Goal: Task Accomplishment & Management: Complete application form

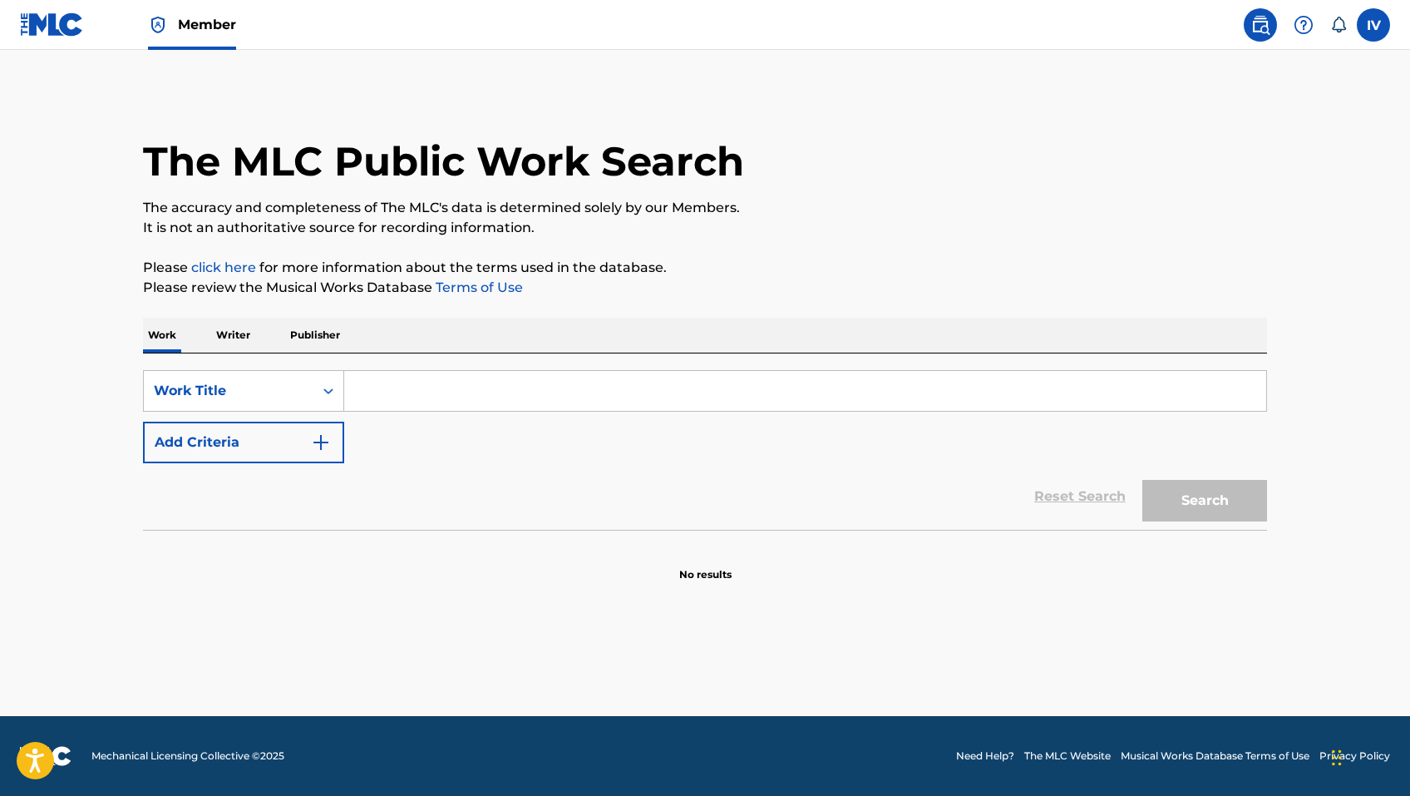
click at [511, 371] on input "Search Form" at bounding box center [805, 391] width 922 height 40
paste input "Mío eres Tú"
type input "Mío eres Tú"
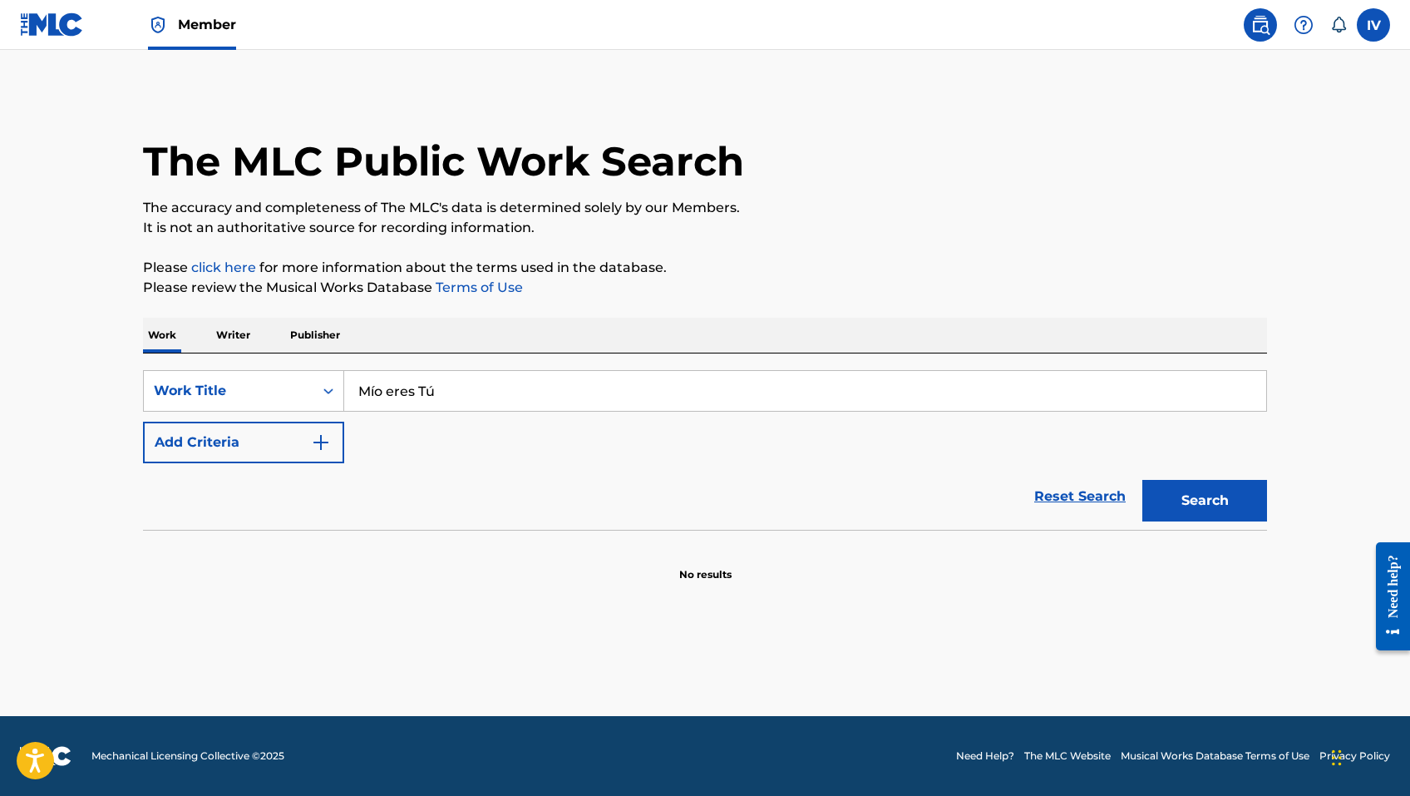
click at [248, 461] on button "Add Criteria" at bounding box center [243, 443] width 201 height 42
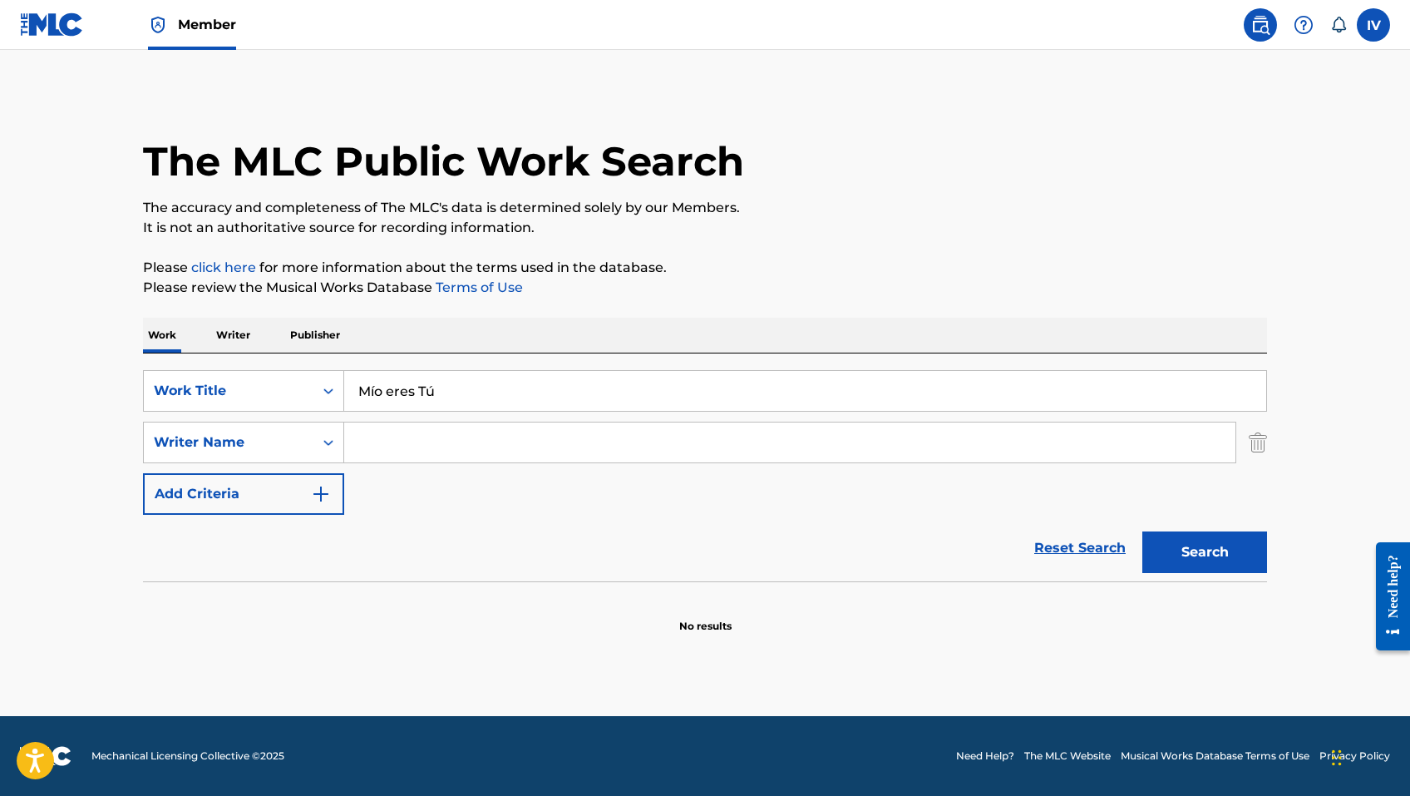
click at [417, 428] on input "Search Form" at bounding box center [789, 442] width 891 height 40
click at [1142, 531] on button "Search" at bounding box center [1204, 552] width 125 height 42
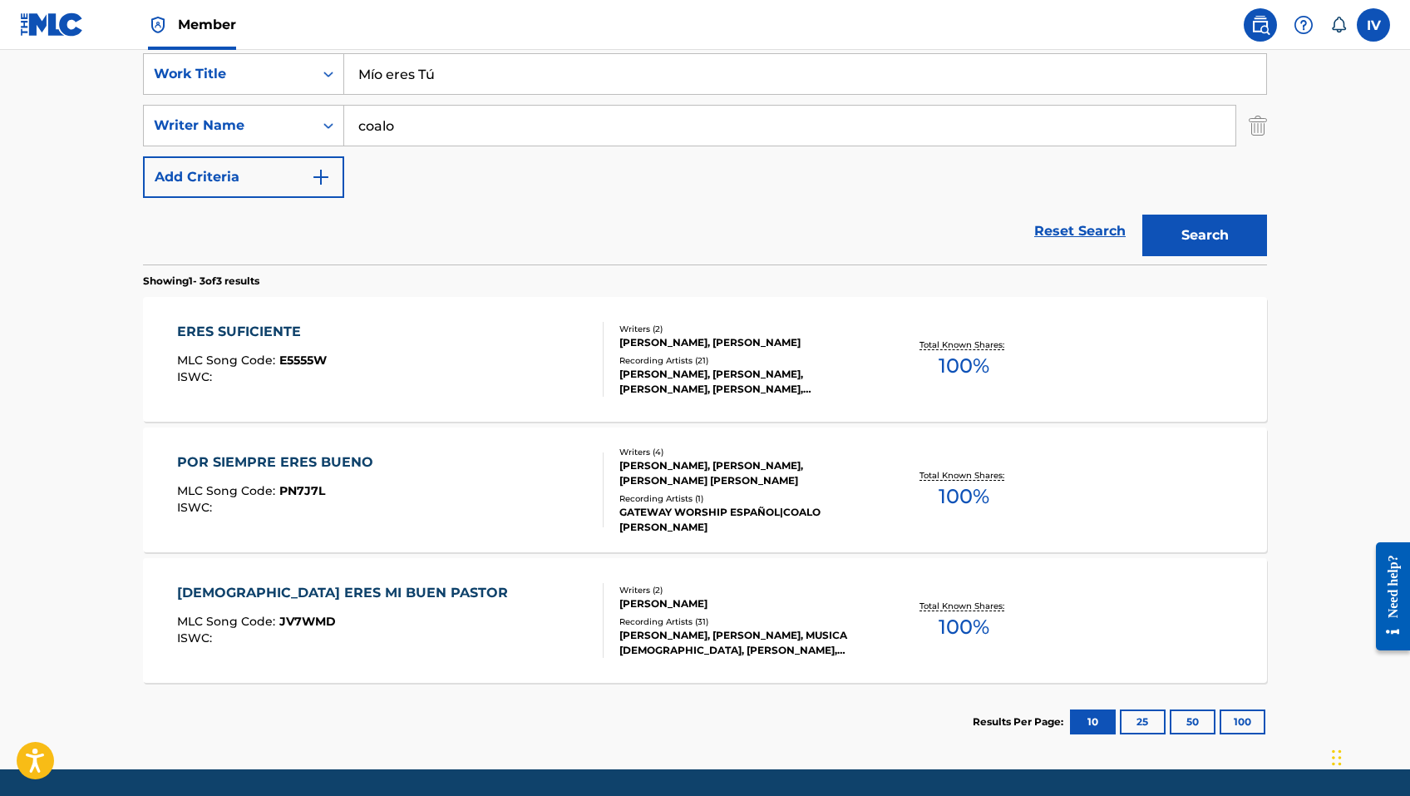
scroll to position [331, 0]
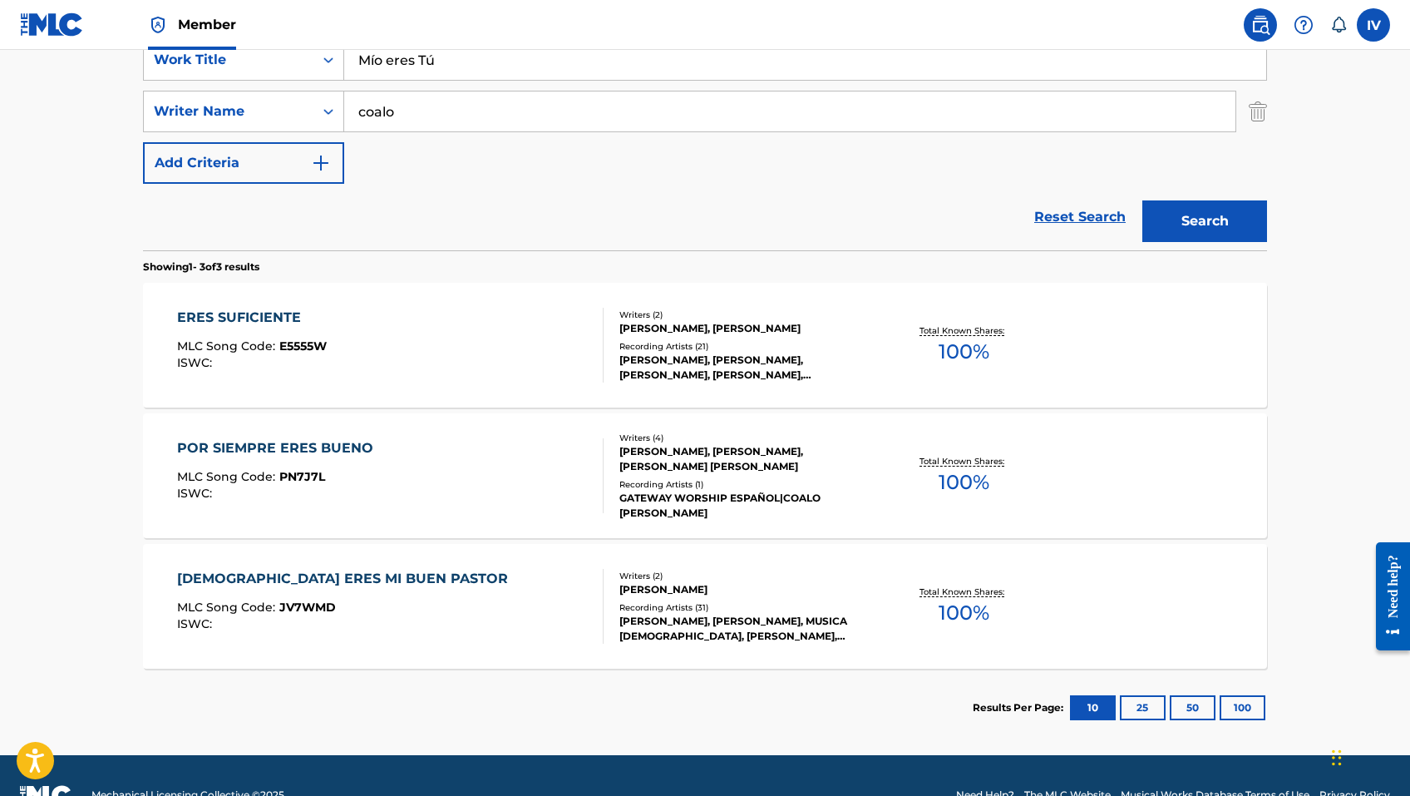
click at [406, 121] on input "coalo" at bounding box center [789, 111] width 891 height 40
click at [1142, 200] on button "Search" at bounding box center [1204, 221] width 125 height 42
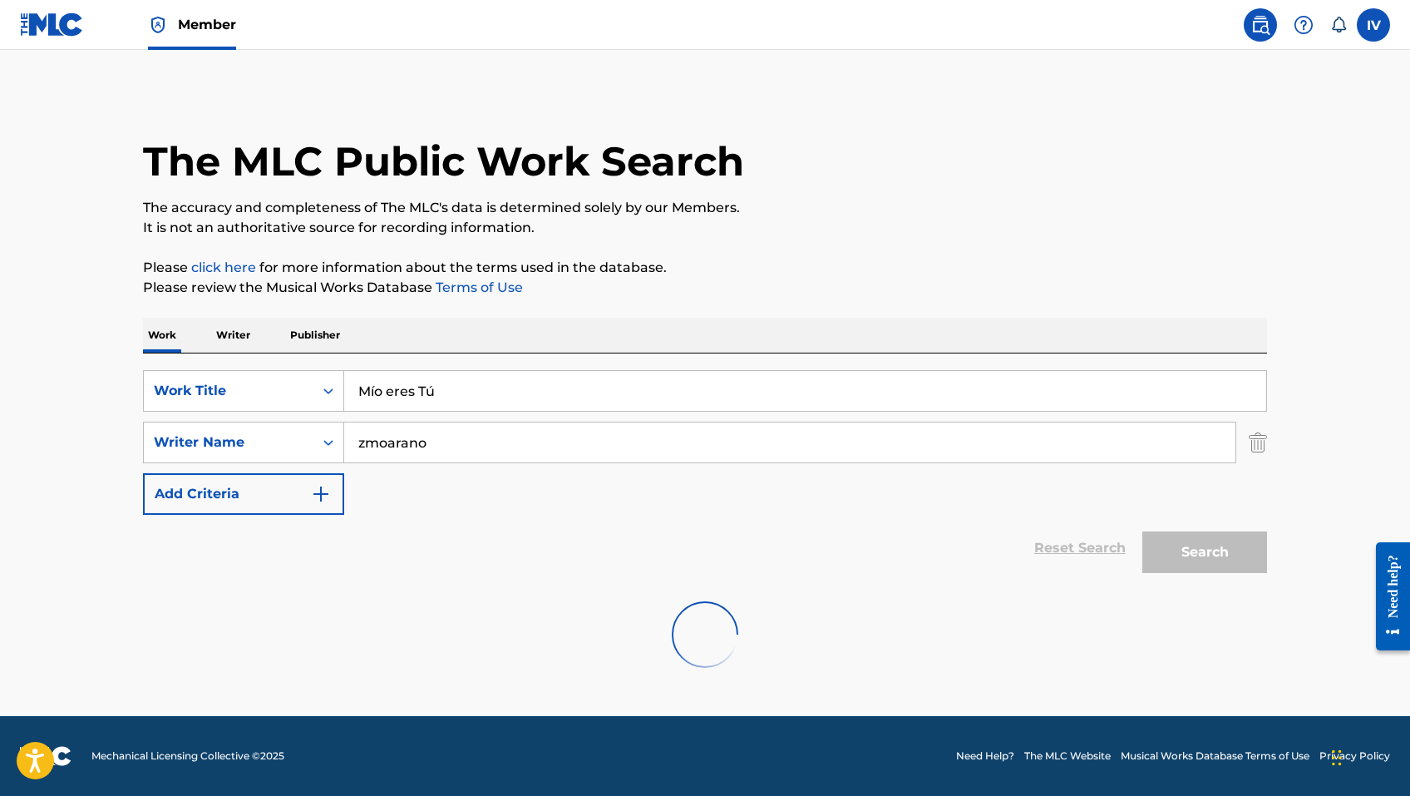
scroll to position [0, 0]
drag, startPoint x: 361, startPoint y: 446, endPoint x: 519, endPoint y: 451, distance: 158.0
click at [519, 451] on input "zmoarano" at bounding box center [789, 442] width 891 height 40
type input "a"
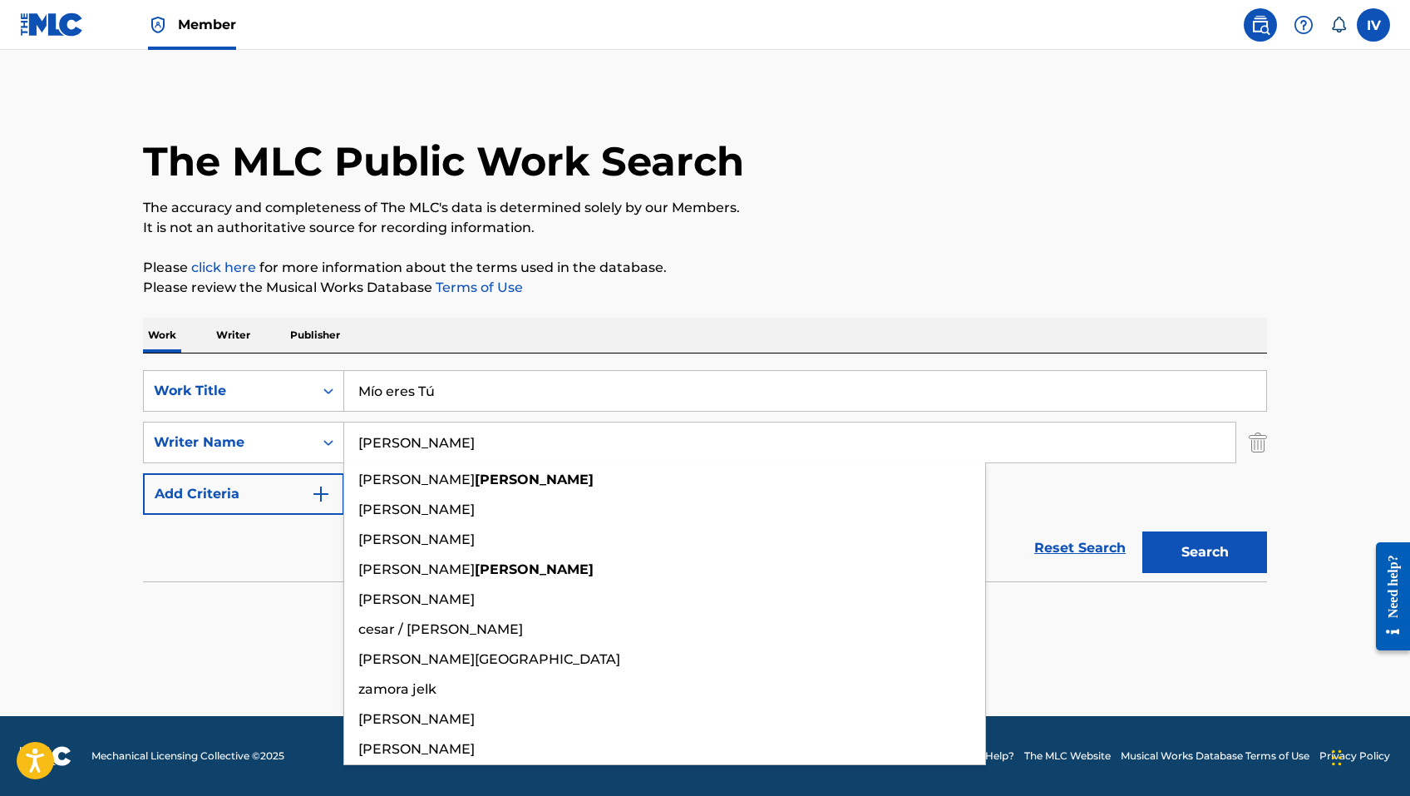
click at [1142, 531] on button "Search" at bounding box center [1204, 552] width 125 height 42
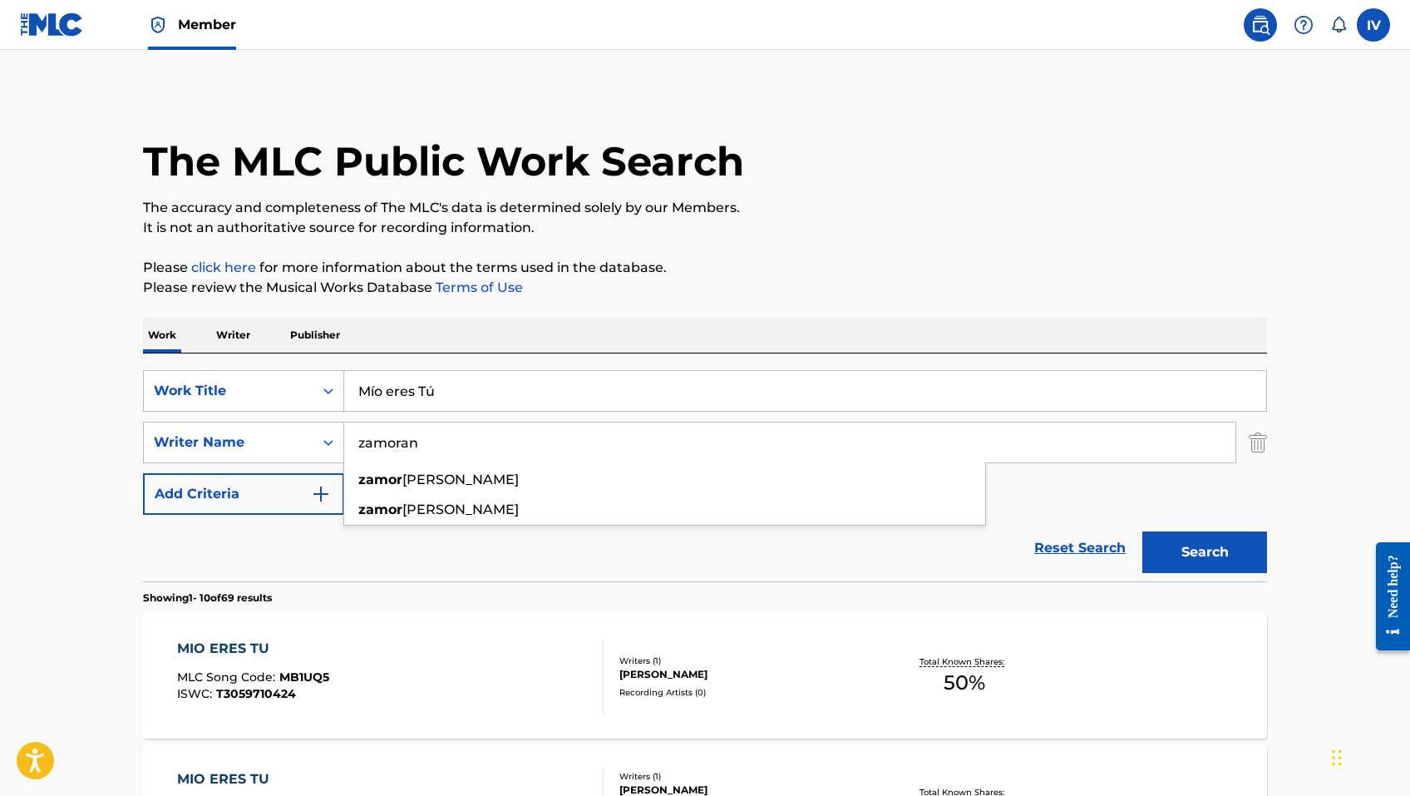
type input "zamorano"
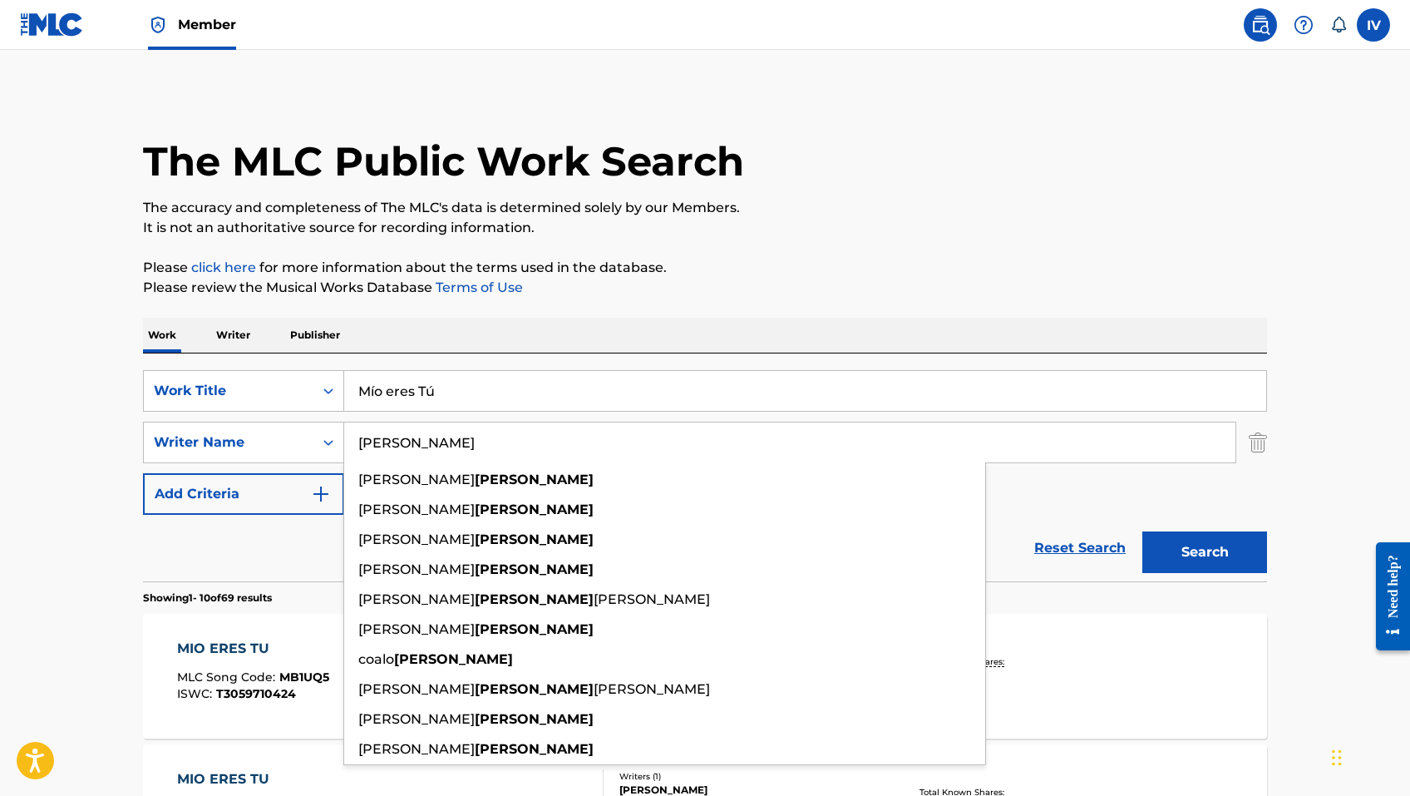
click at [1142, 531] on button "Search" at bounding box center [1204, 552] width 125 height 42
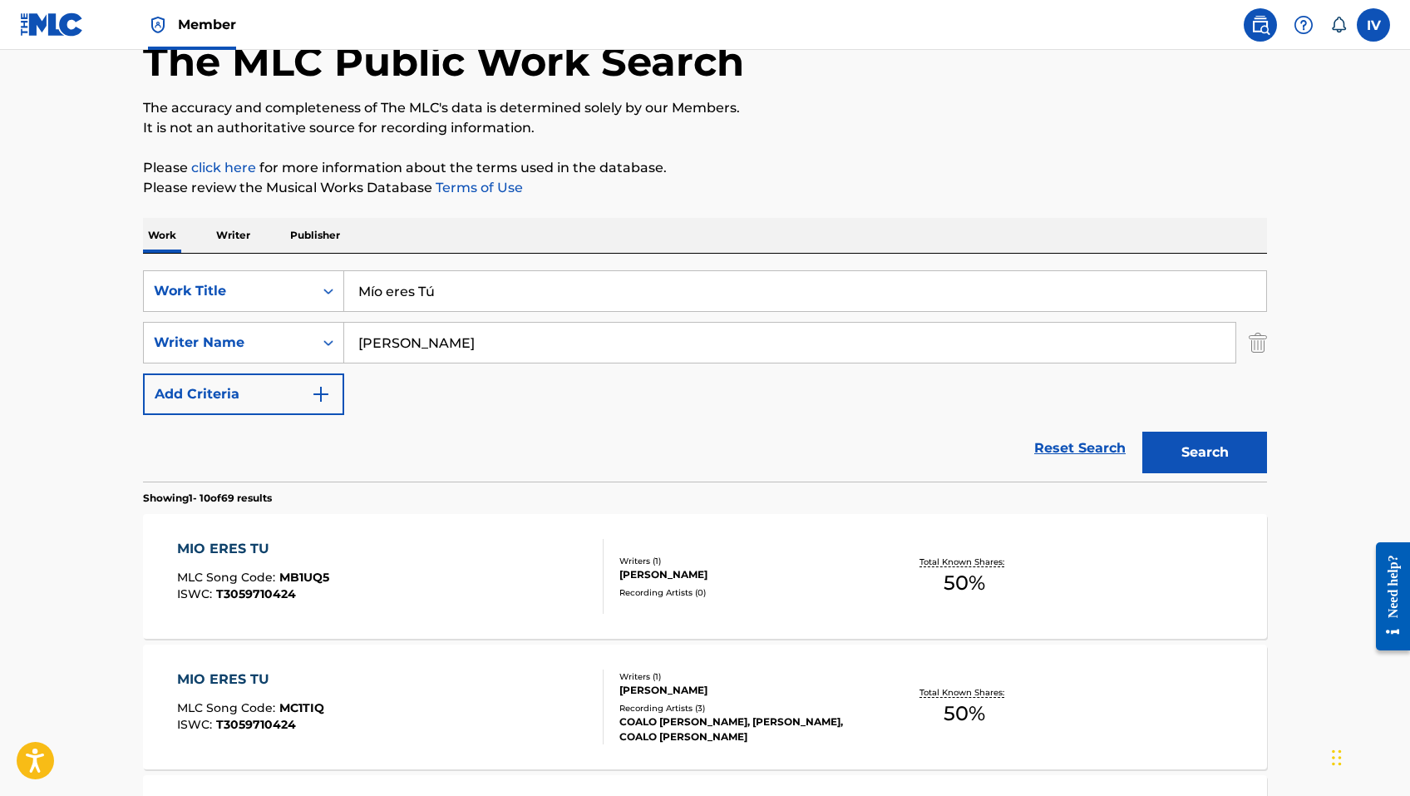
scroll to position [124, 0]
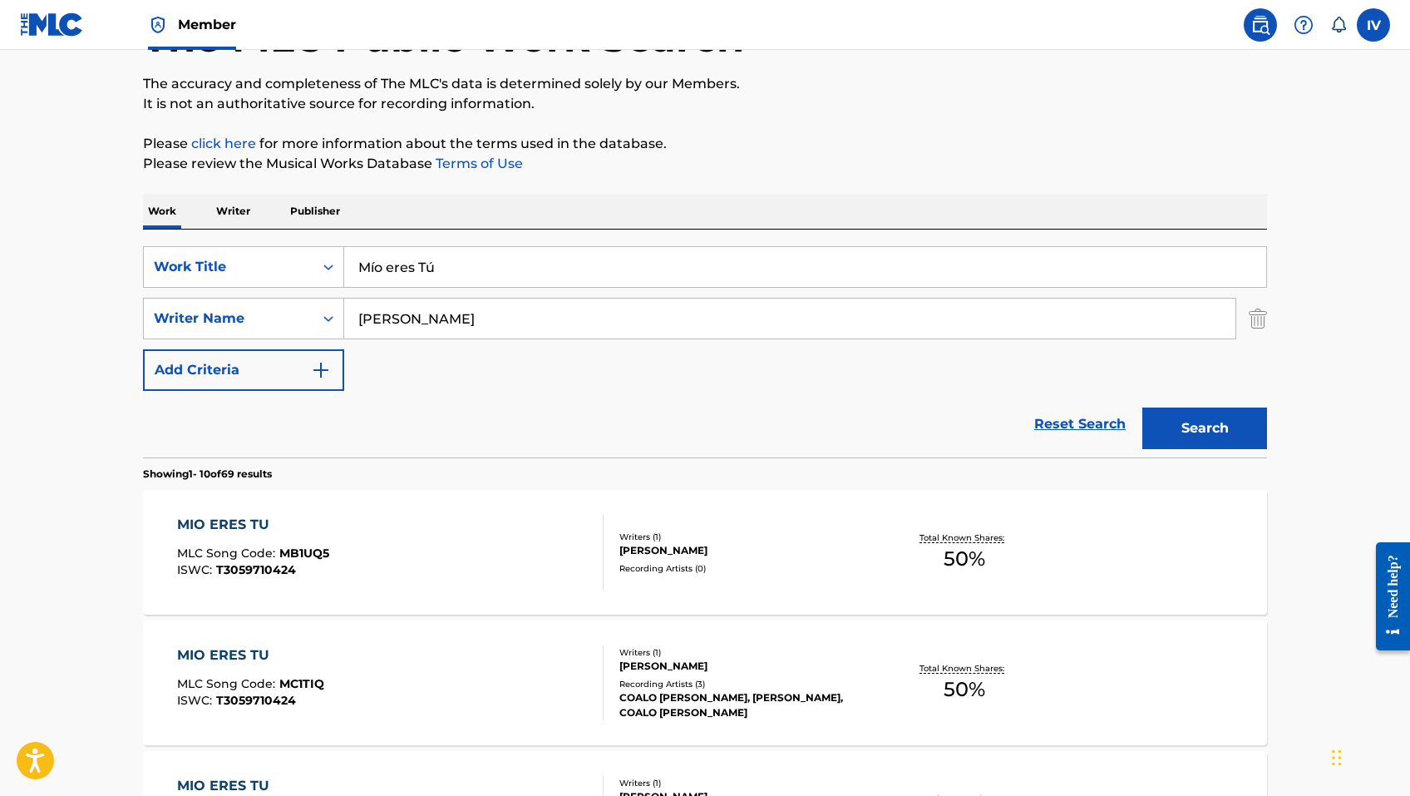
click at [384, 516] on div "MIO ERES TU MLC Song Code : MB1UQ5 ISWC : T3059710424" at bounding box center [390, 552] width 427 height 75
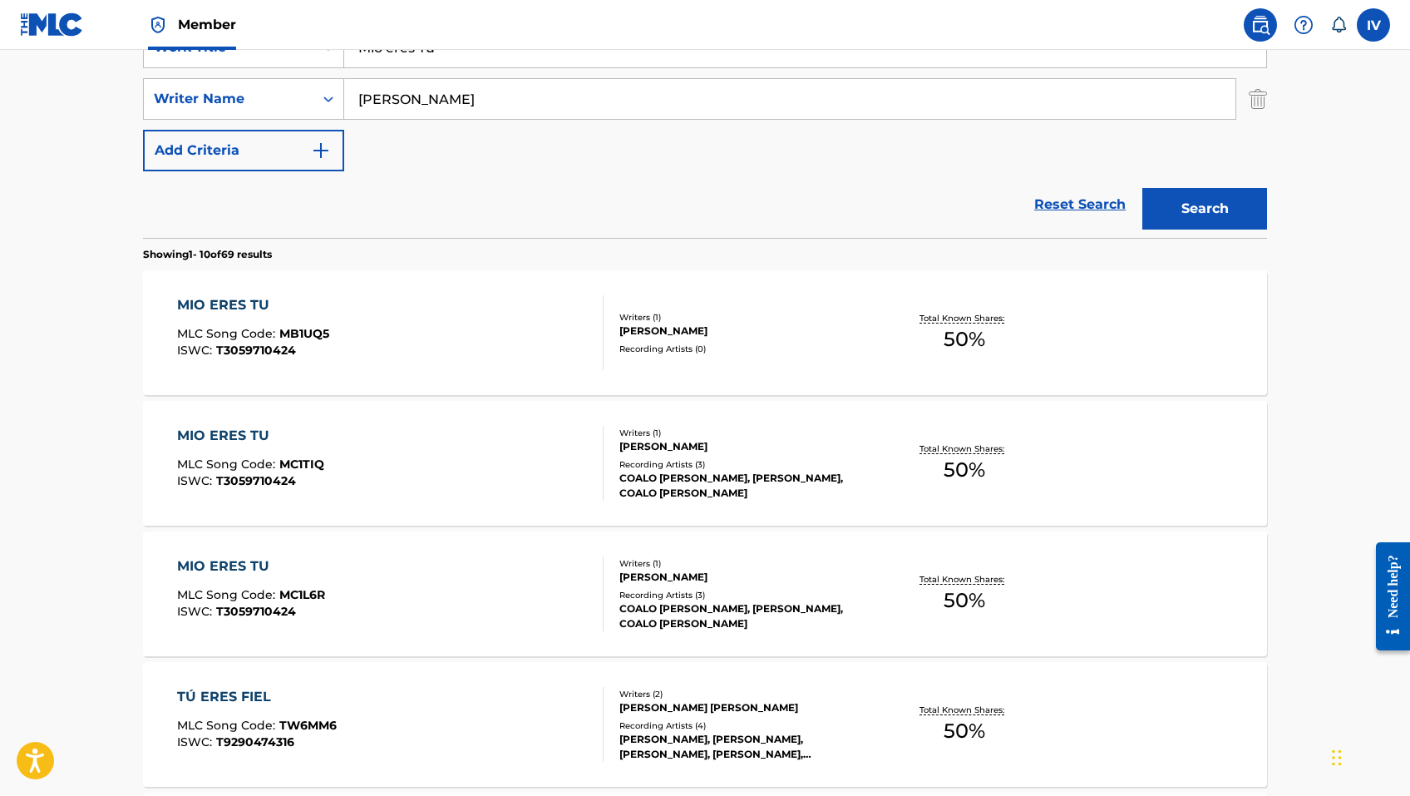
scroll to position [358, 0]
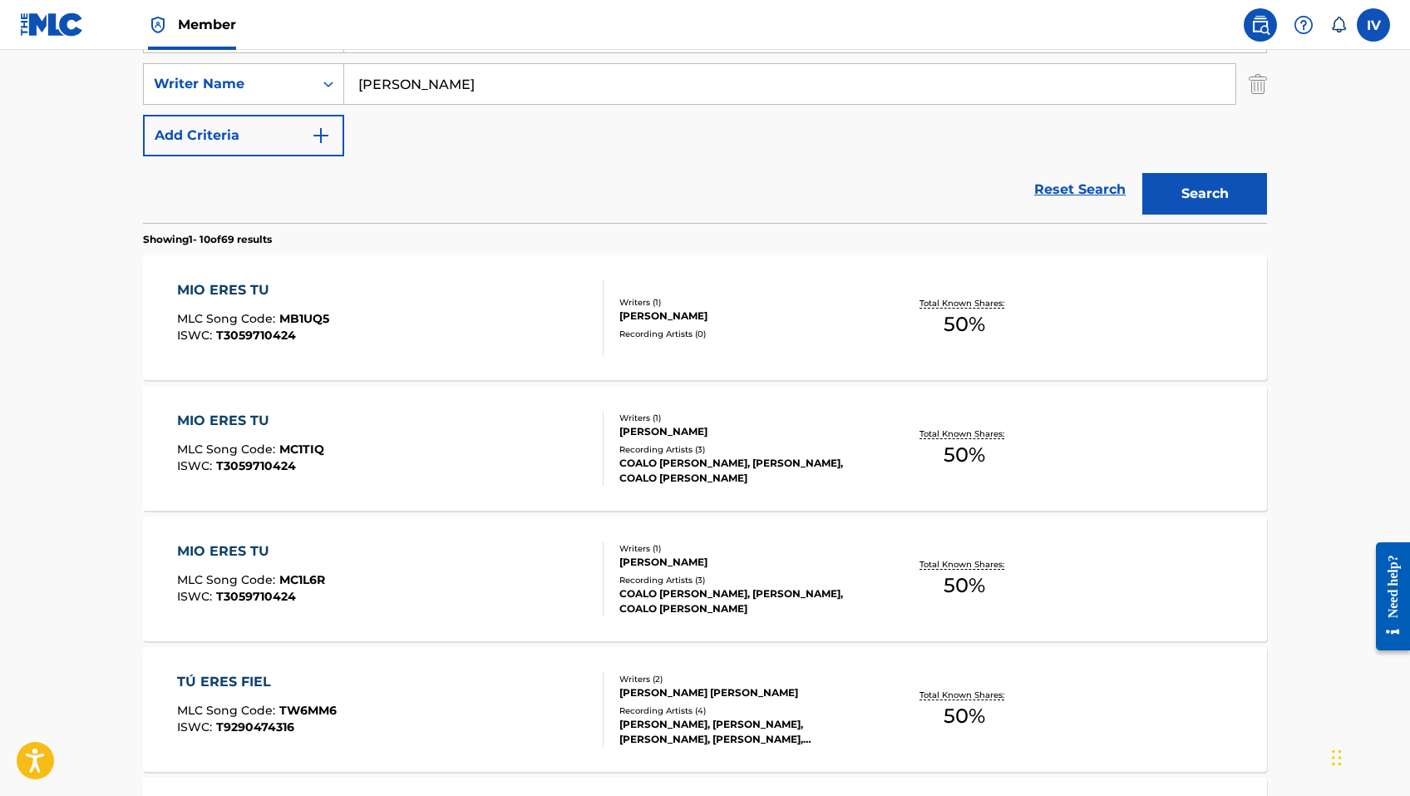
click at [296, 412] on div "MIO ERES TU" at bounding box center [250, 421] width 147 height 20
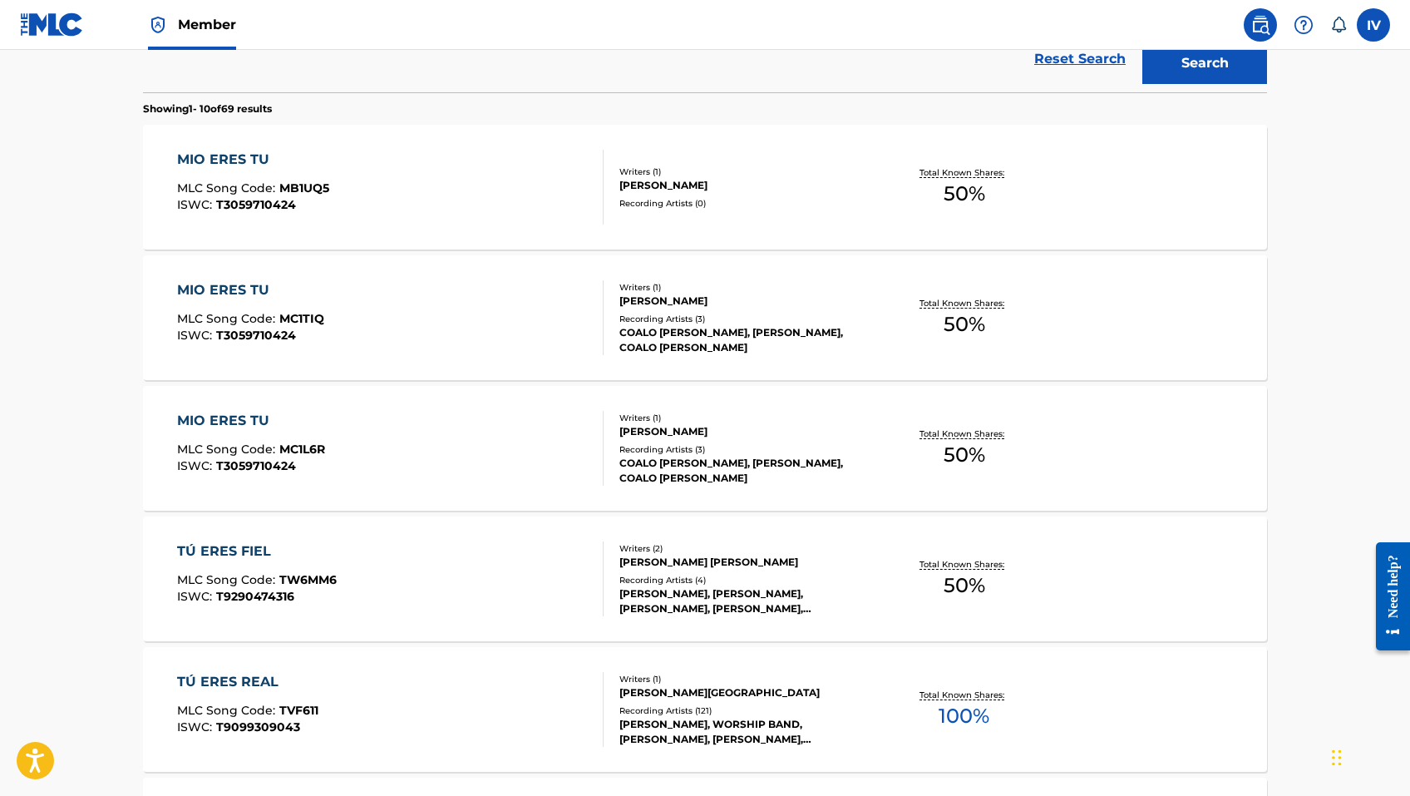
click at [276, 423] on div "MIO ERES TU" at bounding box center [251, 421] width 148 height 20
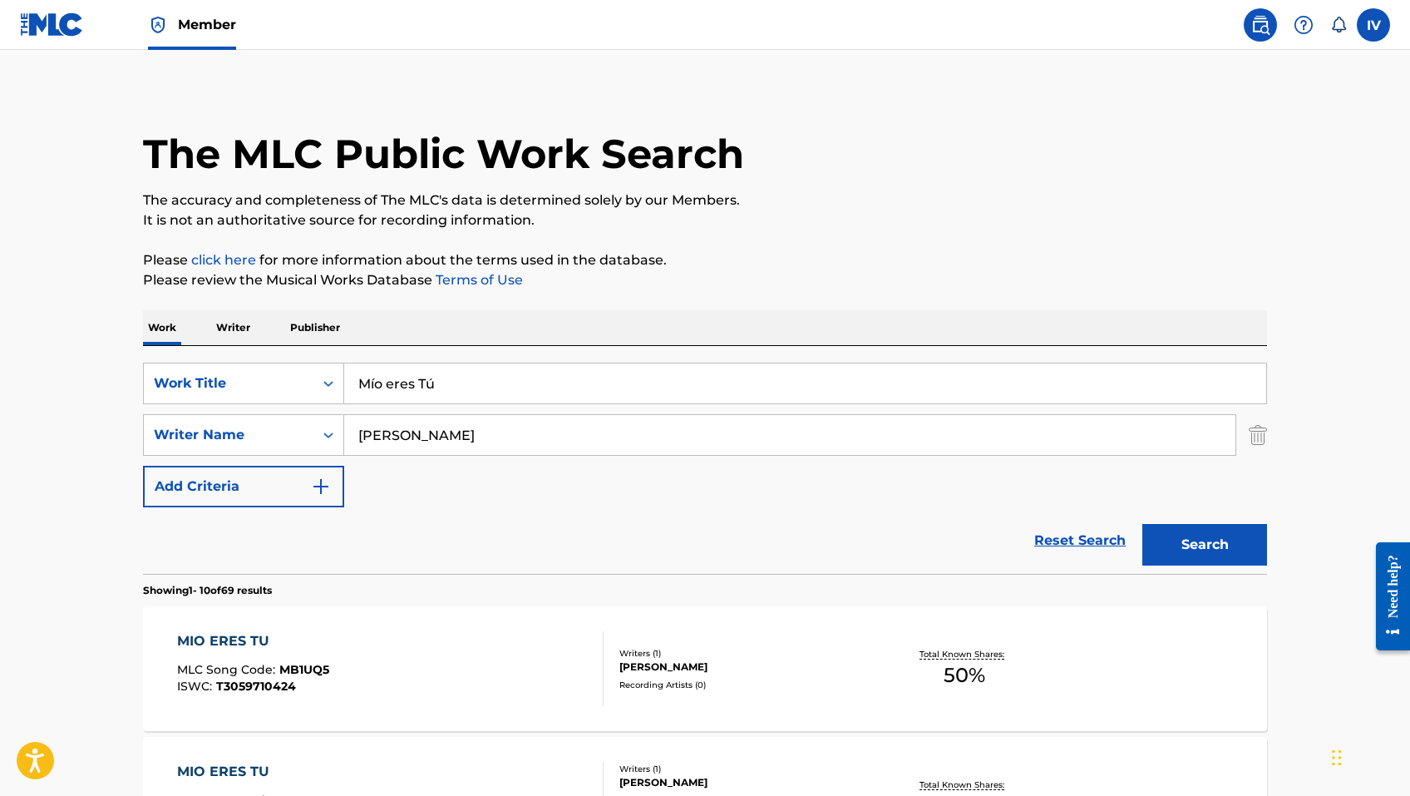
scroll to position [0, 0]
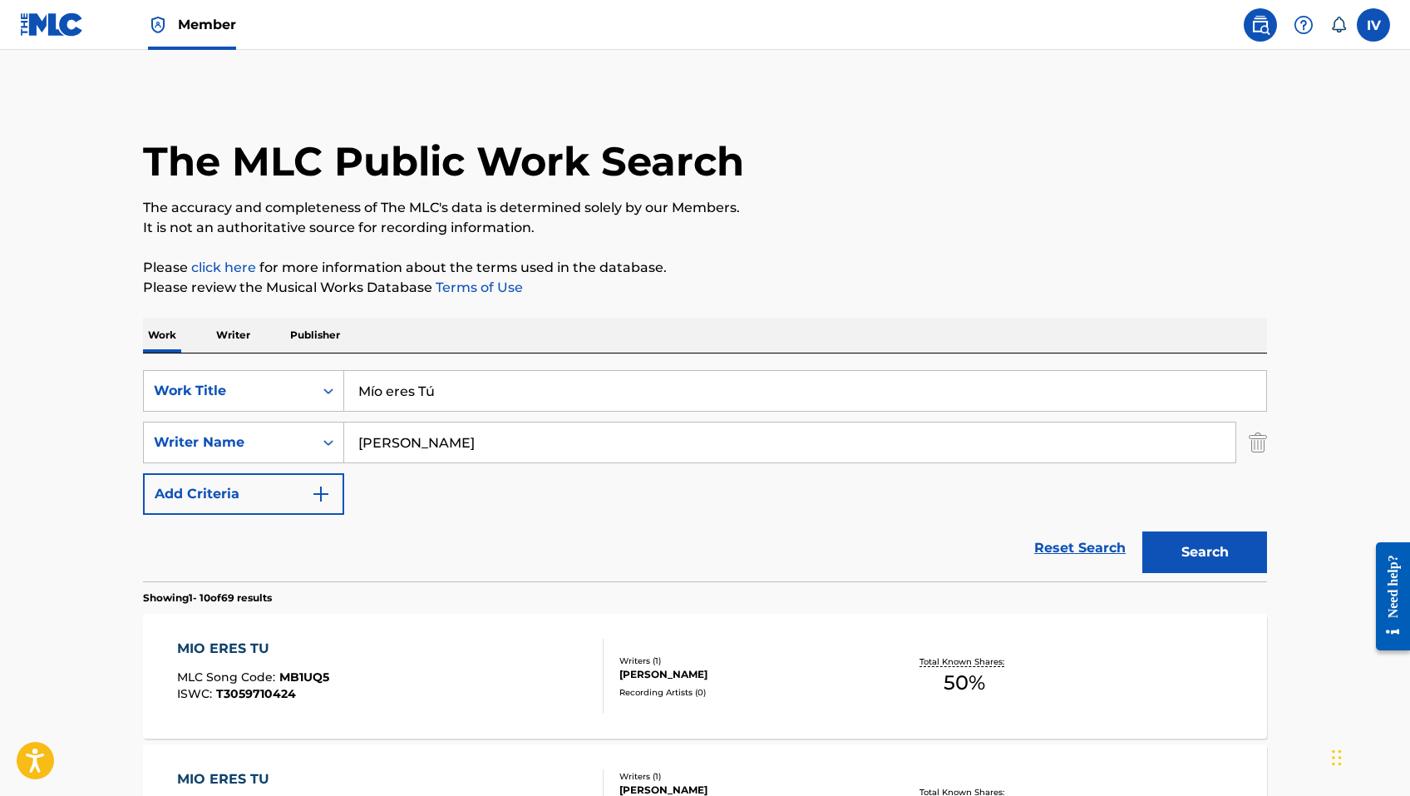
click at [500, 403] on input "Mío eres Tú" at bounding box center [805, 391] width 922 height 40
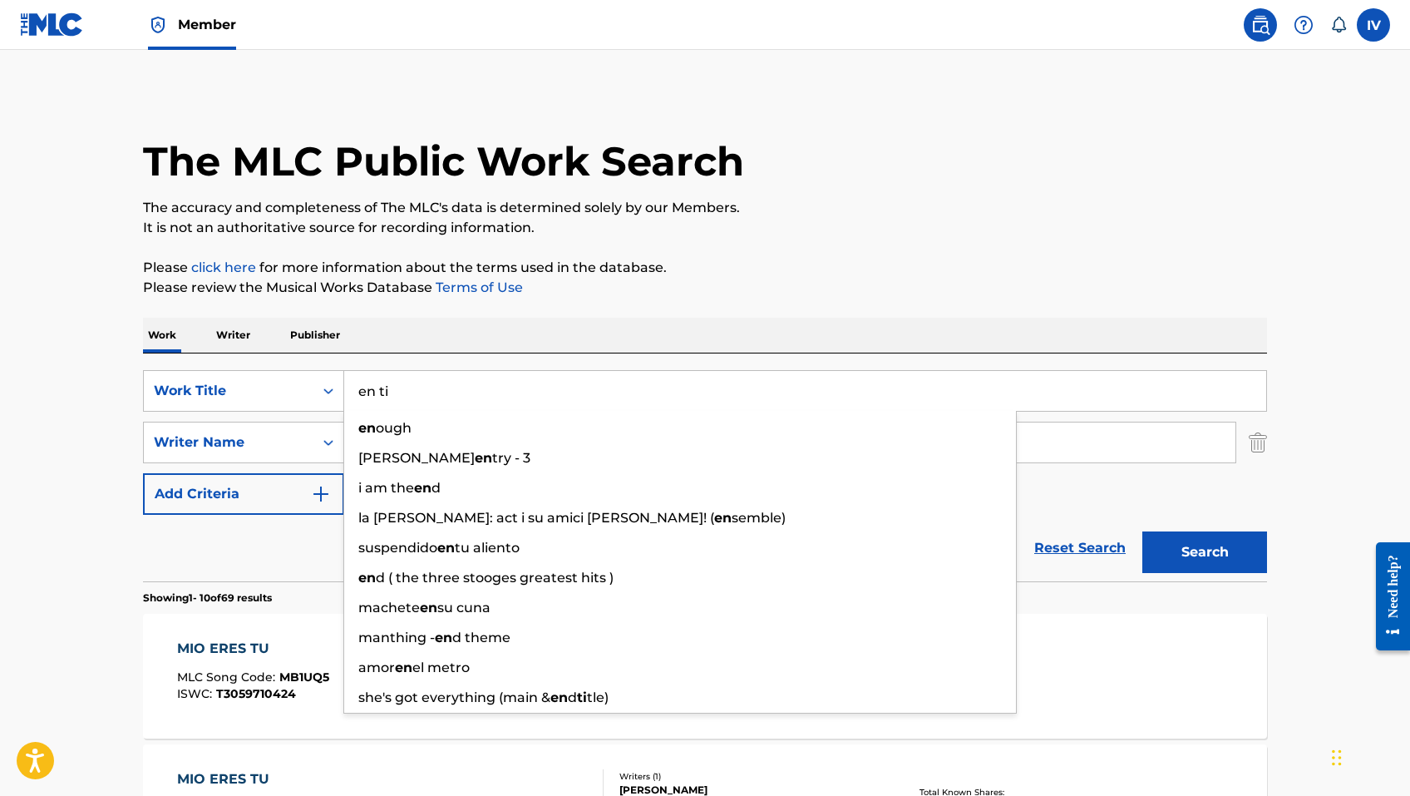
type input "en ti"
click at [1142, 531] on button "Search" at bounding box center [1204, 552] width 125 height 42
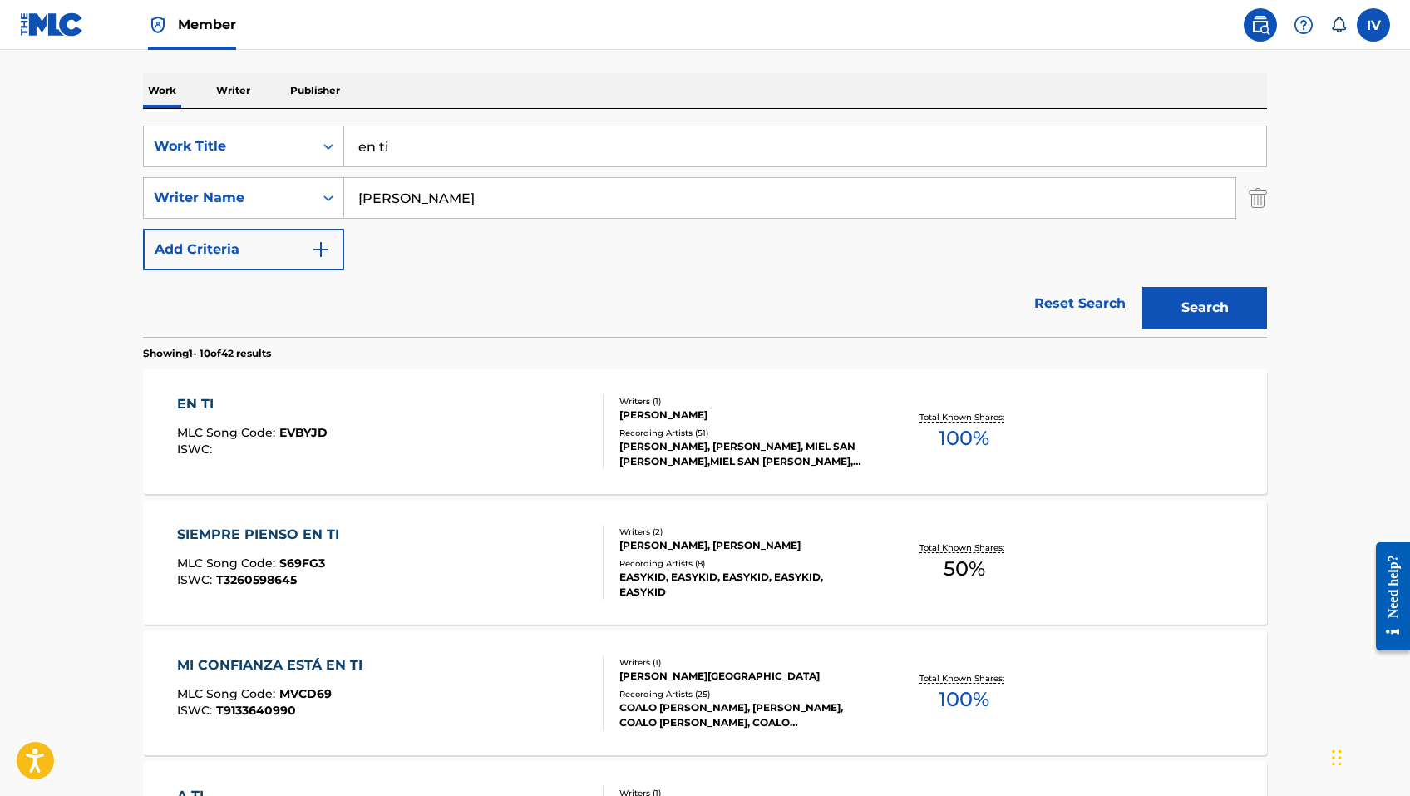
scroll to position [245, 0]
click at [390, 404] on div "EN TI MLC Song Code : EVBYJD ISWC :" at bounding box center [390, 430] width 427 height 75
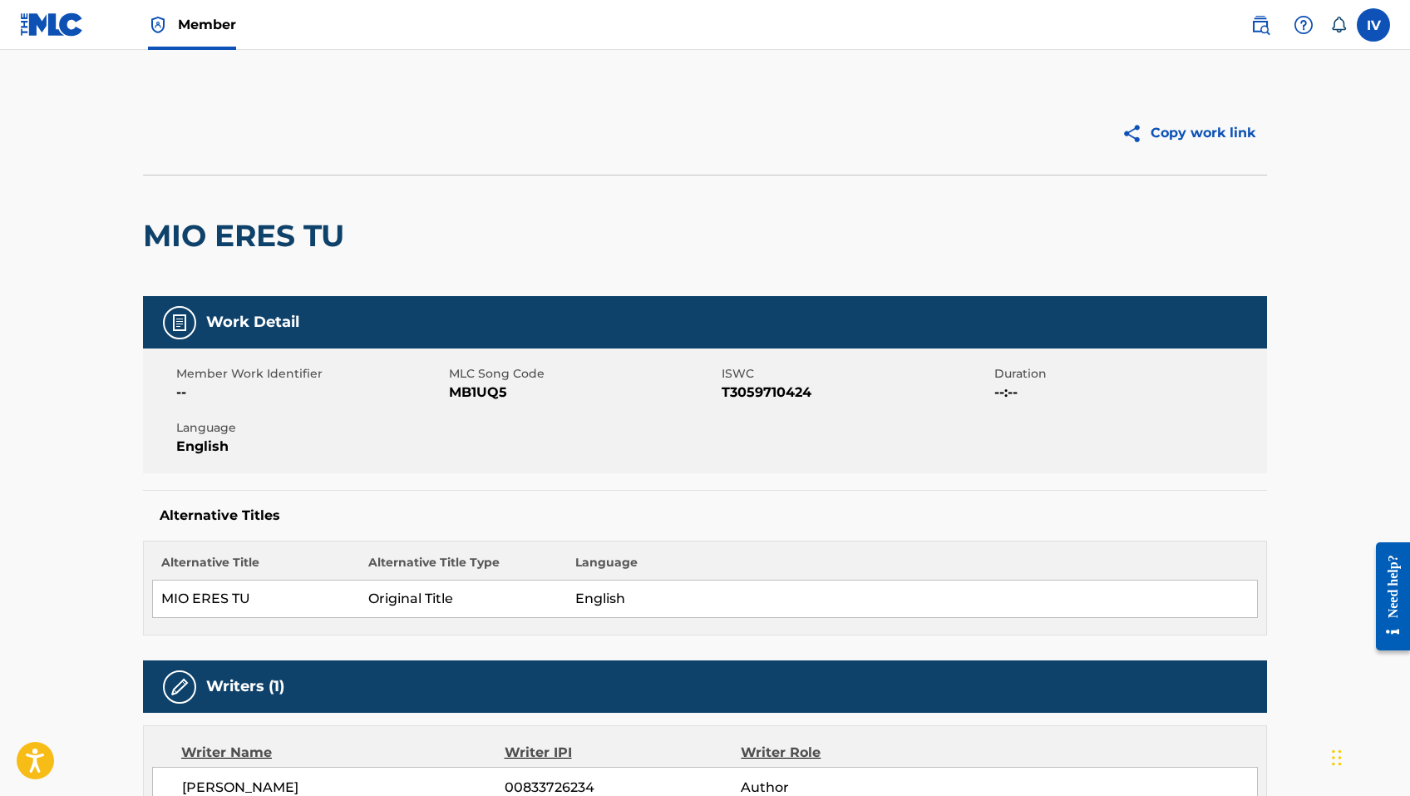
click at [484, 391] on span "MB1UQ5" at bounding box center [583, 392] width 269 height 20
copy span "MB1UQ5"
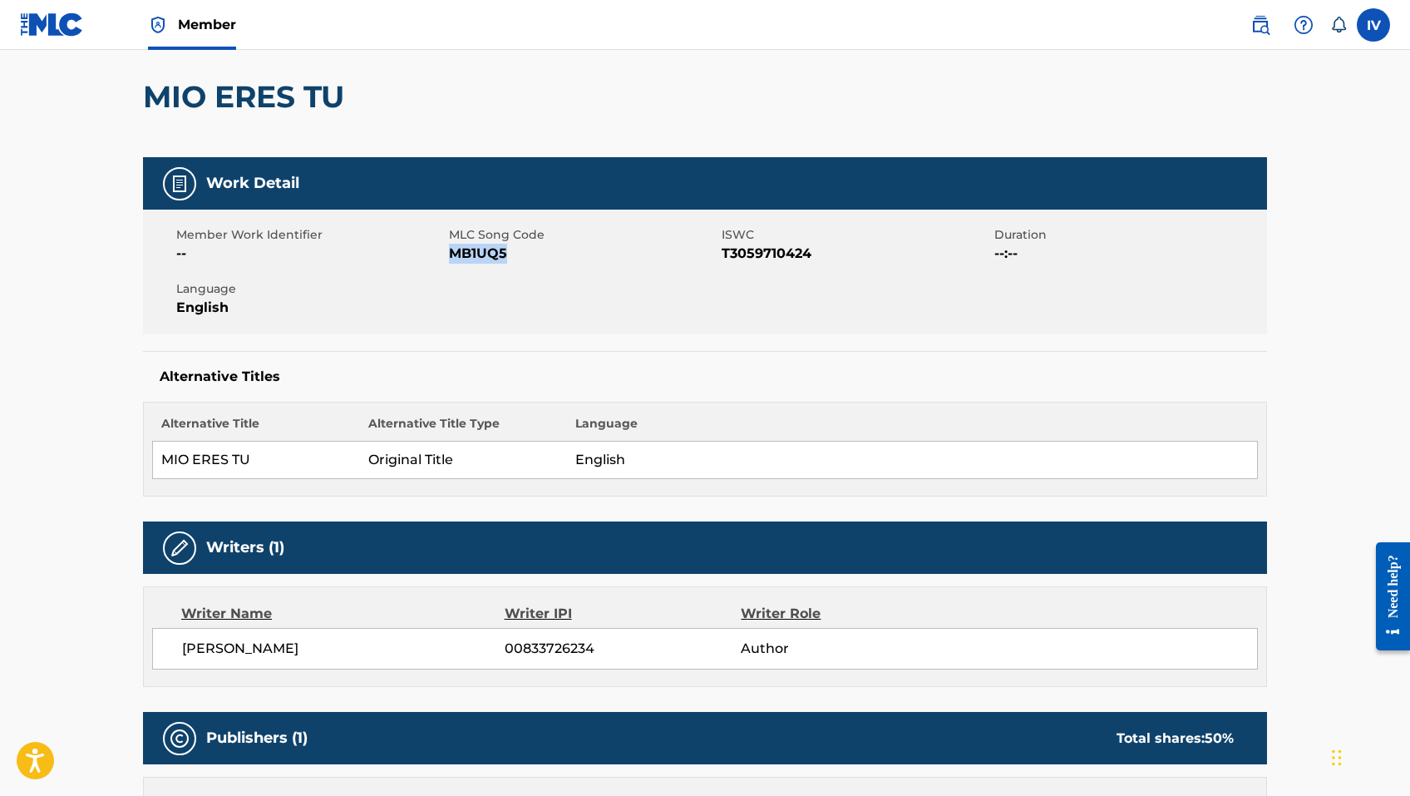
scroll to position [492, 0]
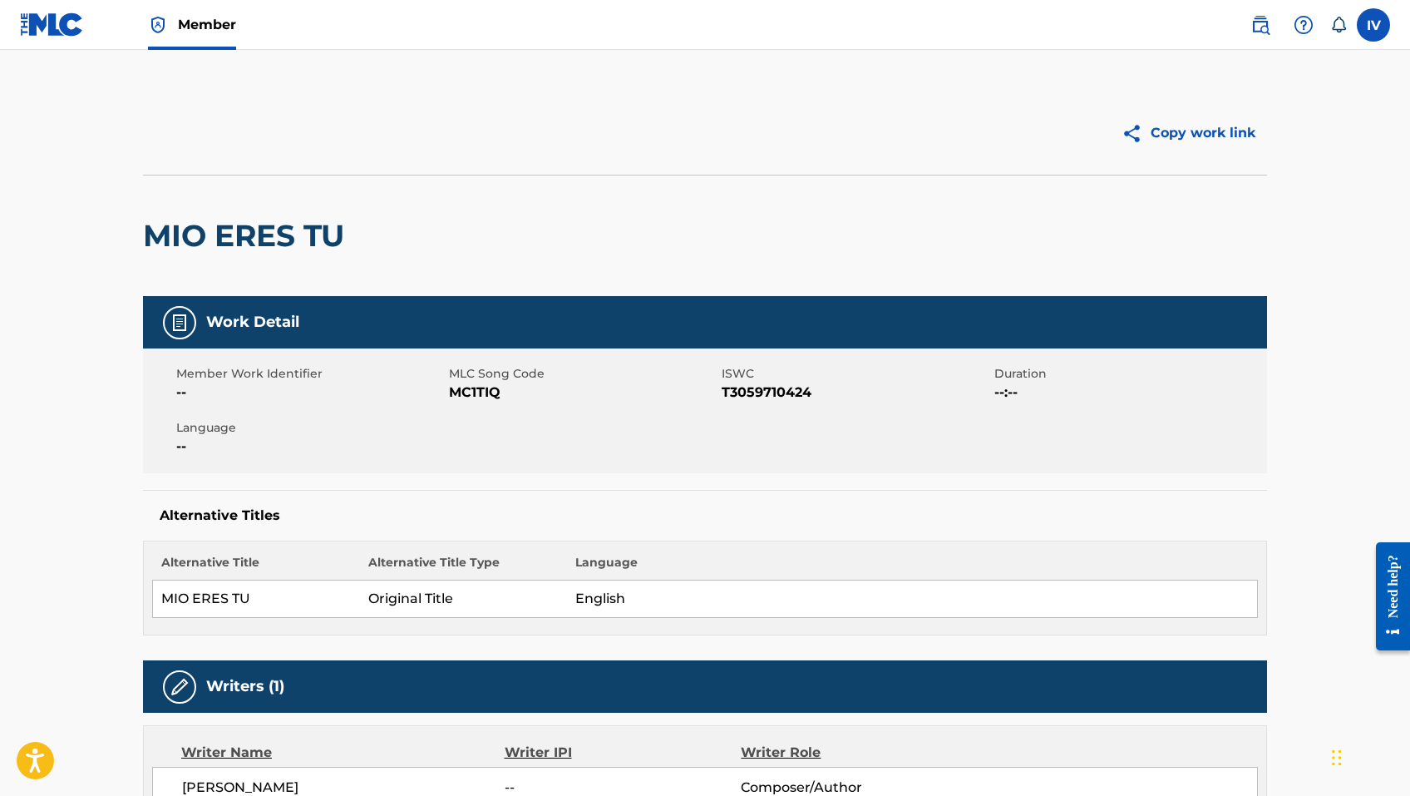
click at [476, 397] on span "MC1TIQ" at bounding box center [583, 392] width 269 height 20
copy span "MC1TIQ"
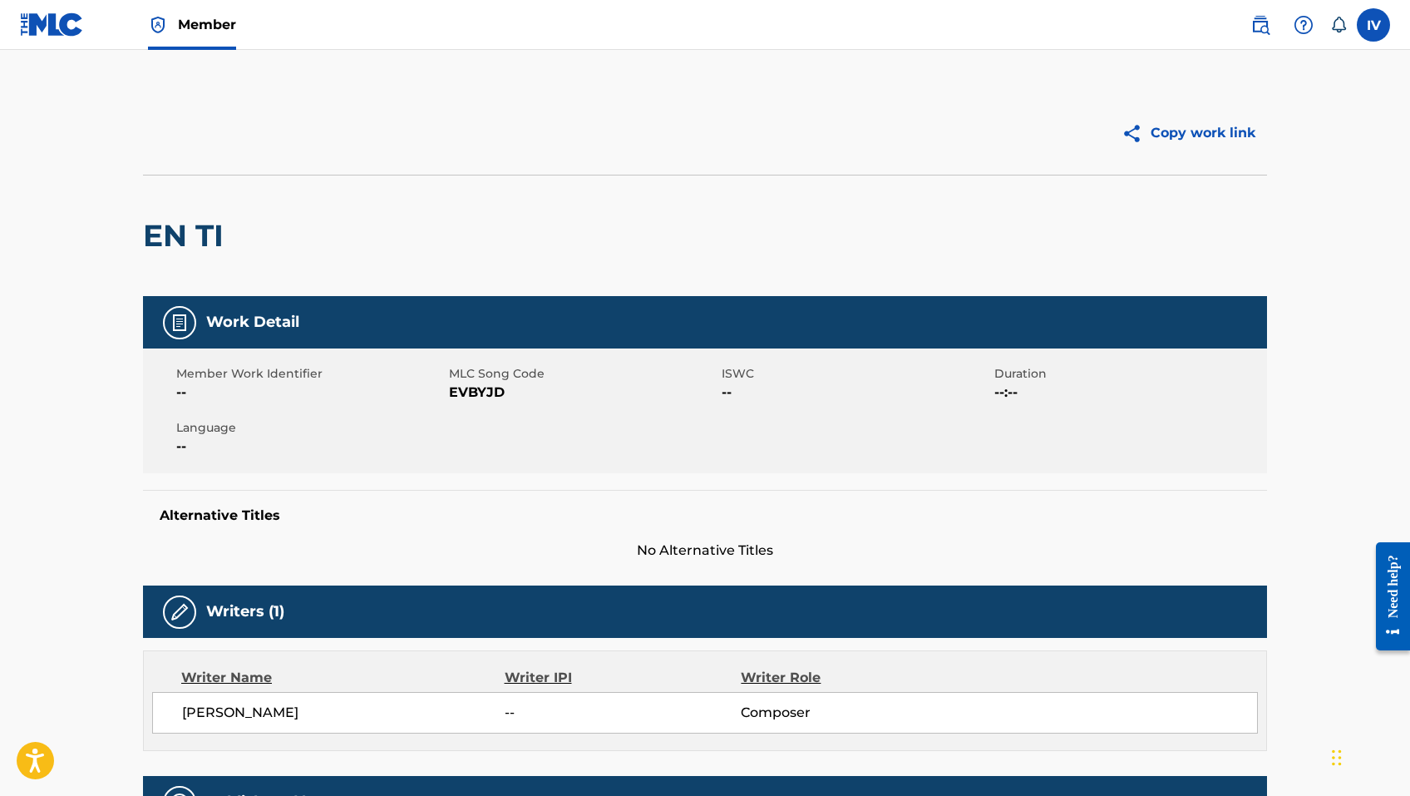
click at [471, 396] on span "EVBYJD" at bounding box center [583, 392] width 269 height 20
copy span "EVBYJD"
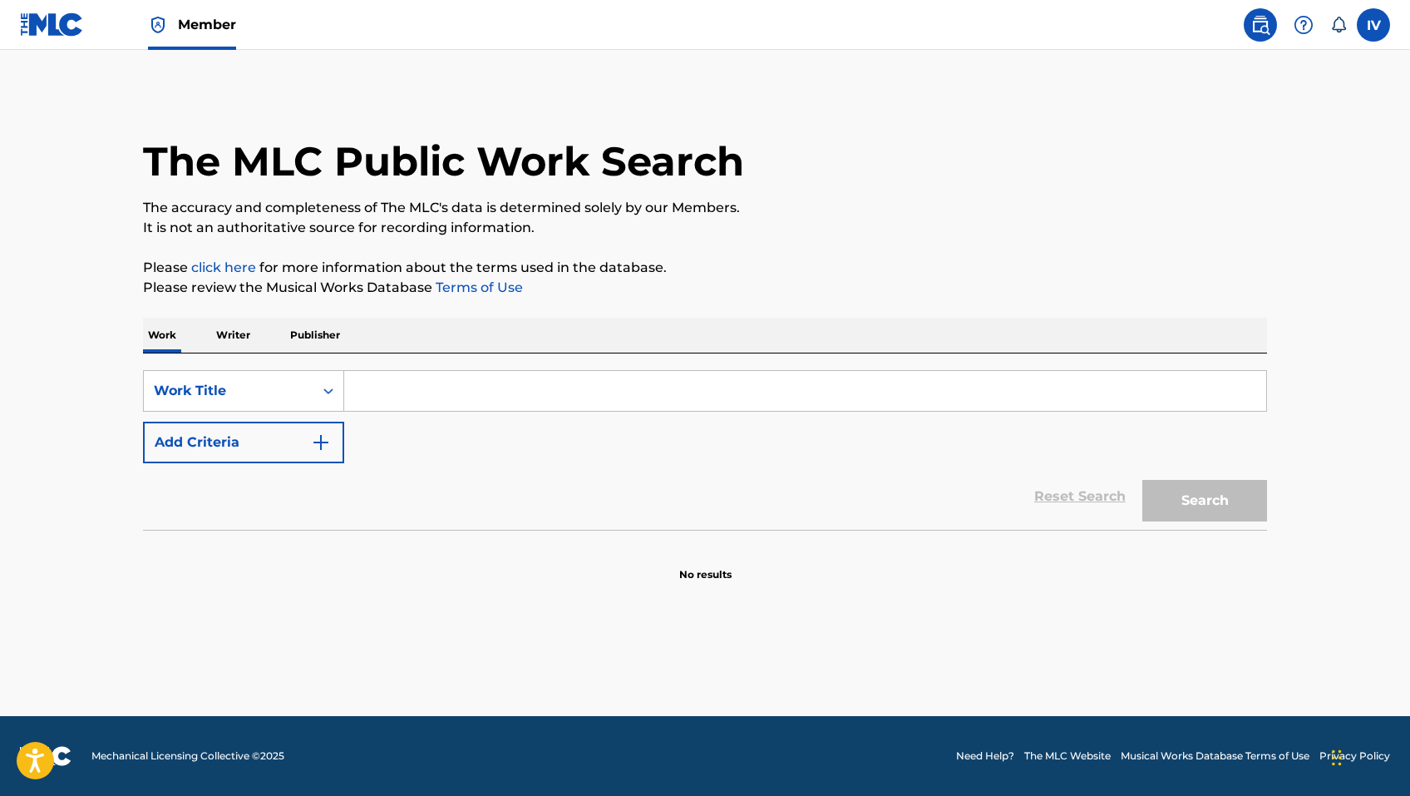
click at [627, 402] on input "Search Form" at bounding box center [805, 391] width 922 height 40
paste input "Mas Que Palabras / Jesus, Eres Mi Buen Pastor - Medley"
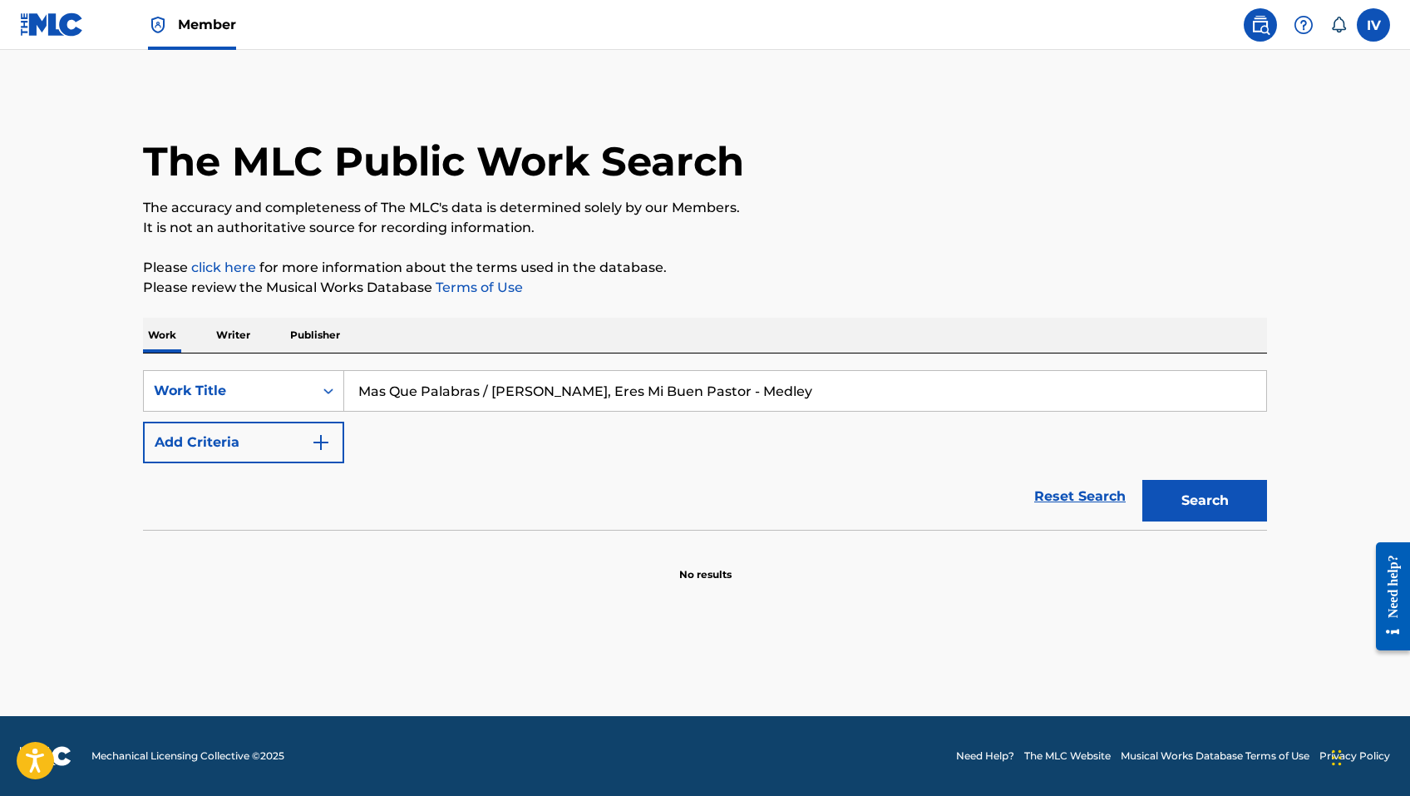
click at [1142, 480] on button "Search" at bounding box center [1204, 501] width 125 height 42
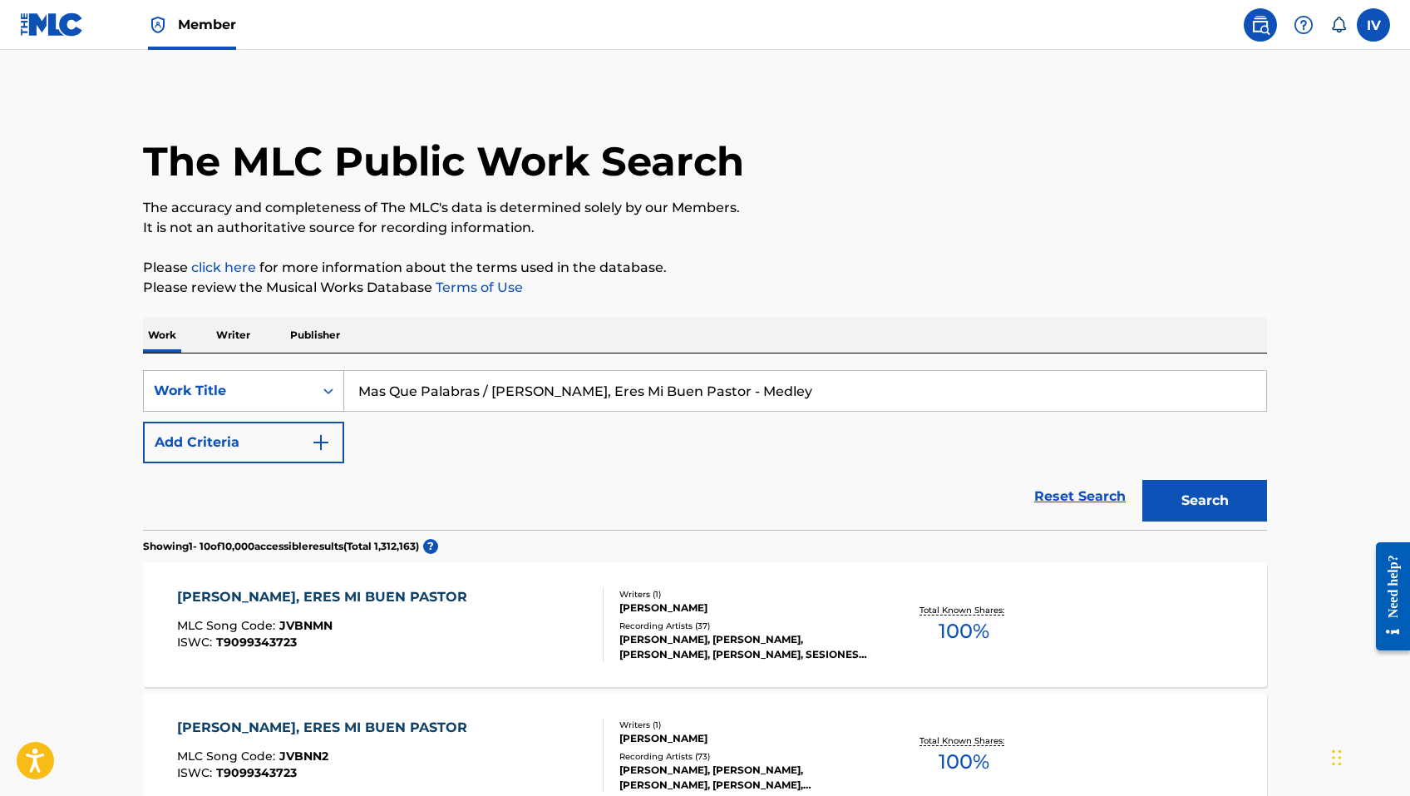
drag, startPoint x: 489, startPoint y: 386, endPoint x: 301, endPoint y: 384, distance: 187.9
click at [301, 384] on div "SearchWithCriteria873eb6a2-10aa-457e-810d-b167a34fe82f Work Title Mas Que Palab…" at bounding box center [705, 391] width 1124 height 42
type input "Jesus, Eres Mi Buen Pastor - Medley"
click at [1142, 480] on button "Search" at bounding box center [1204, 501] width 125 height 42
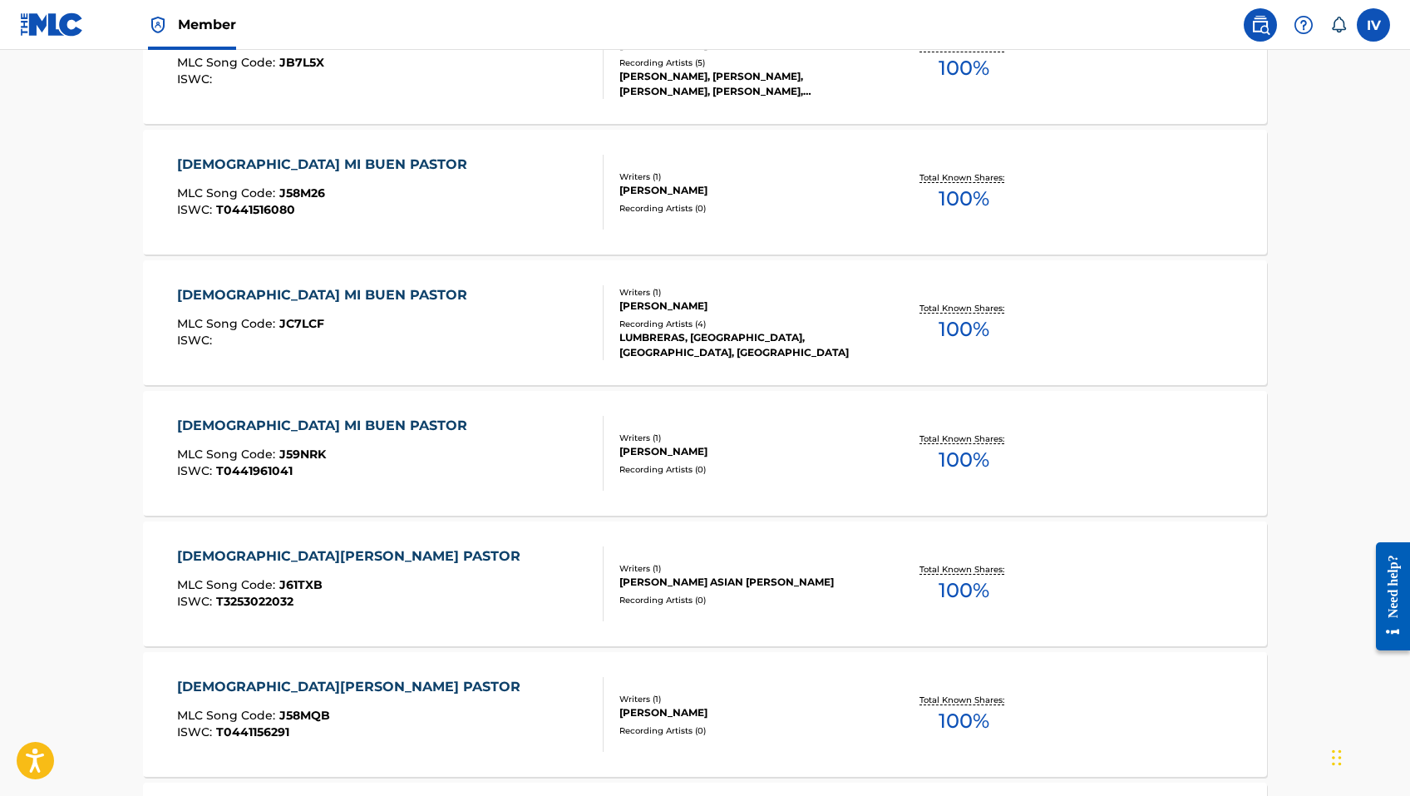
scroll to position [1240, 0]
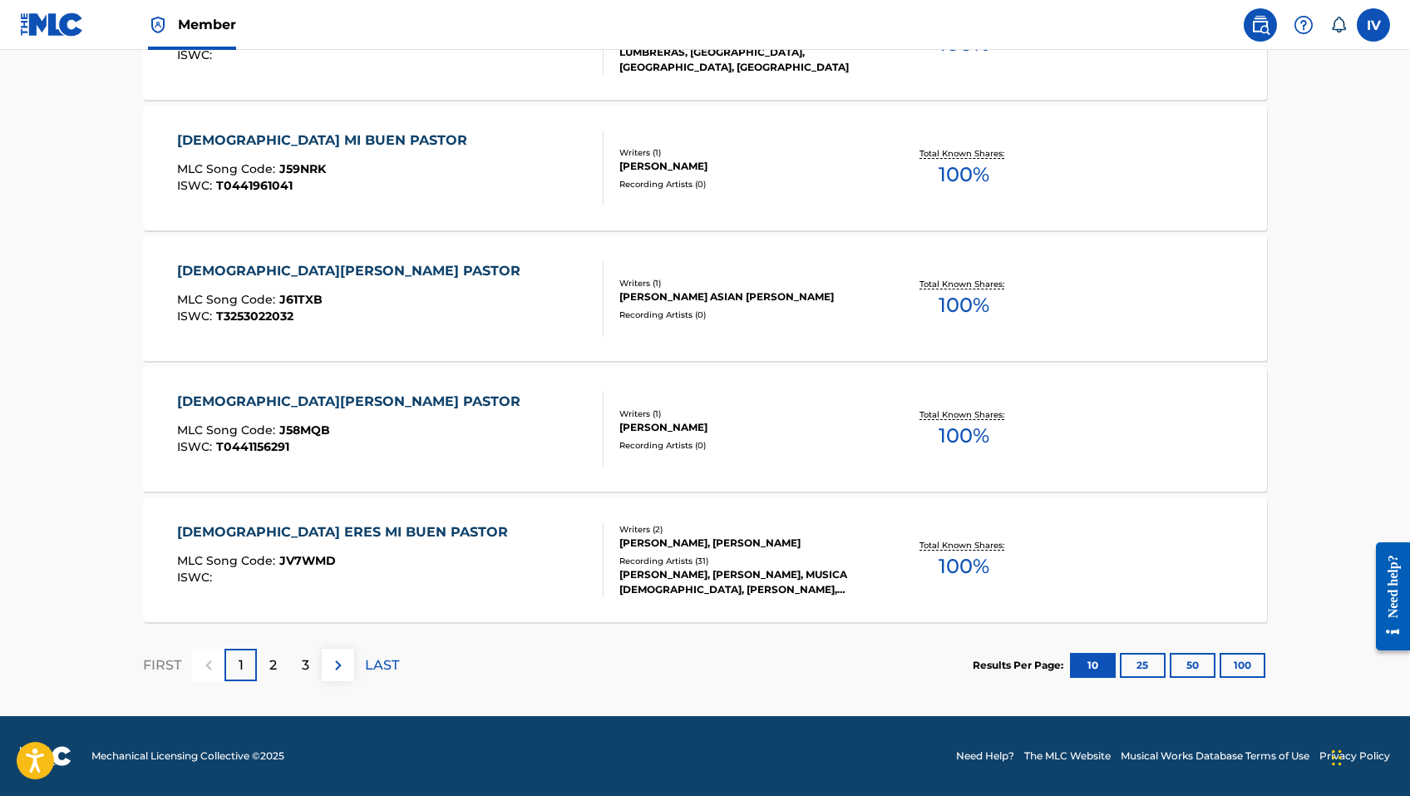
click at [274, 656] on p "2" at bounding box center [272, 665] width 7 height 20
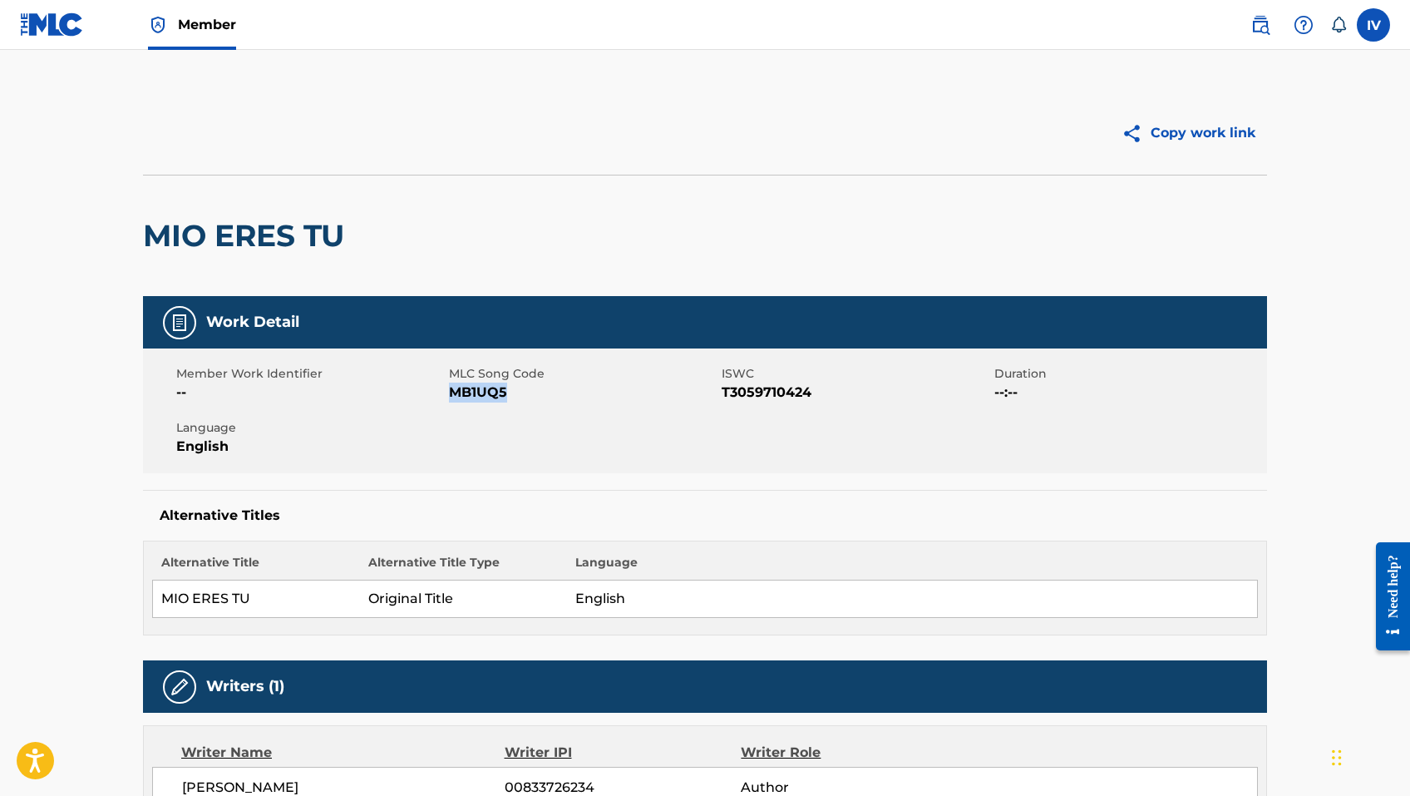
click at [474, 390] on span "MB1UQ5" at bounding box center [583, 392] width 269 height 20
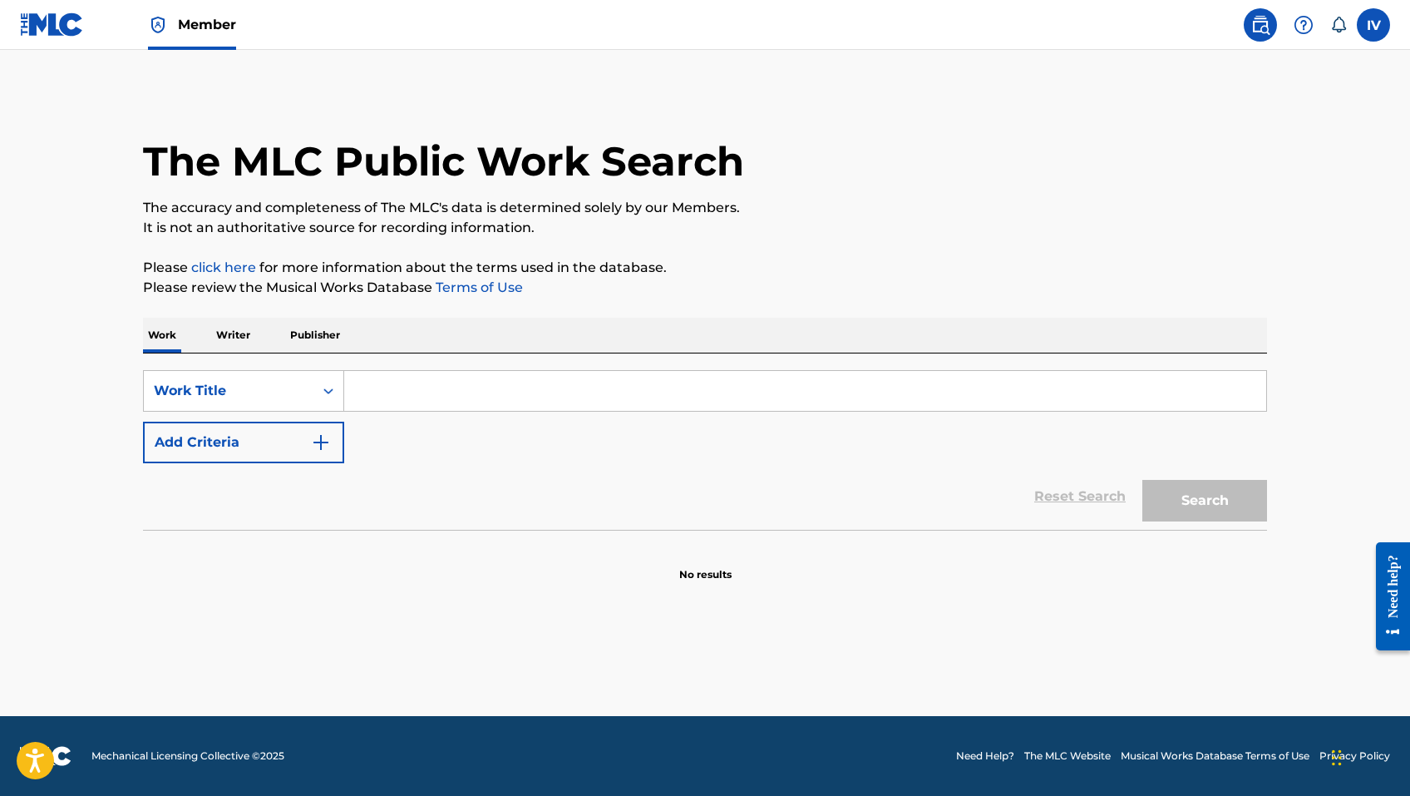
click at [74, 36] on img at bounding box center [52, 24] width 64 height 24
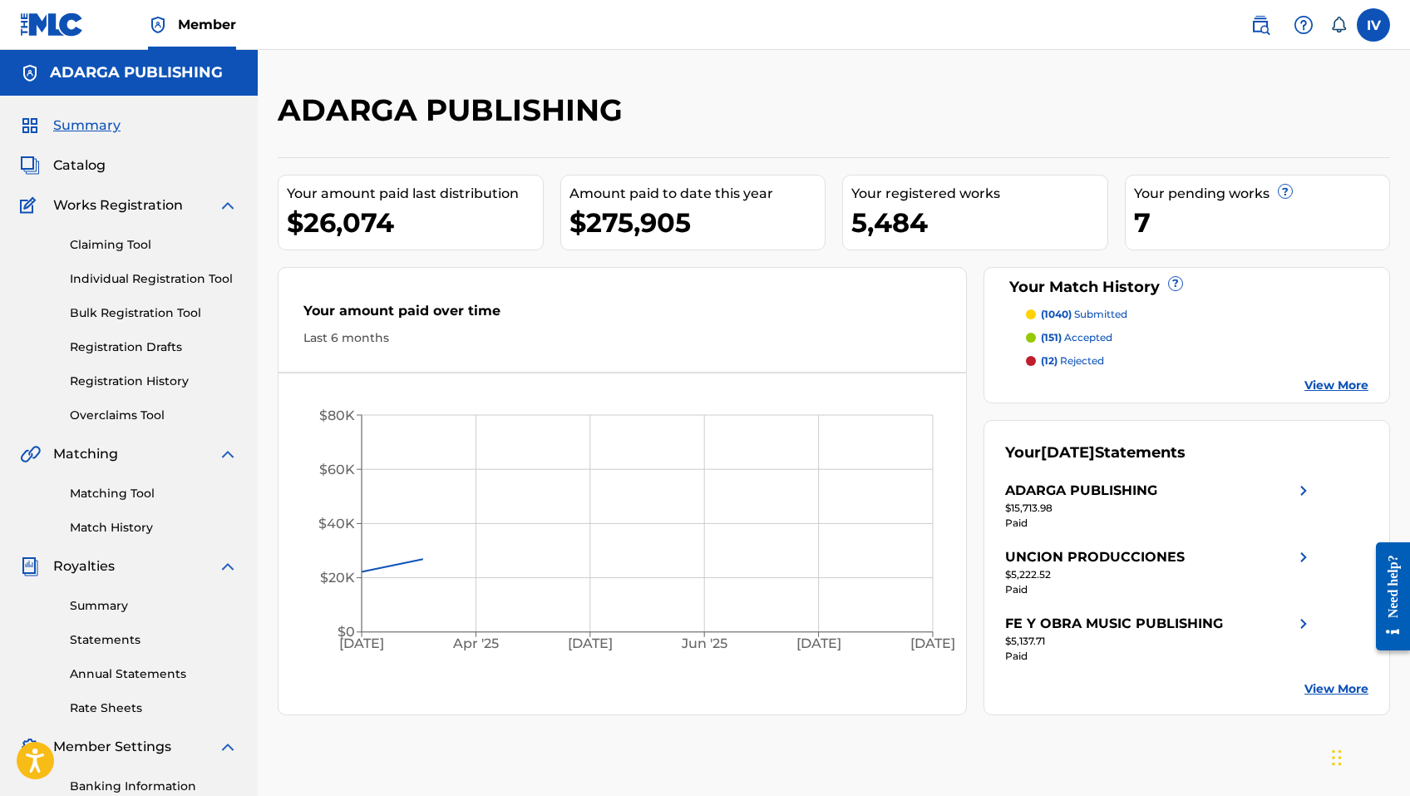
click at [103, 161] on span "Catalog" at bounding box center [79, 165] width 52 height 20
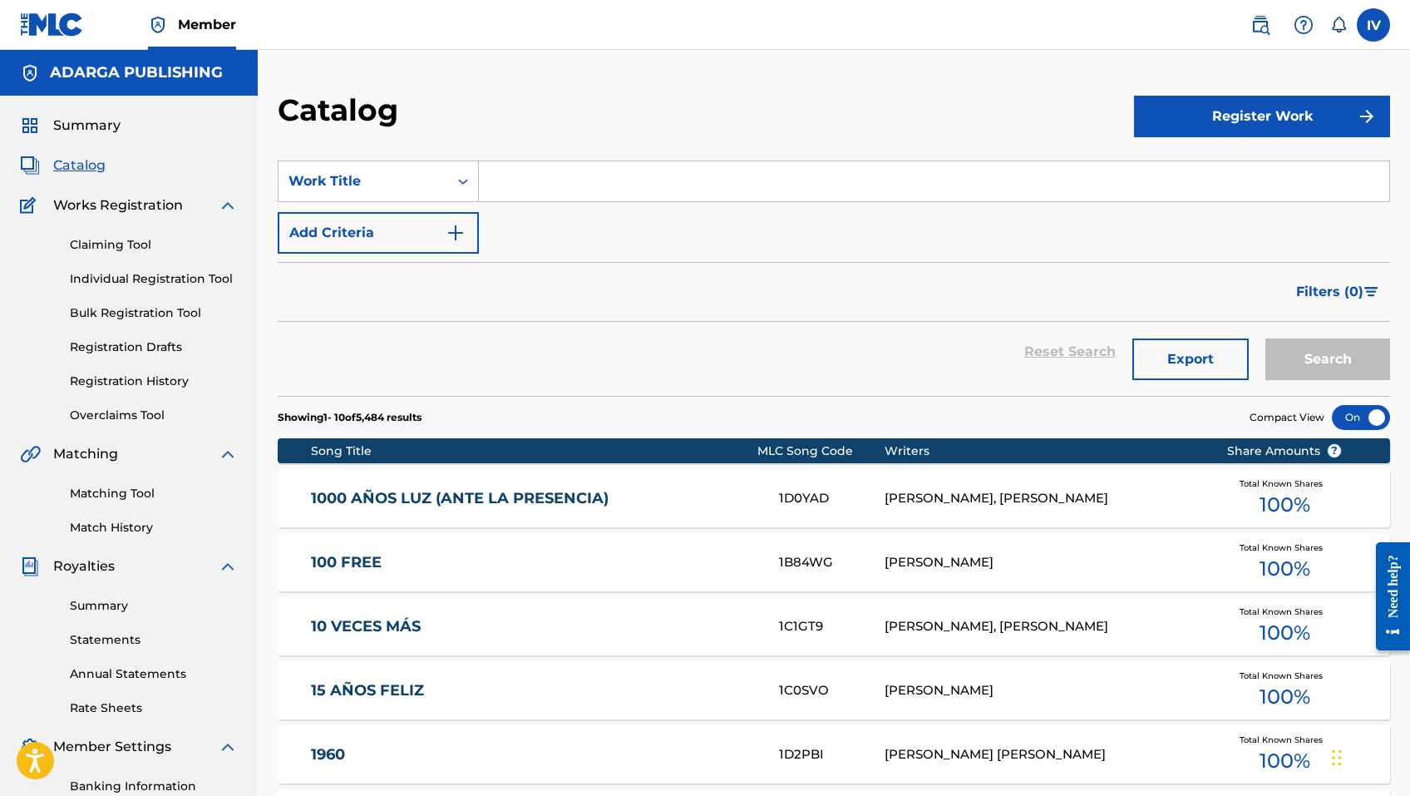
click at [112, 236] on link "Claiming Tool" at bounding box center [154, 244] width 168 height 17
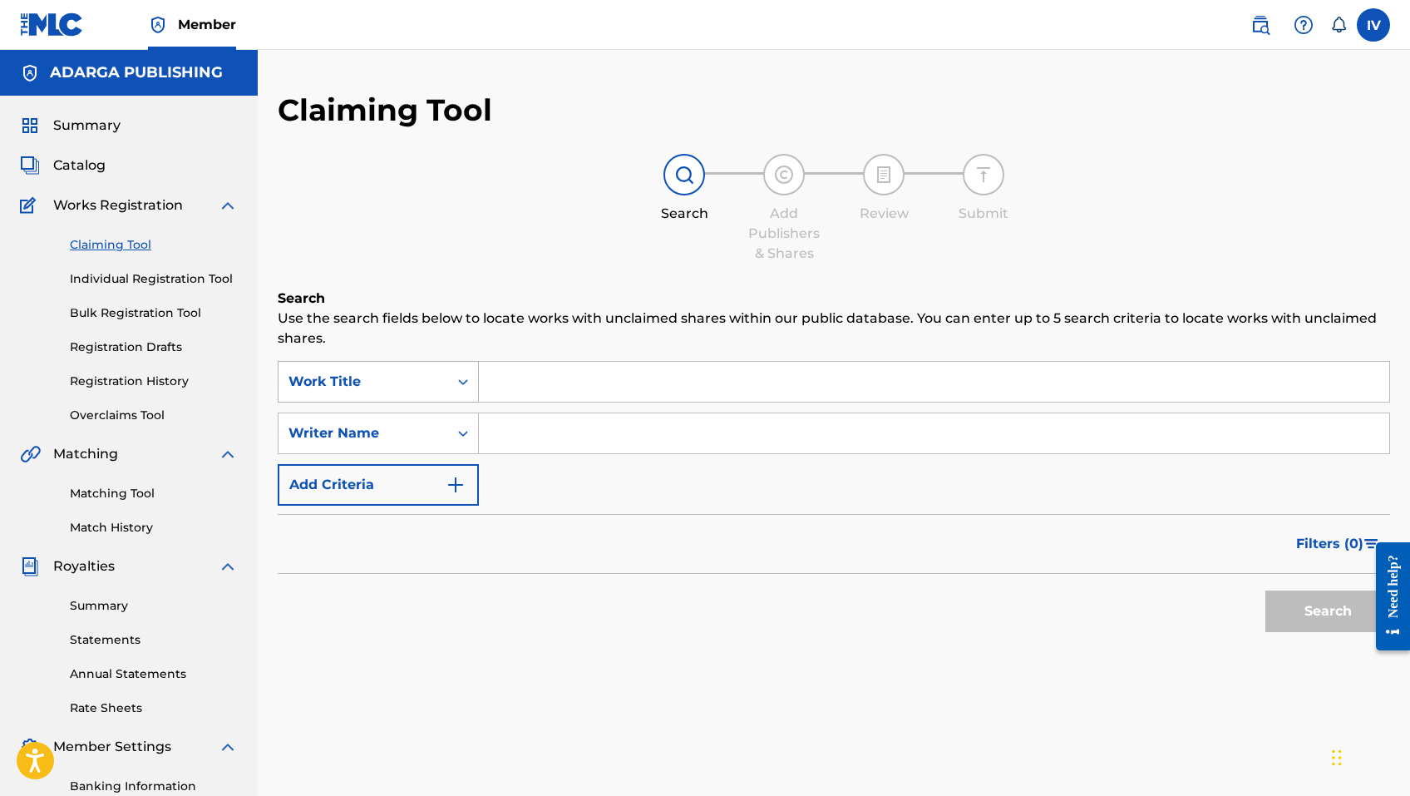
click at [437, 387] on div "Work Title" at bounding box center [364, 382] width 150 height 20
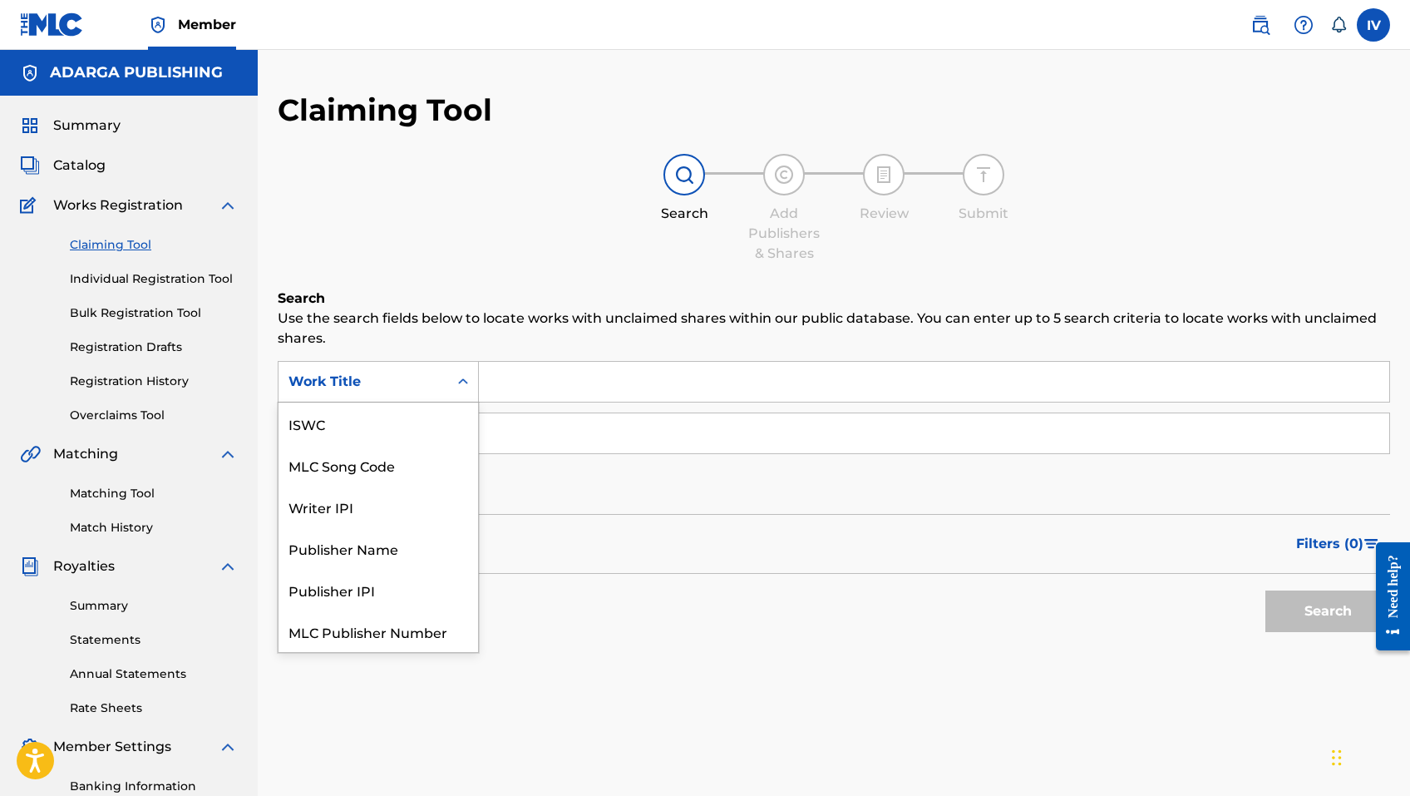
scroll to position [42, 0]
click at [428, 420] on div "MLC Song Code" at bounding box center [379, 423] width 200 height 42
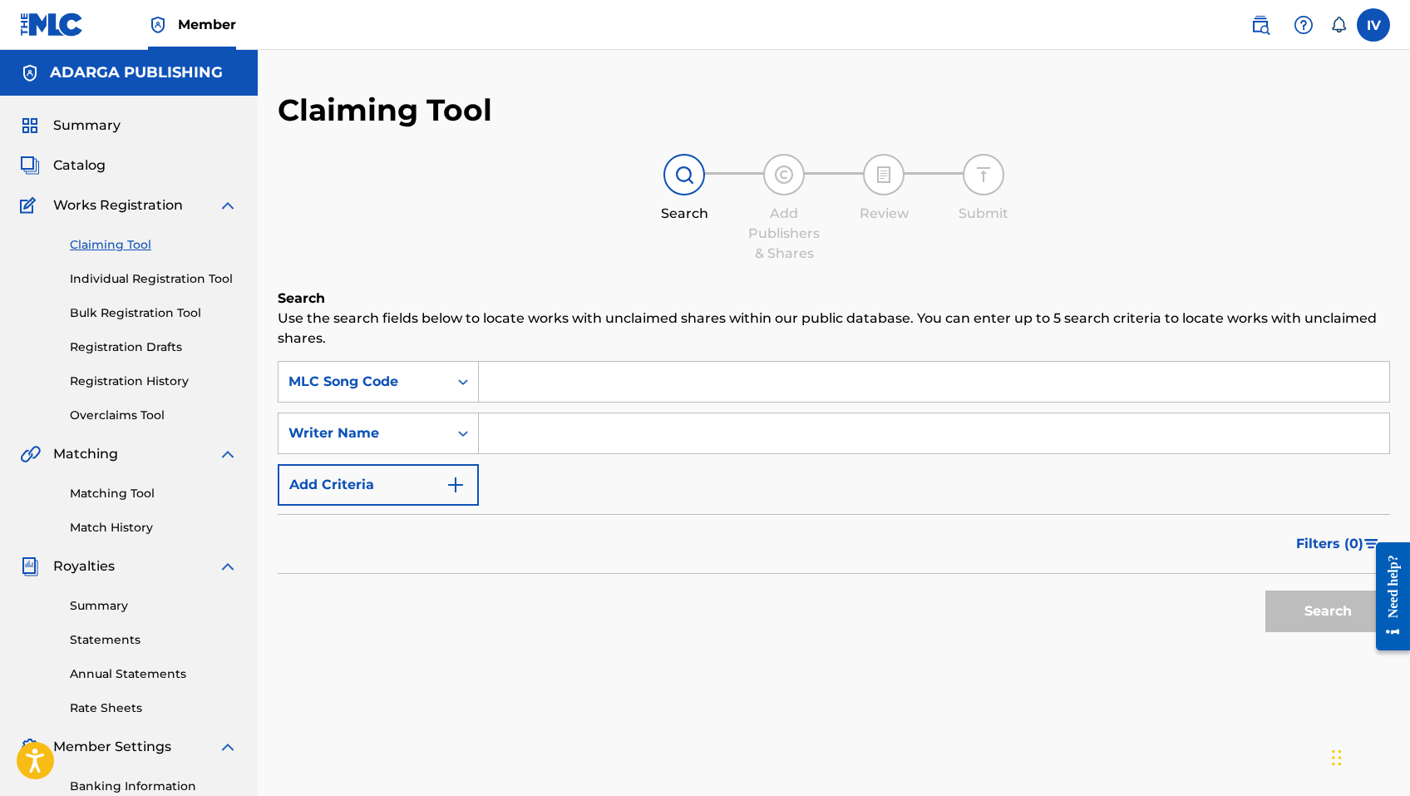
click at [544, 370] on input "Search Form" at bounding box center [934, 382] width 910 height 40
paste input "MB1UQ5"
type input "MB1UQ5"
click at [1265, 590] on button "Search" at bounding box center [1327, 611] width 125 height 42
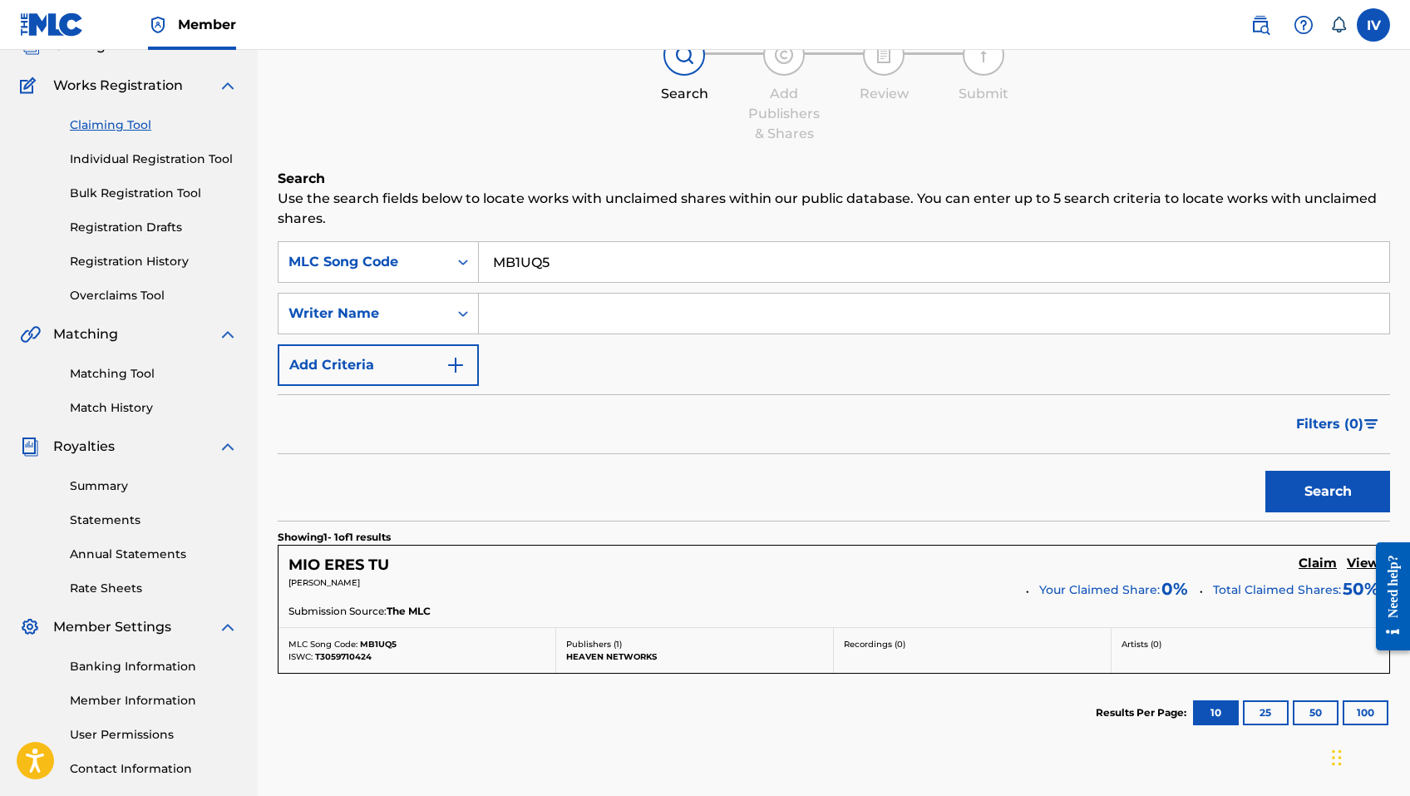
scroll to position [153, 0]
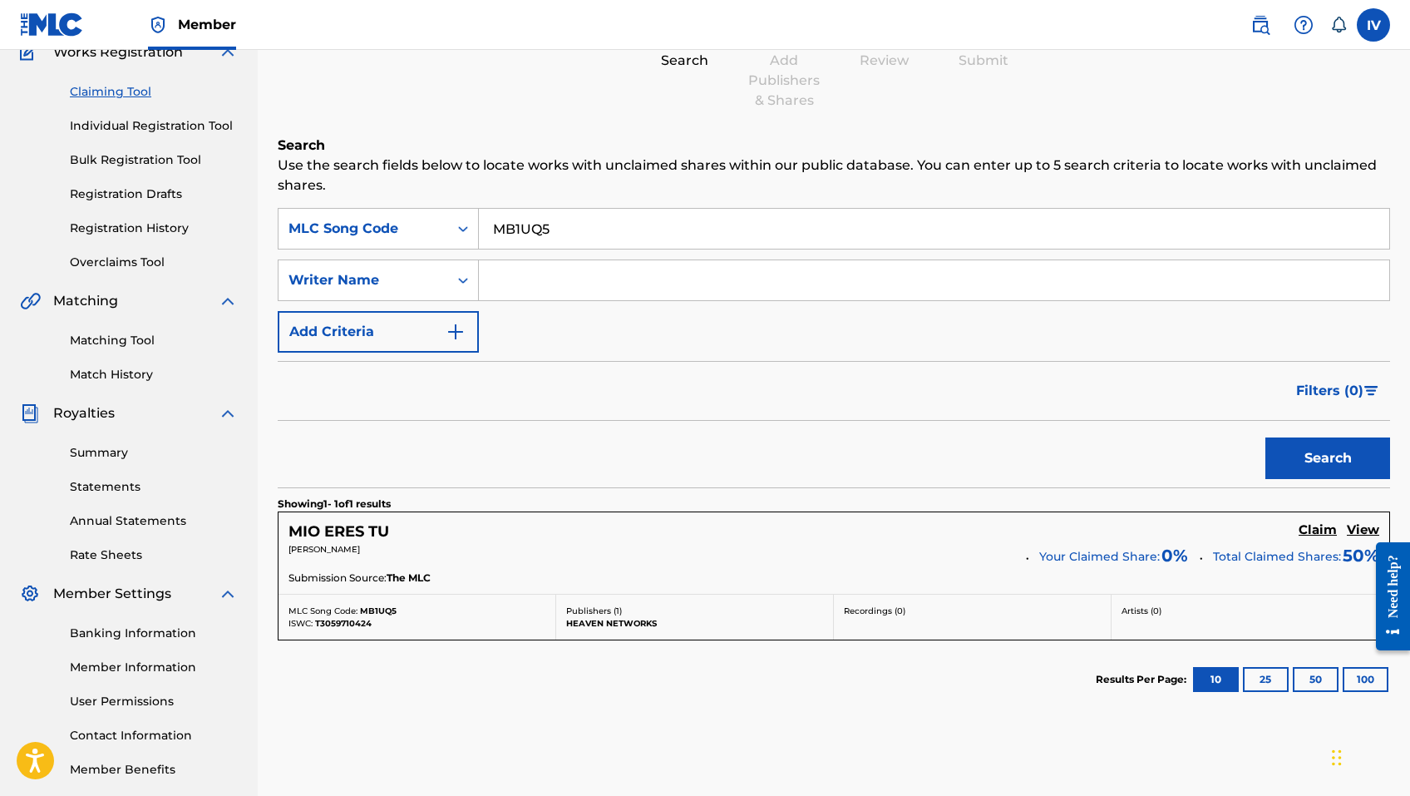
click at [1320, 530] on h5 "Claim" at bounding box center [1318, 530] width 38 height 16
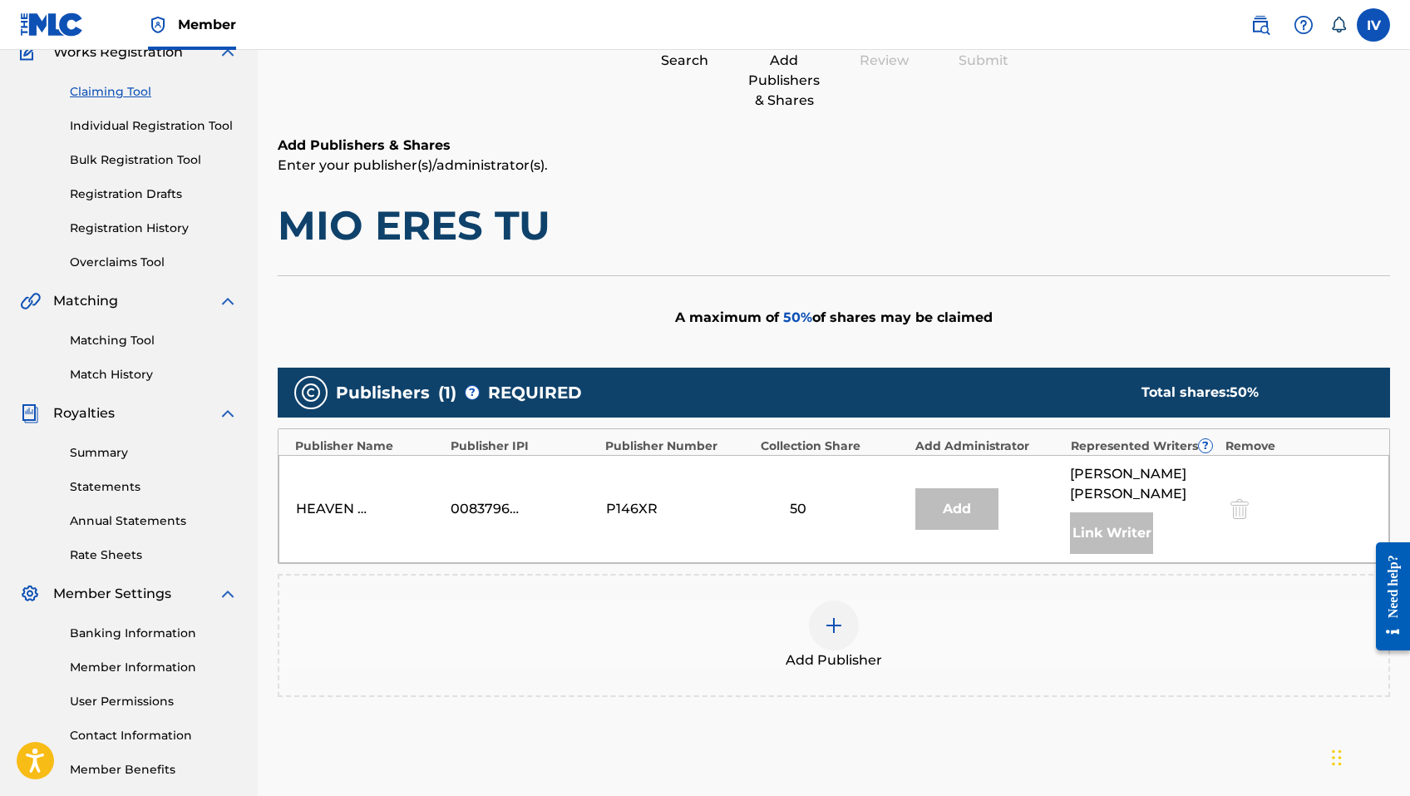
click at [839, 624] on img at bounding box center [834, 625] width 20 height 20
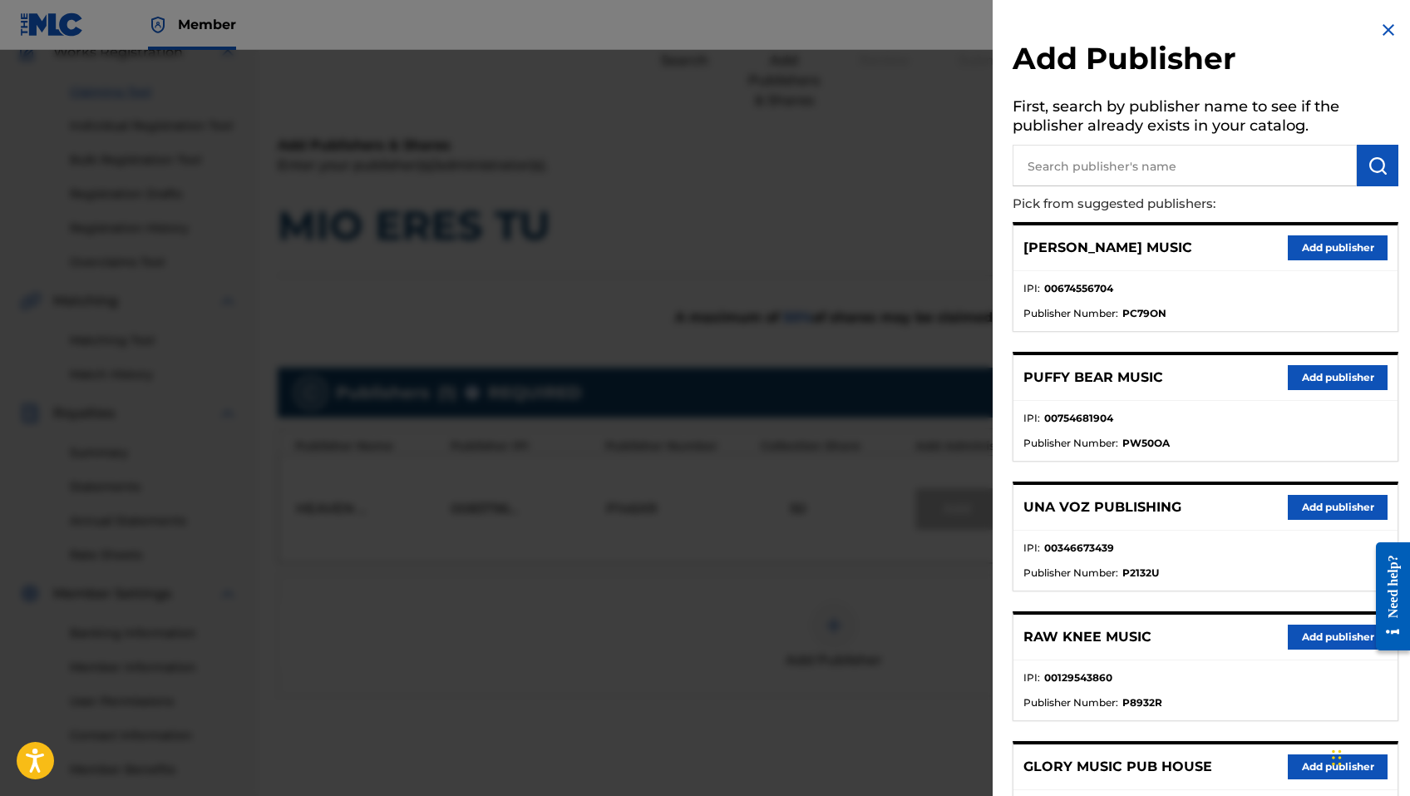
click at [1149, 152] on input "text" at bounding box center [1185, 166] width 344 height 42
type input "coalo"
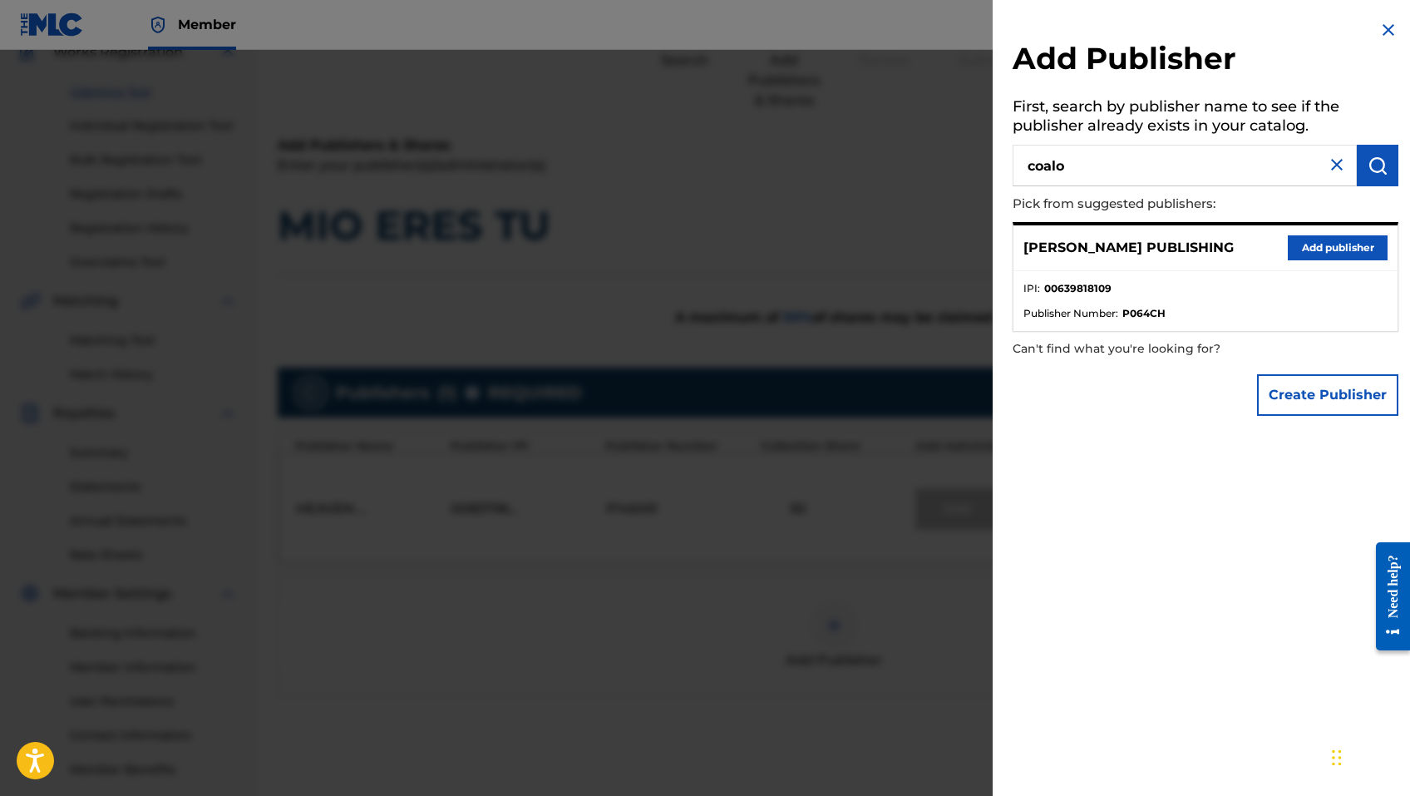
click at [1297, 248] on button "Add publisher" at bounding box center [1338, 247] width 100 height 25
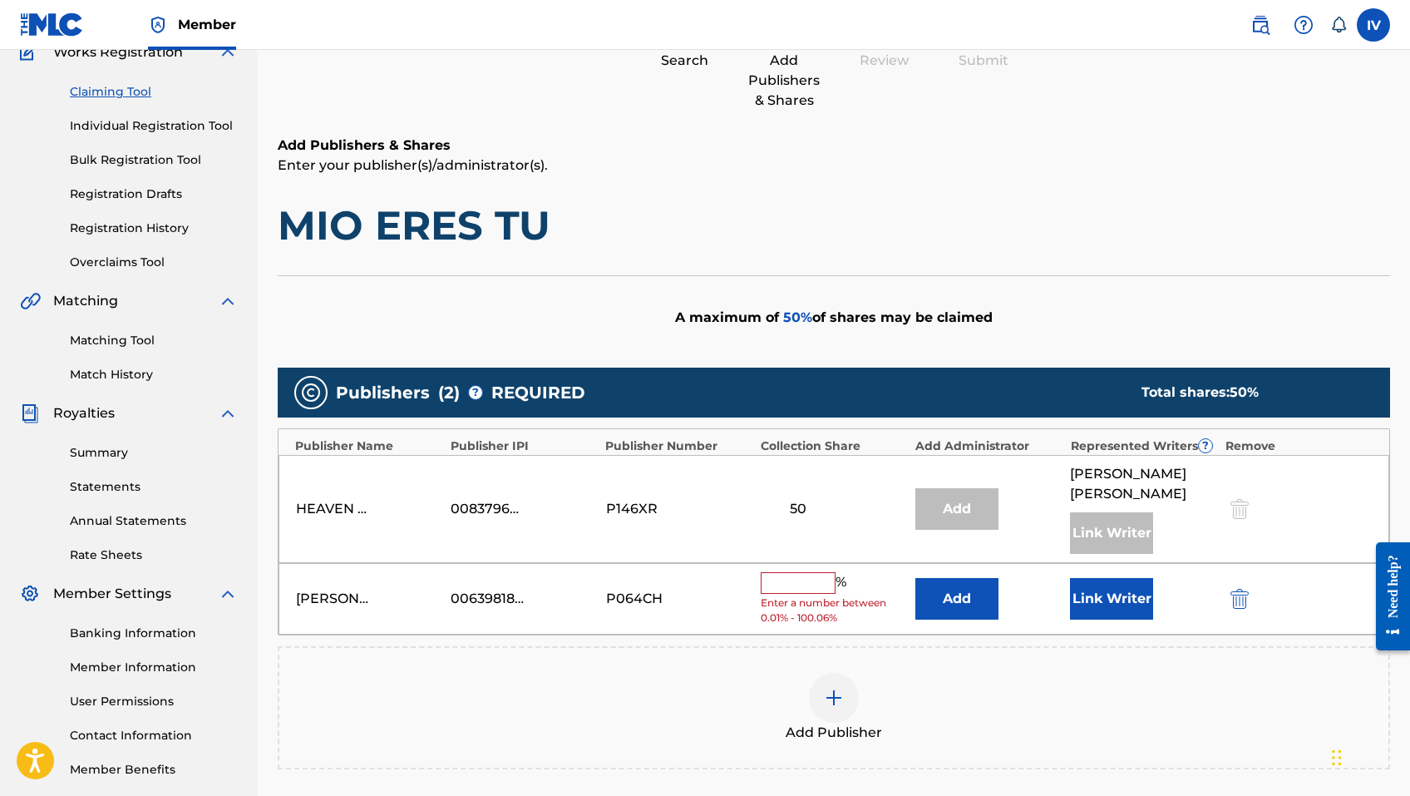
click at [965, 605] on button "Add" at bounding box center [956, 599] width 83 height 42
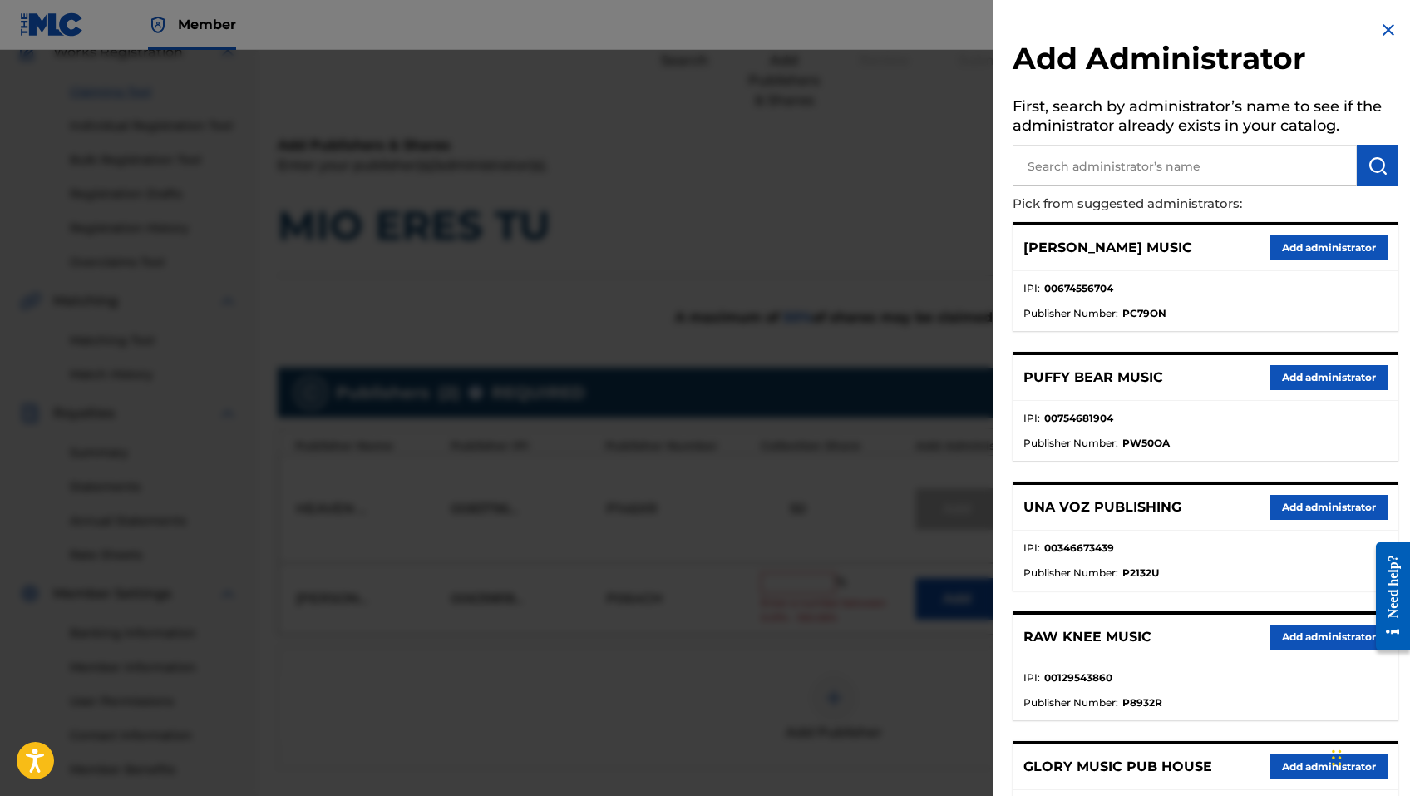
click at [1214, 160] on input "text" at bounding box center [1185, 166] width 344 height 42
type input "adarga"
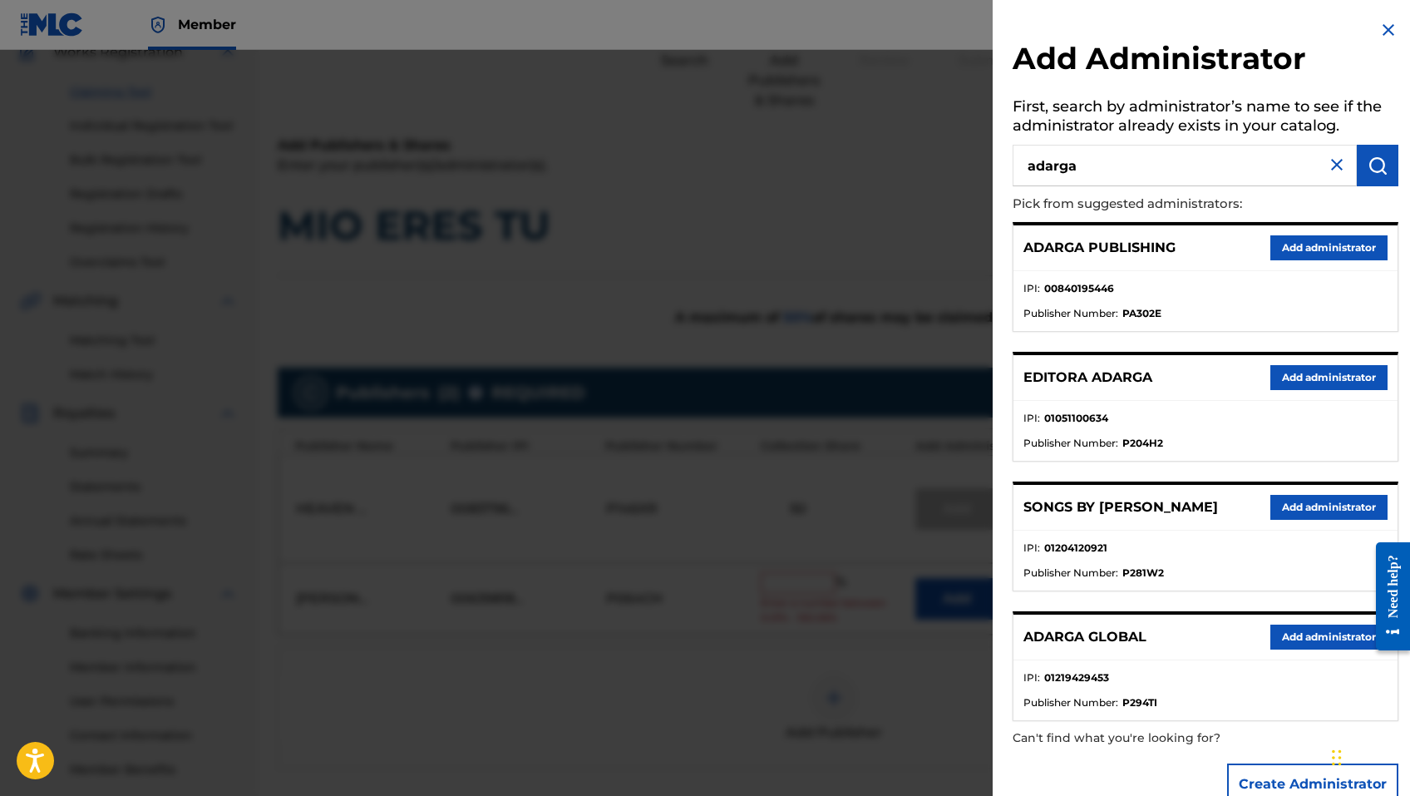
click at [1328, 255] on button "Add administrator" at bounding box center [1328, 247] width 117 height 25
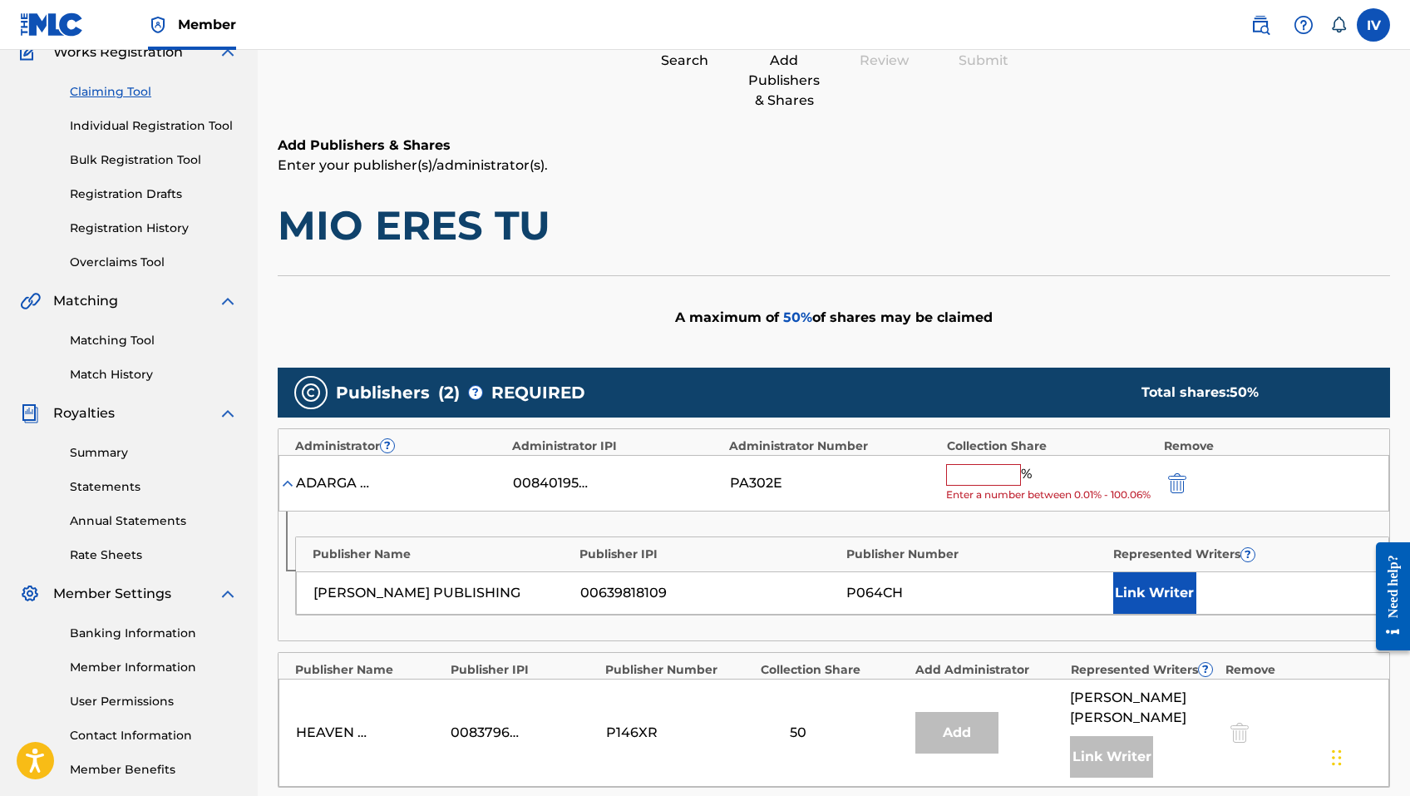
click at [965, 472] on input "text" at bounding box center [983, 475] width 75 height 22
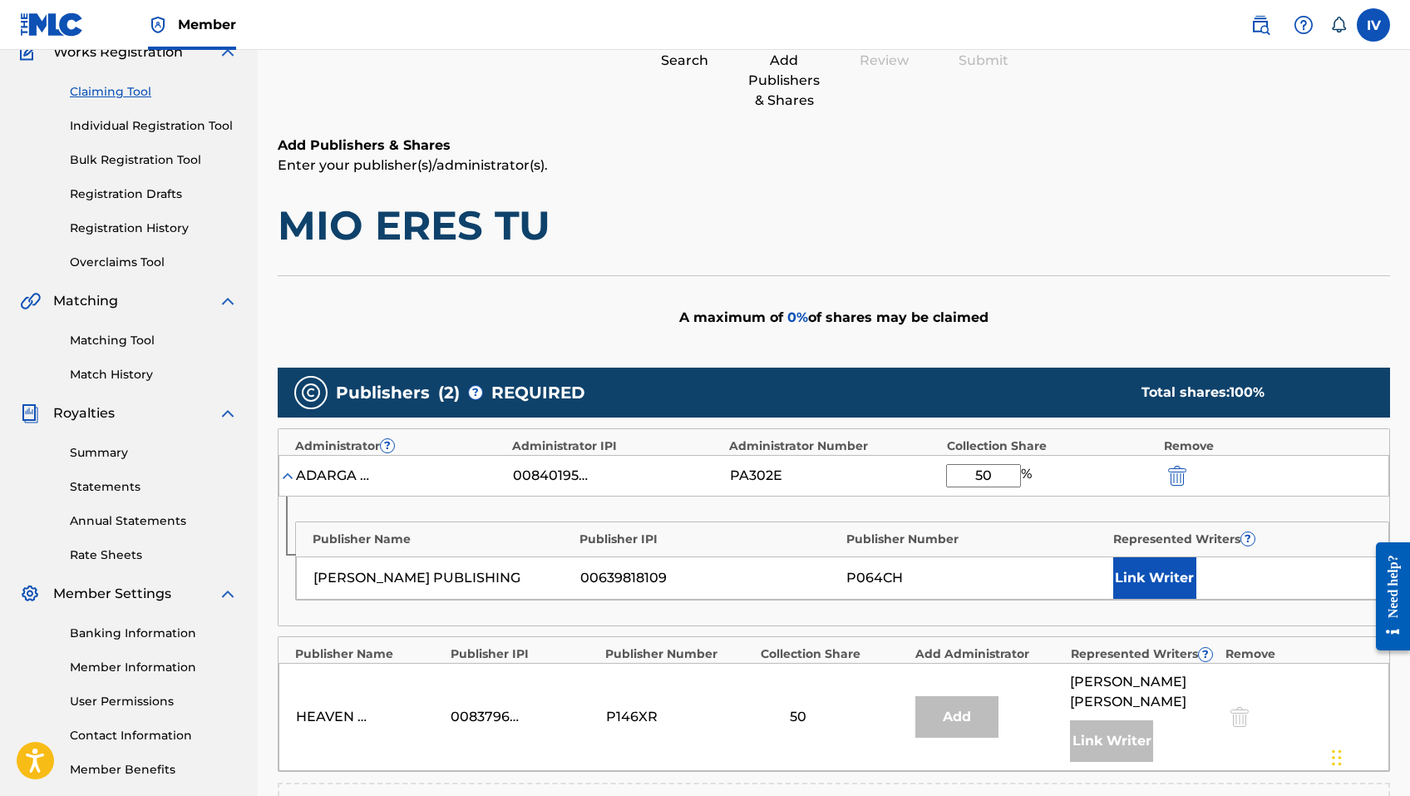
type input "50"
click at [1154, 580] on button "Link Writer" at bounding box center [1154, 578] width 83 height 42
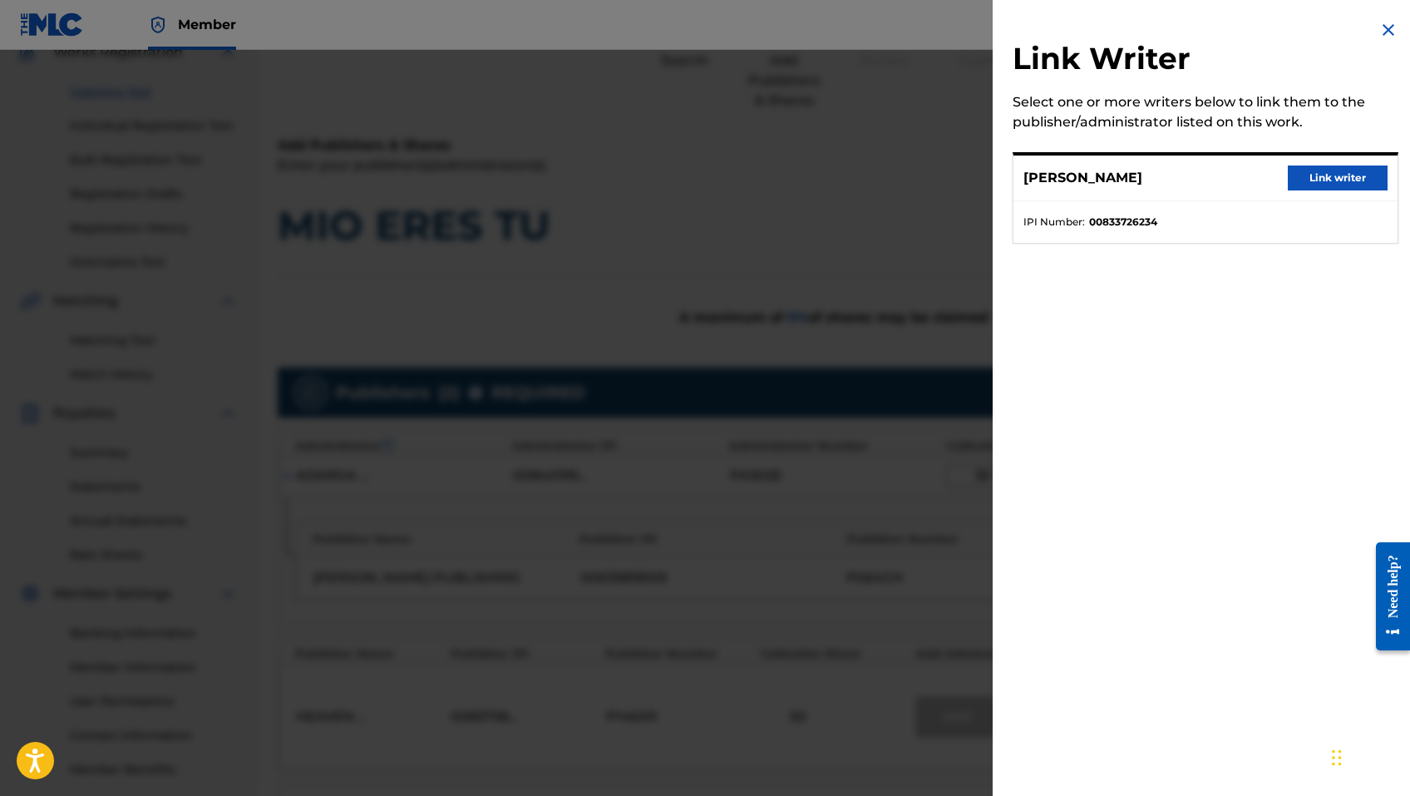
click at [1304, 169] on button "Link writer" at bounding box center [1338, 177] width 100 height 25
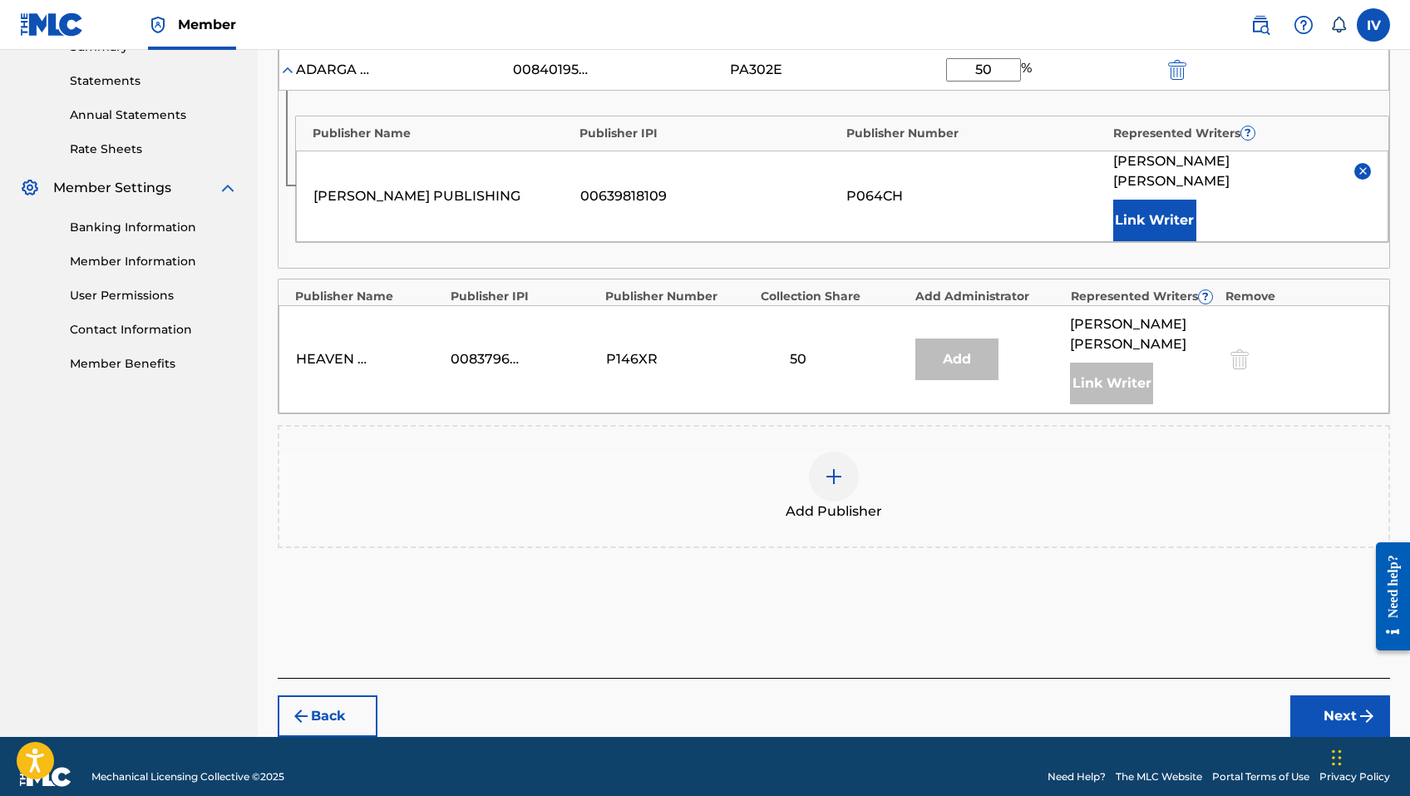
click at [1310, 703] on button "Next" at bounding box center [1340, 716] width 100 height 42
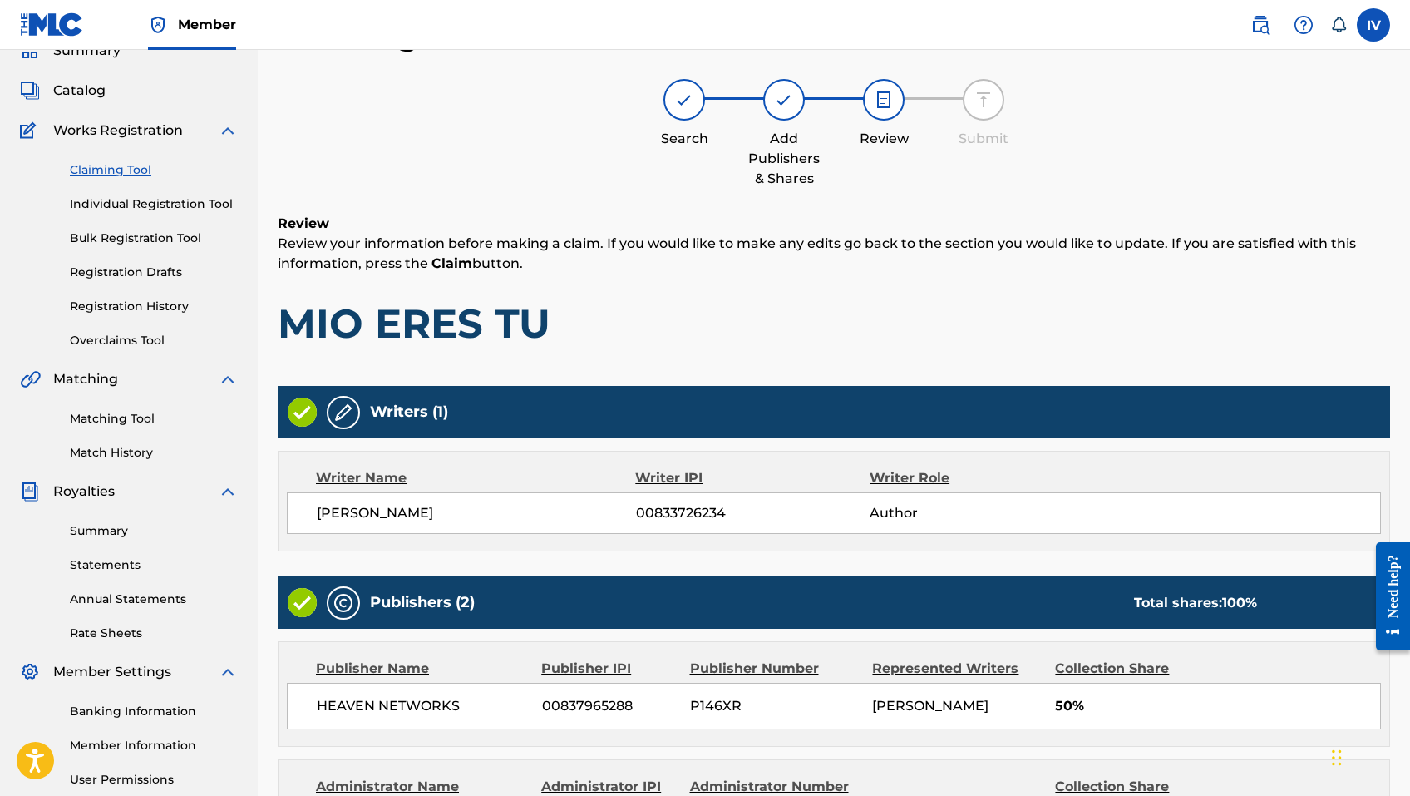
scroll to position [396, 0]
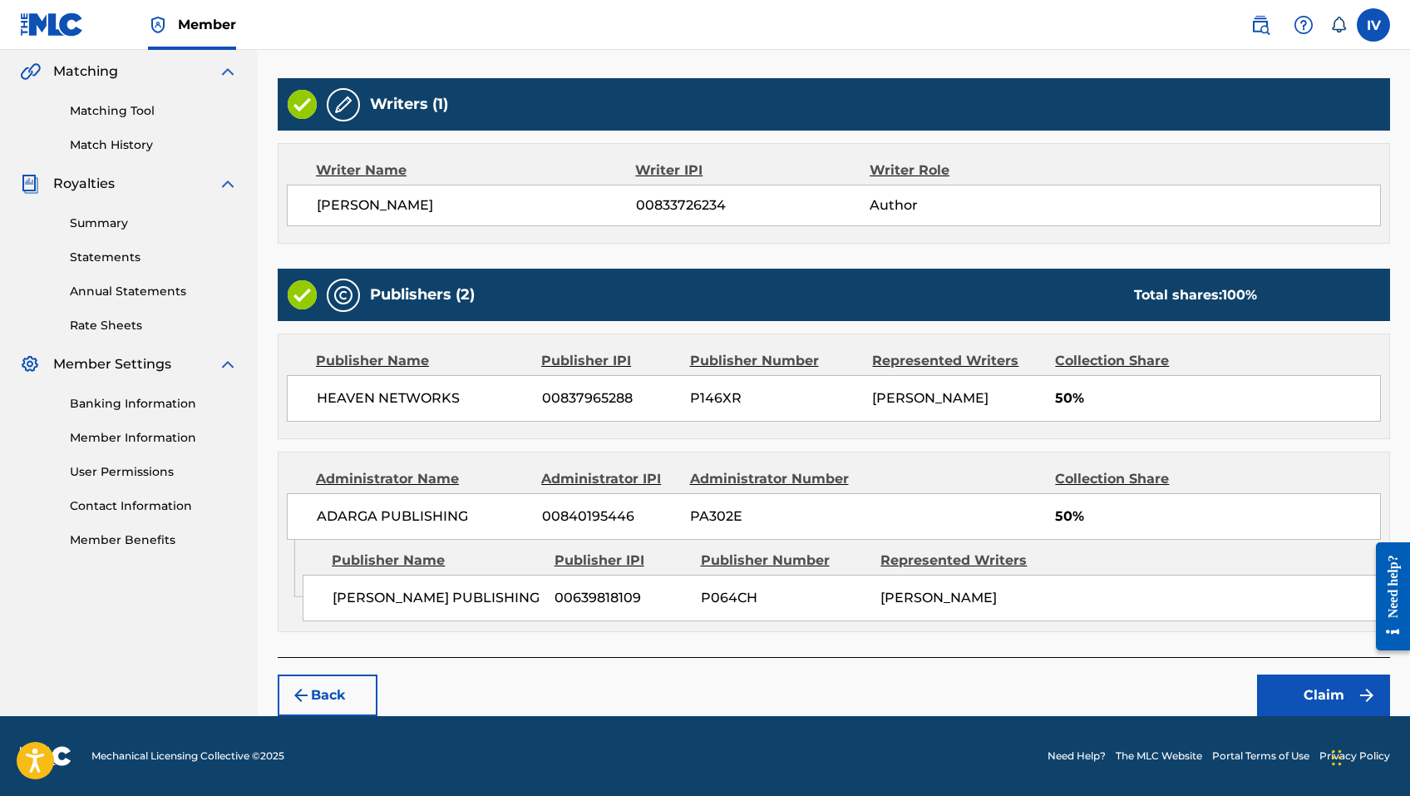
click at [1297, 703] on button "Claim" at bounding box center [1323, 695] width 133 height 42
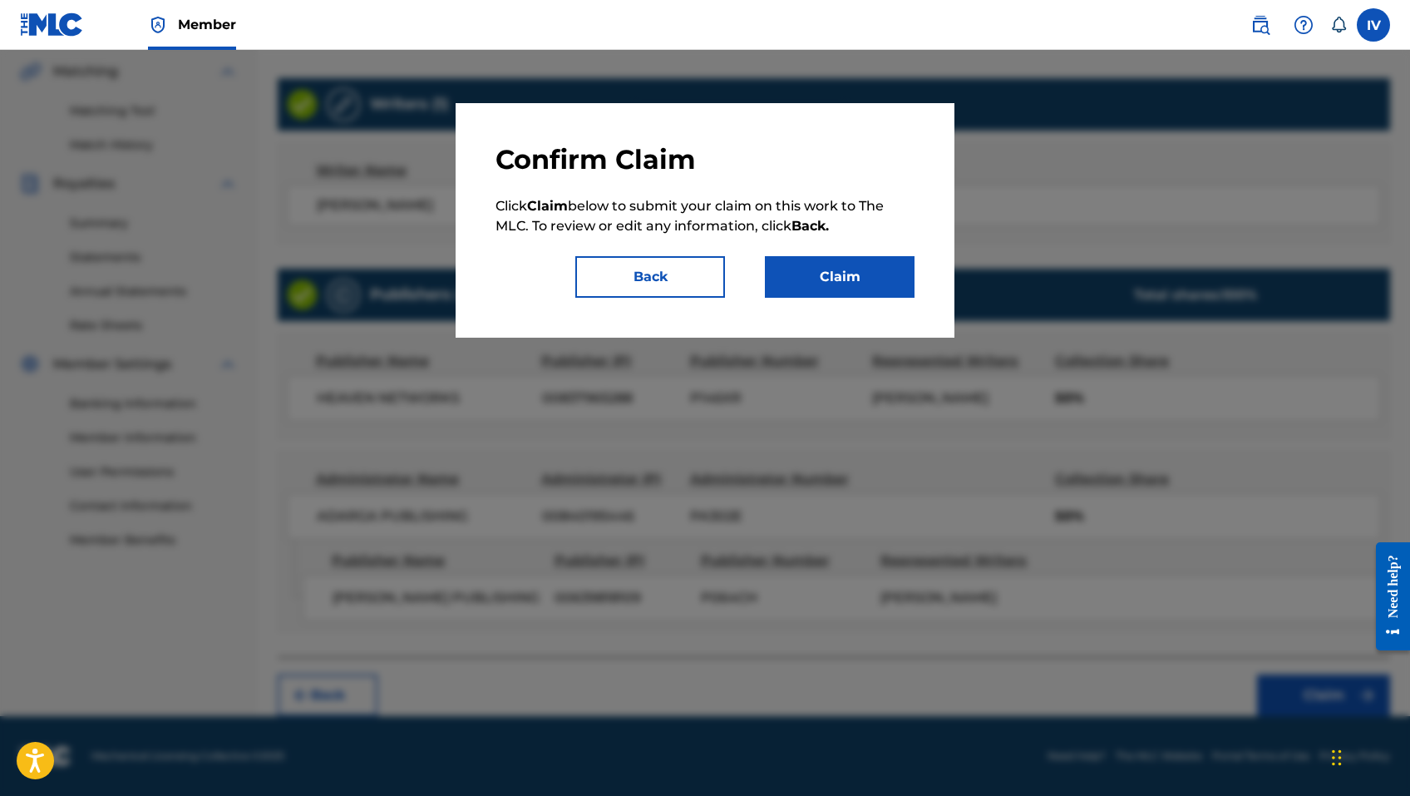
click at [811, 284] on button "Claim" at bounding box center [840, 277] width 150 height 42
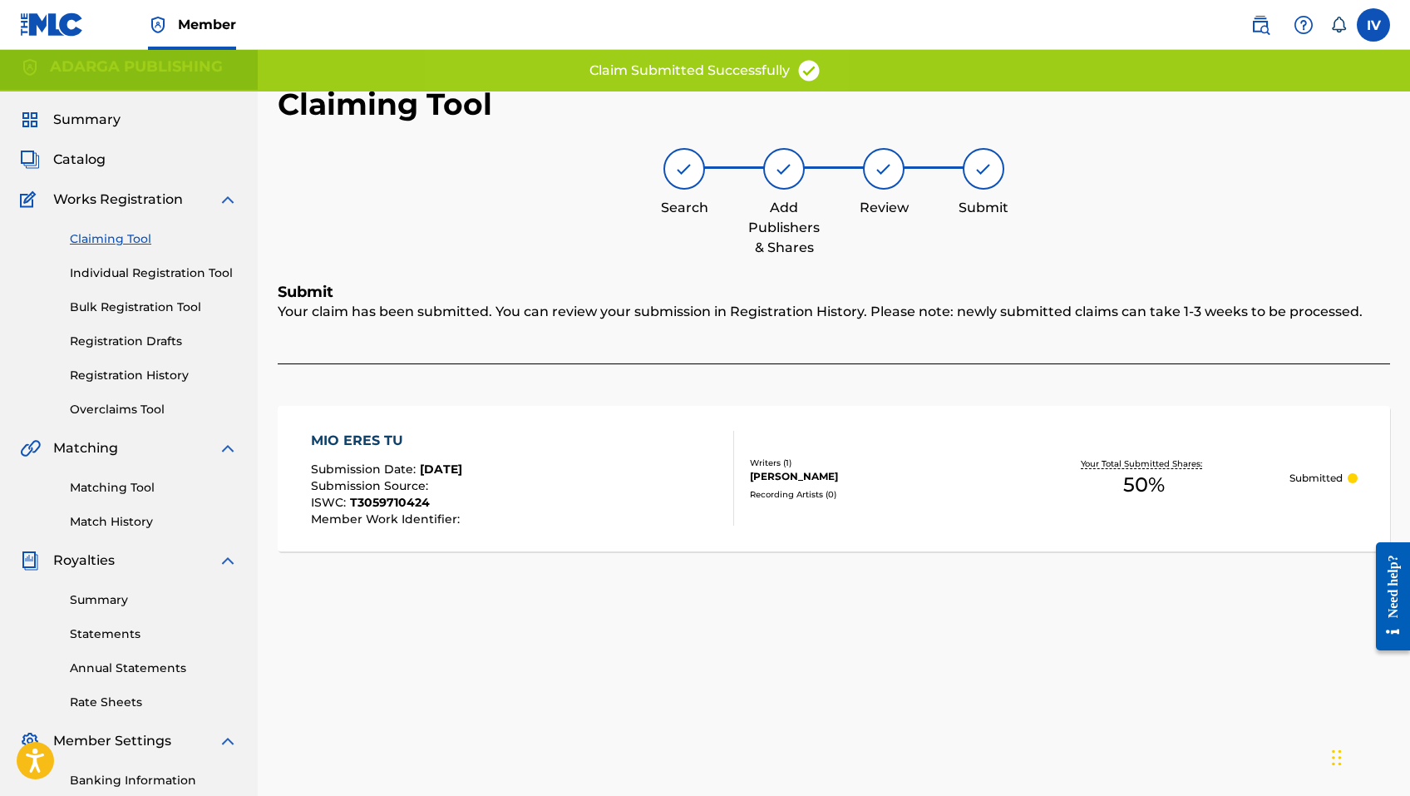
scroll to position [0, 0]
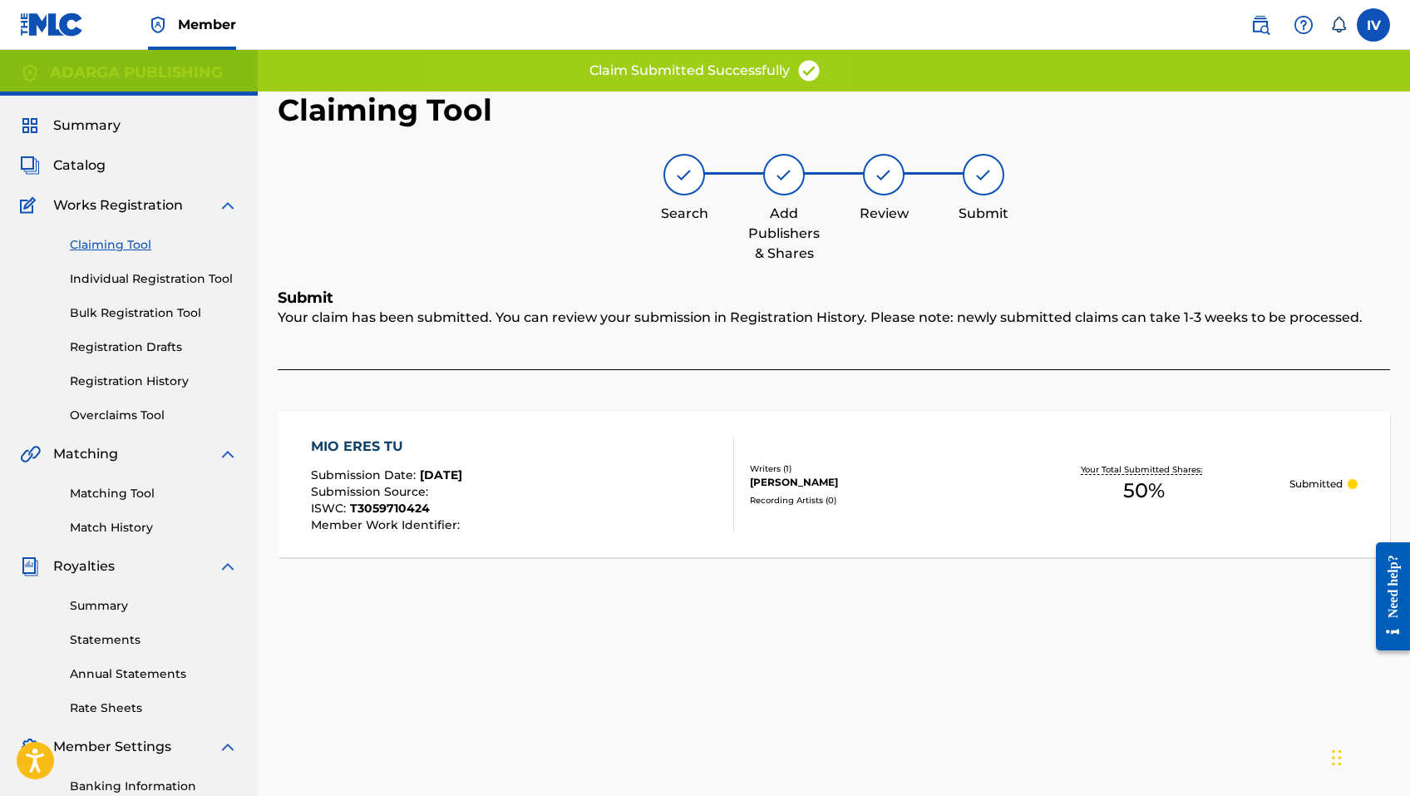
click at [127, 242] on link "Claiming Tool" at bounding box center [154, 244] width 168 height 17
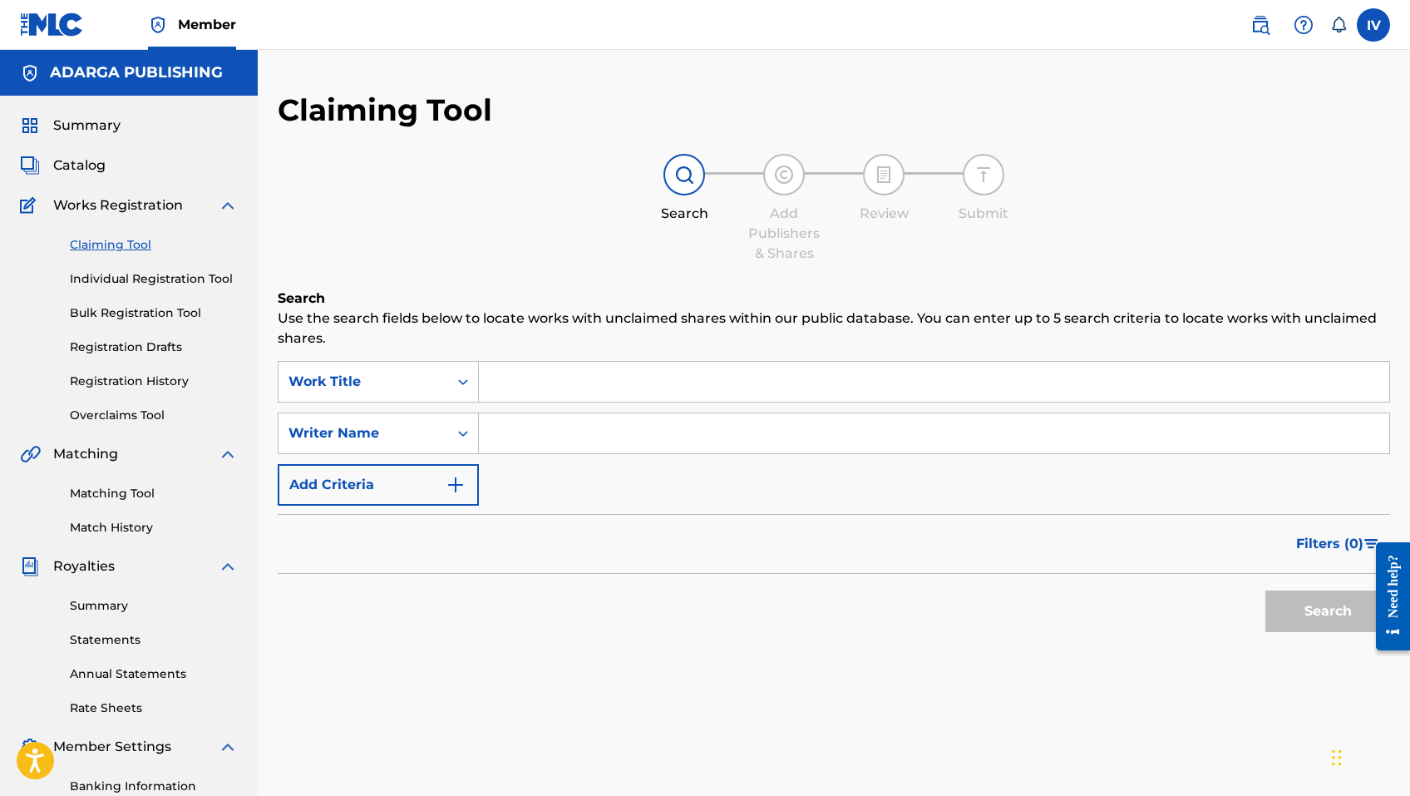
click at [86, 382] on link "Registration History" at bounding box center [154, 380] width 168 height 17
click at [511, 366] on input "Search Form" at bounding box center [934, 382] width 910 height 40
click at [412, 386] on div "Work Title" at bounding box center [364, 382] width 150 height 20
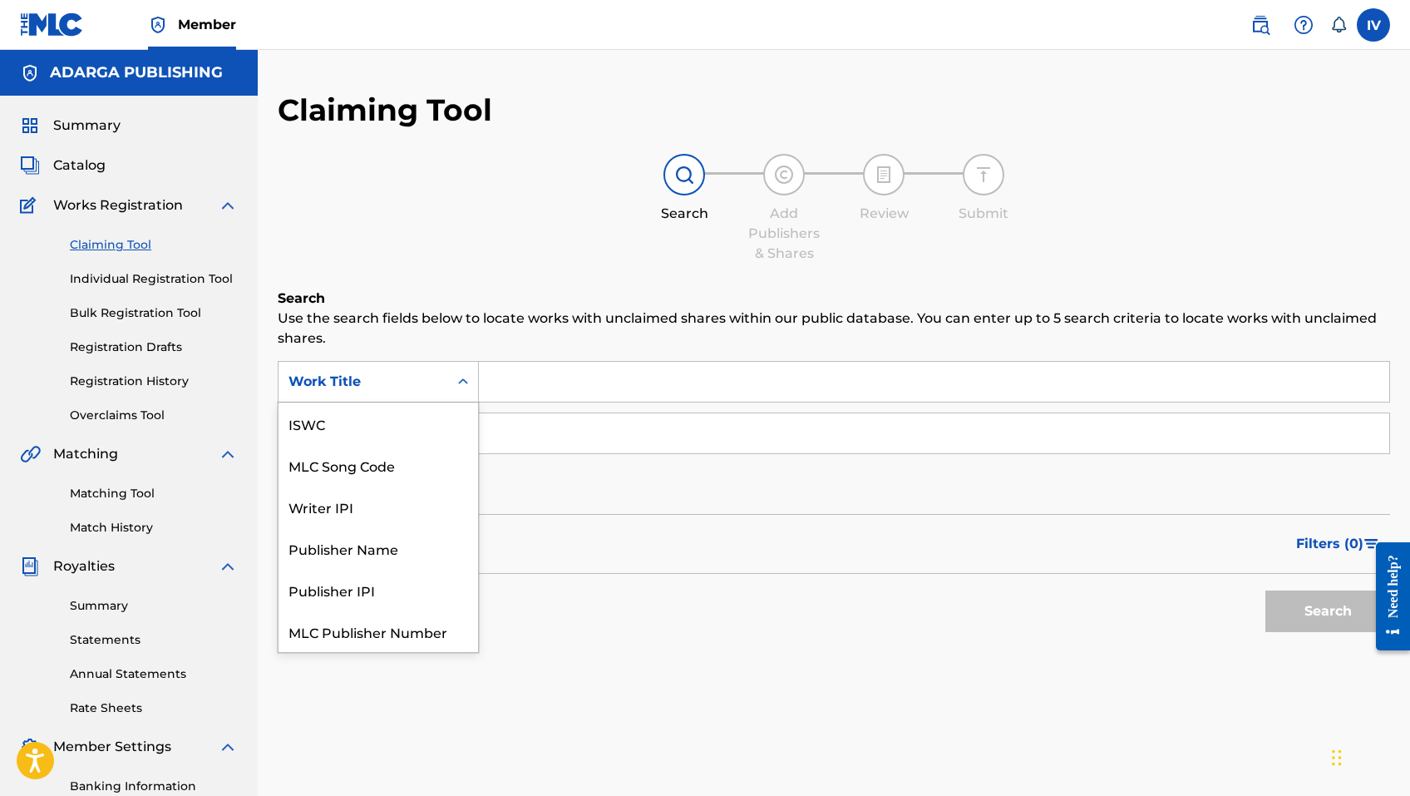
scroll to position [42, 0]
click at [412, 424] on div "MLC Song Code" at bounding box center [379, 423] width 200 height 42
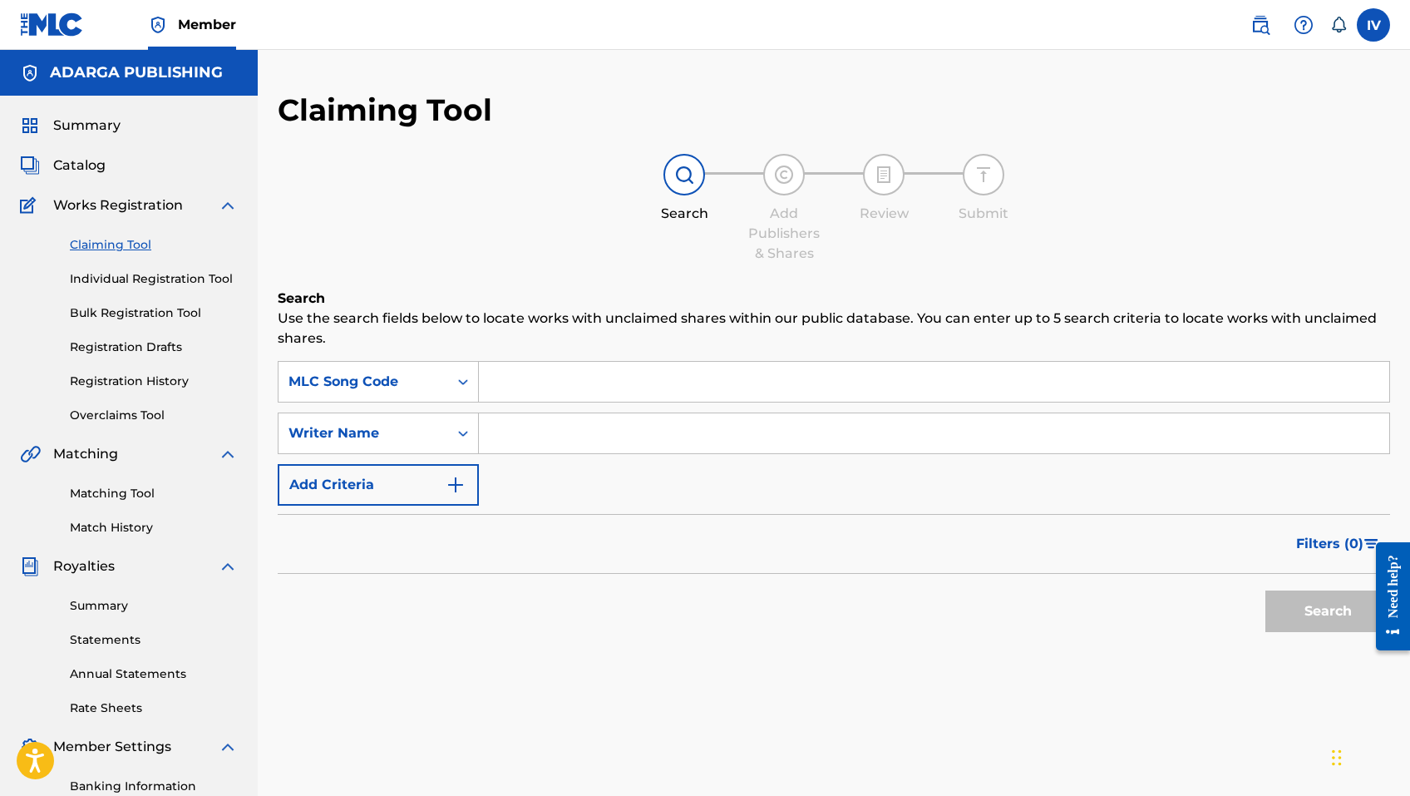
click at [516, 408] on div "SearchWithCriteriaebf20dab-567b-4c45-8946-a7a3b050b979 MLC Song Code SearchWith…" at bounding box center [834, 433] width 1113 height 145
click at [516, 407] on div "SearchWithCriteriaebf20dab-567b-4c45-8946-a7a3b050b979 MLC Song Code SearchWith…" at bounding box center [834, 433] width 1113 height 145
click at [511, 395] on input "Search Form" at bounding box center [934, 382] width 910 height 40
paste input "MC1L6R"
type input "MC1L6R"
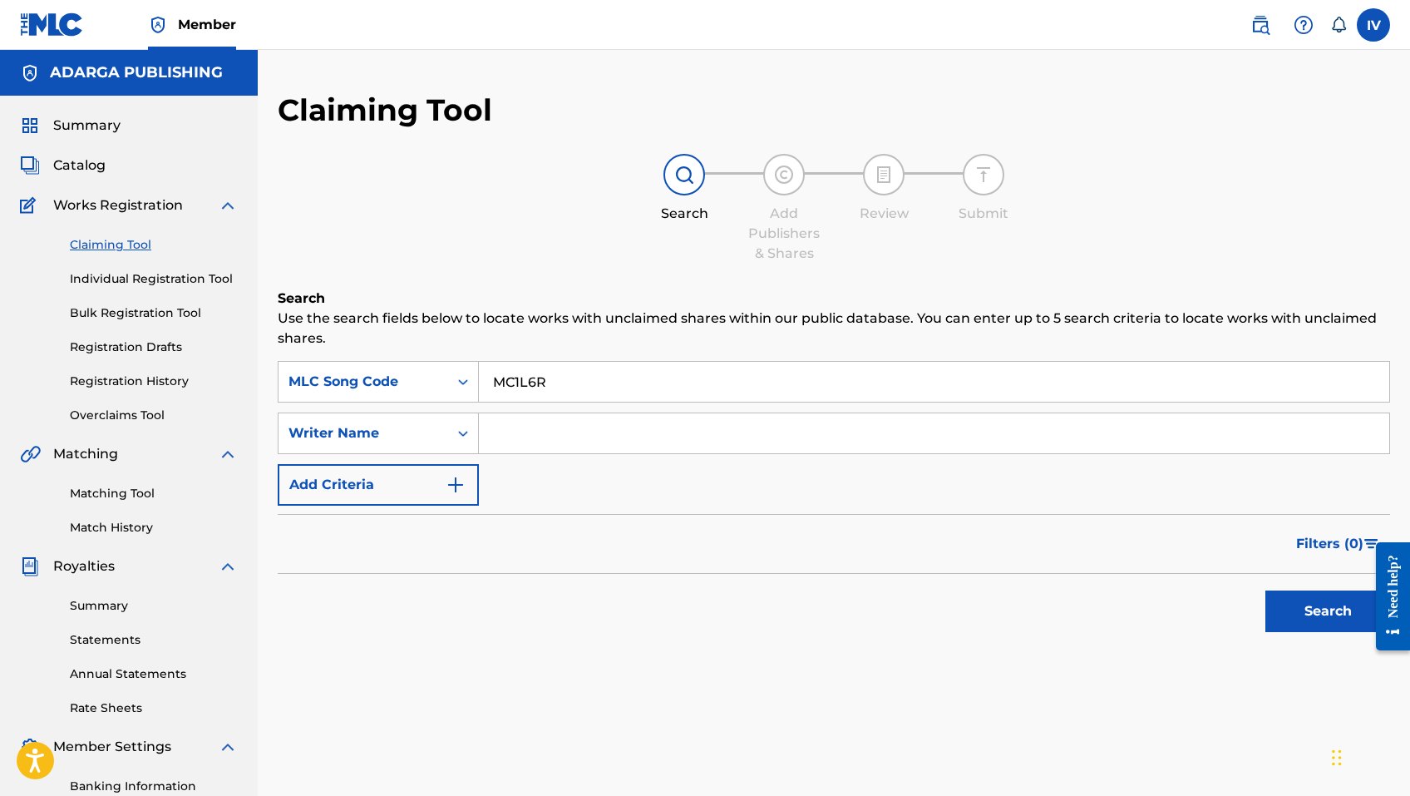
click at [1265, 590] on button "Search" at bounding box center [1327, 611] width 125 height 42
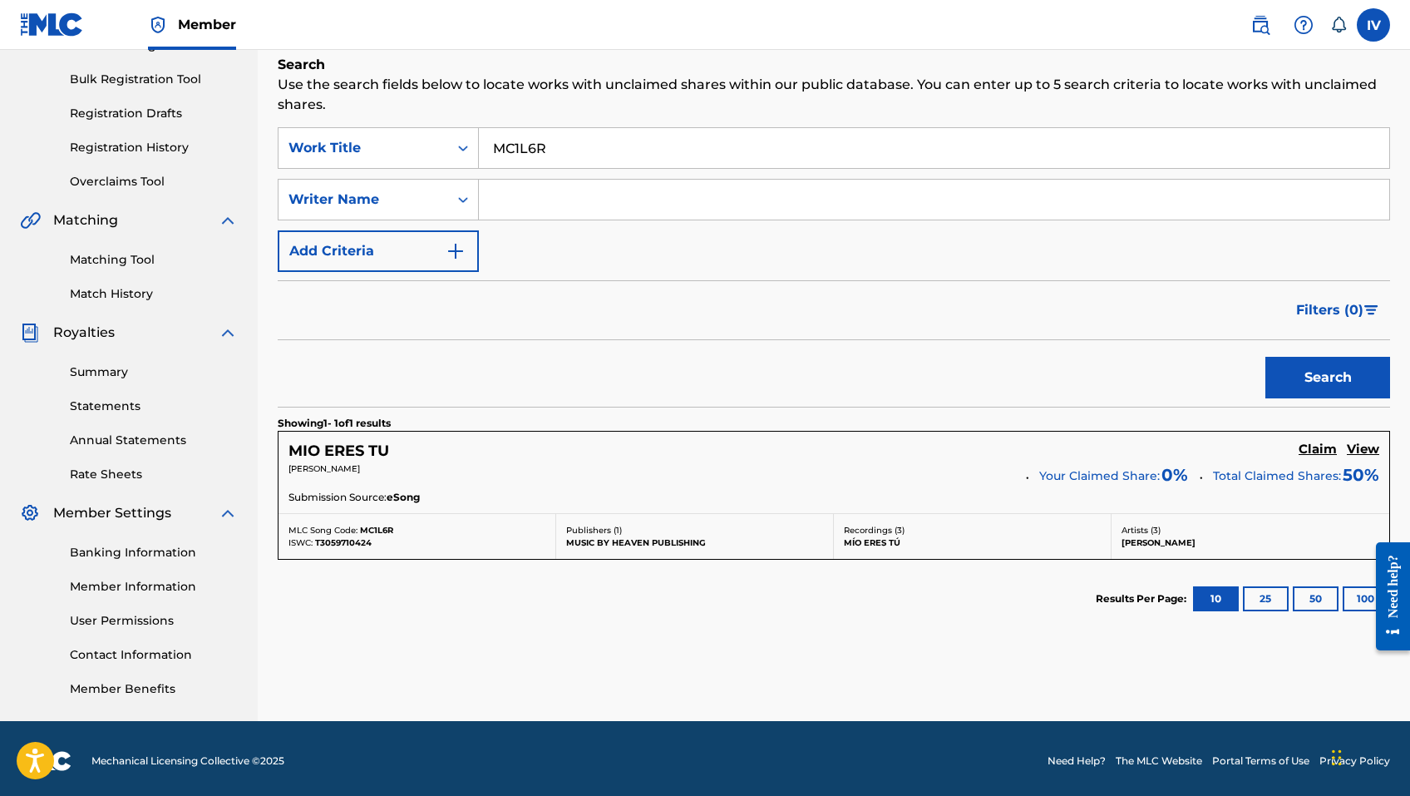
scroll to position [239, 0]
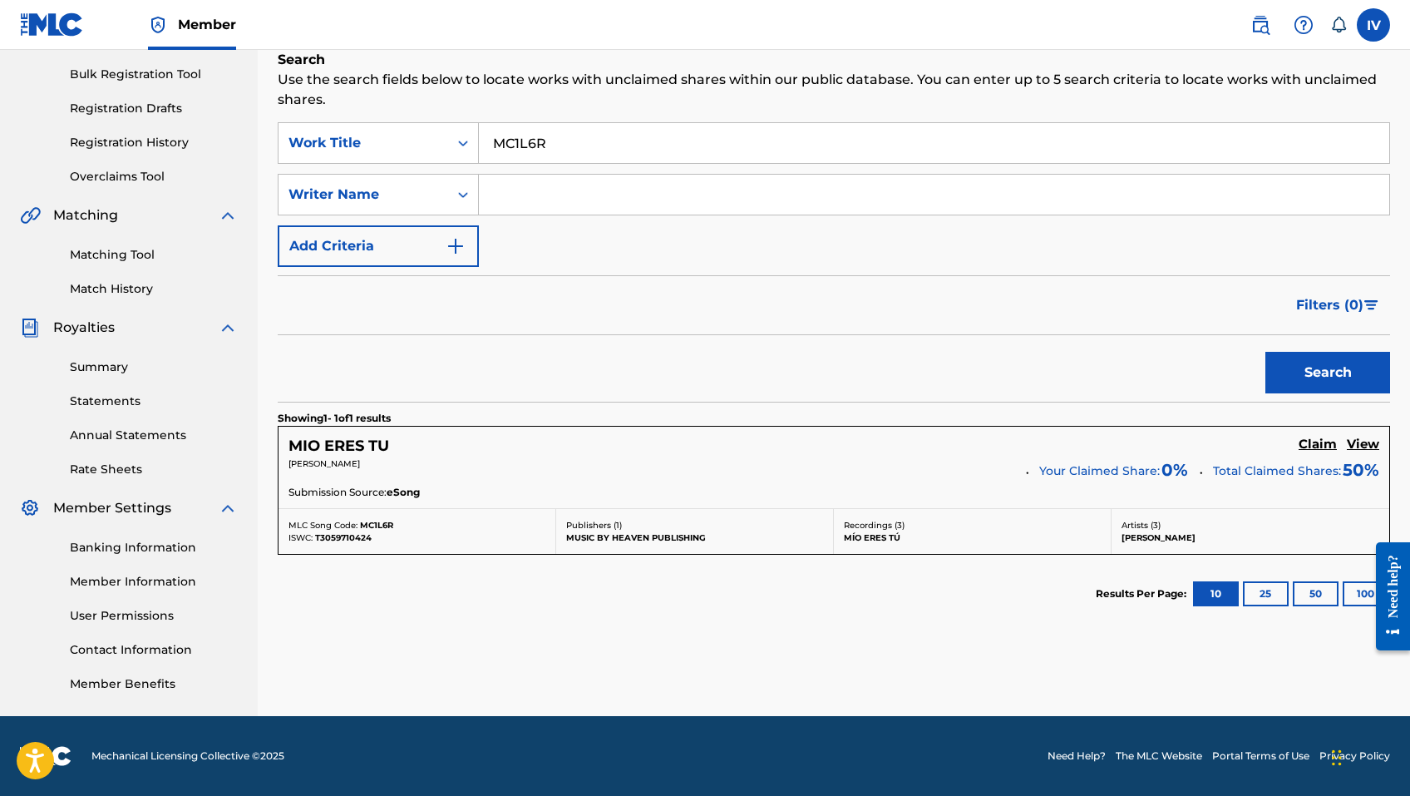
click at [1310, 442] on h5 "Claim" at bounding box center [1318, 445] width 38 height 16
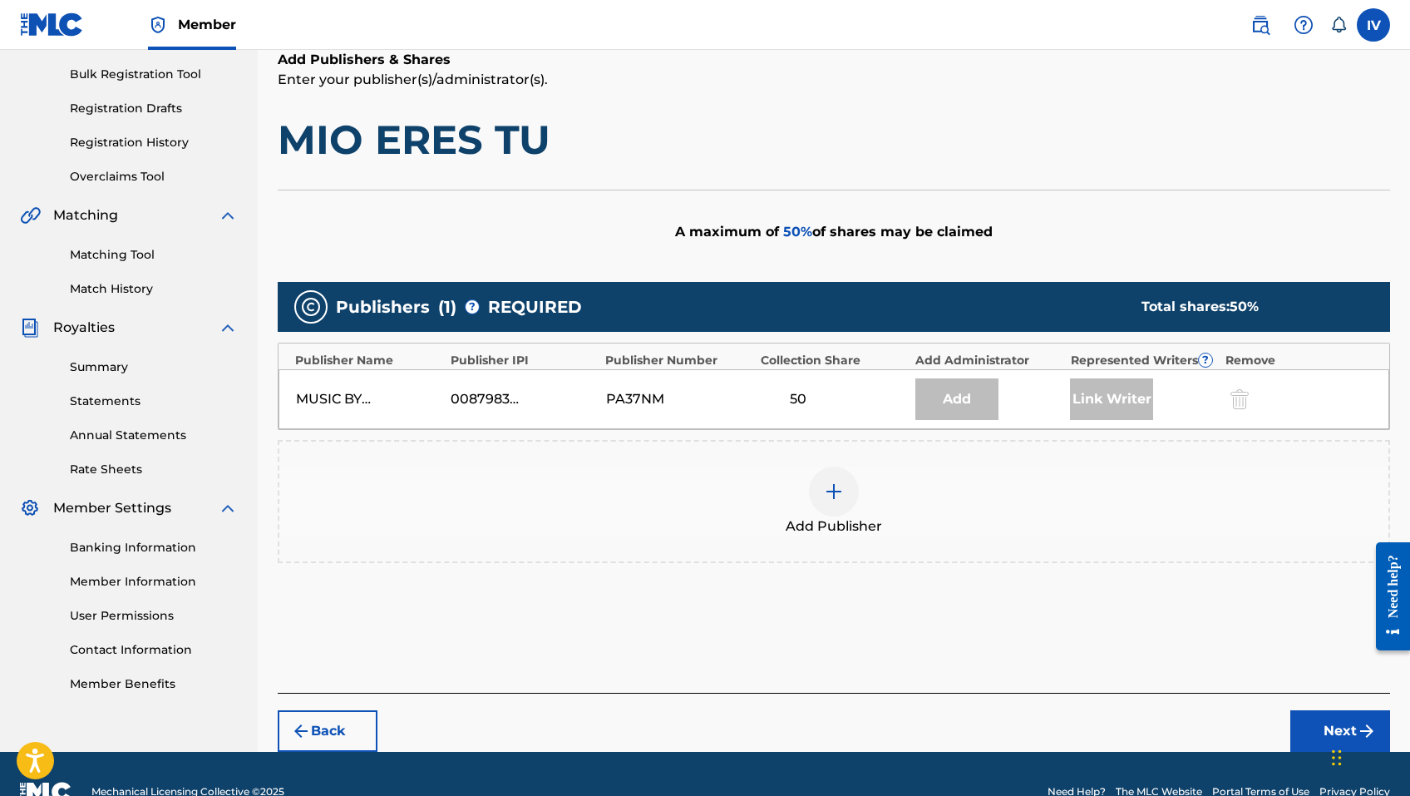
click at [874, 467] on div "Add Publisher" at bounding box center [833, 501] width 1109 height 70
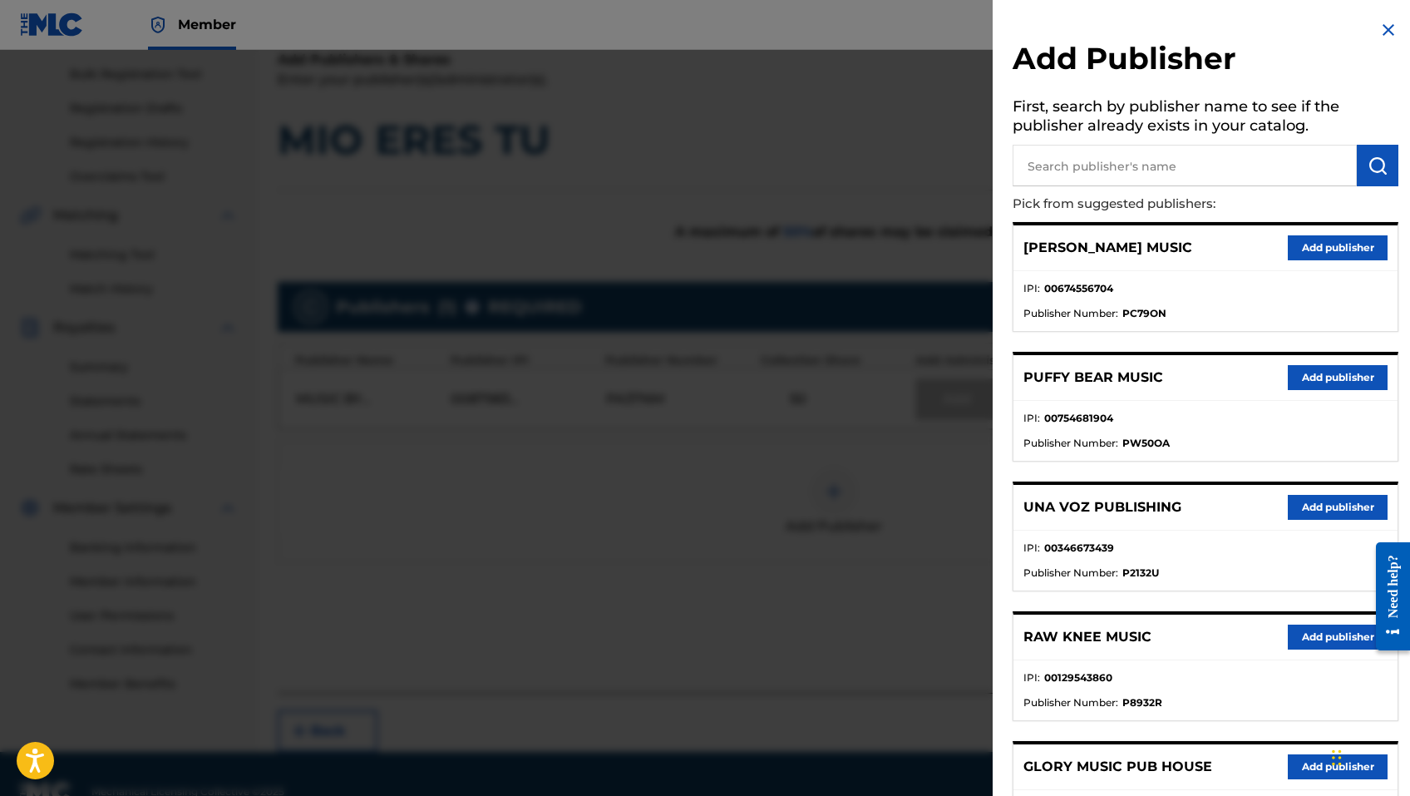
click at [1109, 150] on input "text" at bounding box center [1185, 166] width 344 height 42
type input "coalo"
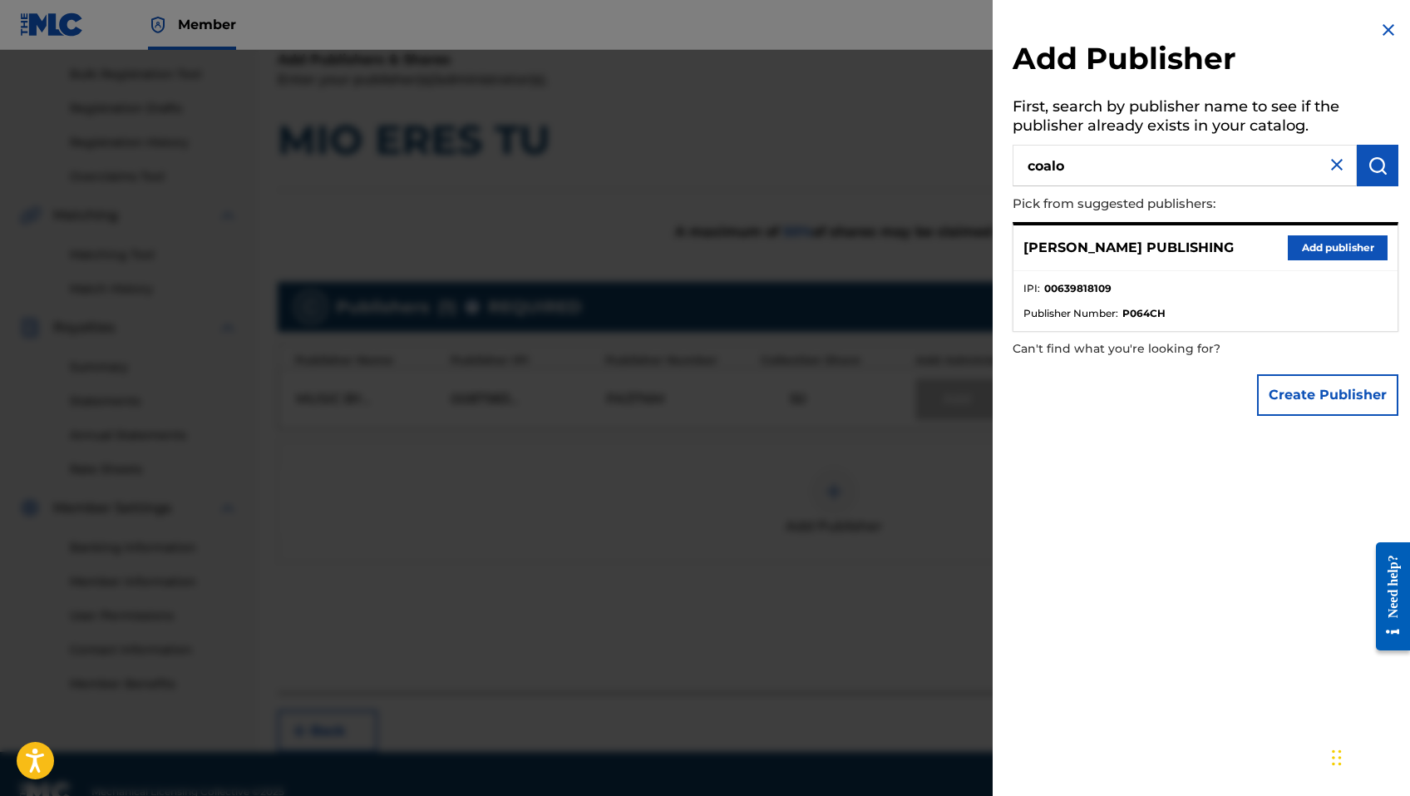
click at [1273, 249] on div "COALO ZAMORANO PUBLISHING Add publisher" at bounding box center [1206, 248] width 384 height 46
click at [1297, 248] on button "Add publisher" at bounding box center [1338, 247] width 100 height 25
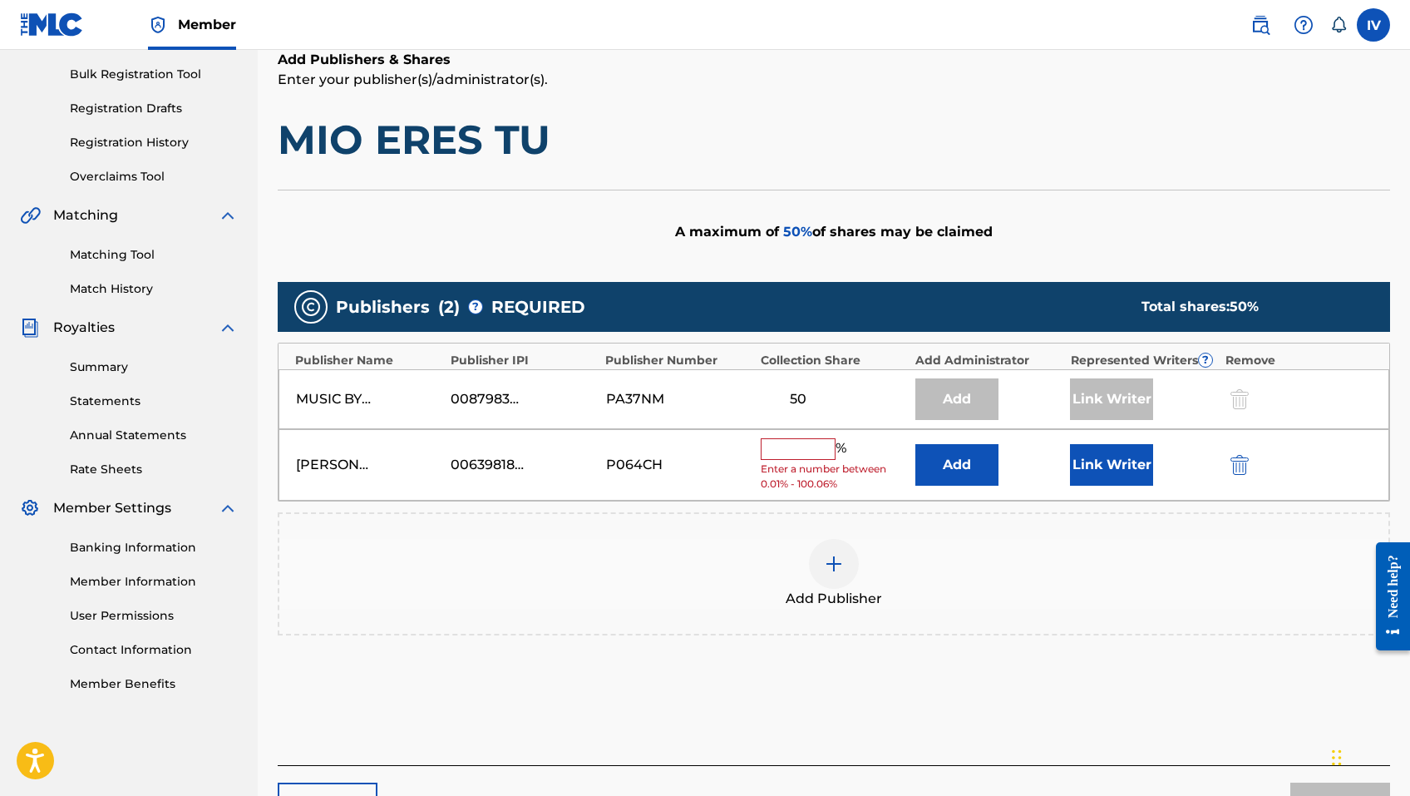
click at [954, 470] on button "Add" at bounding box center [956, 465] width 83 height 42
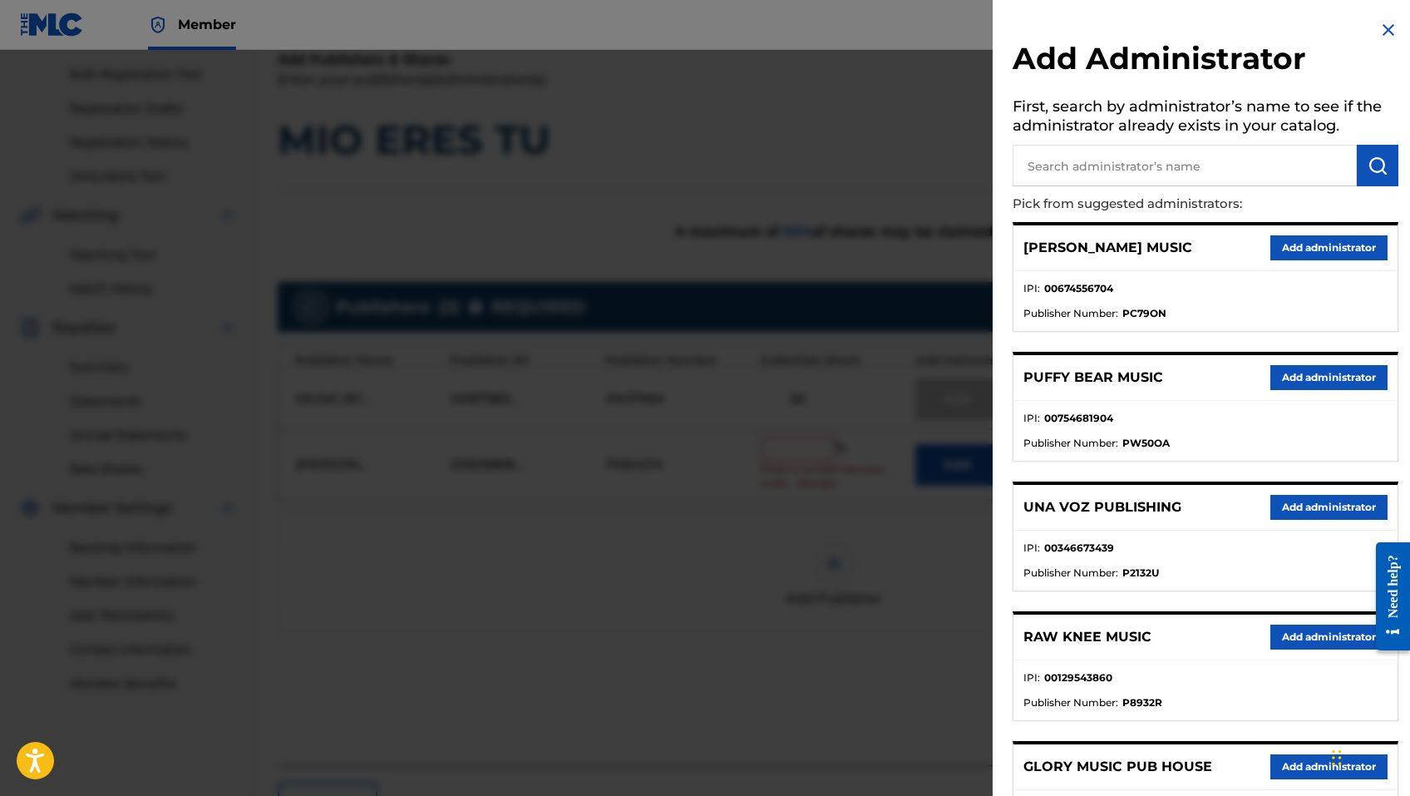
click at [1221, 157] on input "text" at bounding box center [1185, 166] width 344 height 42
type input "adarga"
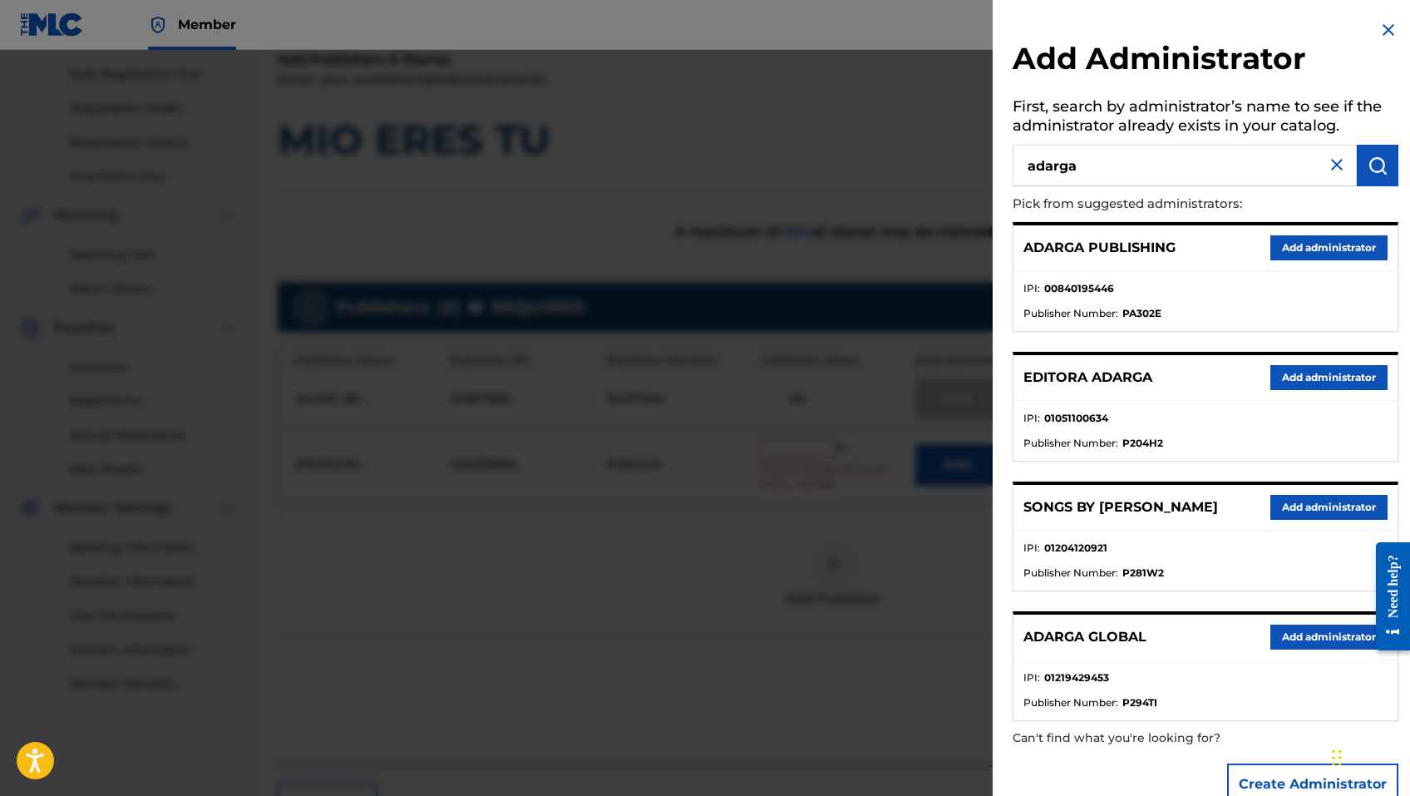
click at [1350, 249] on button "Add administrator" at bounding box center [1328, 247] width 117 height 25
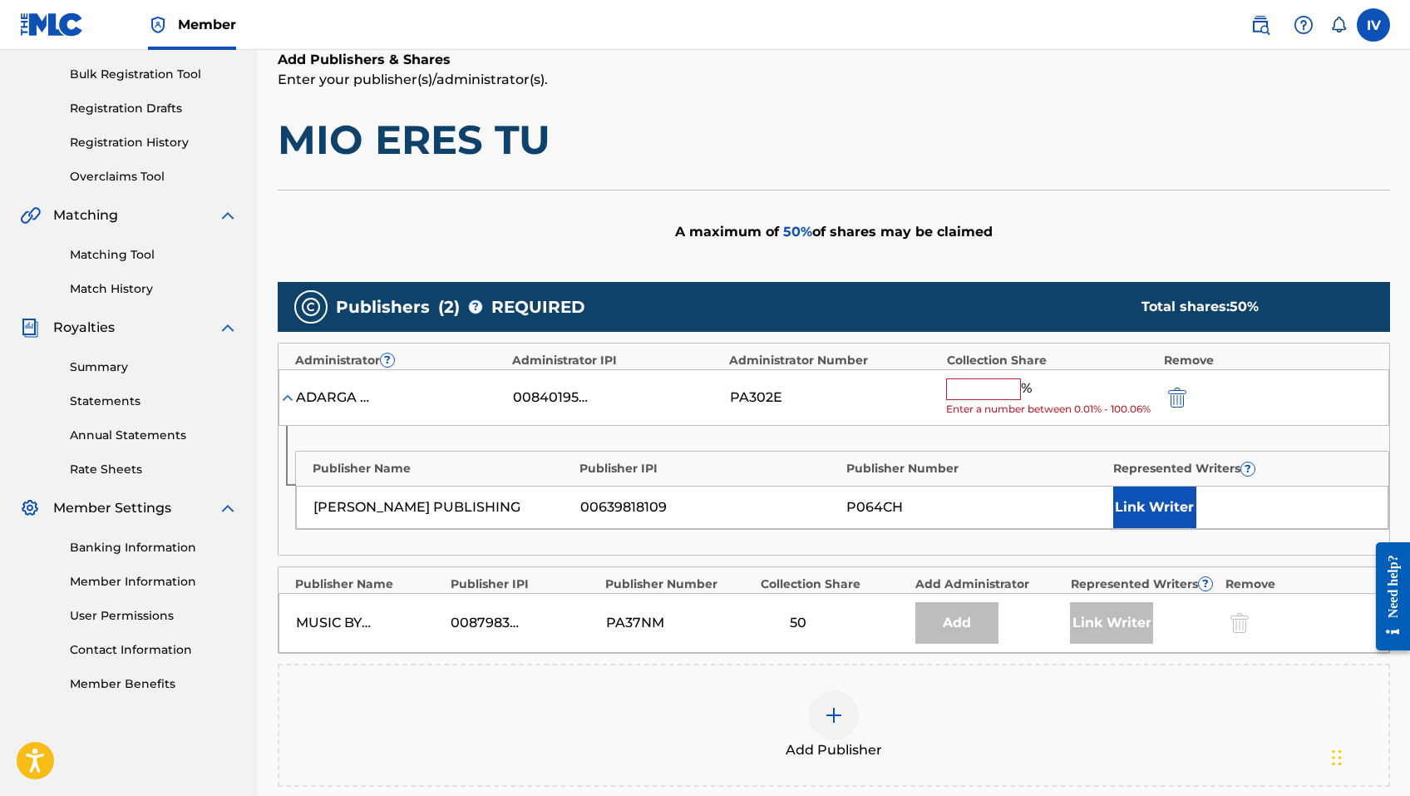
click at [994, 392] on input "text" at bounding box center [983, 389] width 75 height 22
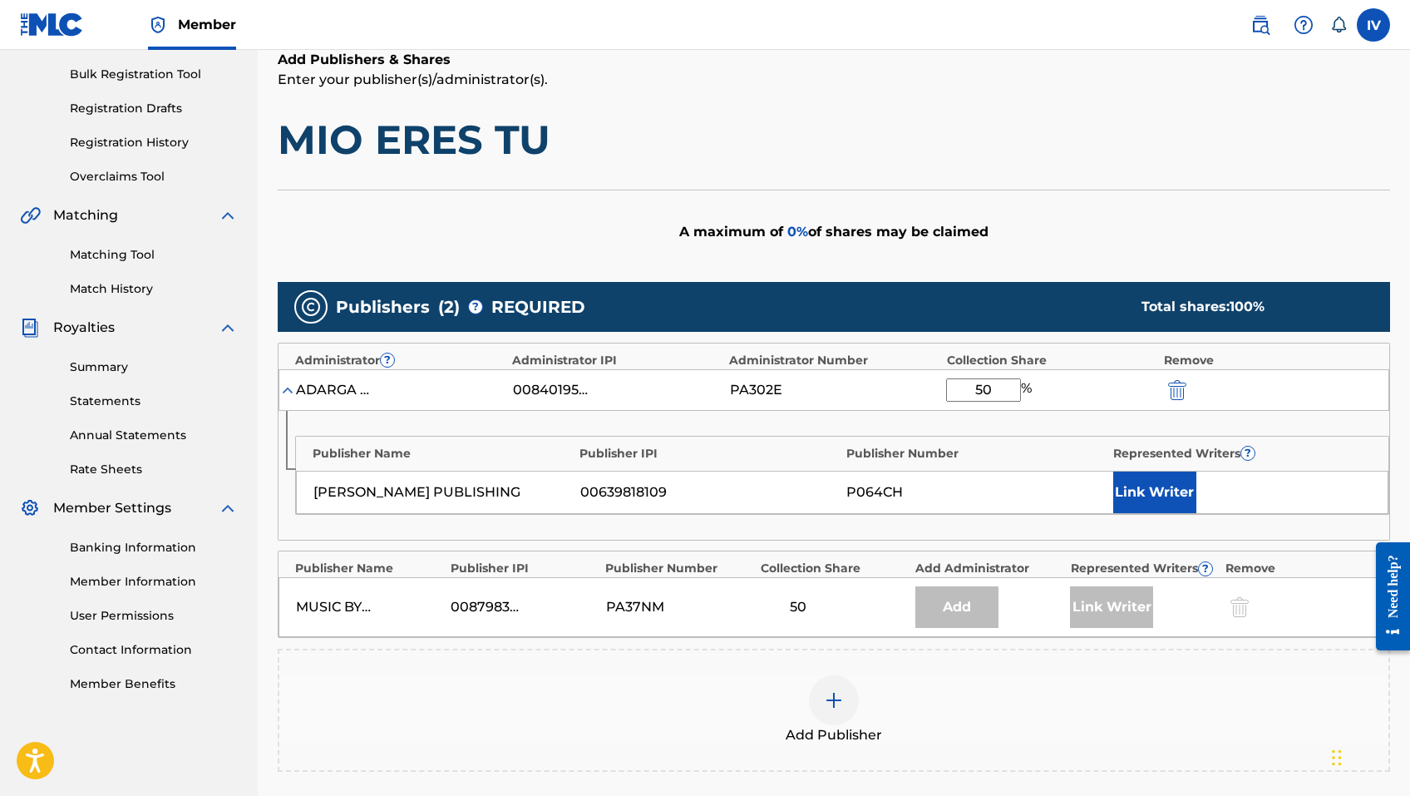
type input "50"
click at [1163, 500] on button "Link Writer" at bounding box center [1154, 492] width 83 height 42
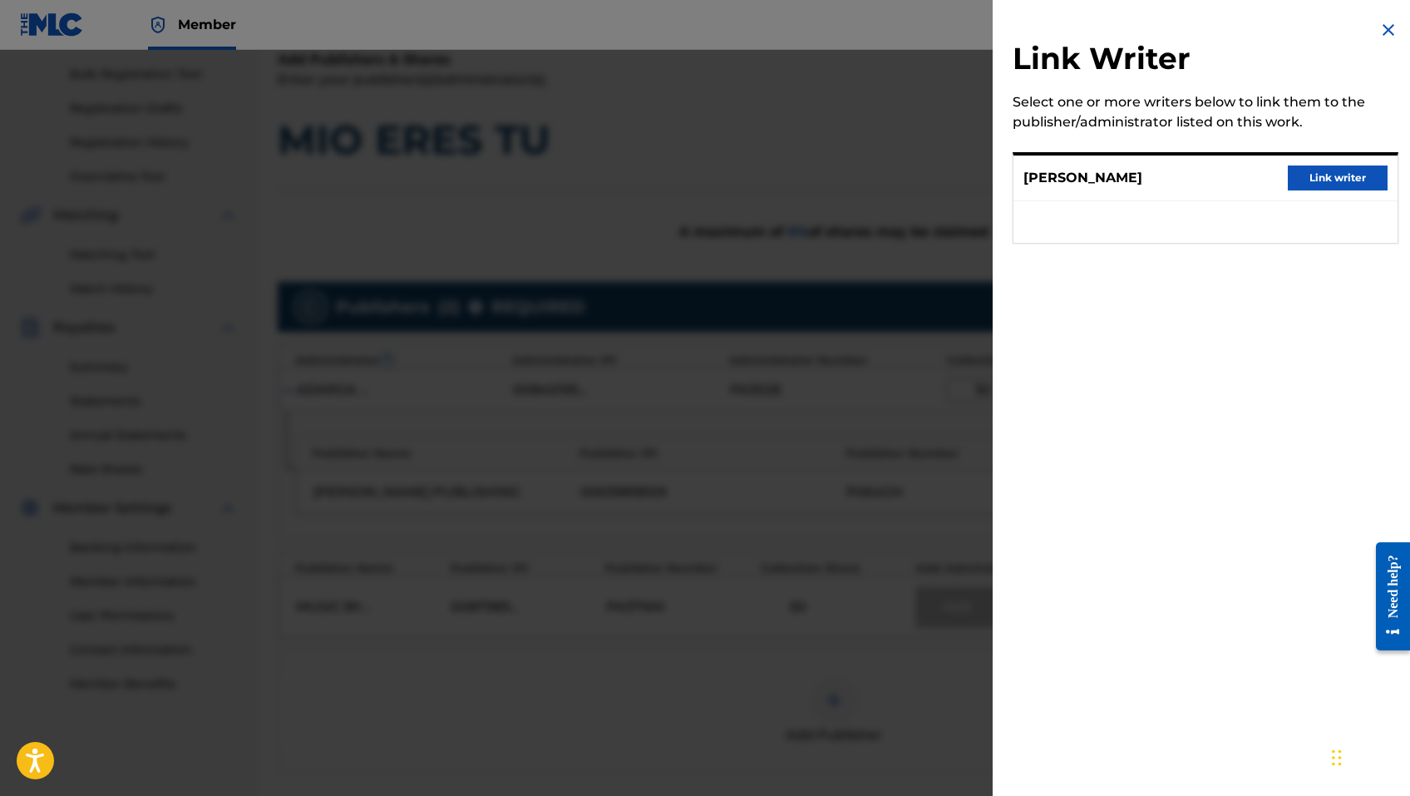
click at [1344, 195] on div "FRANCES ZAMORANO Link writer" at bounding box center [1206, 178] width 384 height 46
click at [1331, 187] on button "Link writer" at bounding box center [1338, 177] width 100 height 25
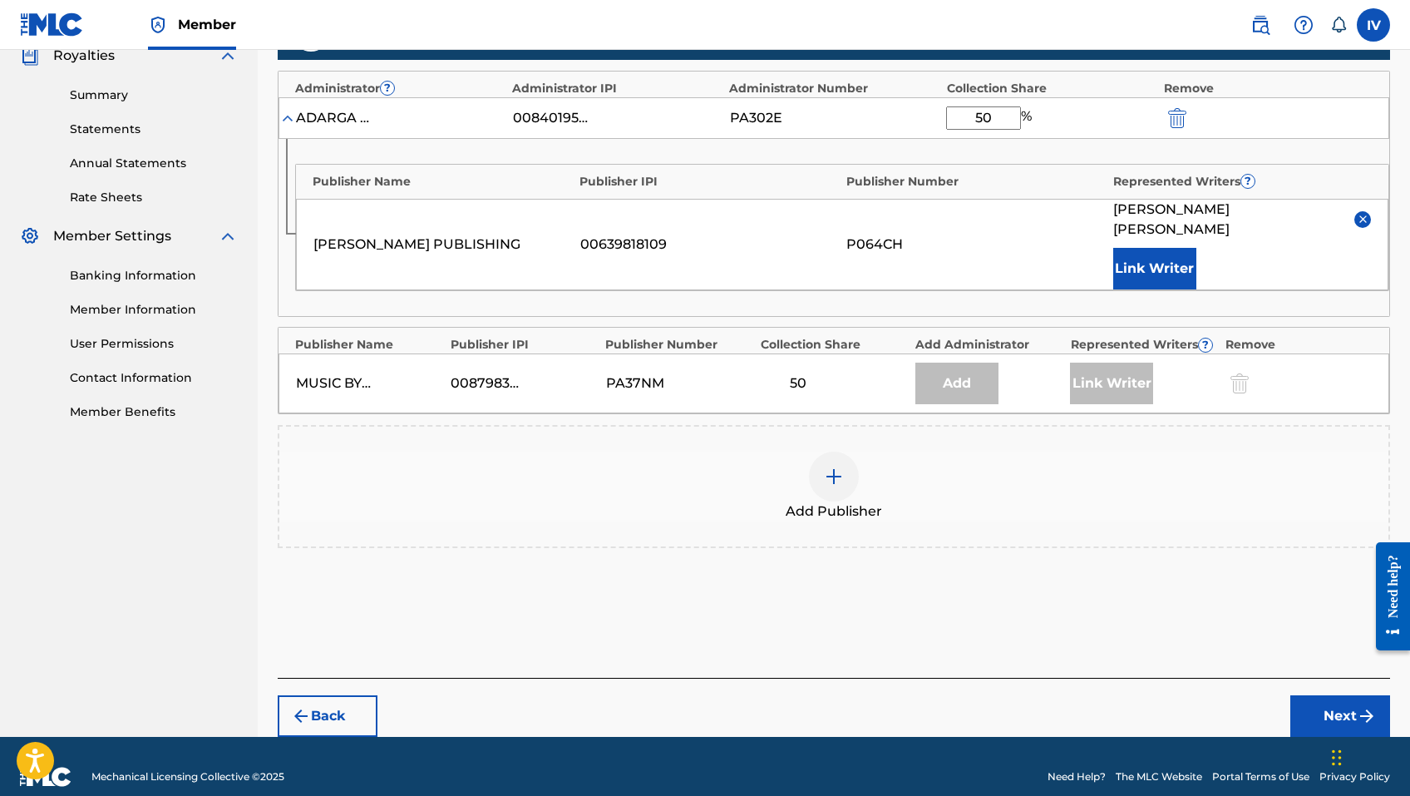
click at [1318, 695] on button "Next" at bounding box center [1340, 716] width 100 height 42
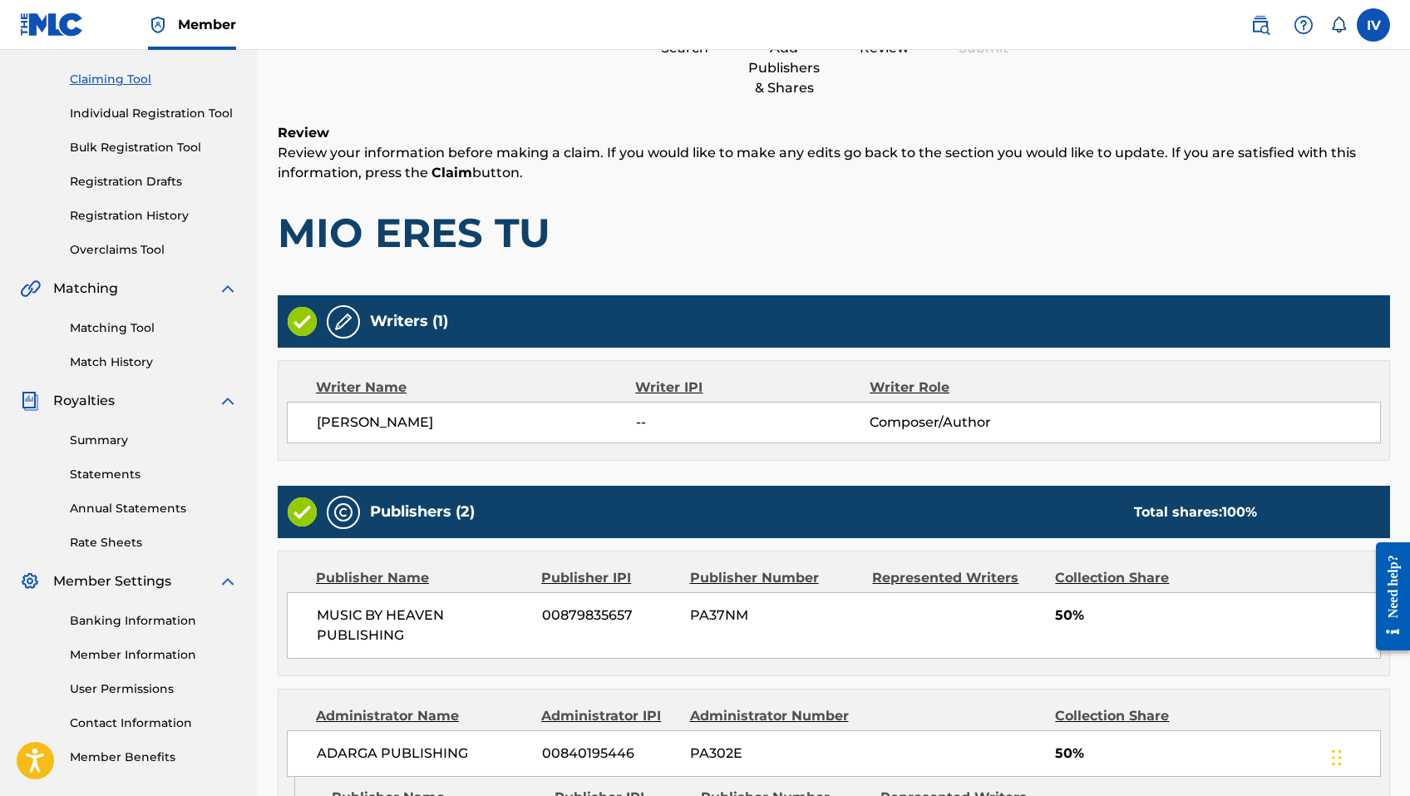
scroll to position [416, 0]
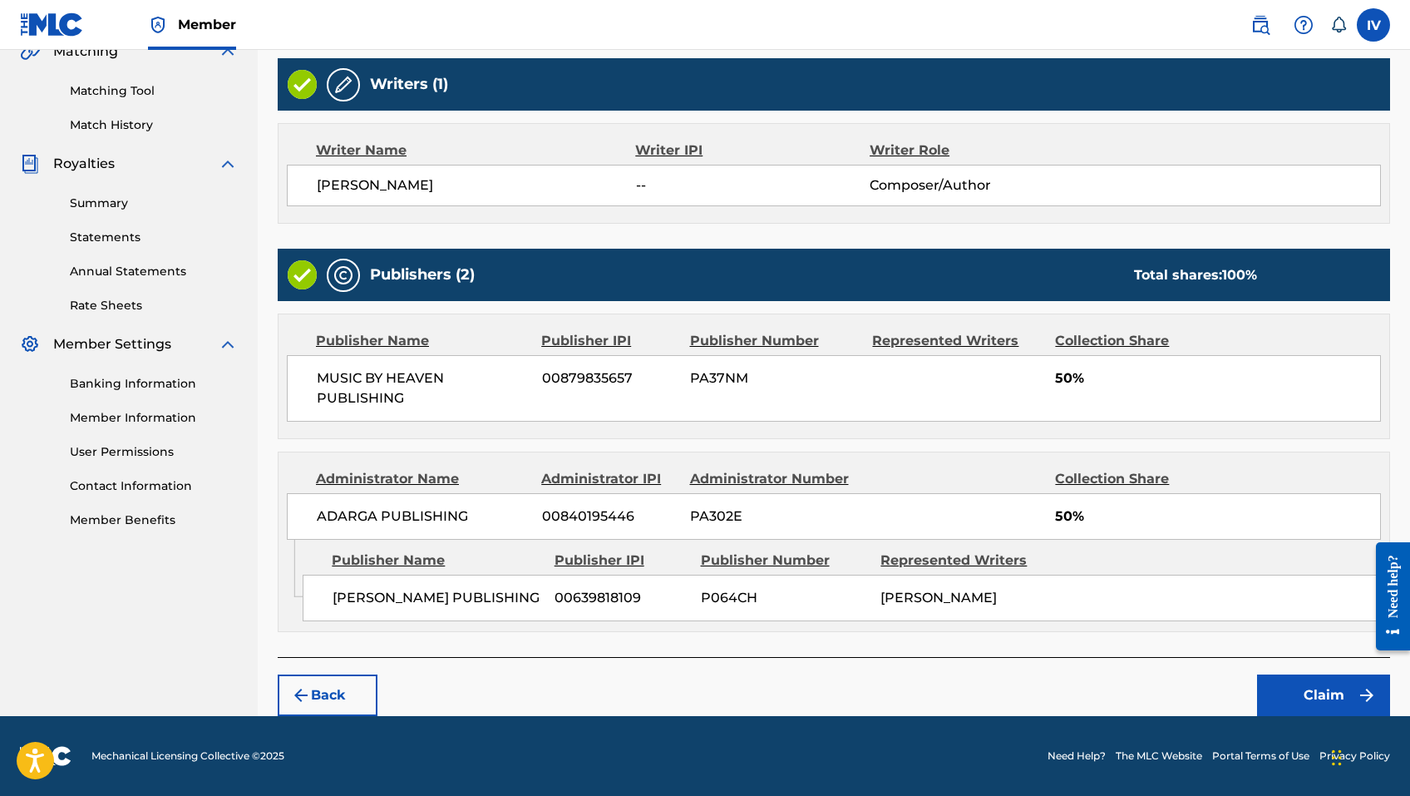
click at [1302, 676] on button "Claim" at bounding box center [1323, 695] width 133 height 42
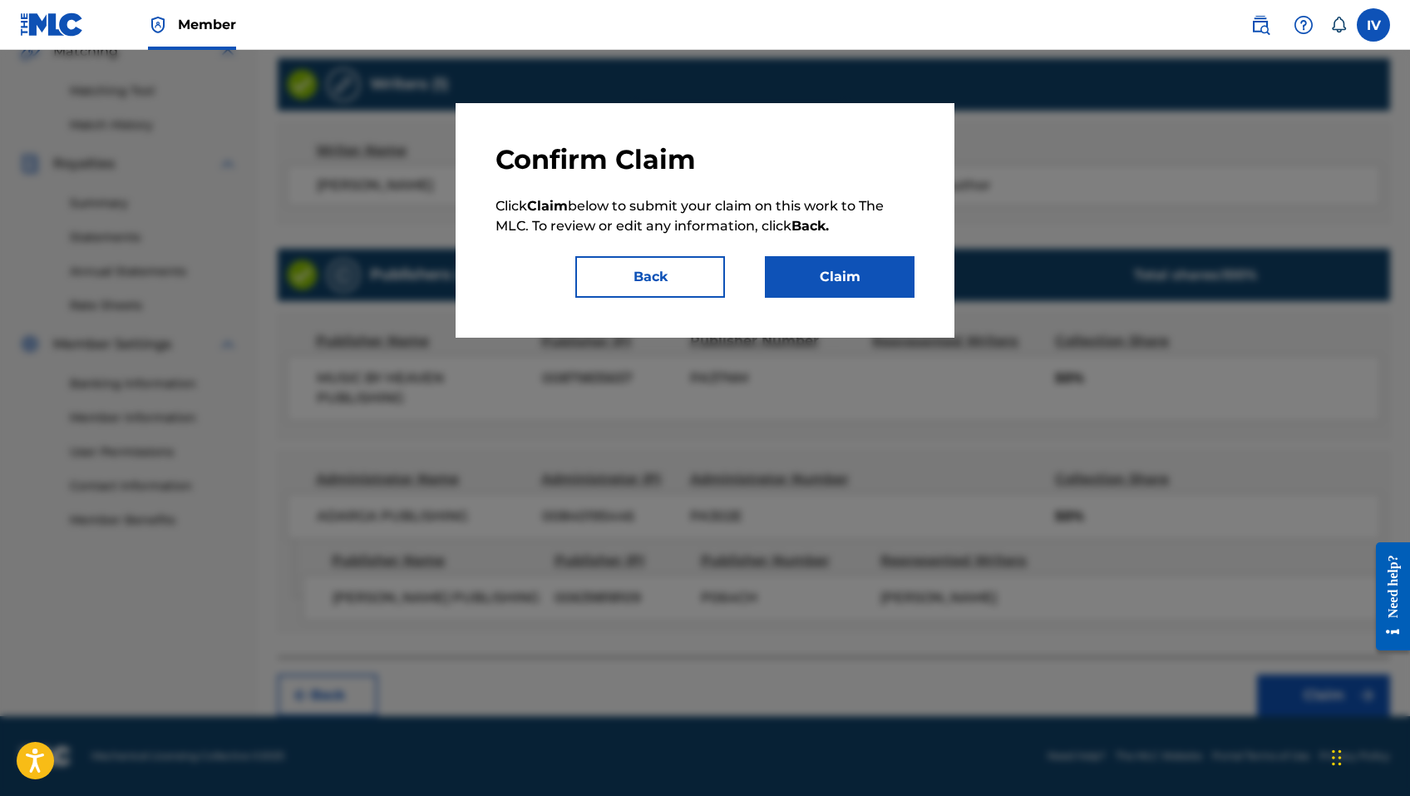
click at [804, 274] on button "Claim" at bounding box center [840, 277] width 150 height 42
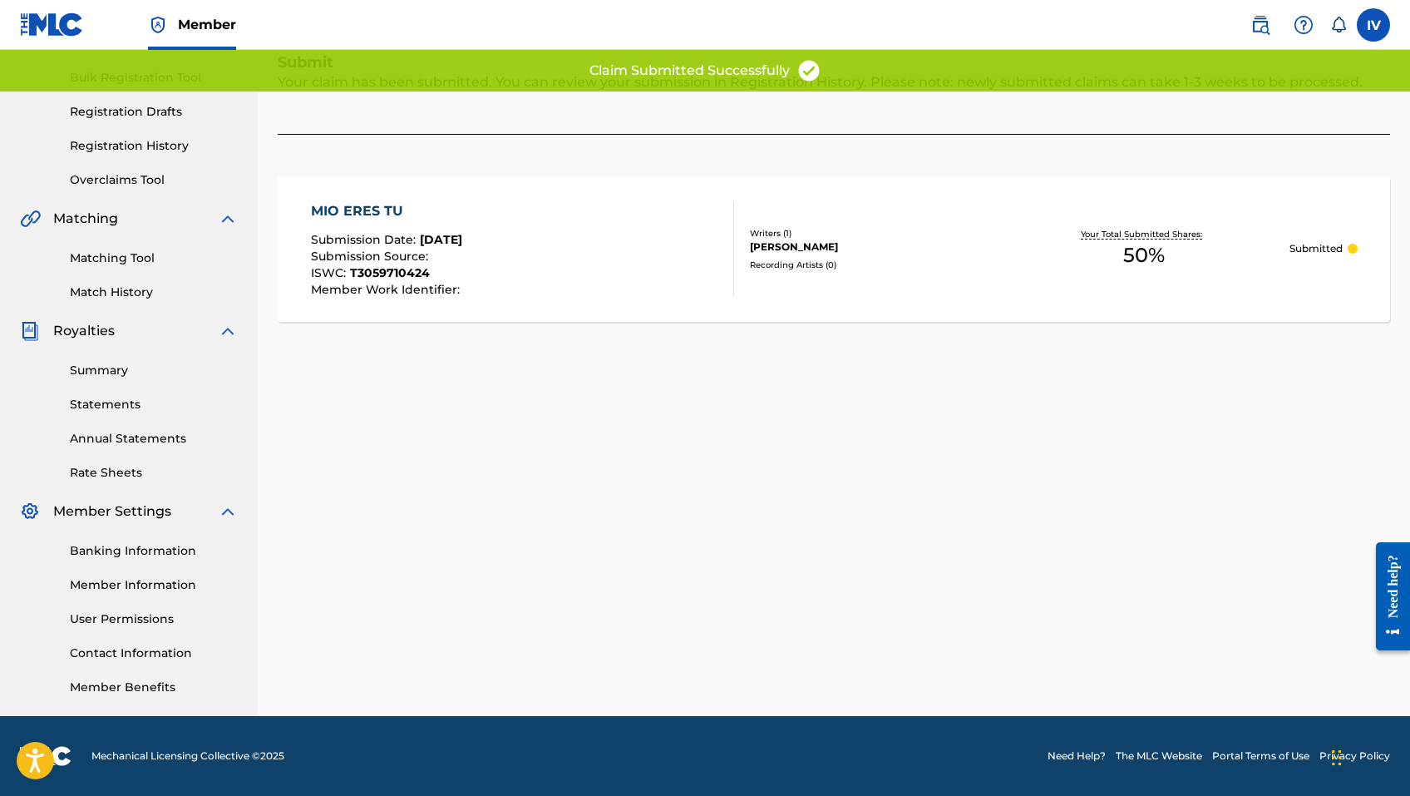
scroll to position [235, 0]
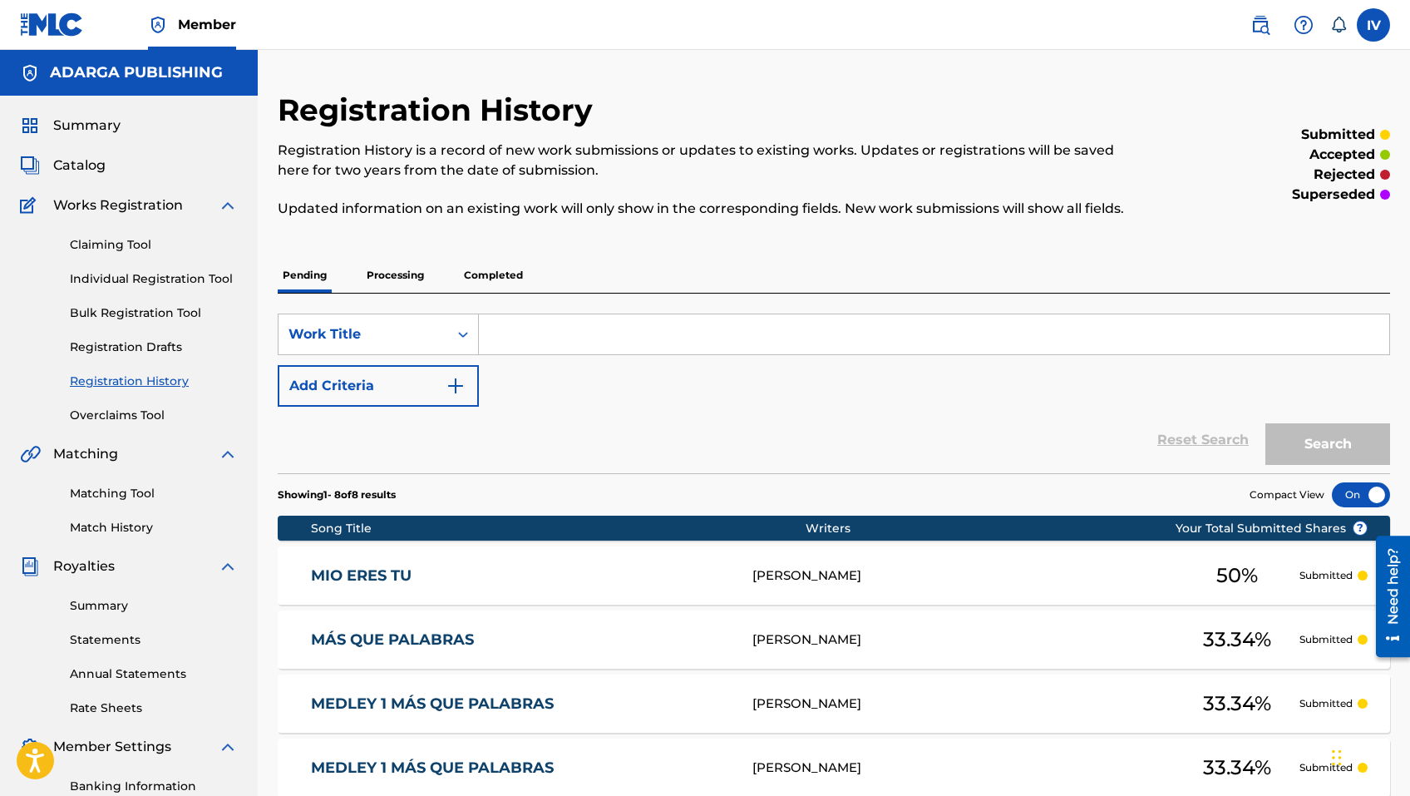
click at [1363, 488] on div at bounding box center [1361, 494] width 58 height 25
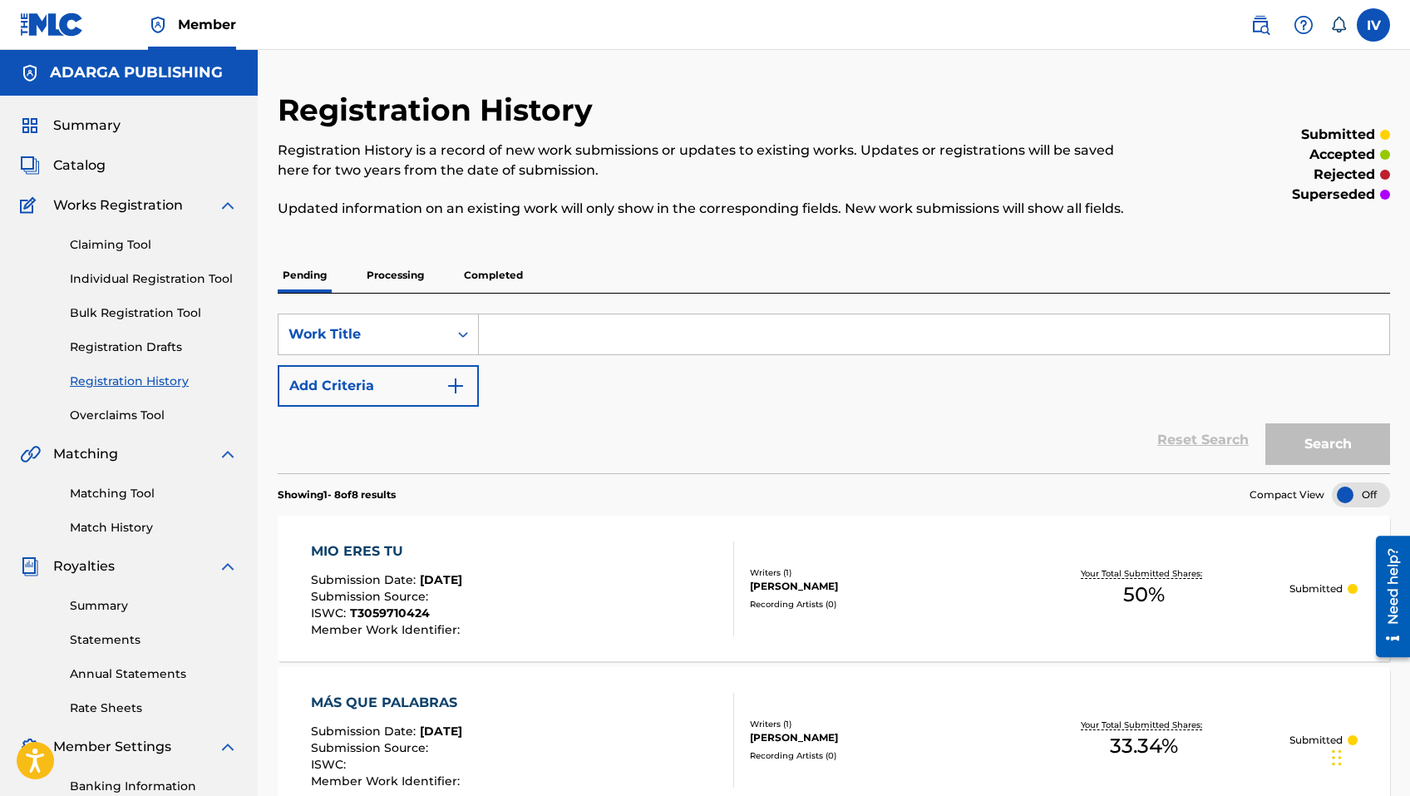
click at [1363, 488] on div at bounding box center [1361, 494] width 58 height 25
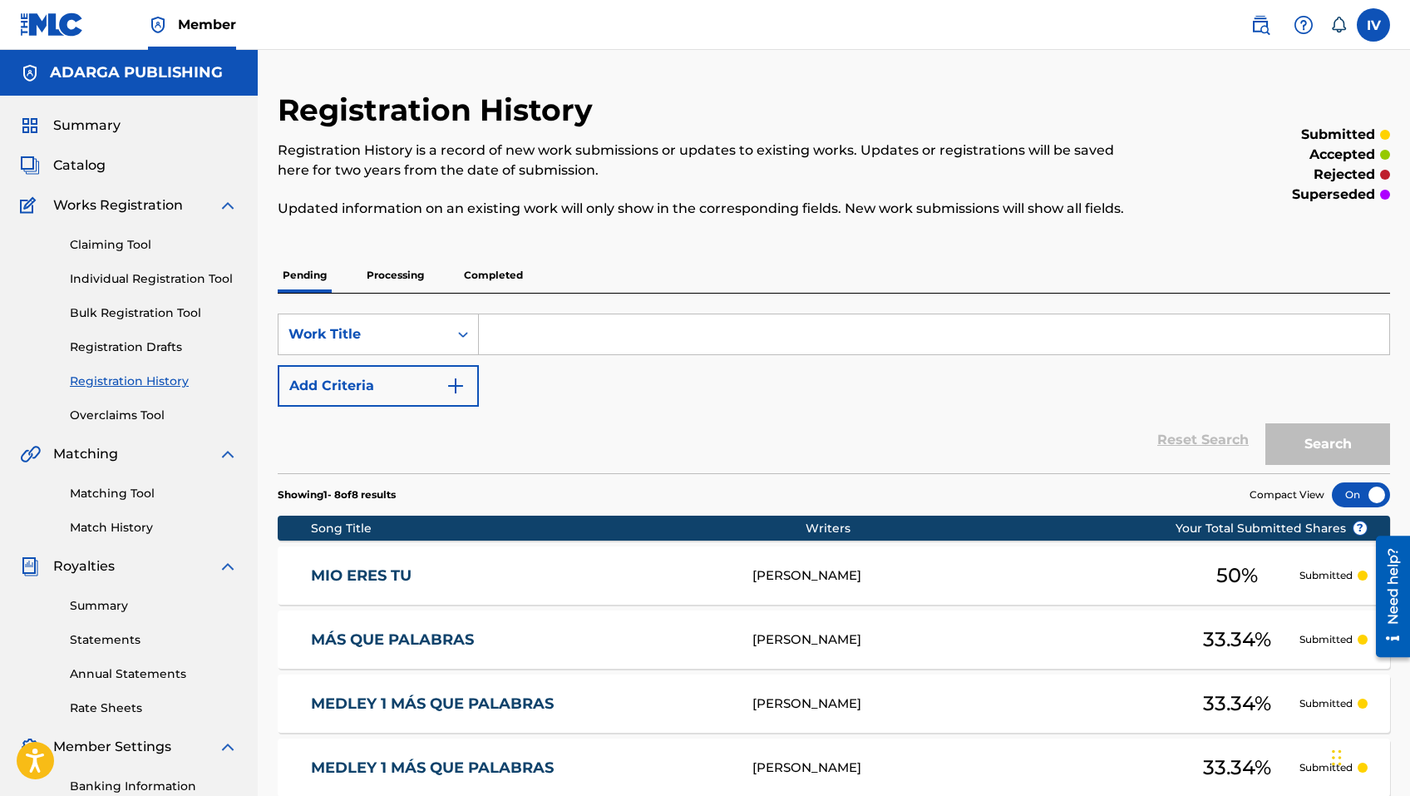
click at [590, 602] on div "MIO ERES TU MB1UQ5 [PERSON_NAME] 50 % Submitted" at bounding box center [834, 575] width 1113 height 58
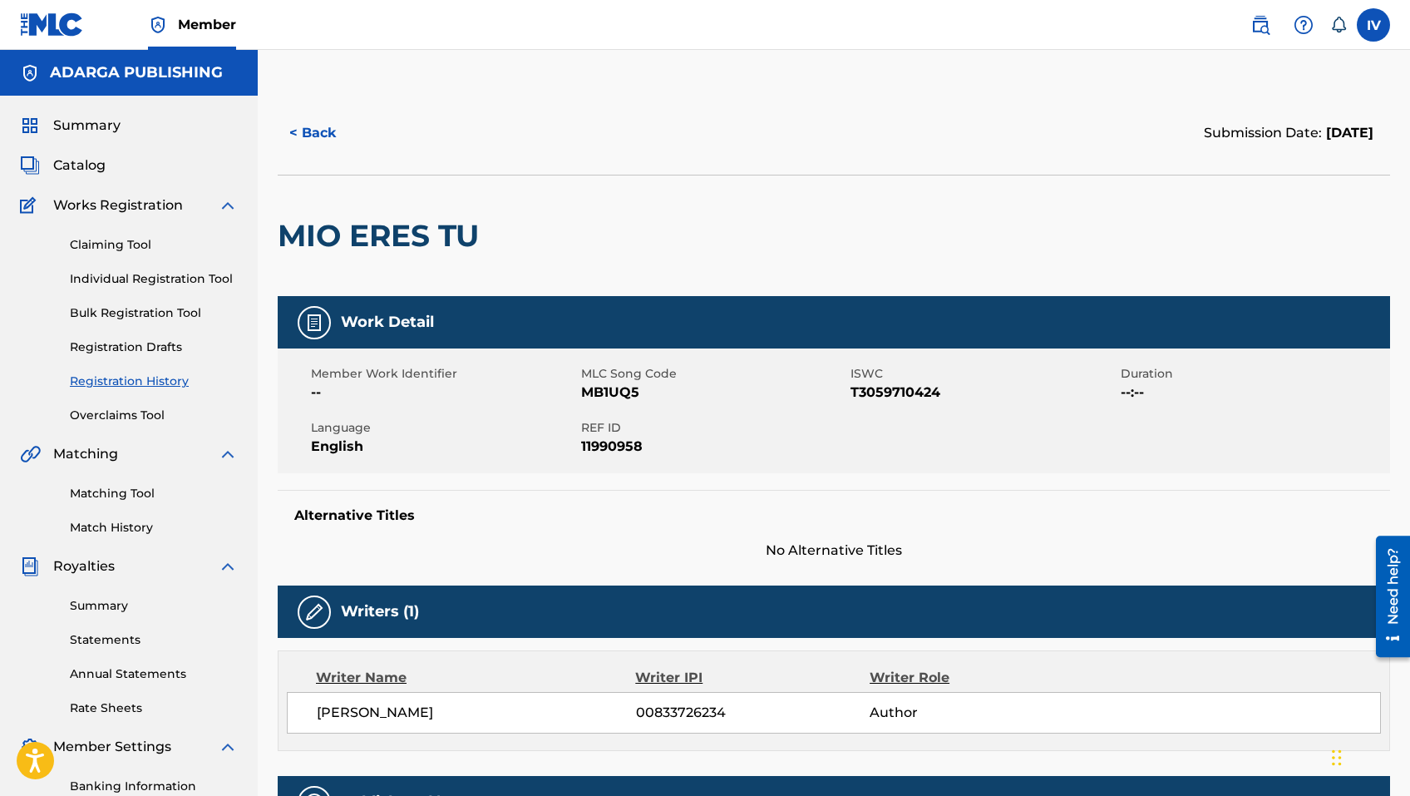
click at [318, 123] on button "< Back" at bounding box center [328, 133] width 100 height 42
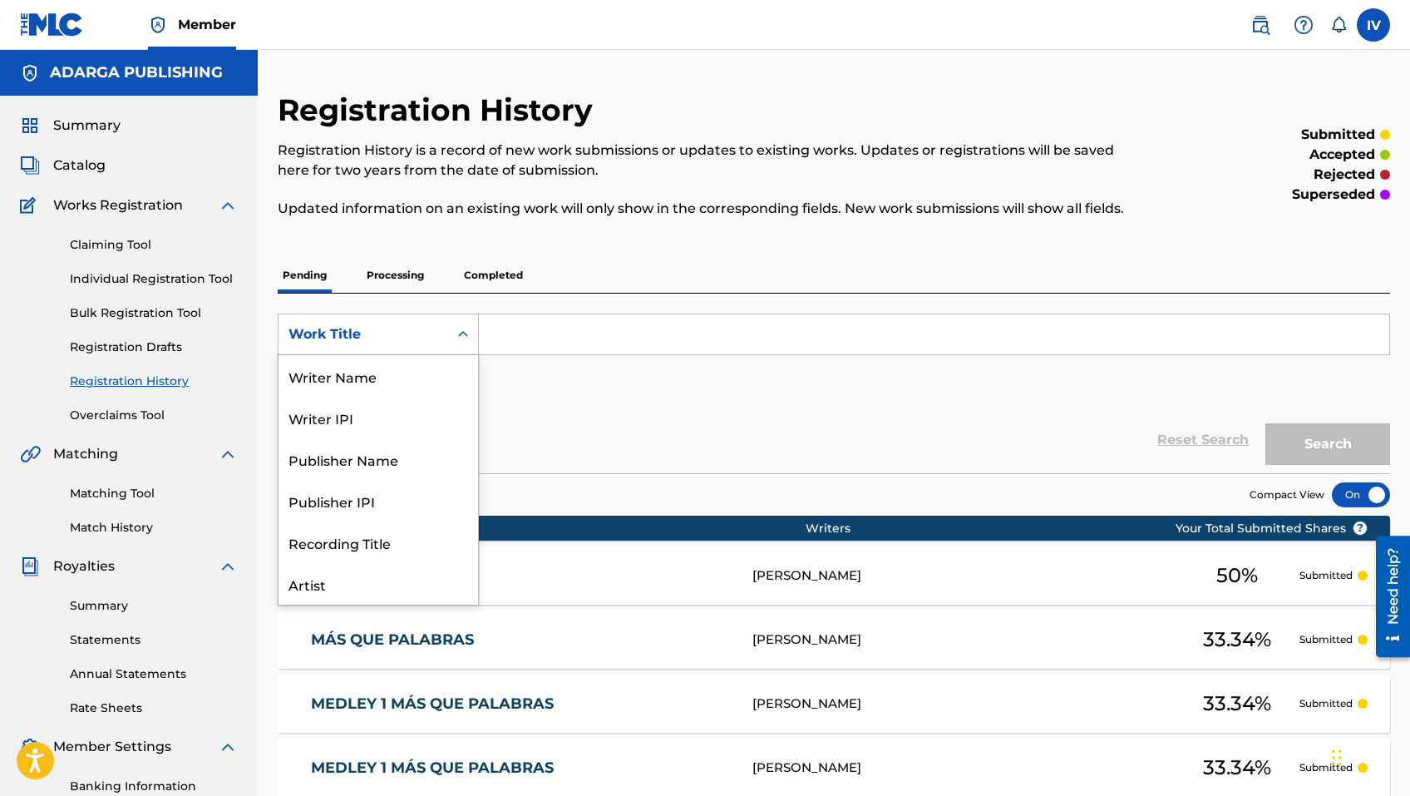
click at [373, 332] on div "Work Title" at bounding box center [364, 334] width 150 height 20
click at [106, 244] on link "Claiming Tool" at bounding box center [154, 244] width 168 height 17
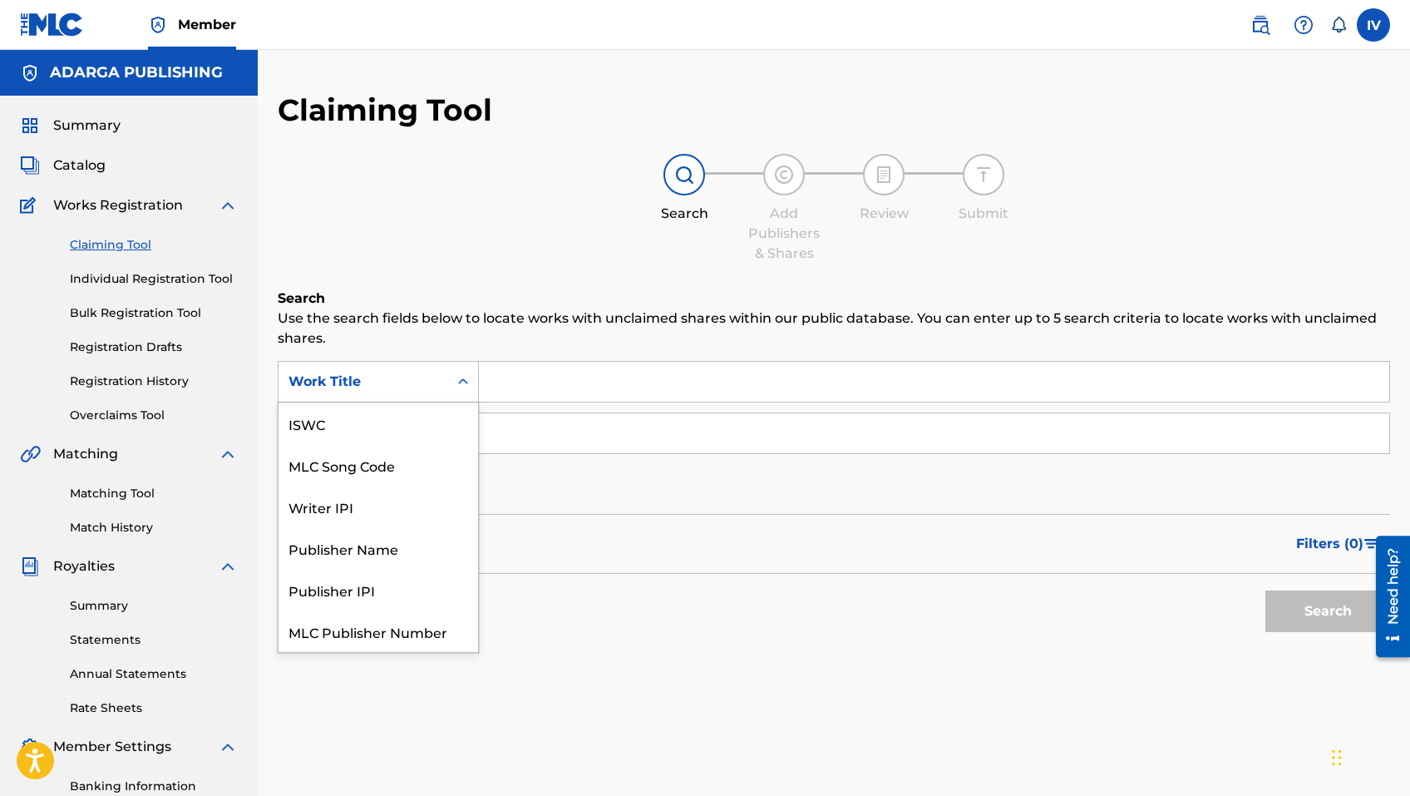
click at [320, 382] on div "Work Title" at bounding box center [364, 382] width 150 height 20
click at [336, 413] on div "MLC Song Code" at bounding box center [379, 423] width 200 height 42
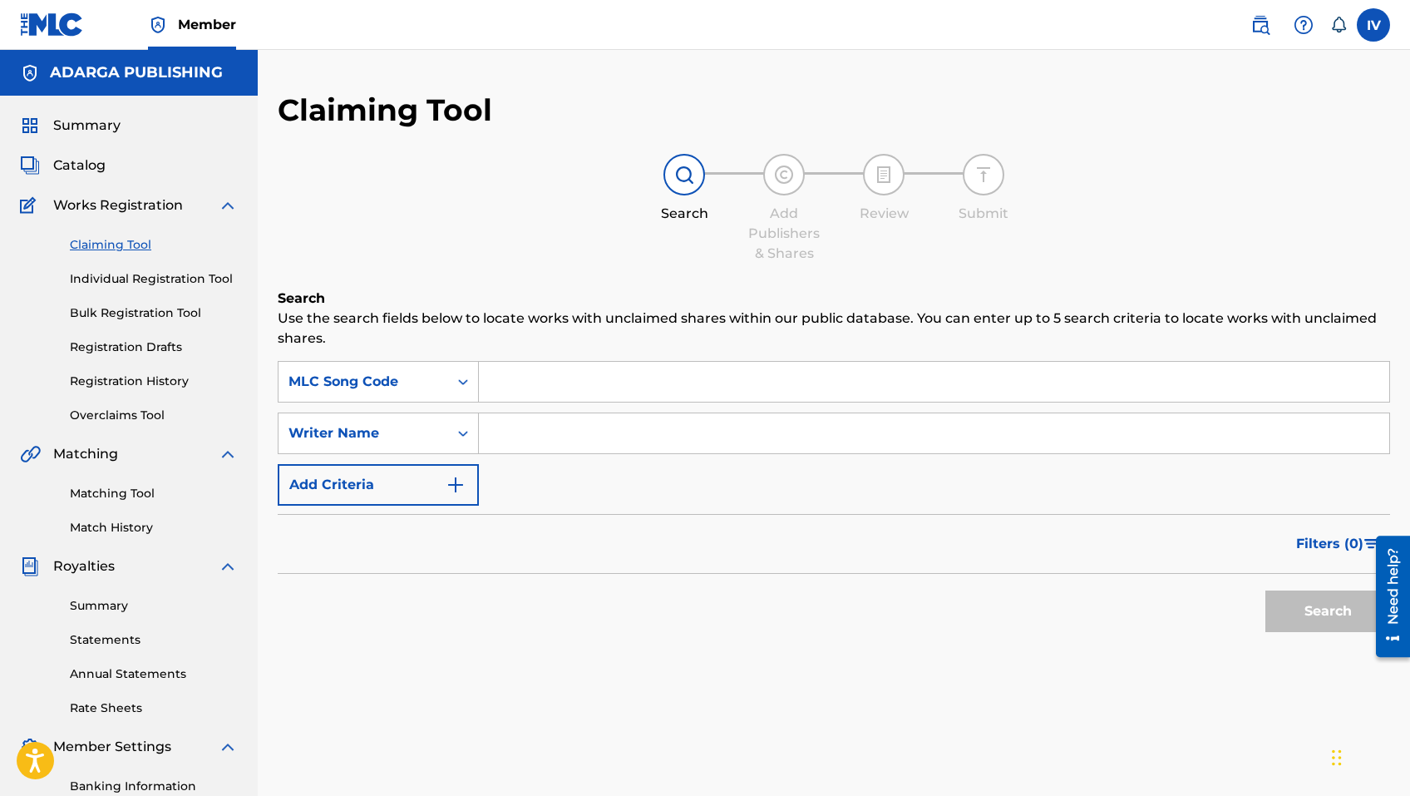
click at [536, 378] on input "Search Form" at bounding box center [934, 382] width 910 height 40
paste input "MC1TIQ"
type input "MC1TIQ"
click at [1265, 590] on button "Search" at bounding box center [1327, 611] width 125 height 42
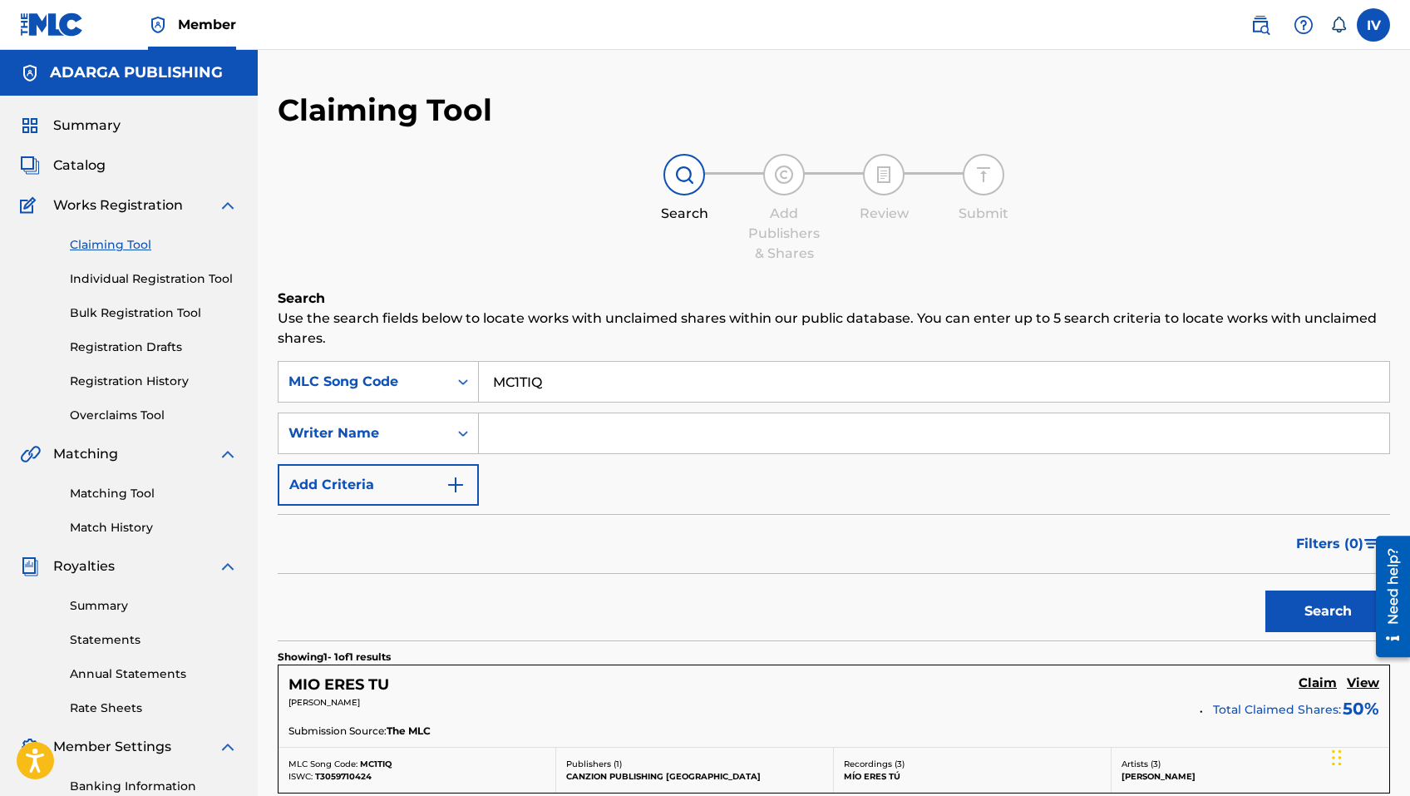
scroll to position [239, 0]
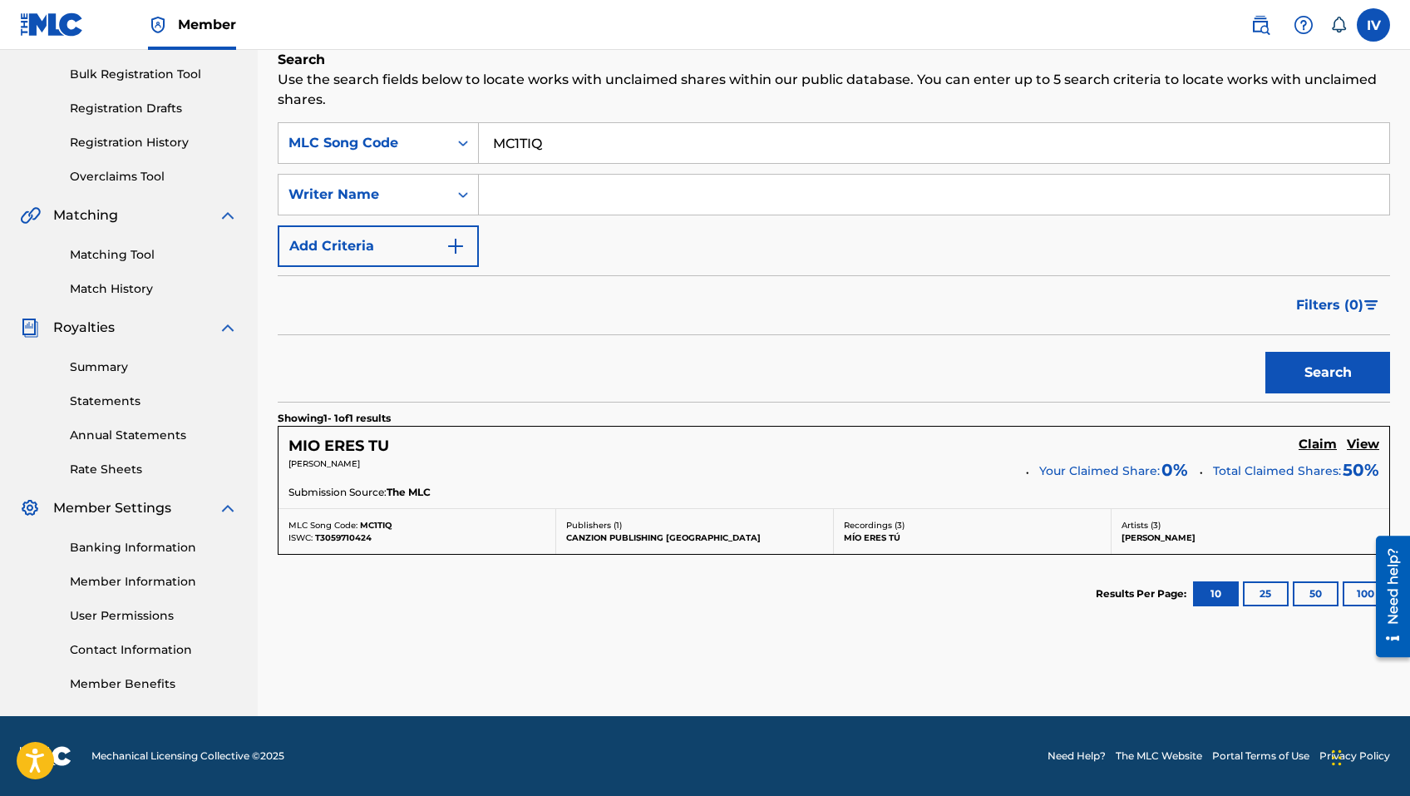
click at [1315, 442] on h5 "Claim" at bounding box center [1318, 445] width 38 height 16
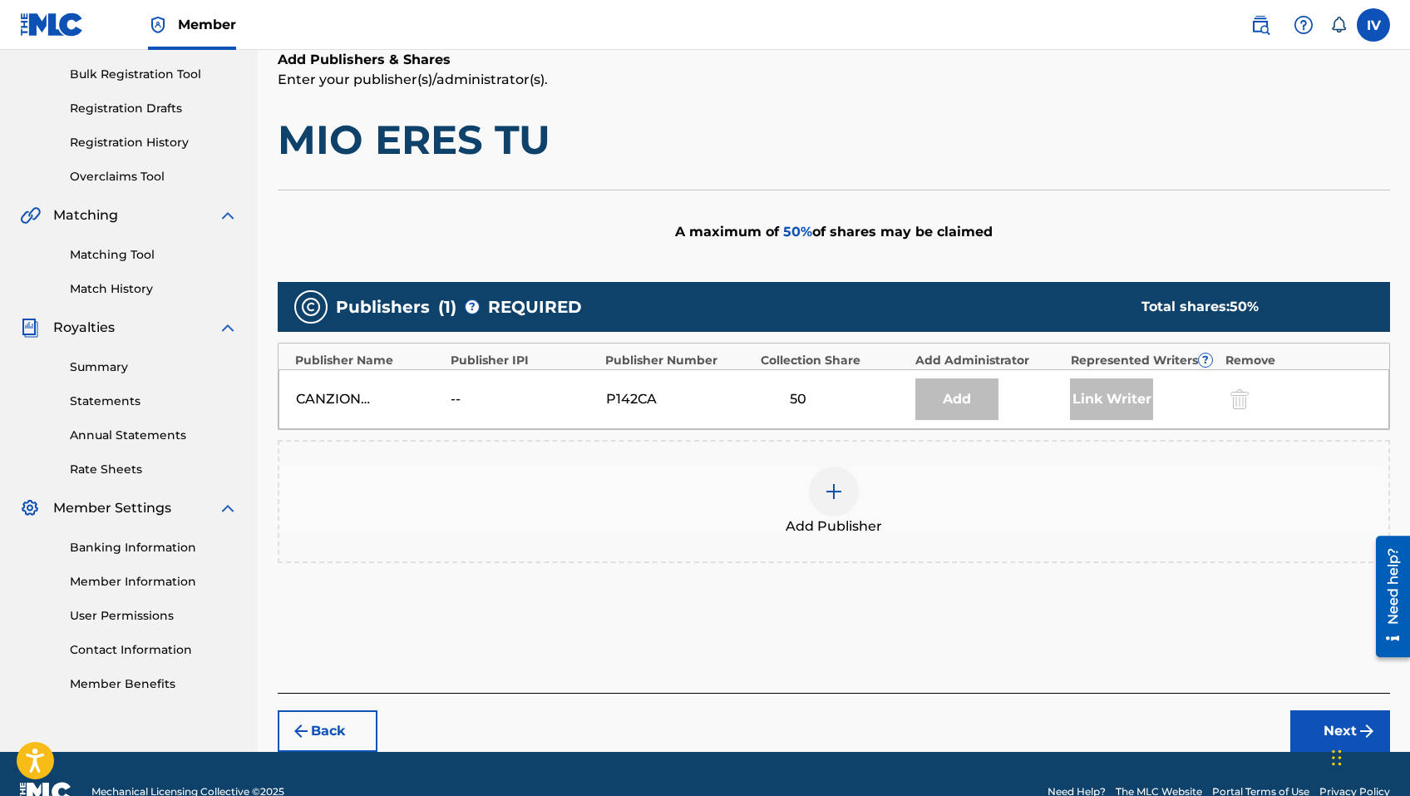
scroll to position [274, 0]
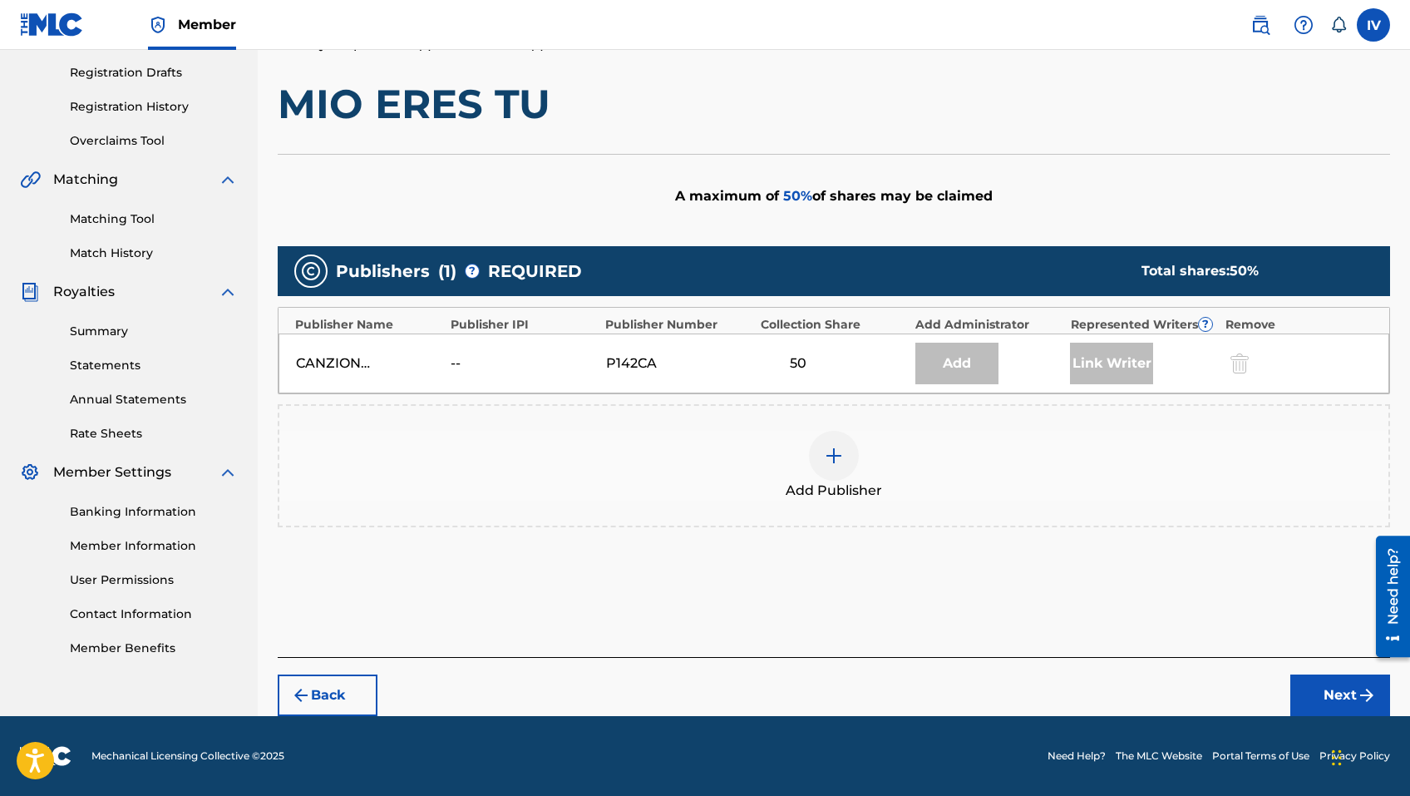
click at [1069, 480] on div "Add Publisher" at bounding box center [833, 466] width 1109 height 70
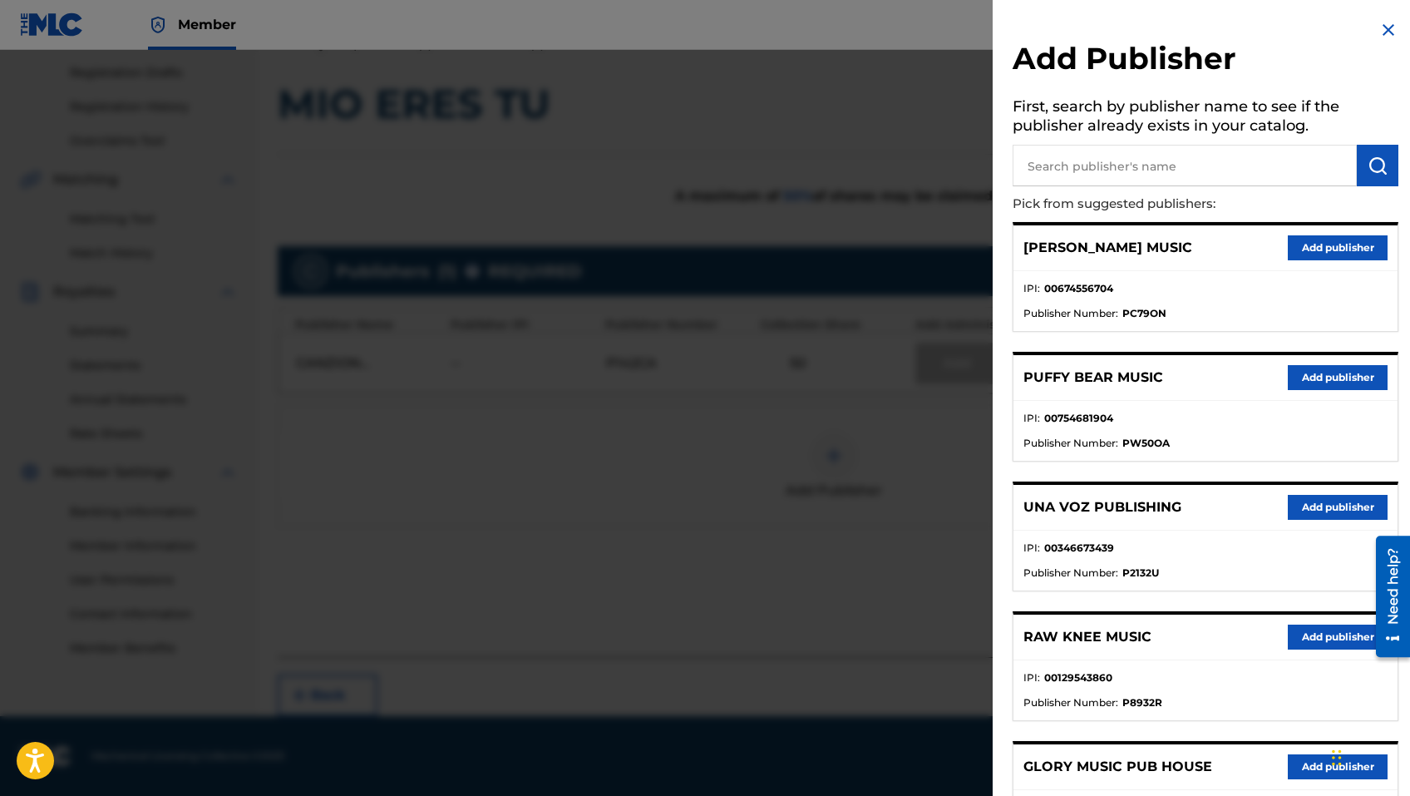
click at [1214, 180] on input "text" at bounding box center [1185, 166] width 344 height 42
type input "coalo"
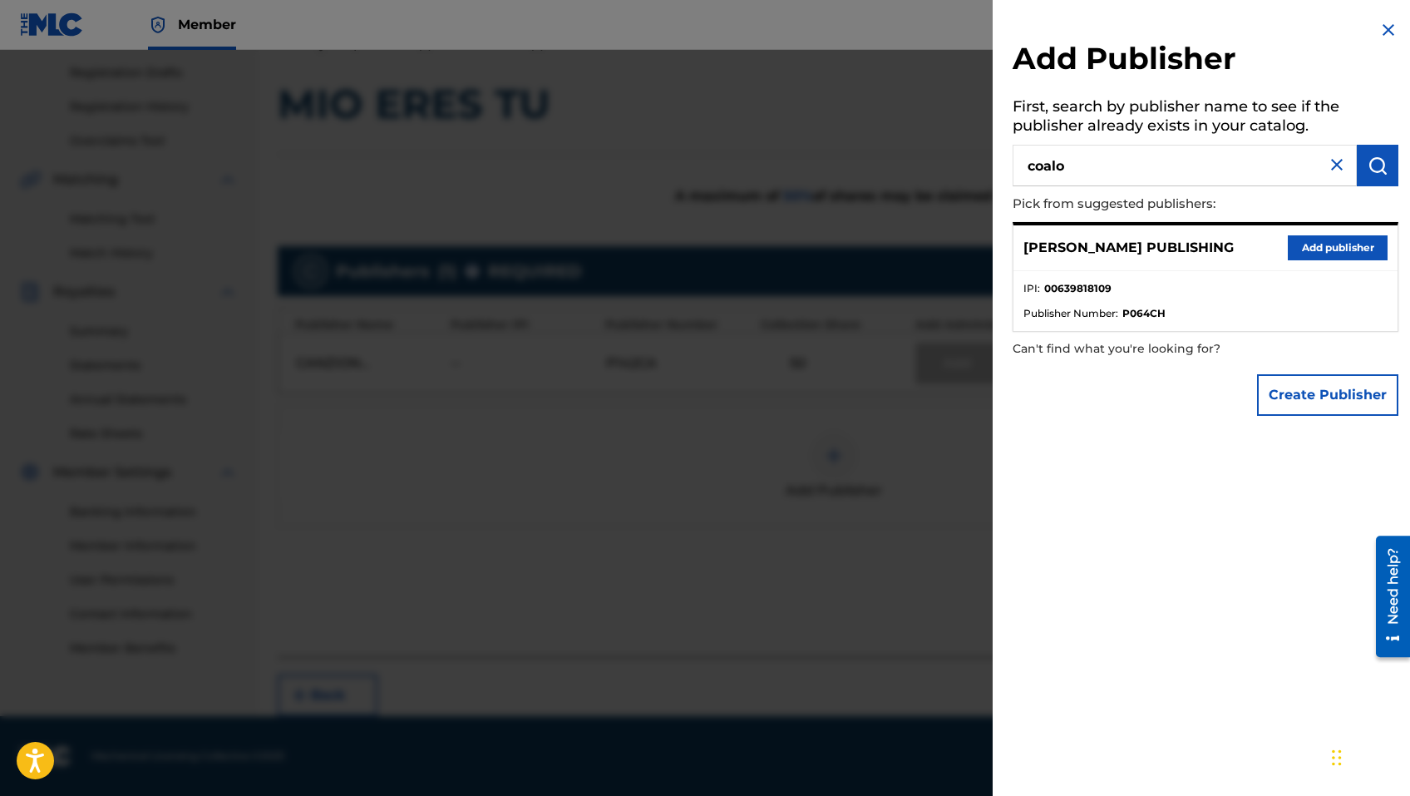
click at [1330, 245] on button "Add publisher" at bounding box center [1338, 247] width 100 height 25
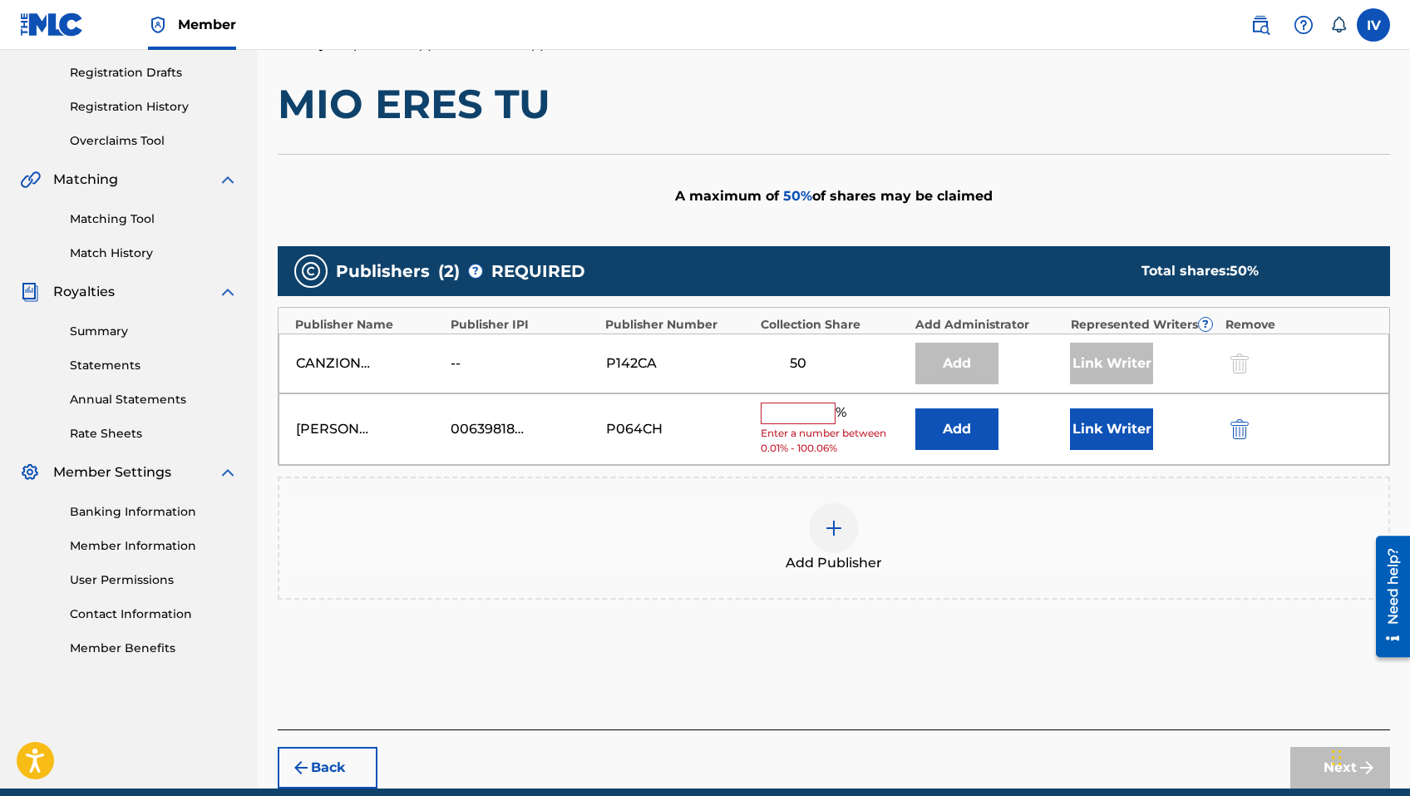
click at [942, 437] on button "Add" at bounding box center [956, 429] width 83 height 42
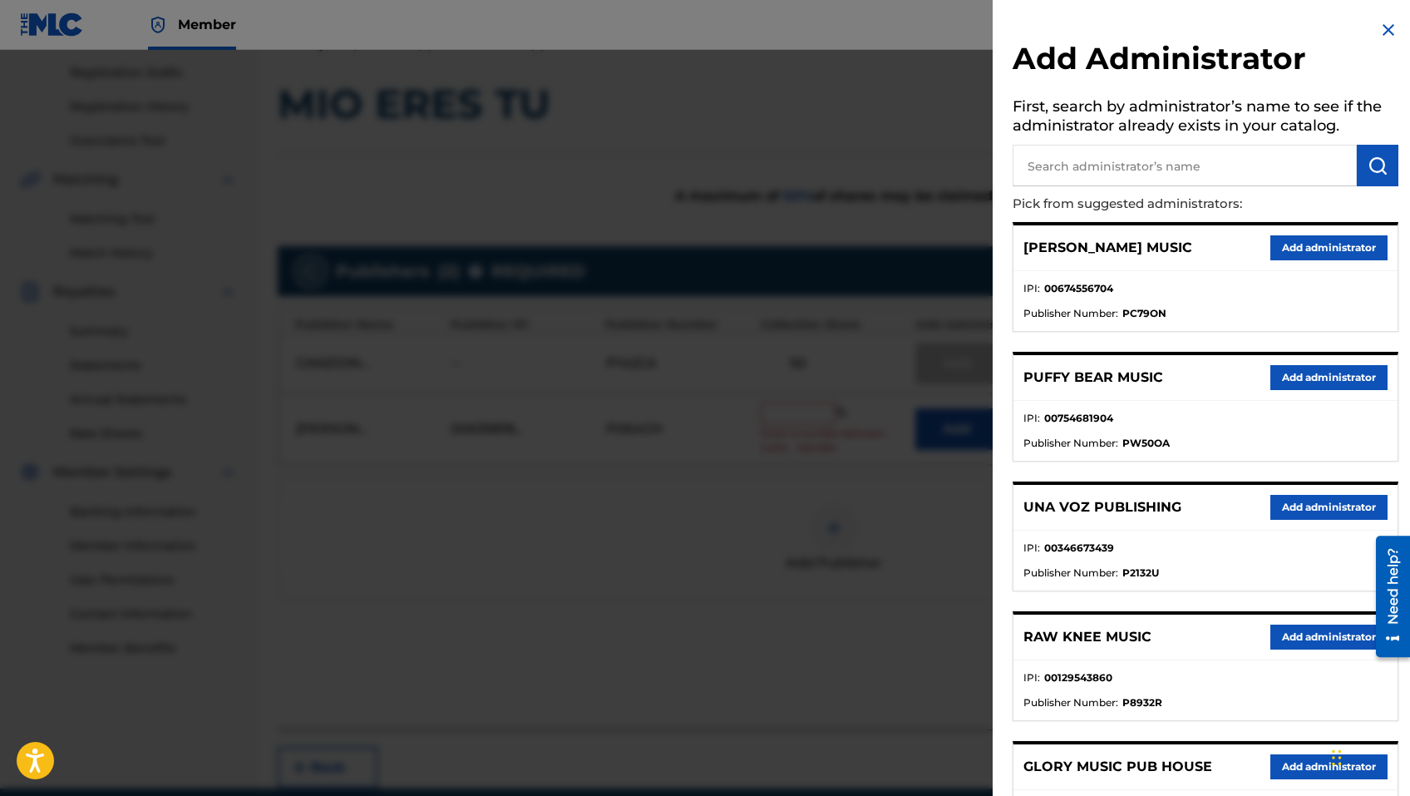
click at [1188, 166] on input "text" at bounding box center [1185, 166] width 344 height 42
type input "adarga"
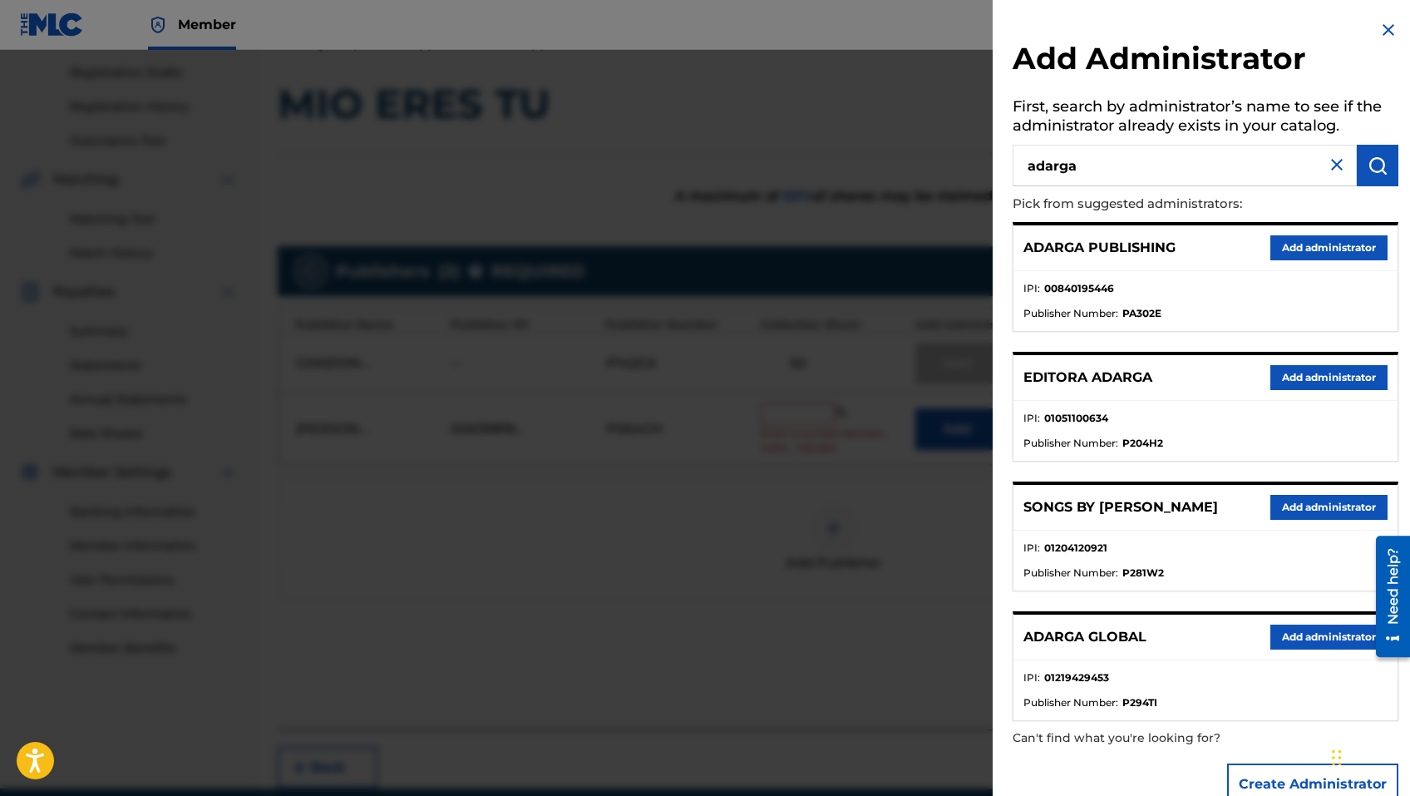
click at [1319, 242] on button "Add administrator" at bounding box center [1328, 247] width 117 height 25
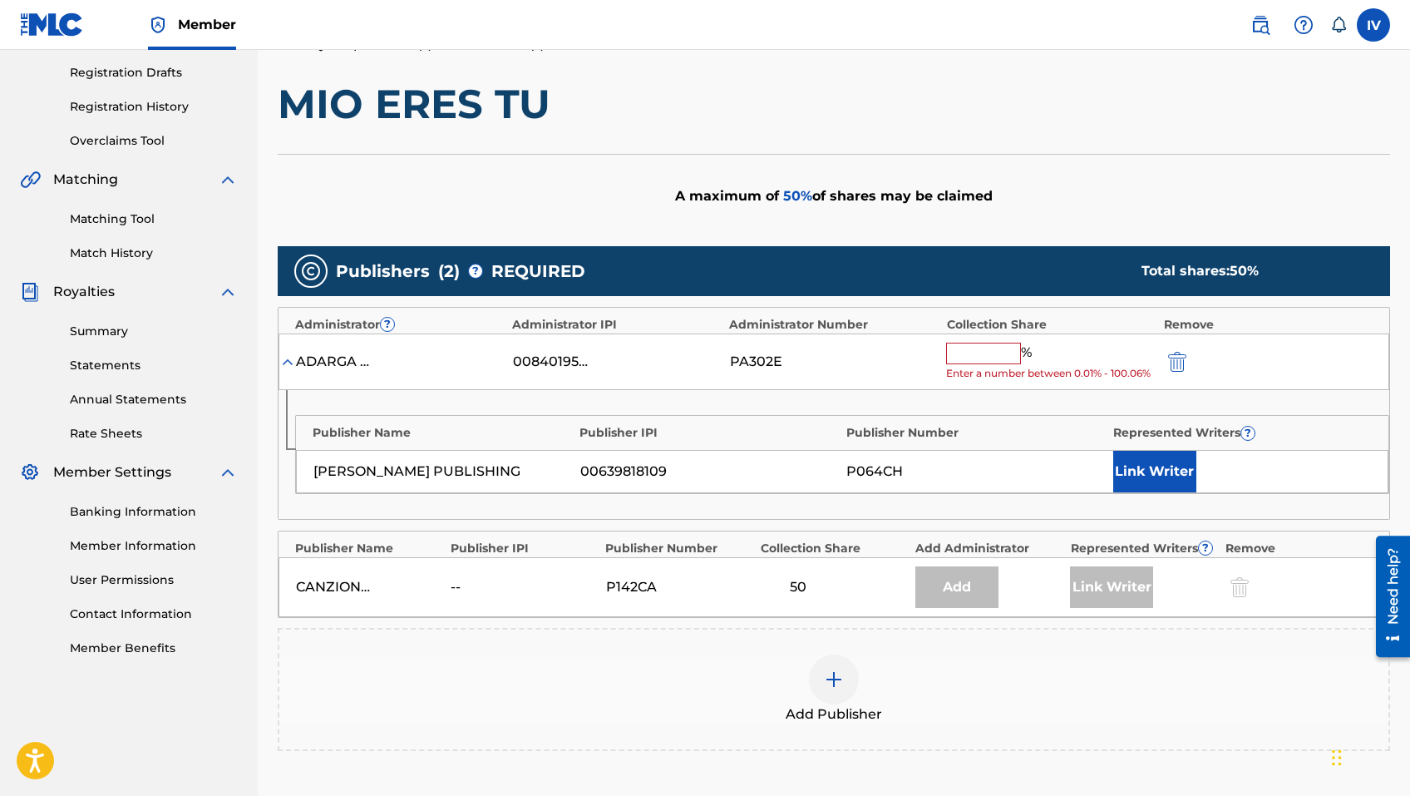
click at [990, 371] on span "Enter a number between 0.01% - 100.06%" at bounding box center [1050, 373] width 209 height 15
click at [974, 357] on input "text" at bounding box center [983, 354] width 75 height 22
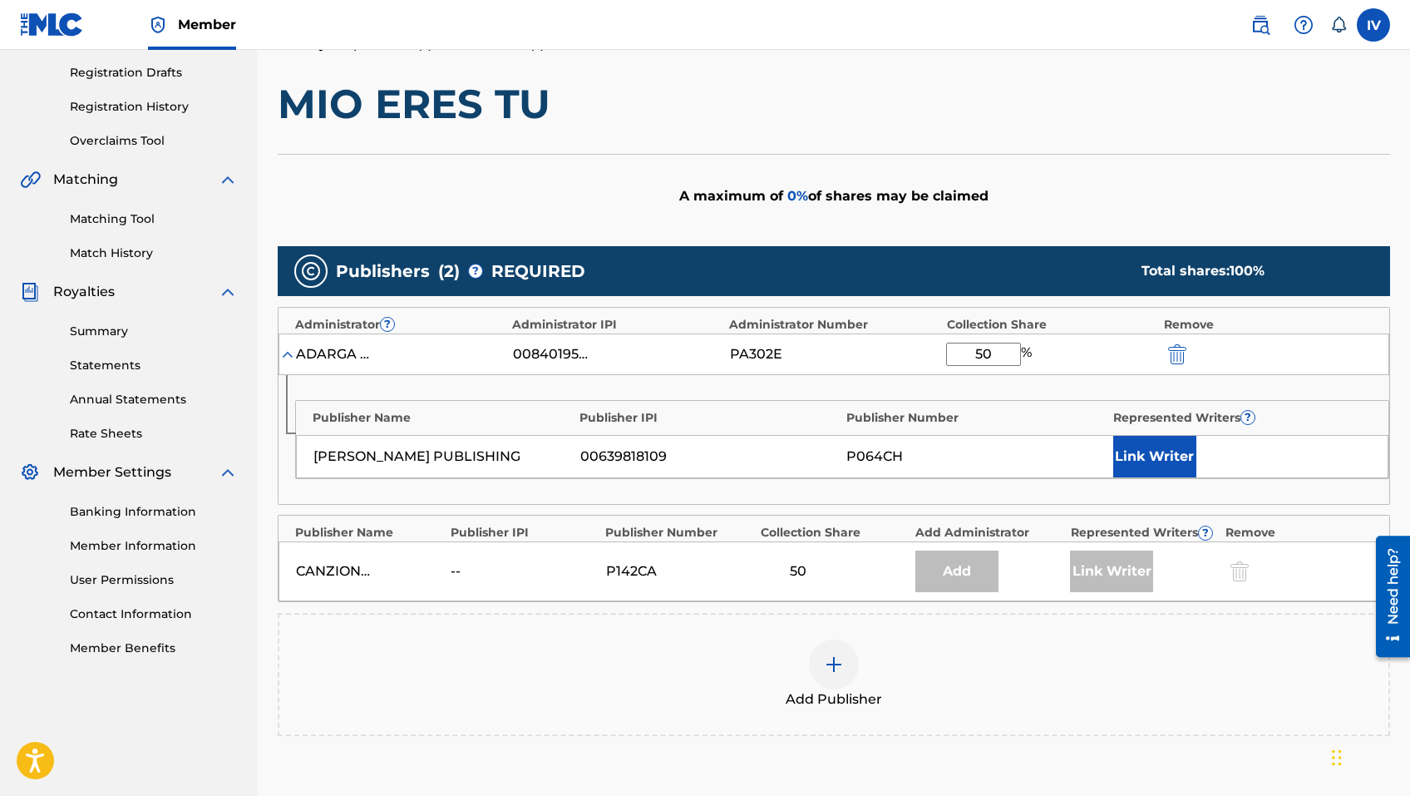
type input "50"
click at [1115, 431] on div "Publisher Name Publisher IPI Publisher Number Represented Writers ? COALO ZAMOR…" at bounding box center [842, 439] width 1094 height 79
click at [1127, 439] on button "Link Writer" at bounding box center [1154, 457] width 83 height 42
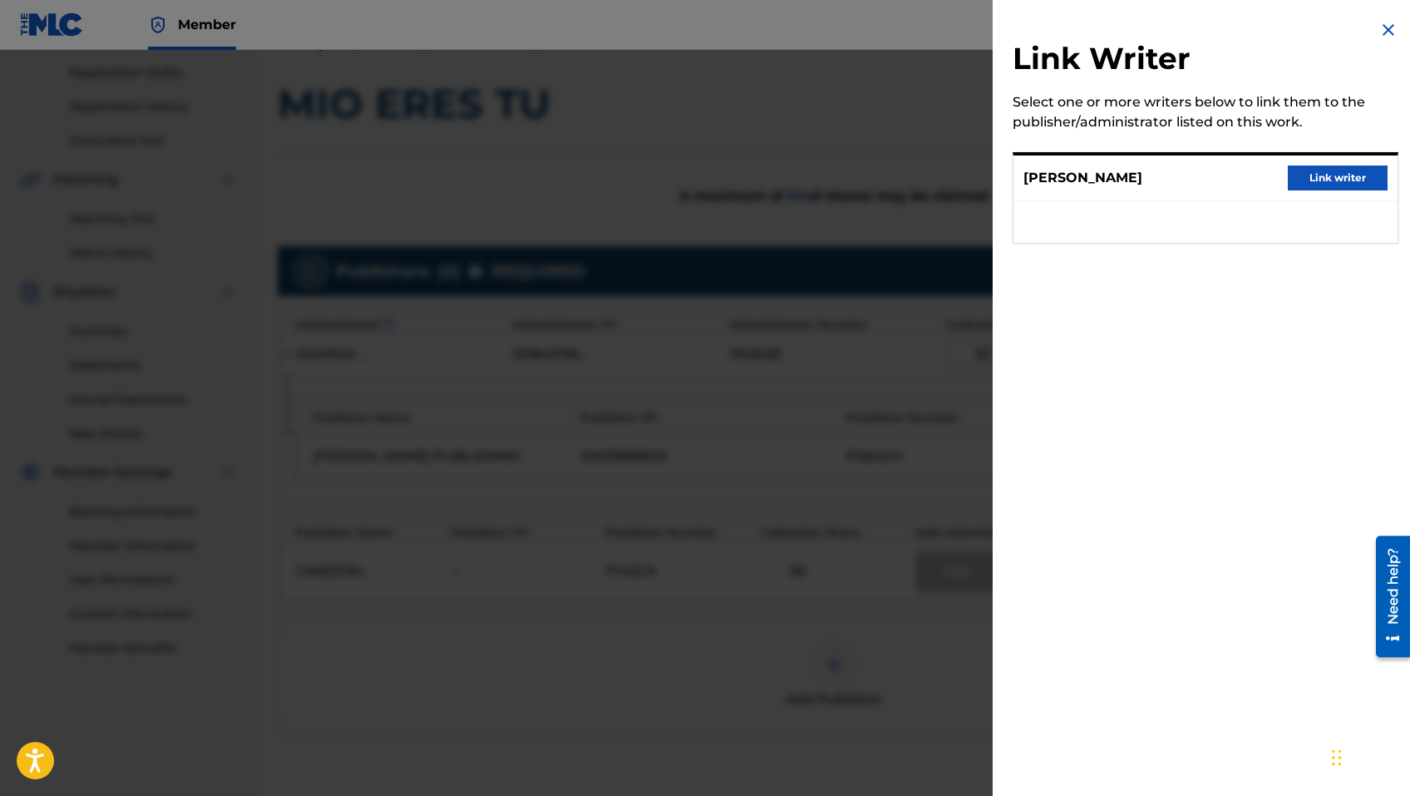
click at [1302, 184] on button "Link writer" at bounding box center [1338, 177] width 100 height 25
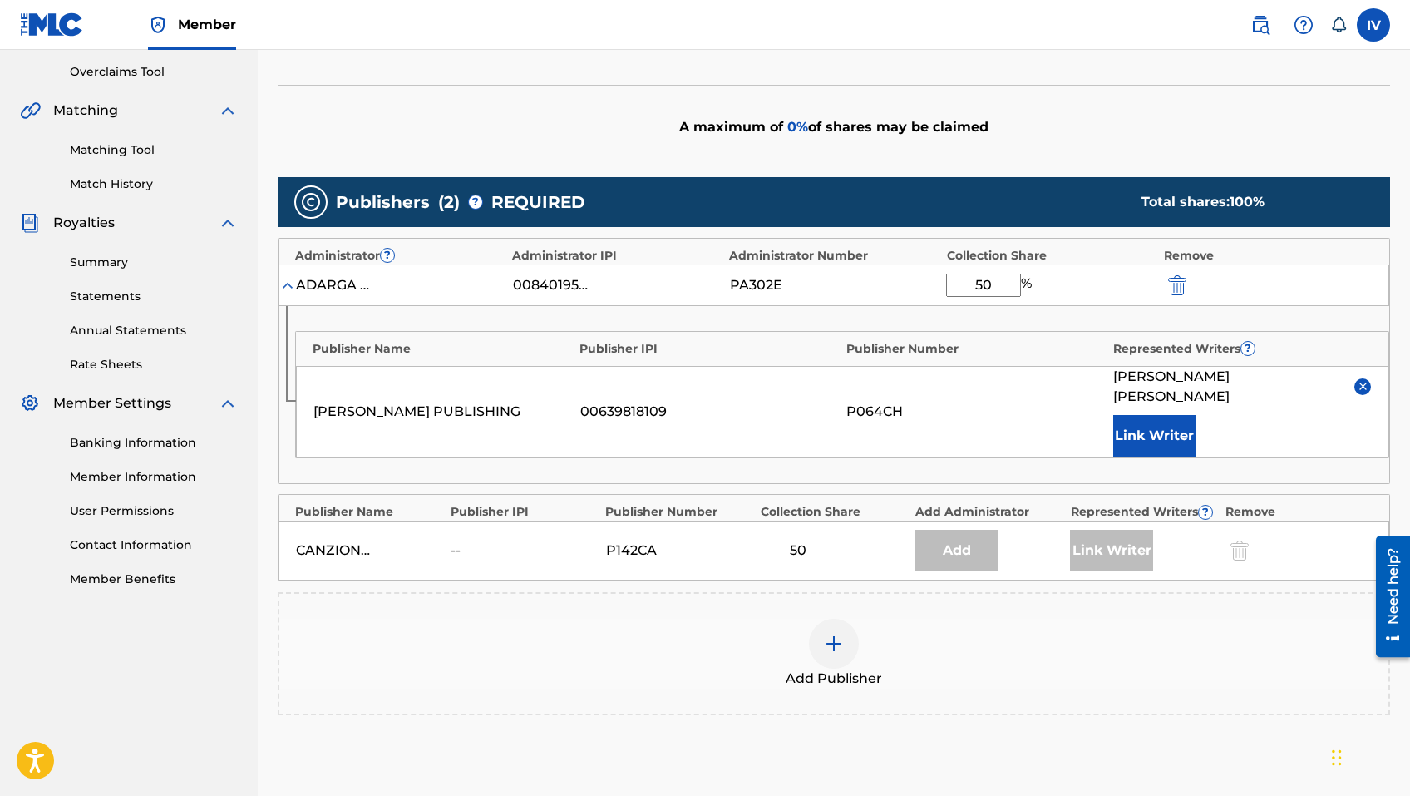
scroll to position [404, 0]
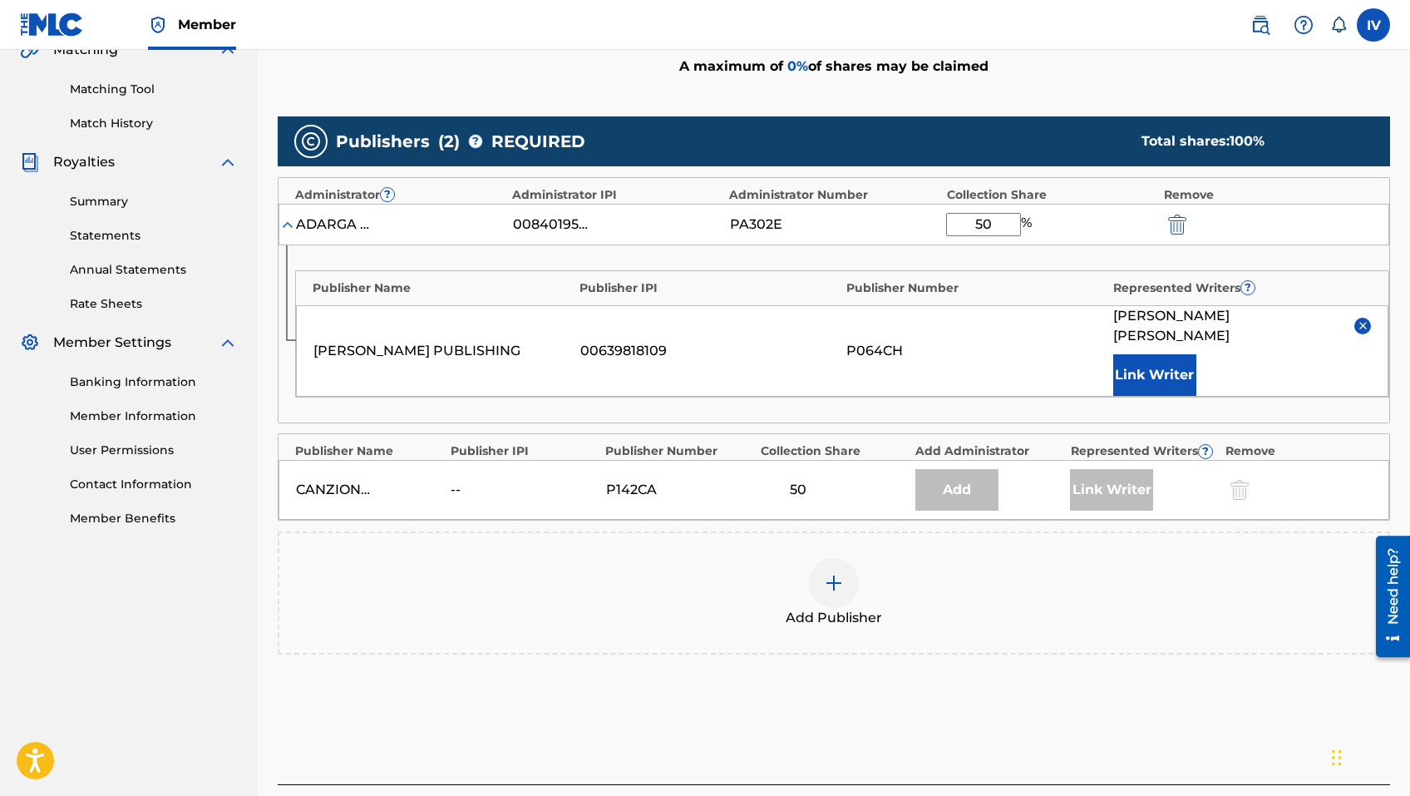
click at [1360, 319] on img at bounding box center [1363, 325] width 12 height 12
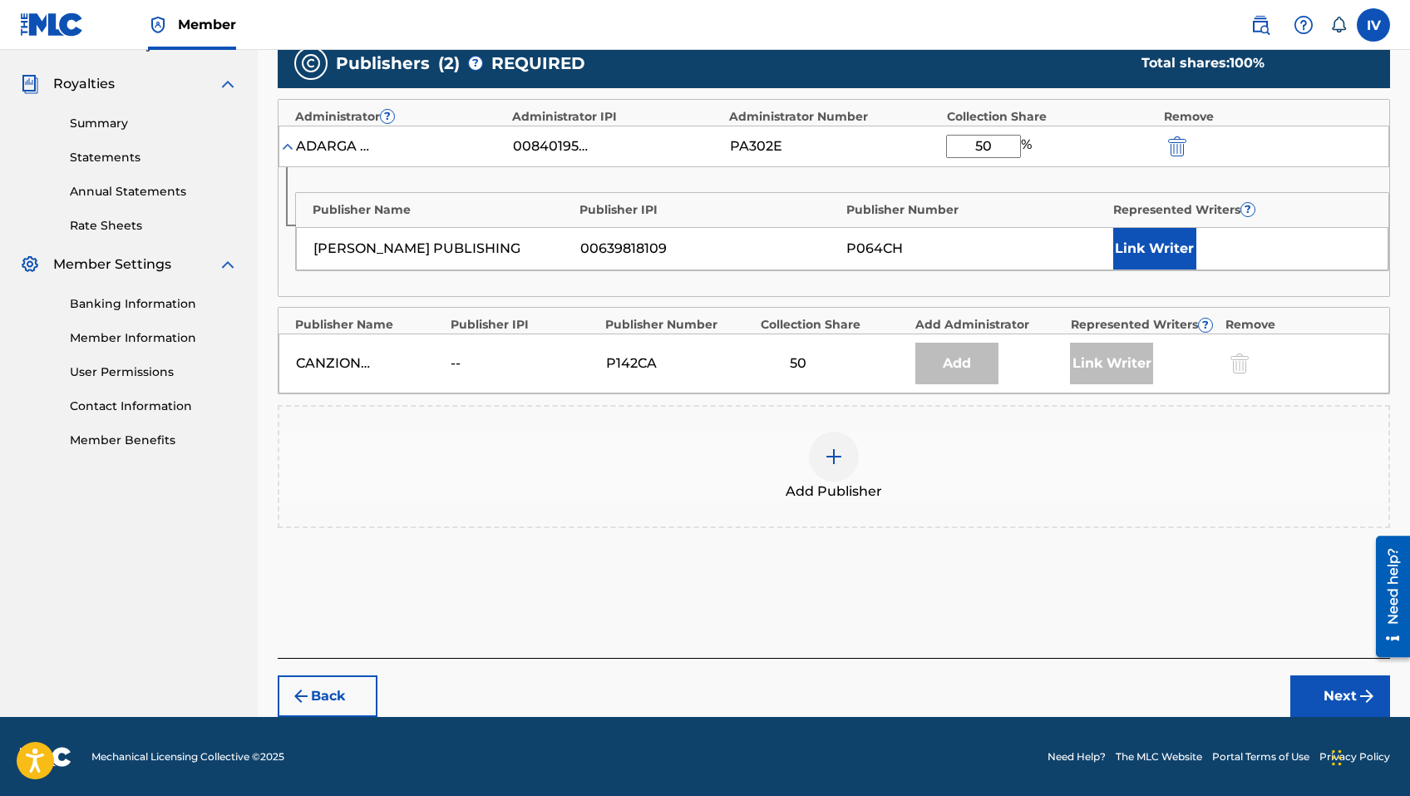
click at [1324, 685] on button "Next" at bounding box center [1340, 696] width 100 height 42
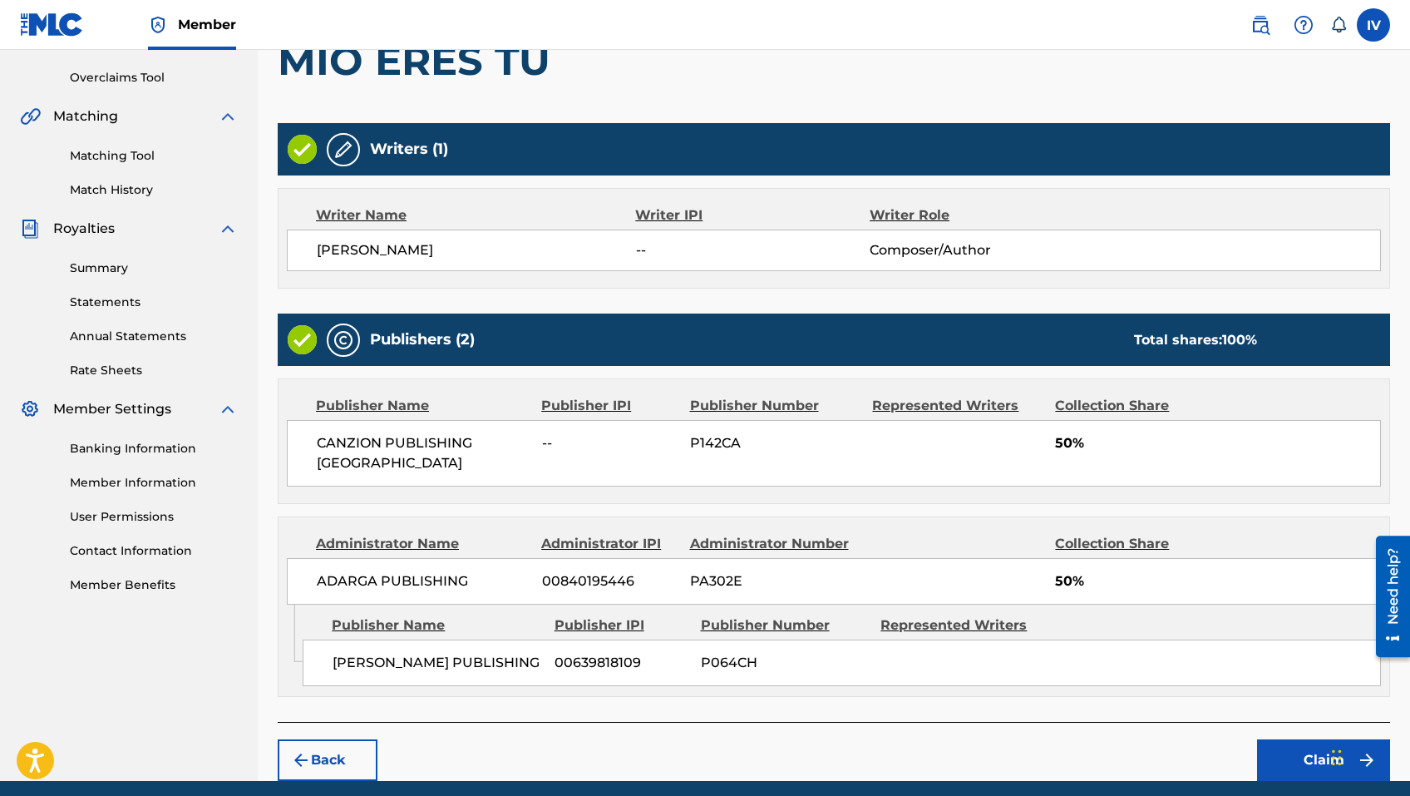
scroll to position [396, 0]
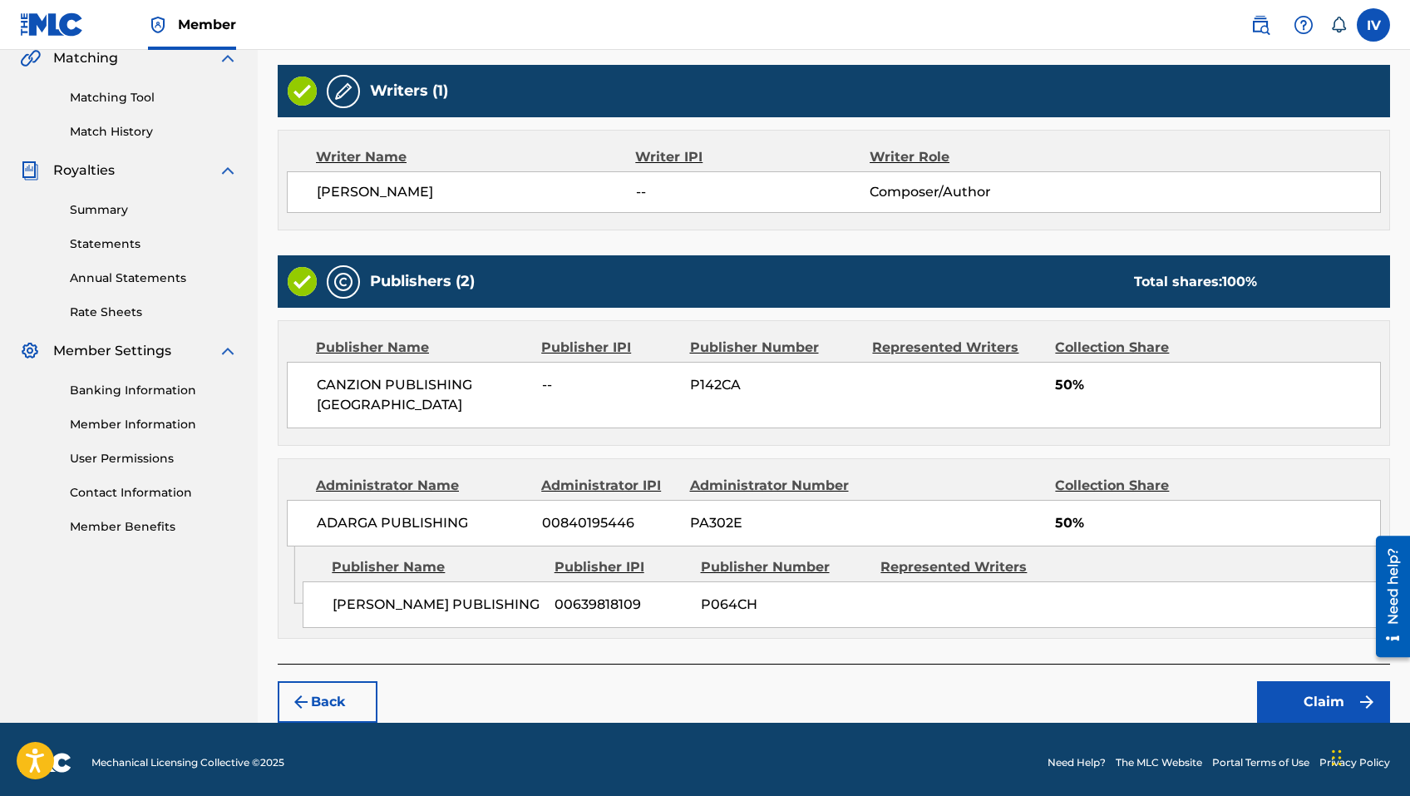
click at [1292, 685] on button "Claim" at bounding box center [1323, 702] width 133 height 42
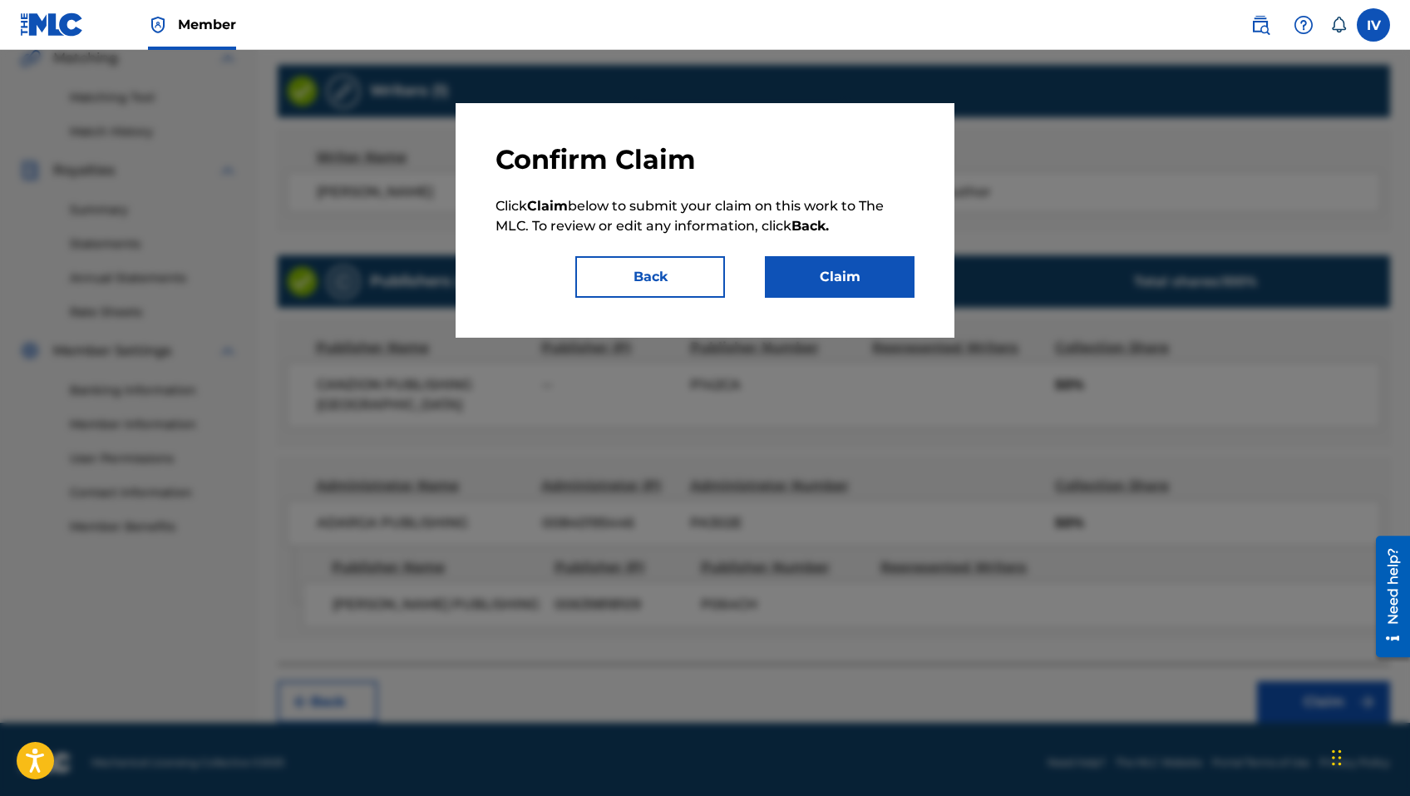
click at [649, 259] on button "Back" at bounding box center [650, 277] width 150 height 42
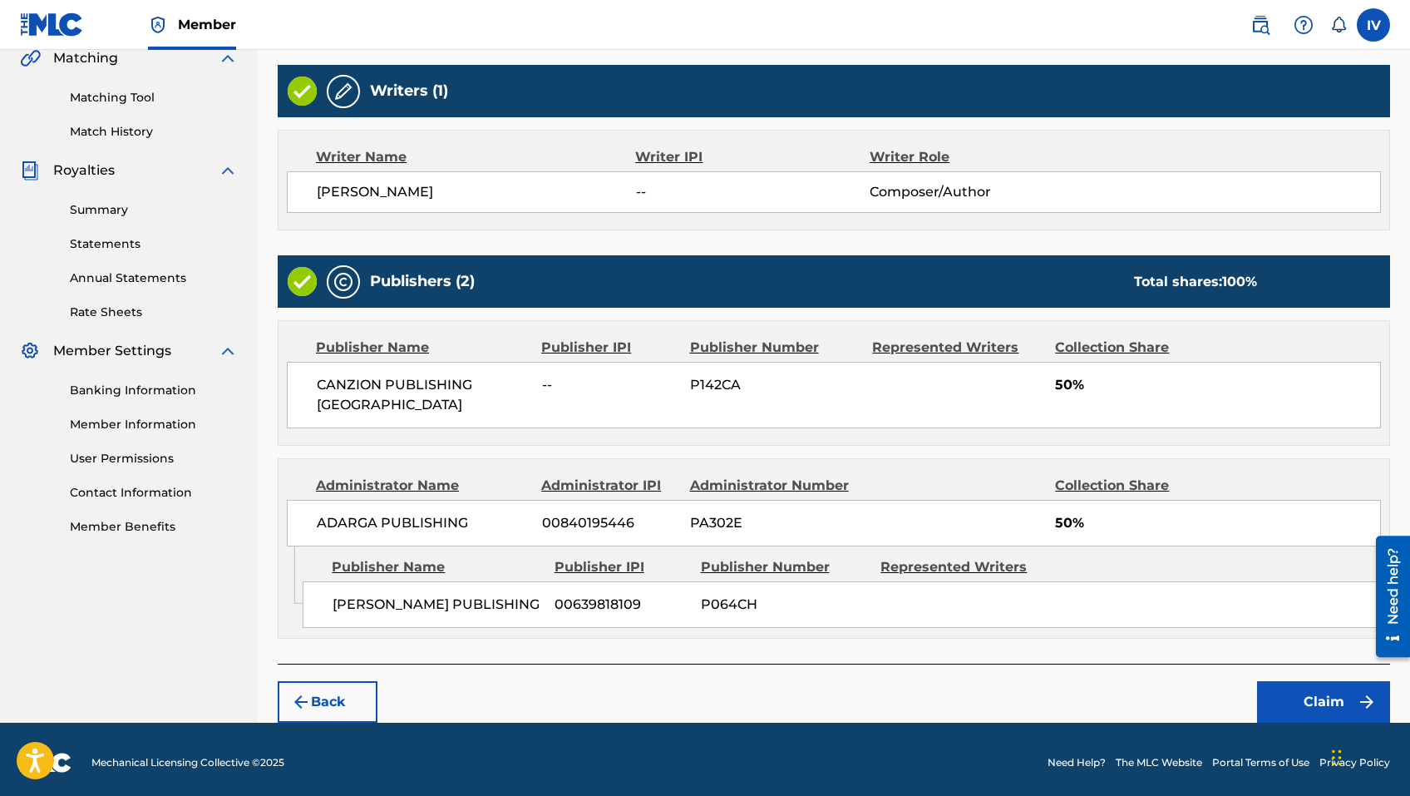
click at [1280, 704] on button "Claim" at bounding box center [1323, 702] width 133 height 42
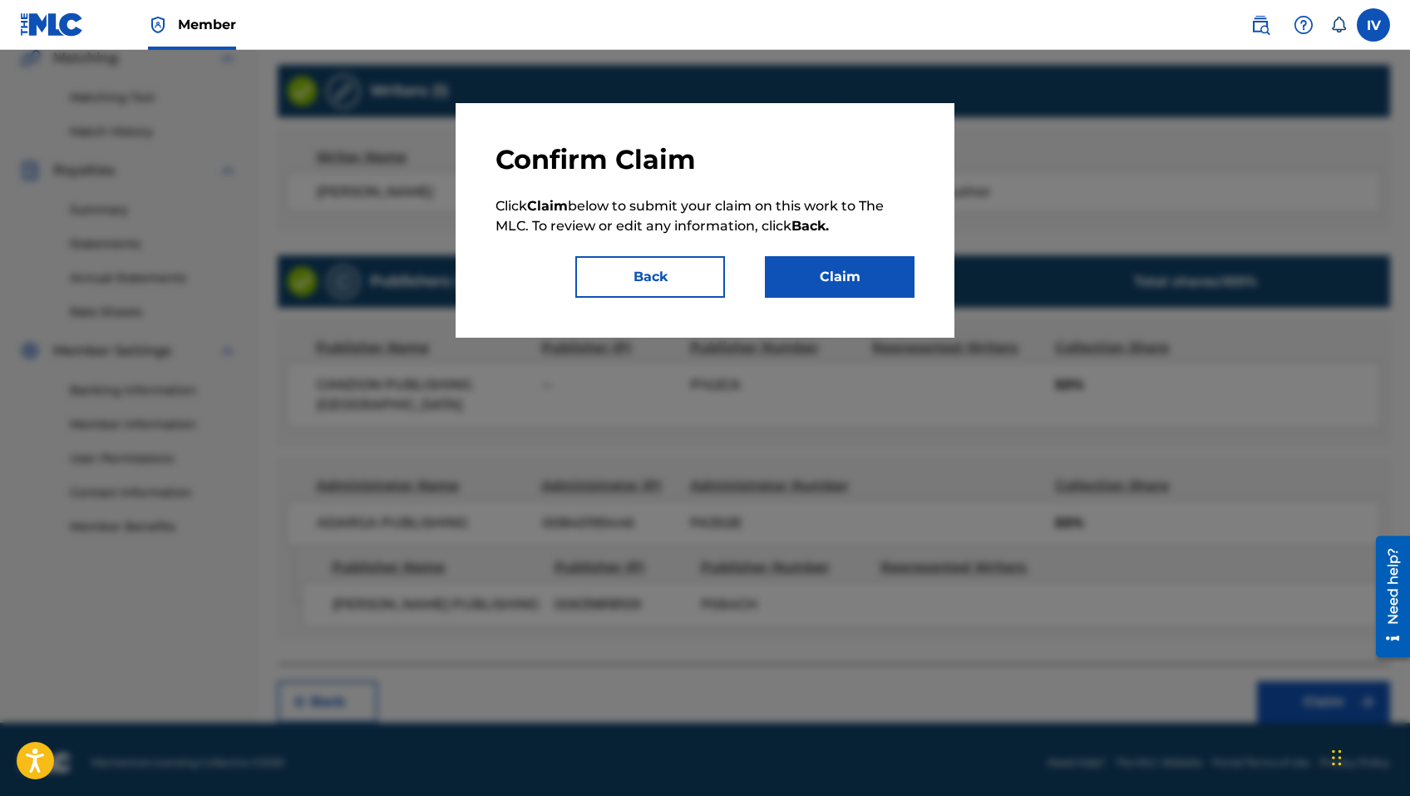
click at [817, 284] on button "Claim" at bounding box center [840, 277] width 150 height 42
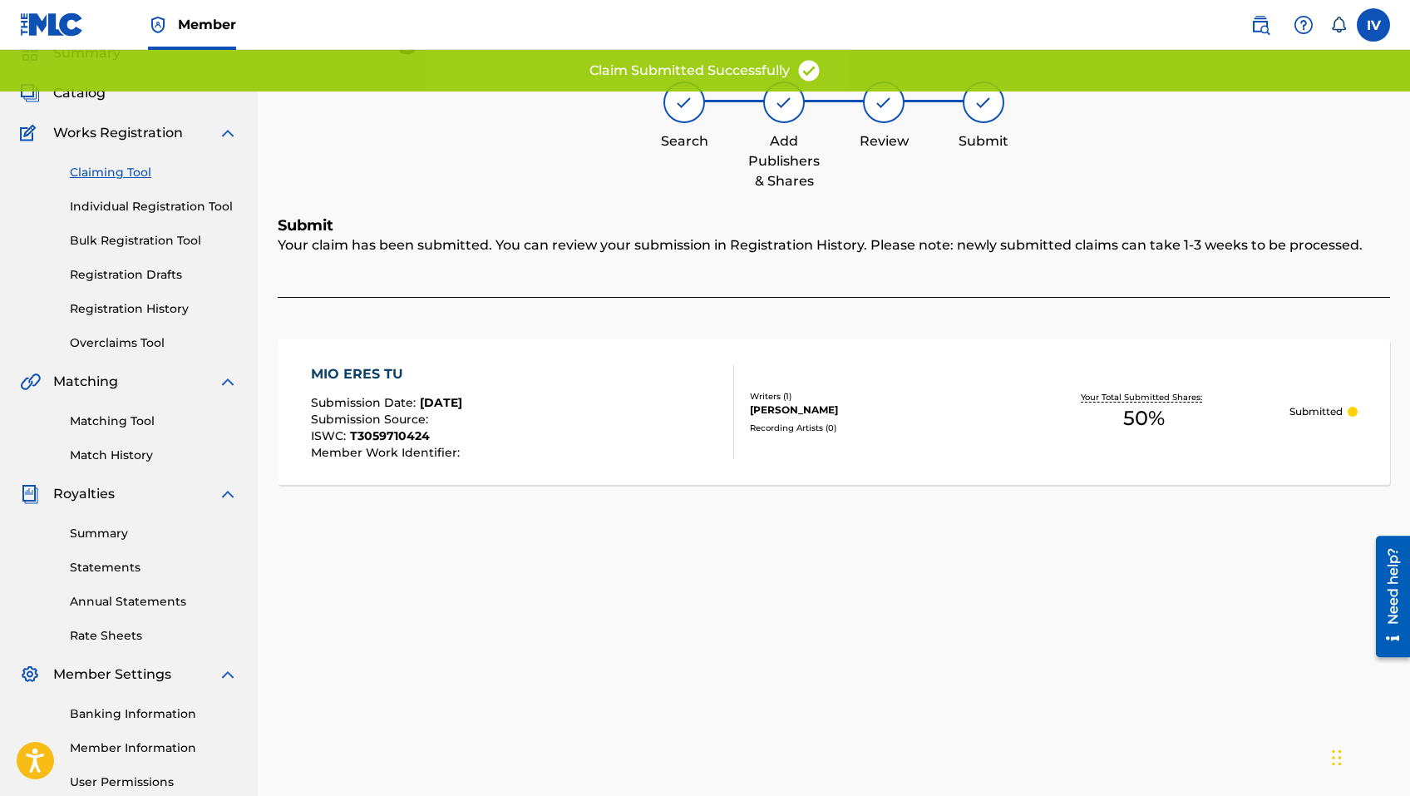
scroll to position [0, 0]
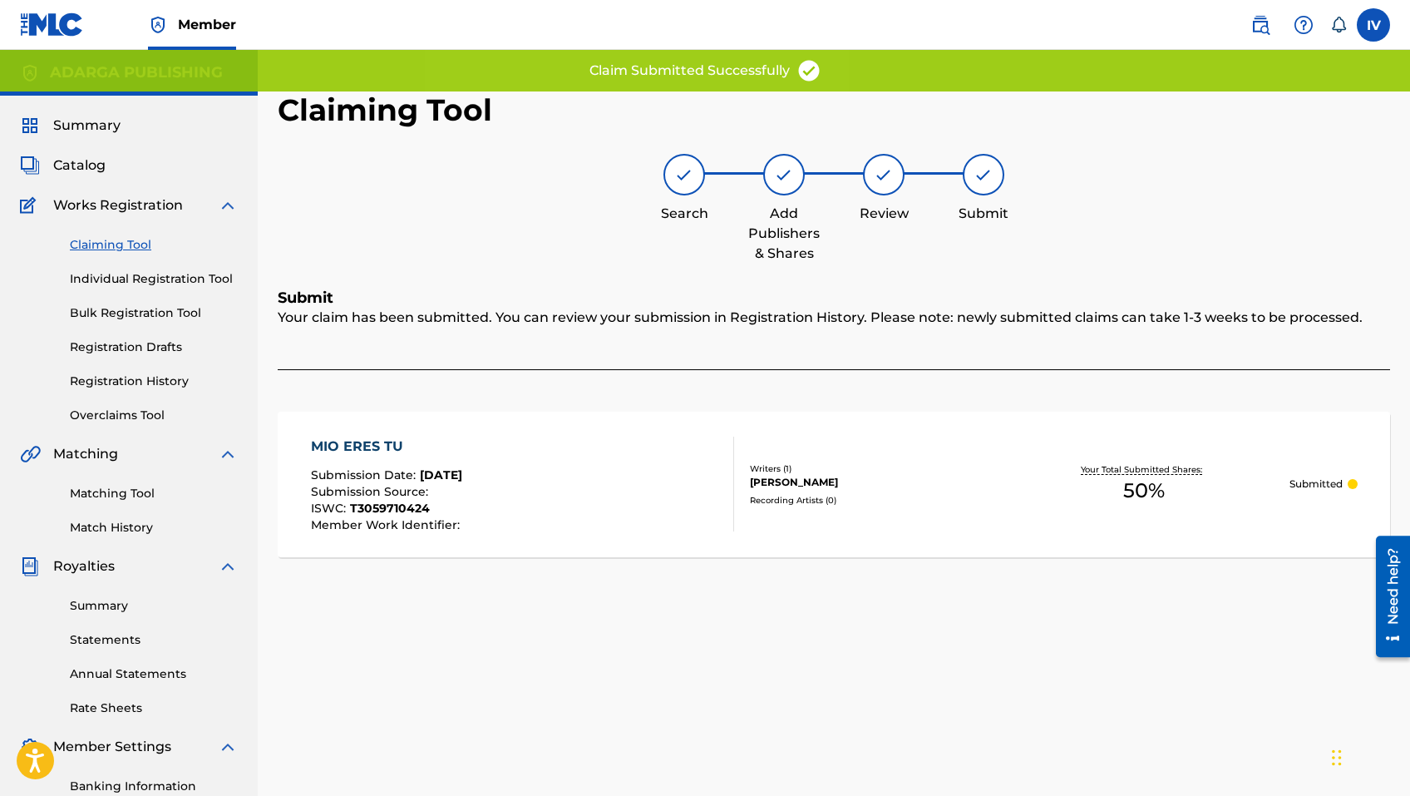
click at [116, 248] on link "Claiming Tool" at bounding box center [154, 244] width 168 height 17
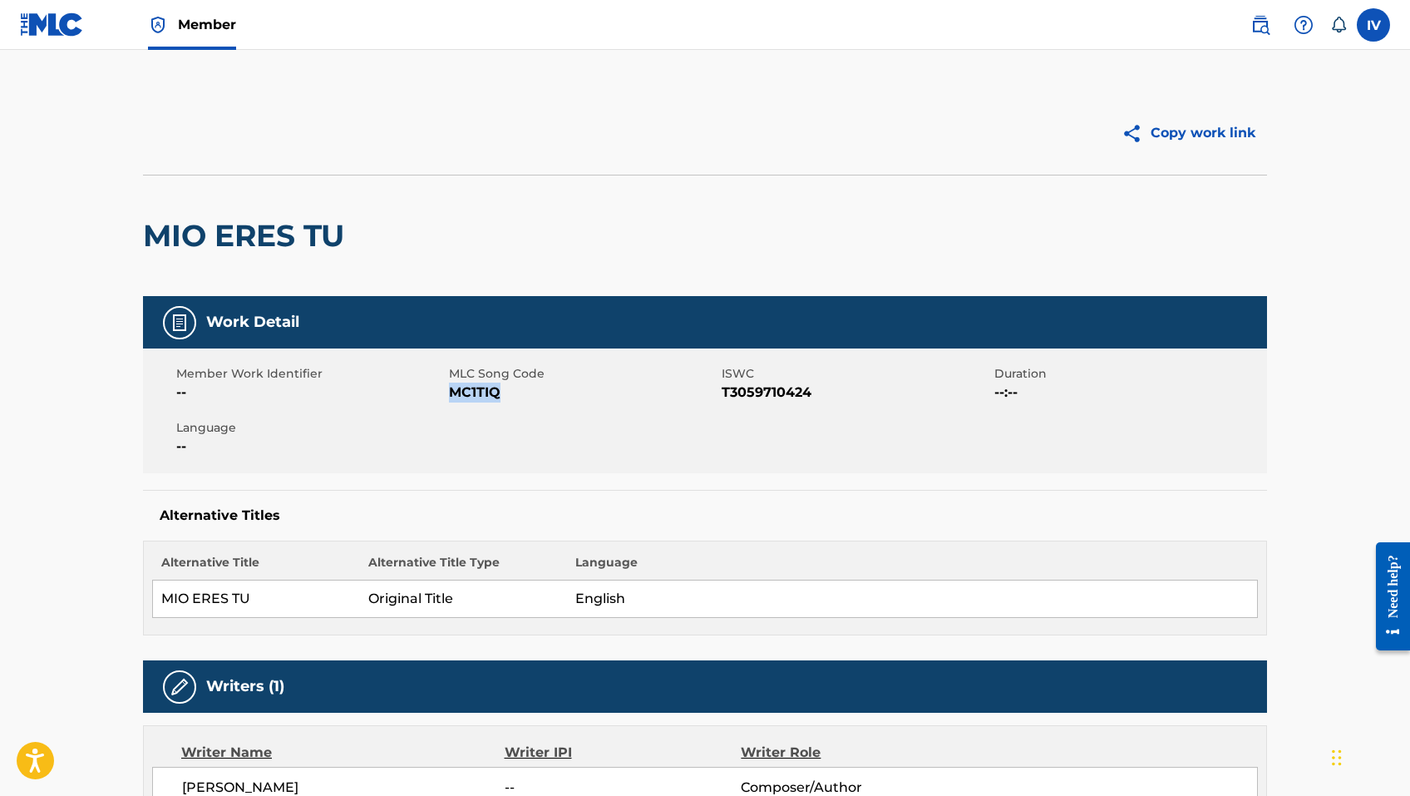
click at [484, 399] on span "MC1TIQ" at bounding box center [583, 392] width 269 height 20
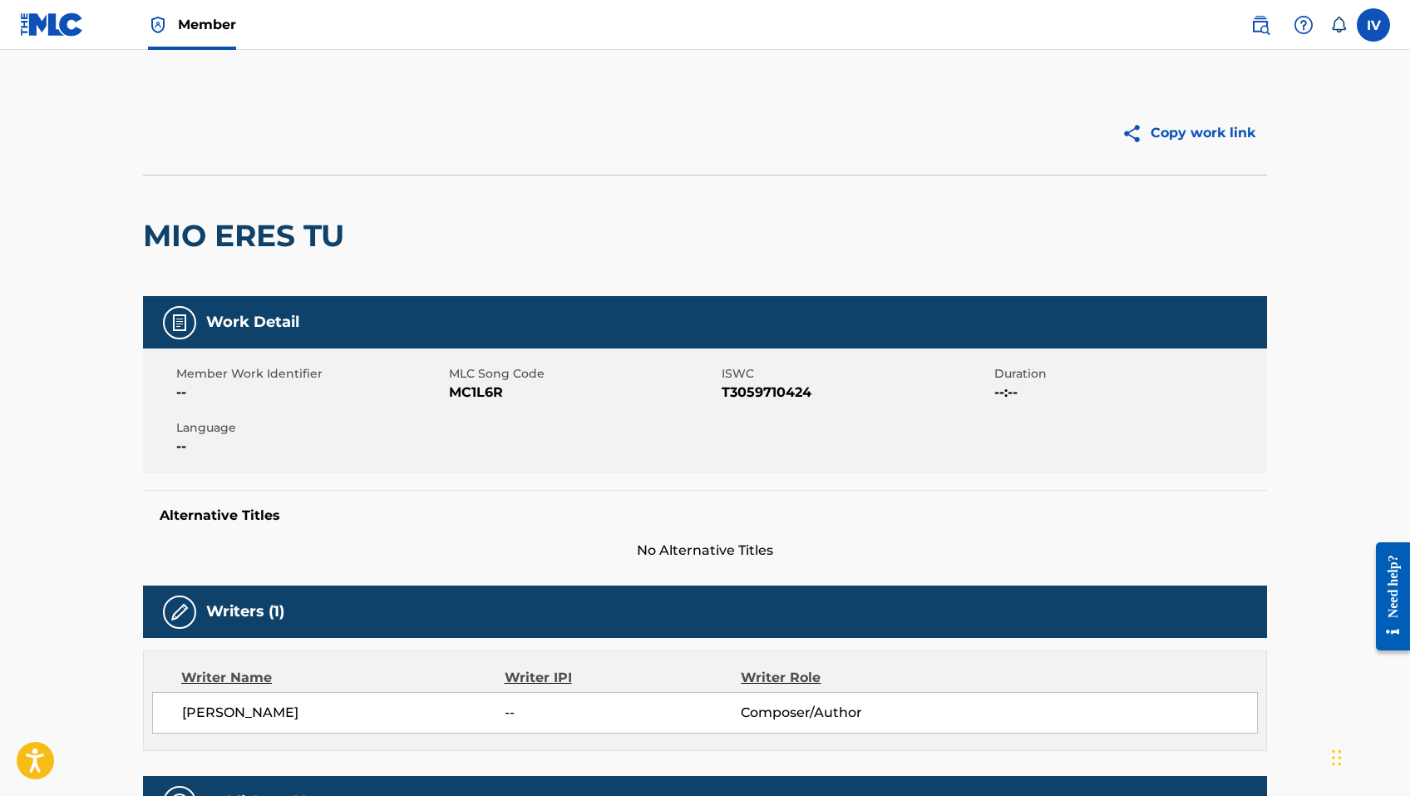
click at [486, 397] on span "MC1L6R" at bounding box center [583, 392] width 269 height 20
copy span "MC1L6R"
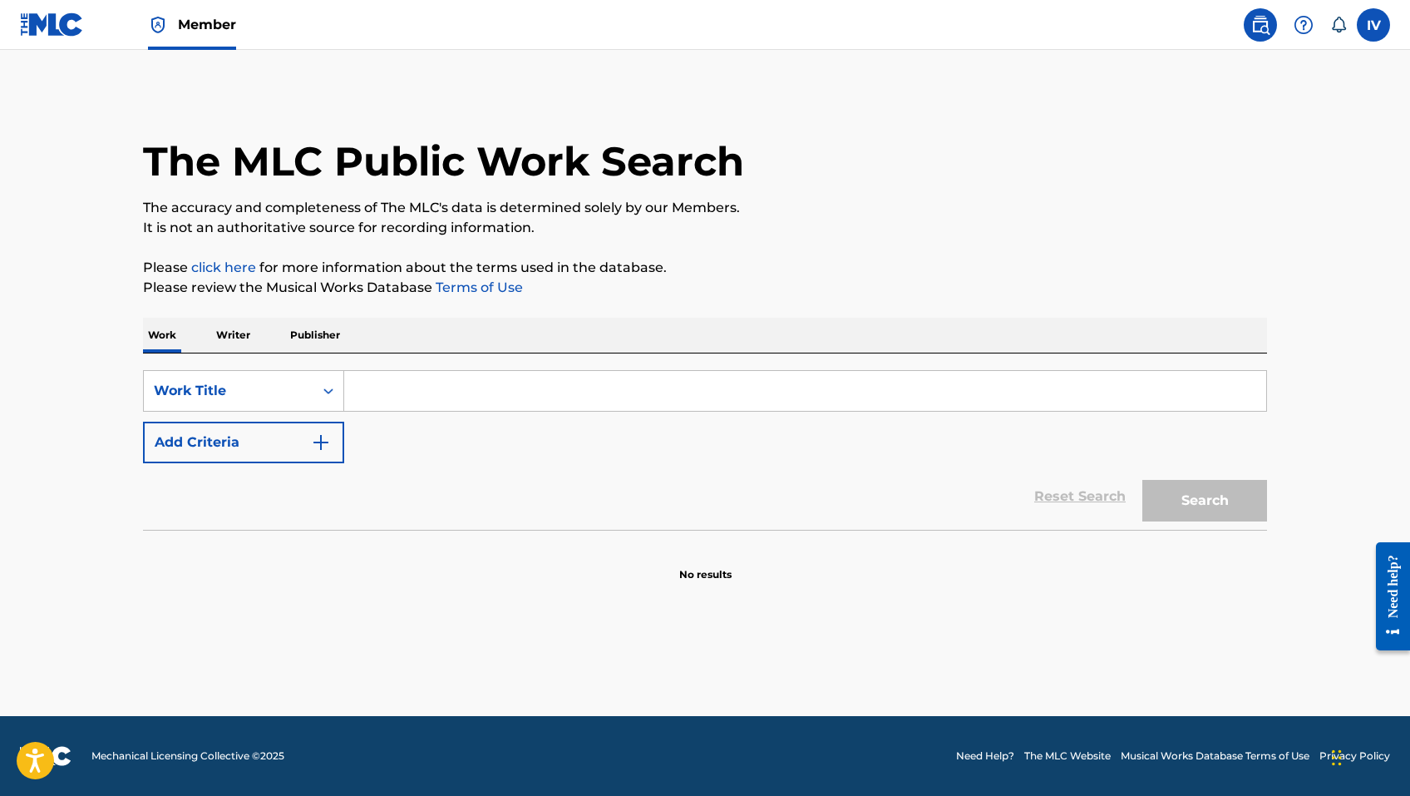
click at [42, 18] on img at bounding box center [52, 24] width 64 height 24
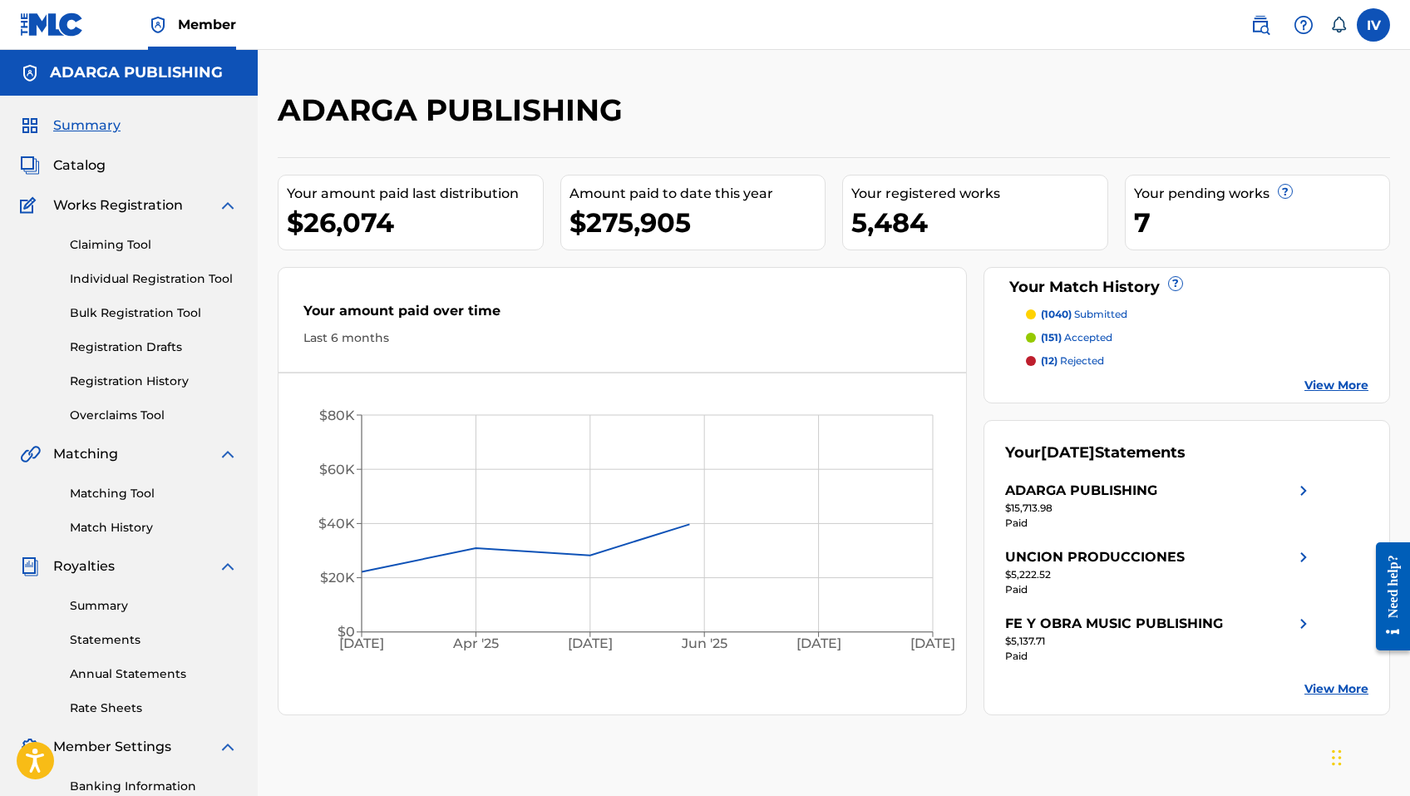
click at [135, 274] on link "Individual Registration Tool" at bounding box center [154, 278] width 168 height 17
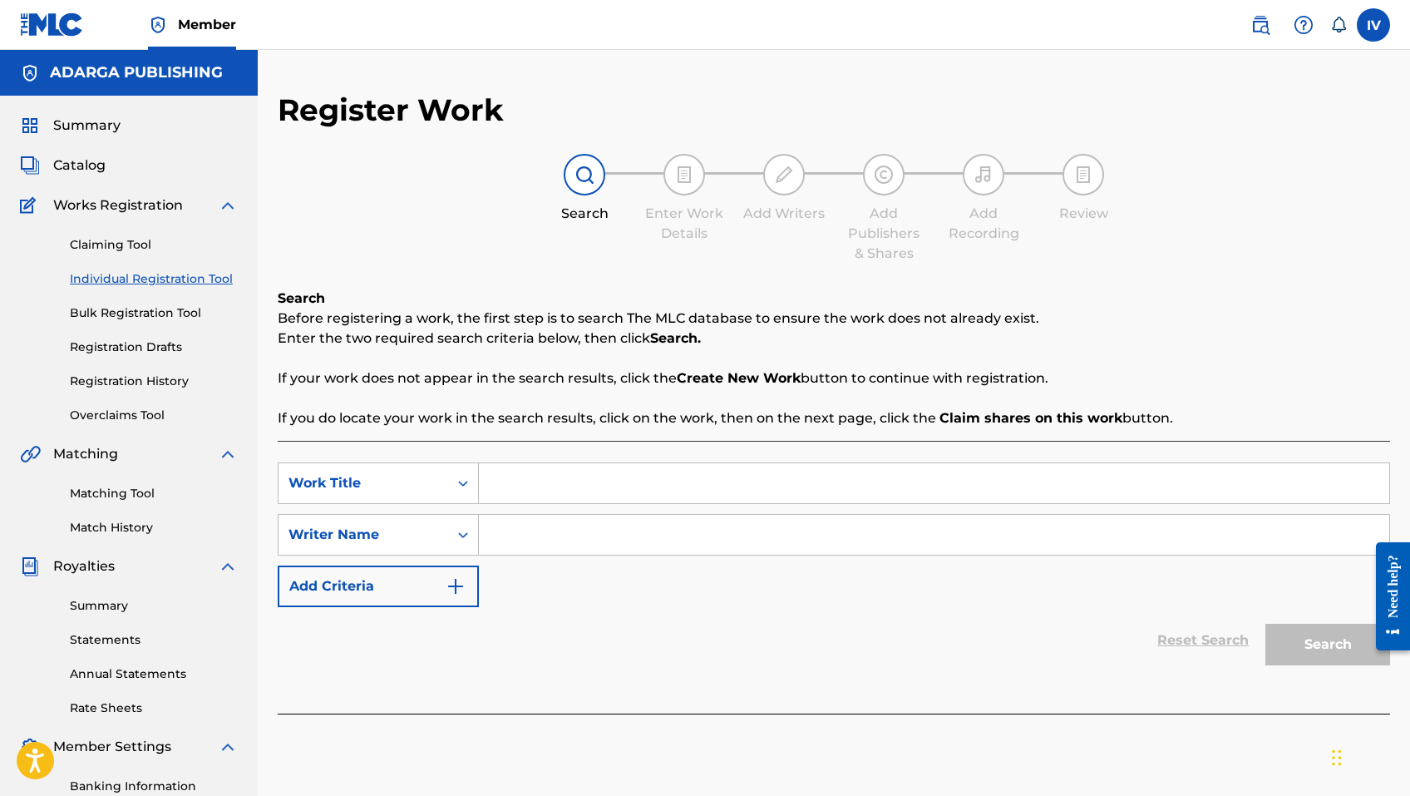
click at [529, 483] on input "Search Form" at bounding box center [934, 483] width 910 height 40
paste input "Te Adoro"
type input "Te Adoro"
click at [537, 547] on input "Search Form" at bounding box center [934, 535] width 910 height 40
type input "[PERSON_NAME]"
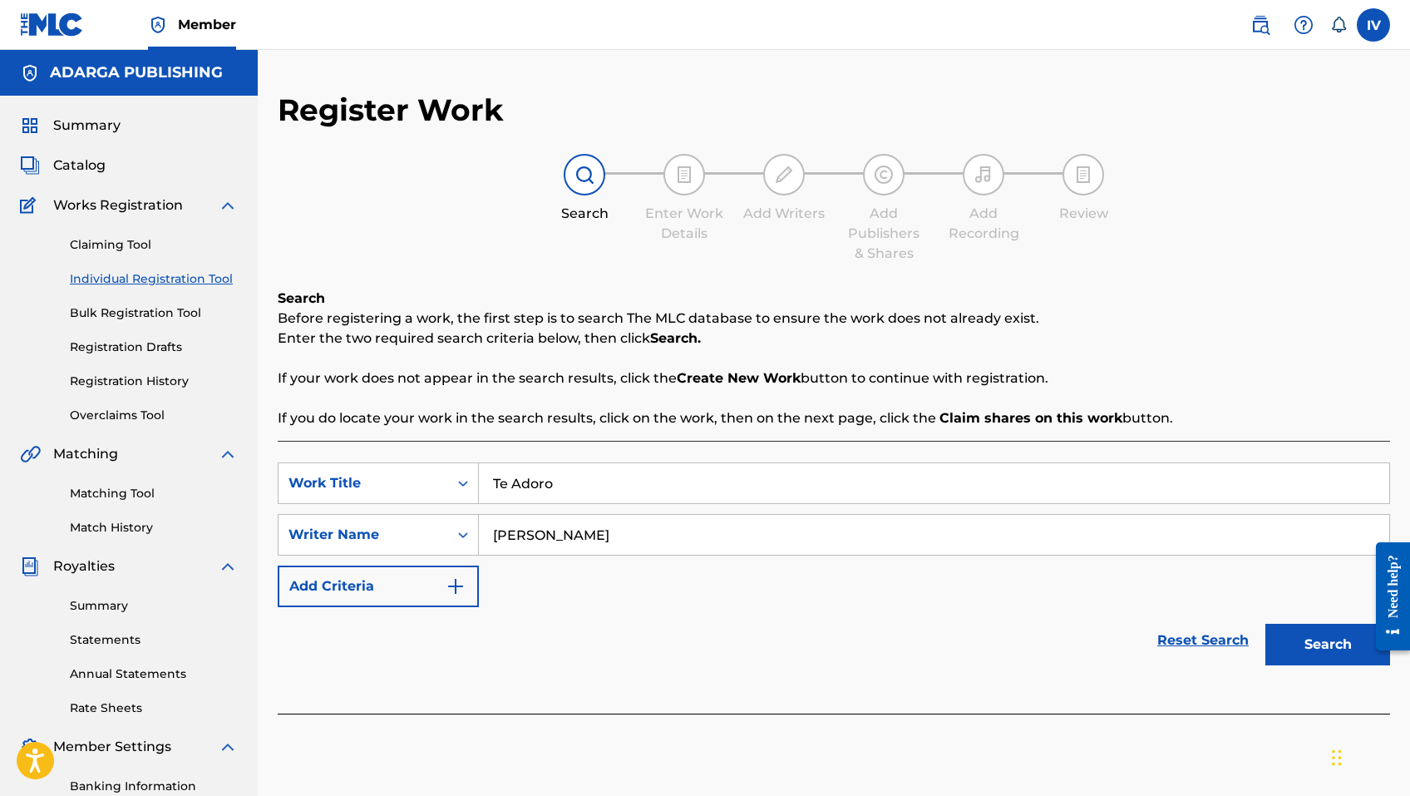
click at [1265, 624] on button "Search" at bounding box center [1327, 645] width 125 height 42
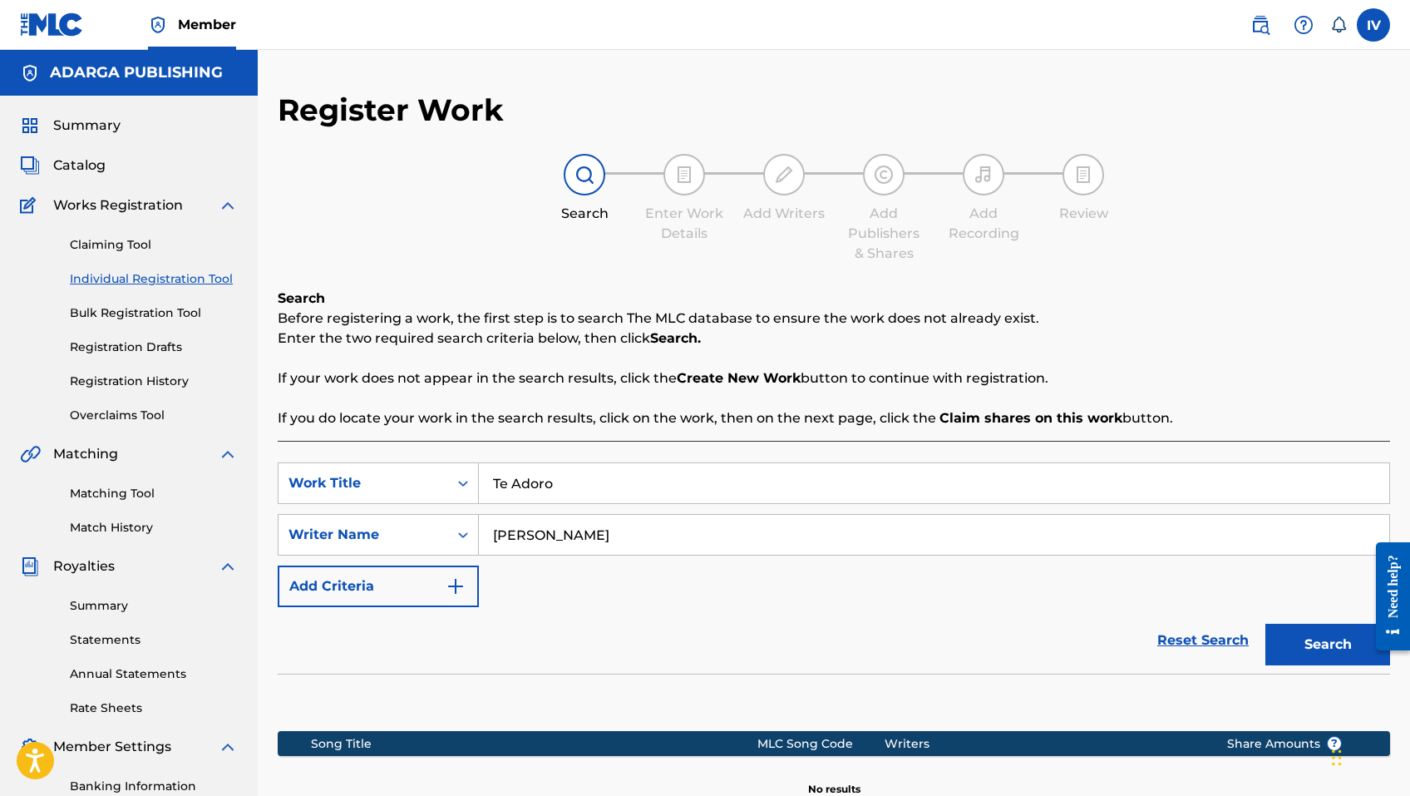
scroll to position [235, 0]
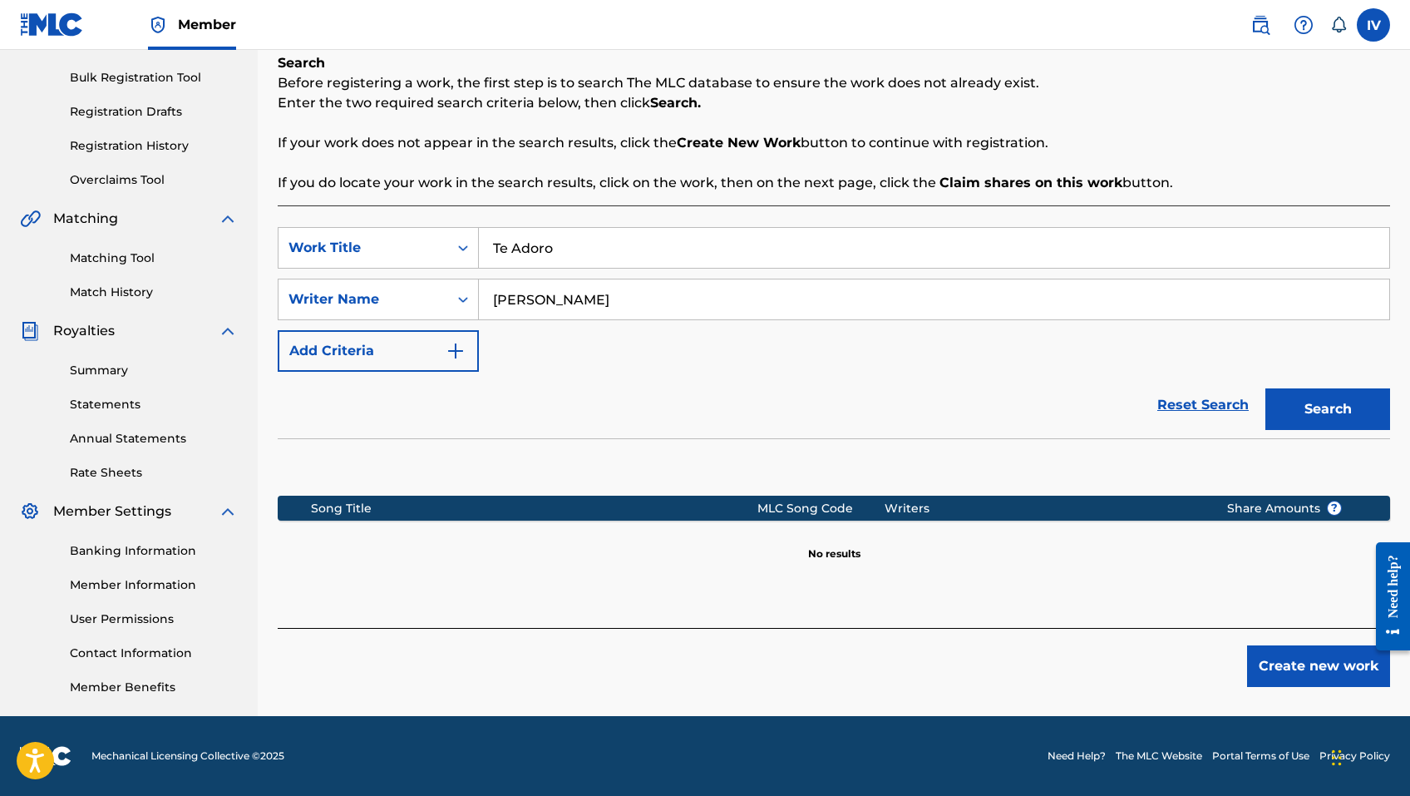
click at [1309, 664] on button "Create new work" at bounding box center [1318, 666] width 143 height 42
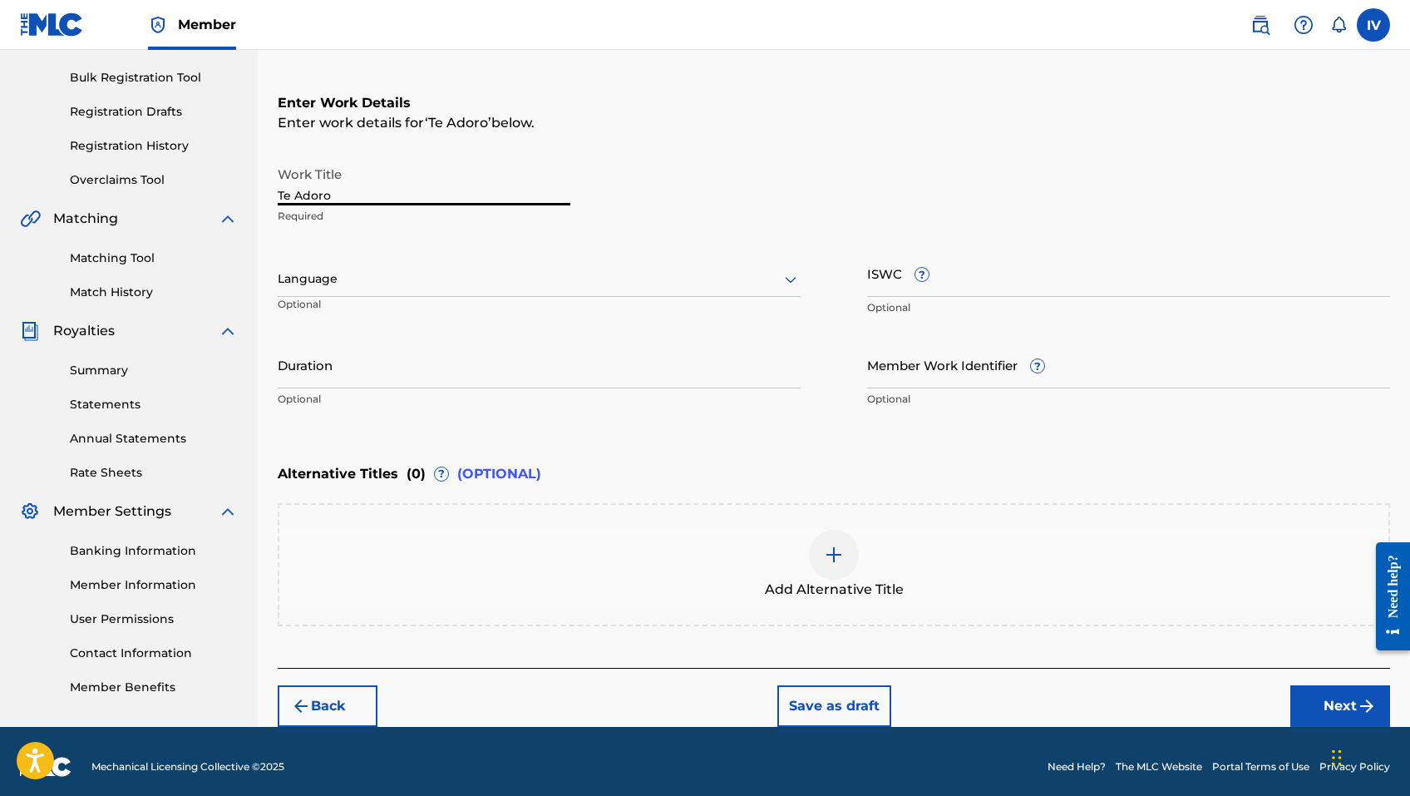
click at [486, 186] on input "Te Adoro" at bounding box center [424, 181] width 293 height 47
type input "TE ADORO"
click at [362, 279] on div at bounding box center [539, 279] width 523 height 21
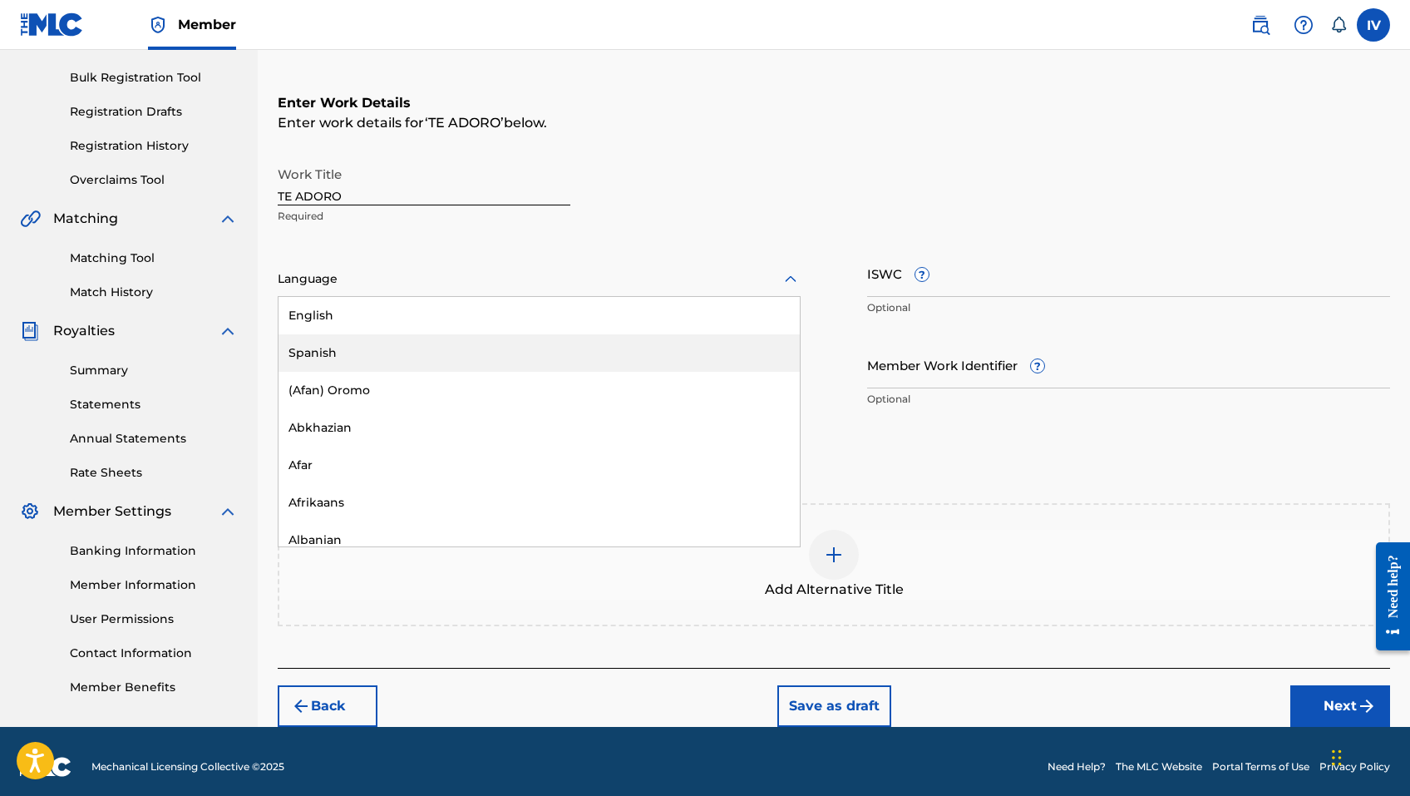
click at [343, 349] on div "Spanish" at bounding box center [539, 352] width 521 height 37
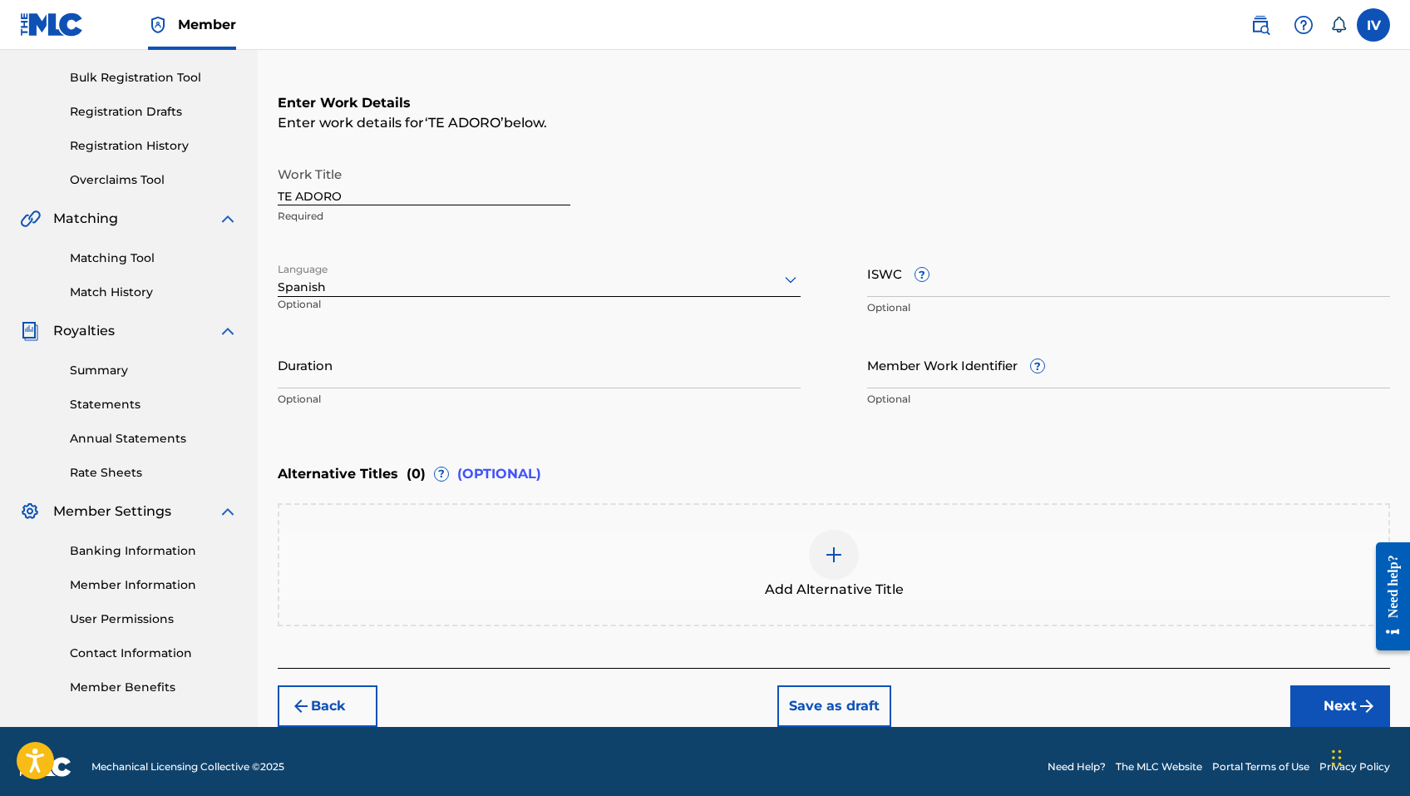
click at [1312, 693] on button "Next" at bounding box center [1340, 706] width 100 height 42
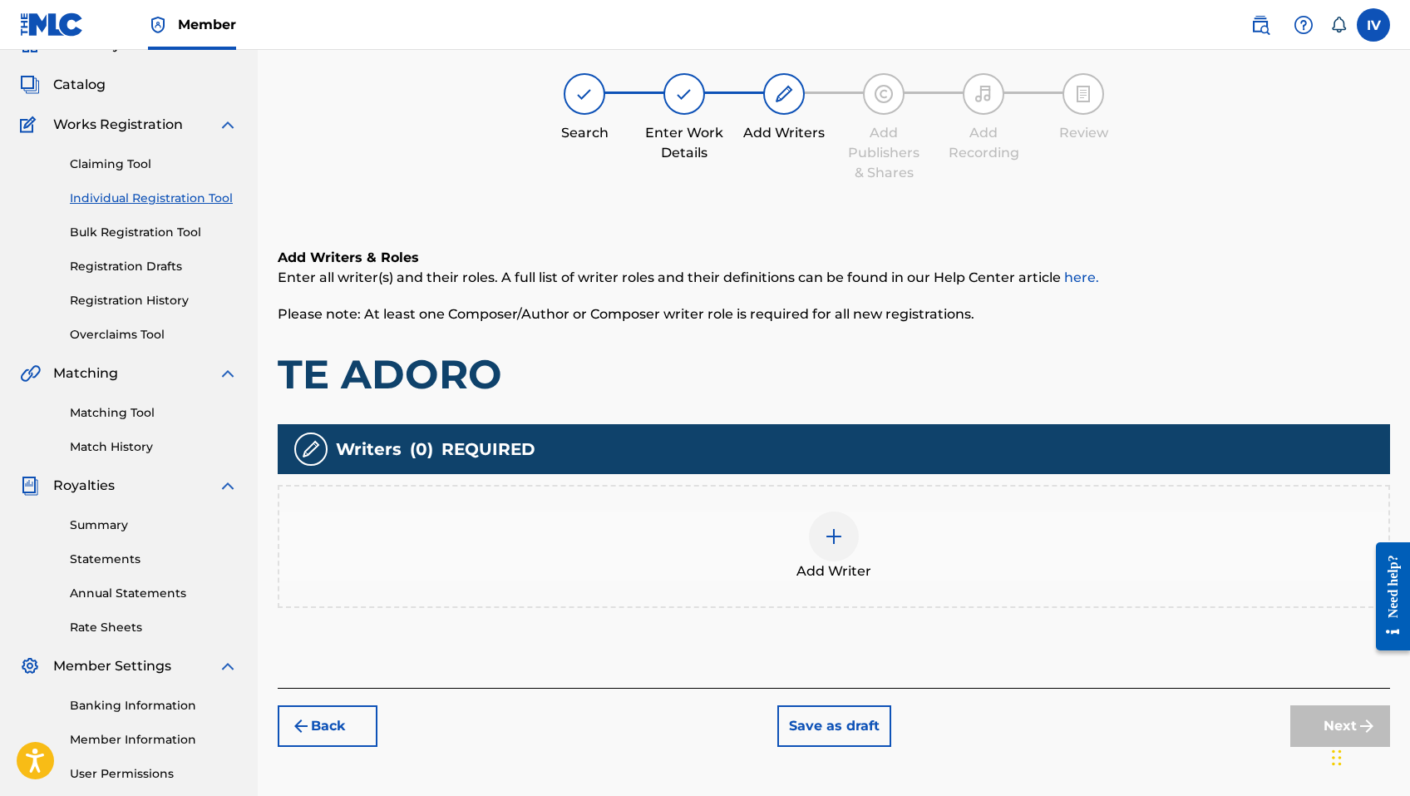
scroll to position [75, 0]
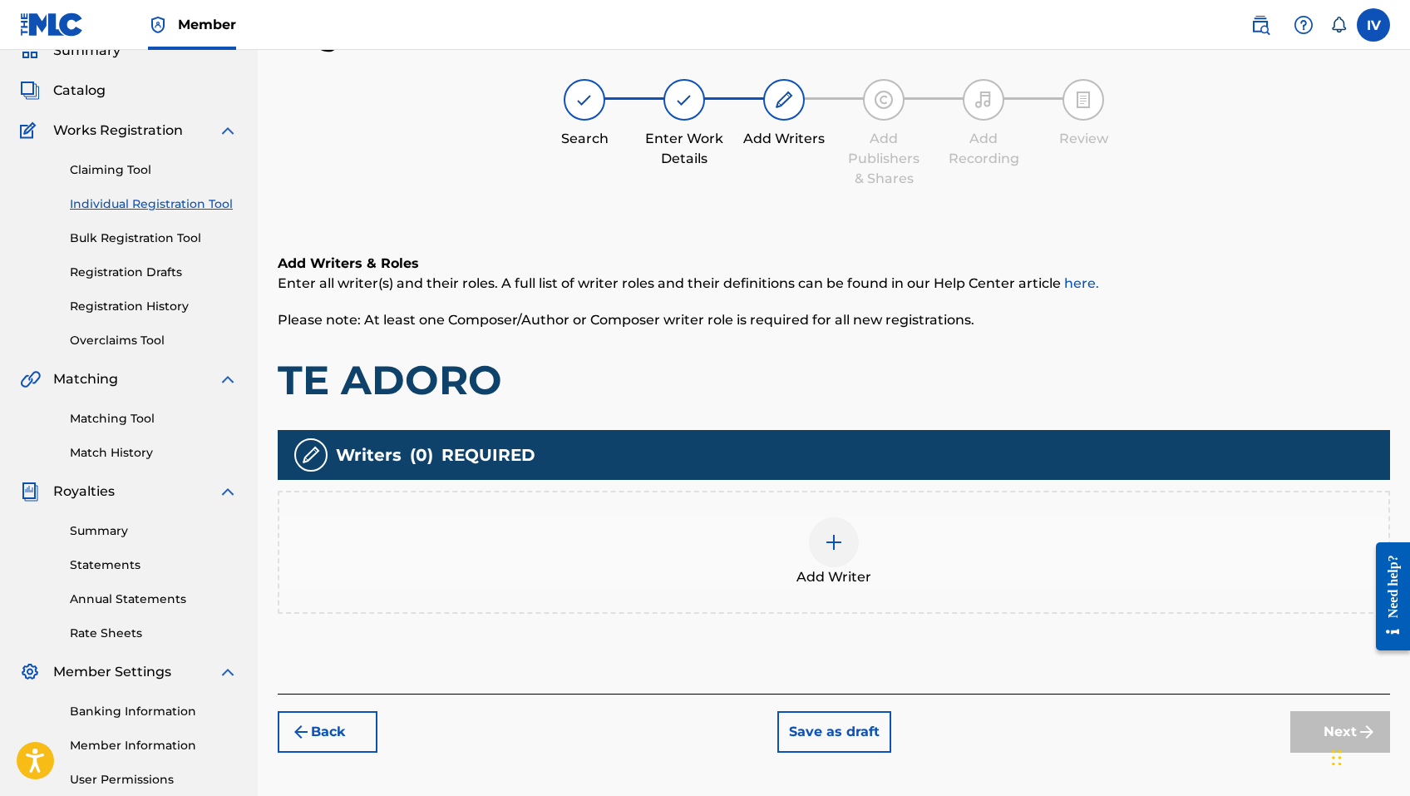
click at [1082, 581] on div "Add Writer" at bounding box center [833, 552] width 1109 height 70
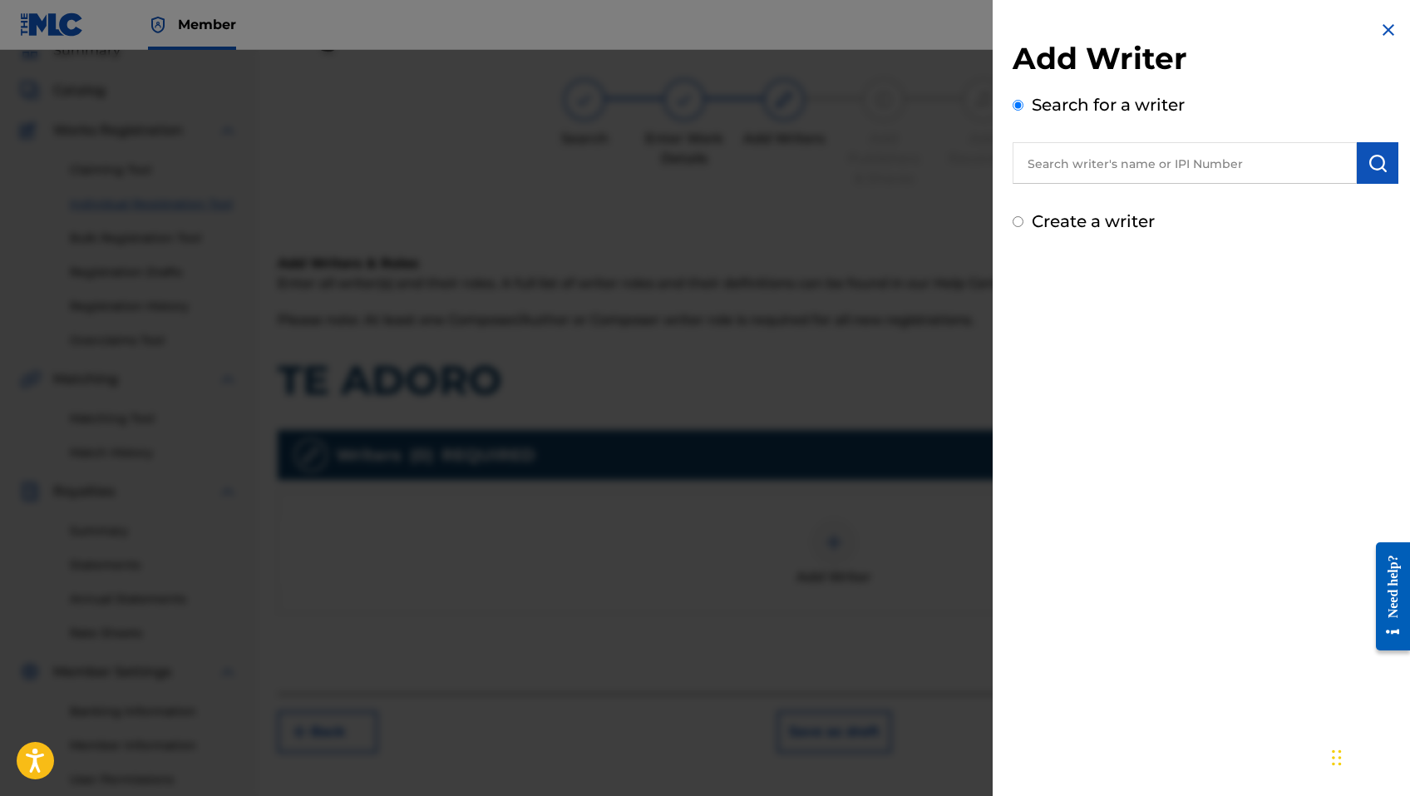
click at [1122, 169] on input "text" at bounding box center [1185, 163] width 344 height 42
paste input "374239252"
type input "00374239252"
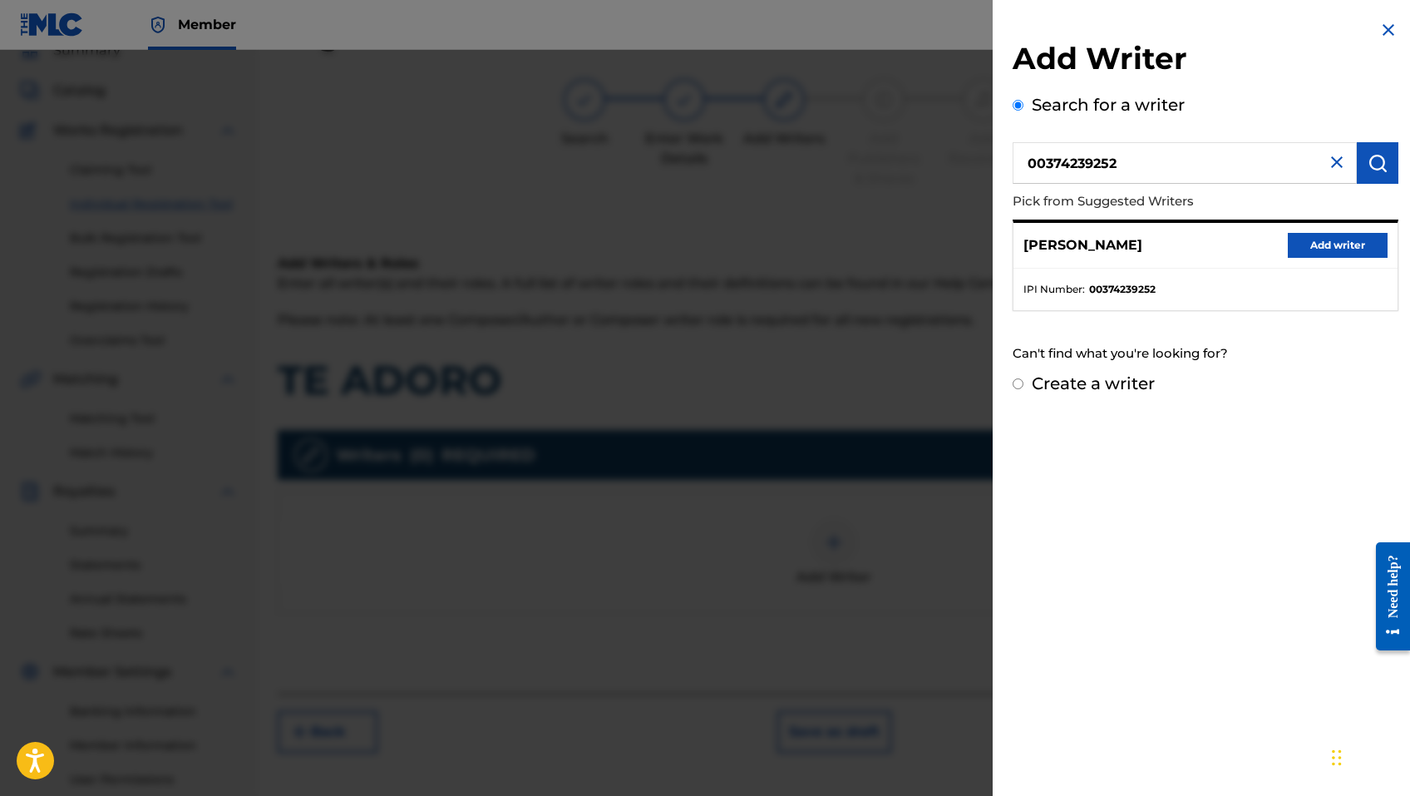
click at [1311, 242] on button "Add writer" at bounding box center [1338, 245] width 100 height 25
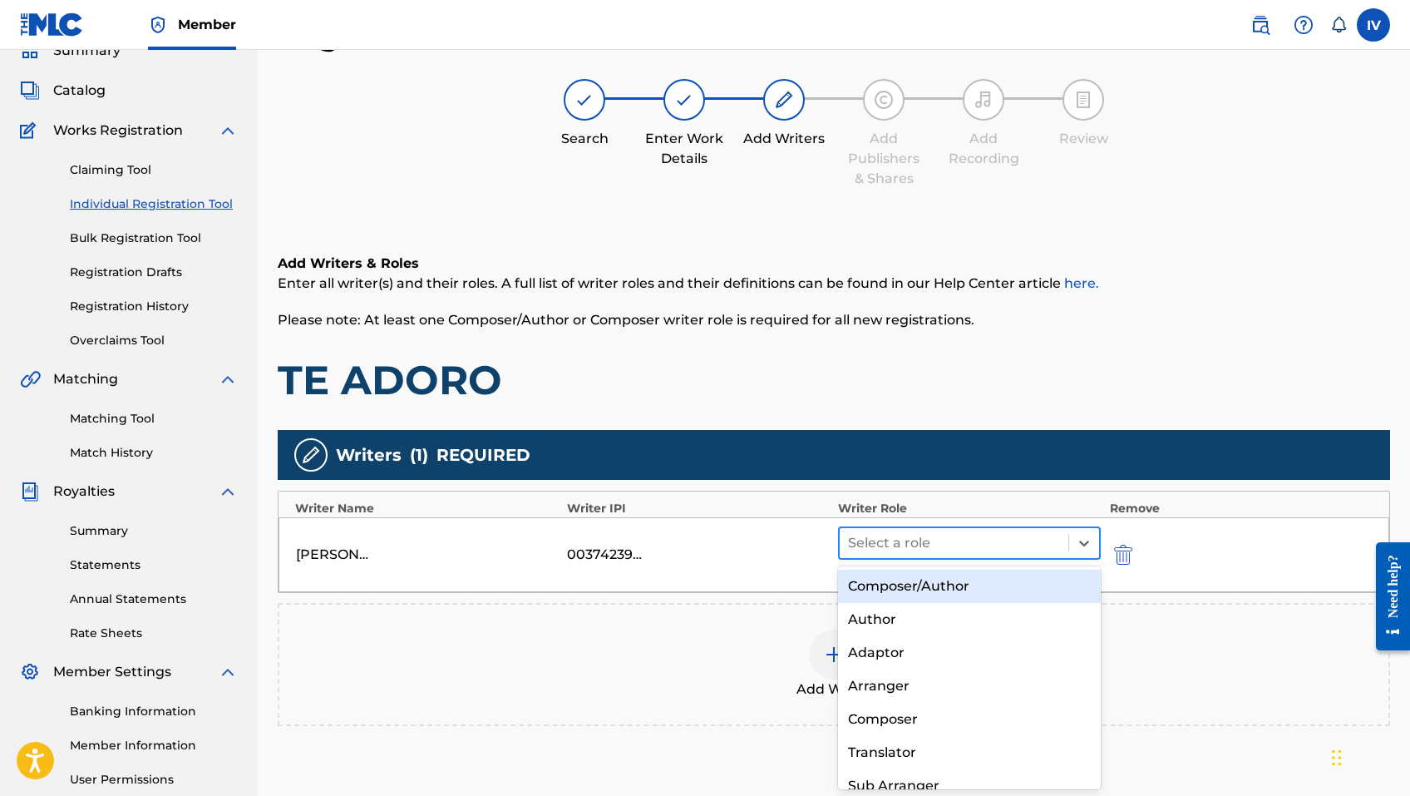
click at [920, 533] on div at bounding box center [954, 542] width 212 height 23
click at [903, 589] on div "Composer/Author" at bounding box center [969, 586] width 263 height 33
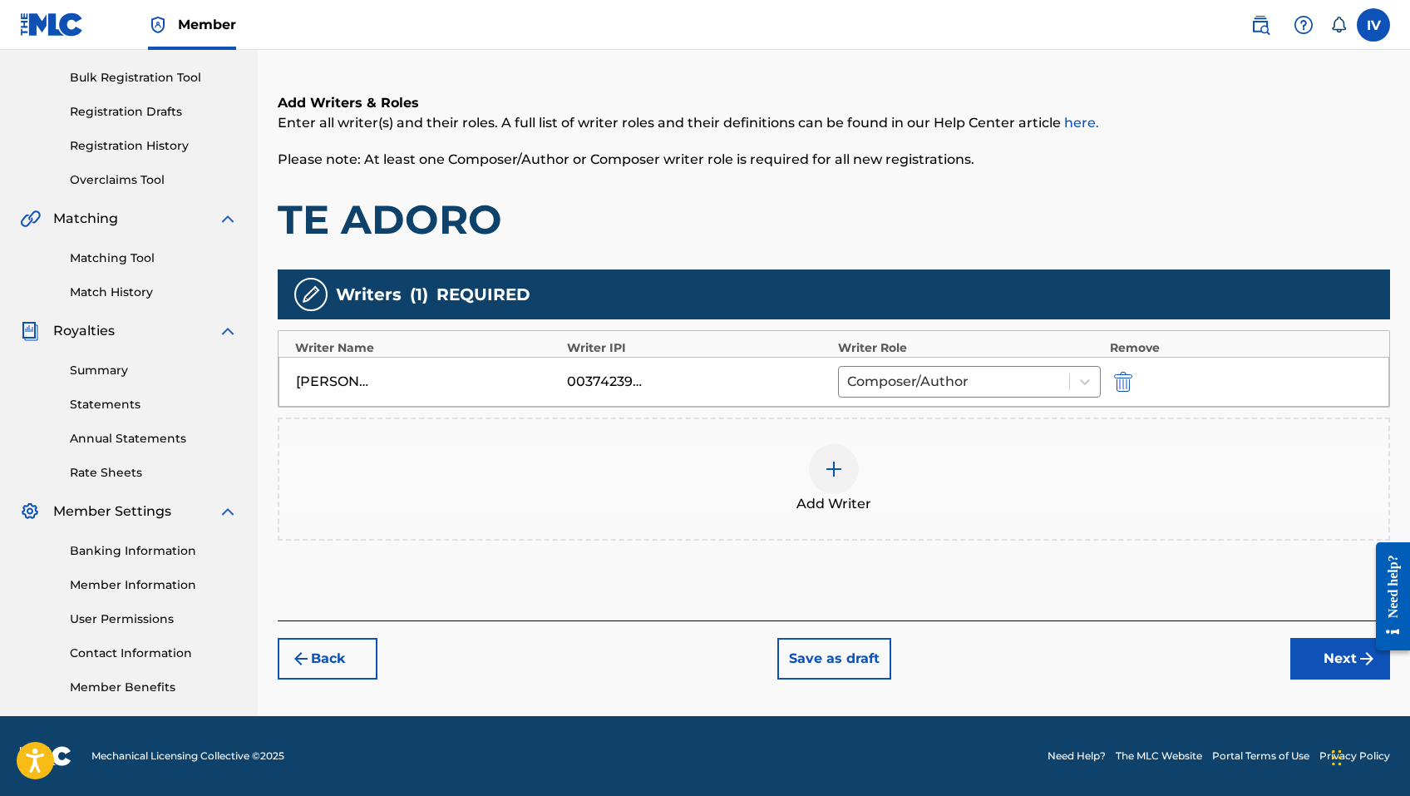
click at [1329, 669] on button "Next" at bounding box center [1340, 659] width 100 height 42
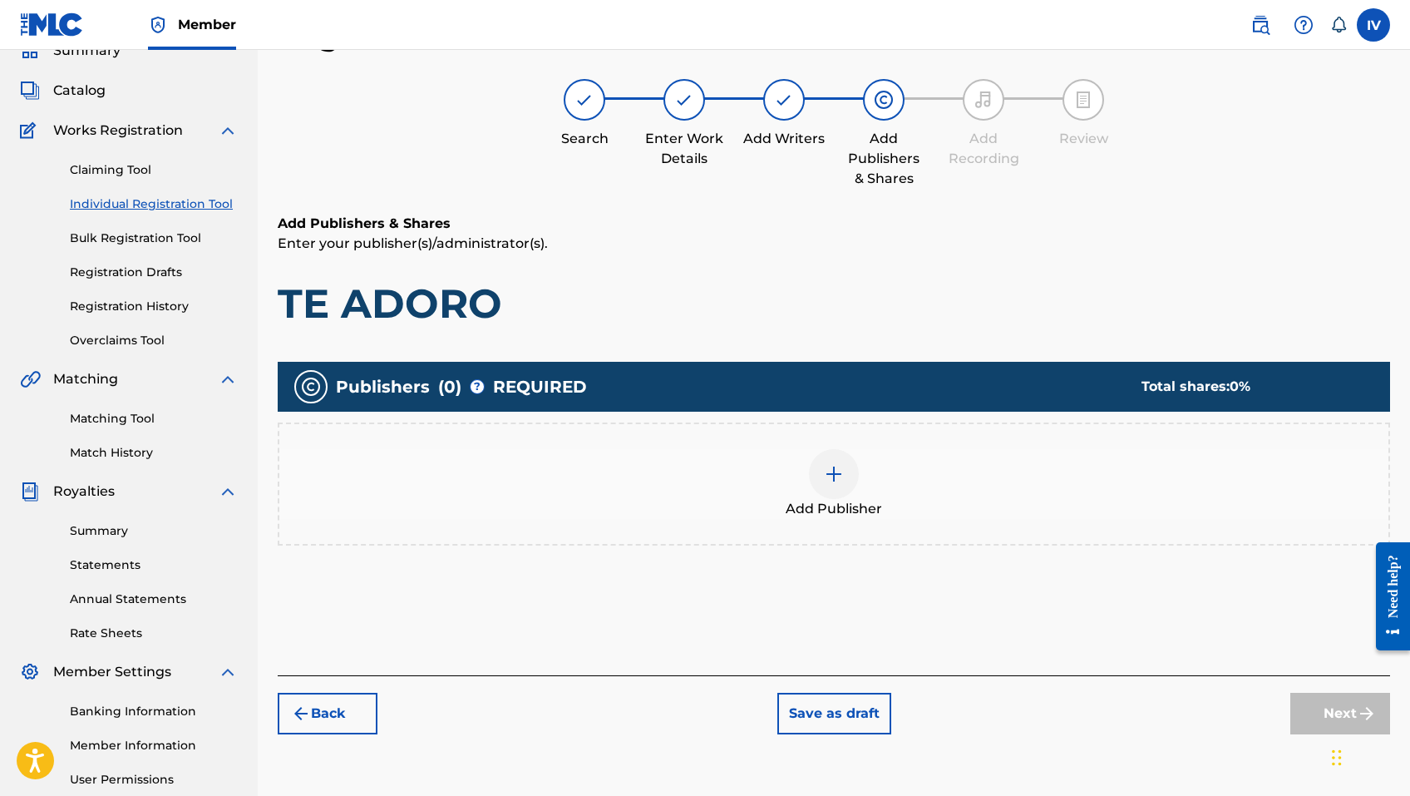
click at [1070, 544] on div "Add Publisher" at bounding box center [834, 483] width 1113 height 123
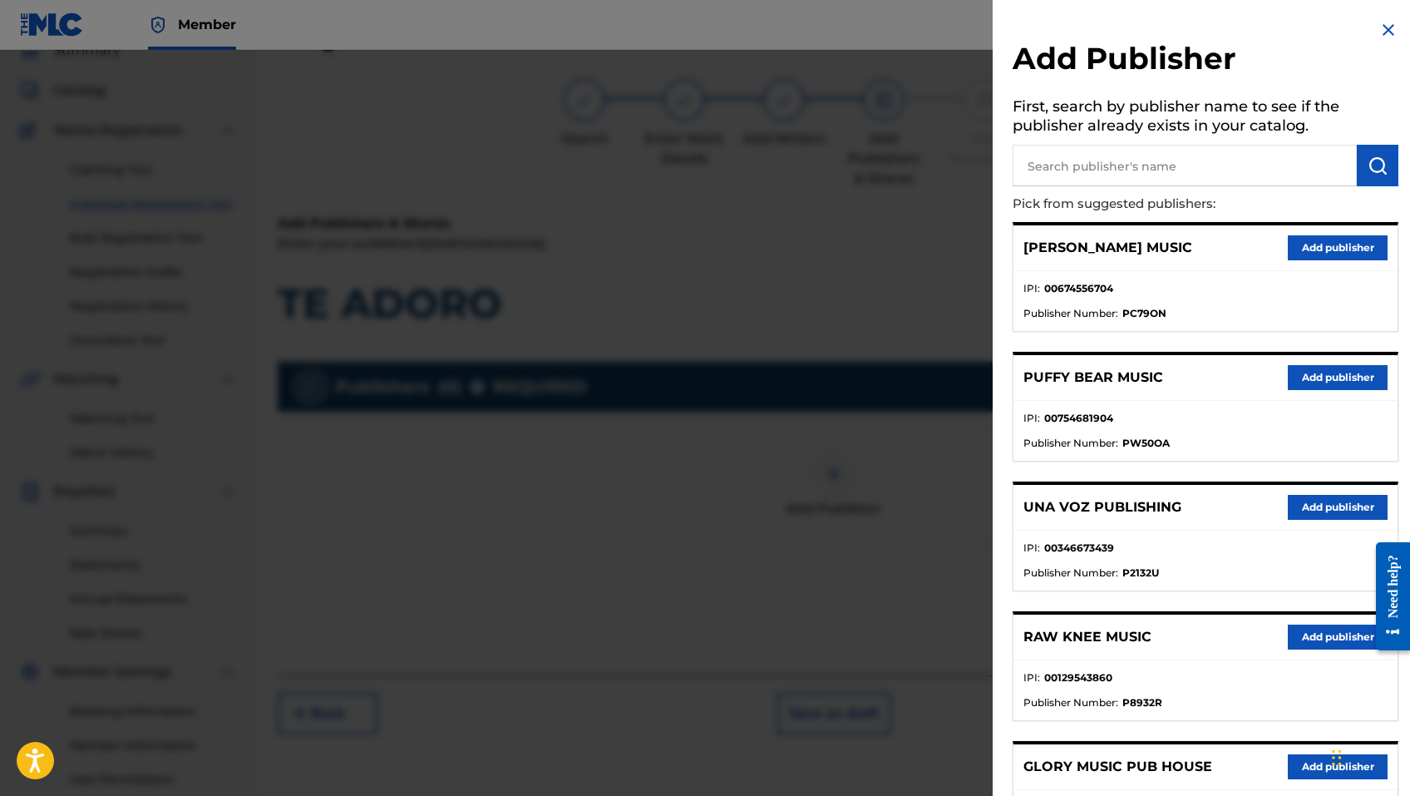
click at [1126, 165] on input "text" at bounding box center [1185, 166] width 344 height 42
type input "UNCION"
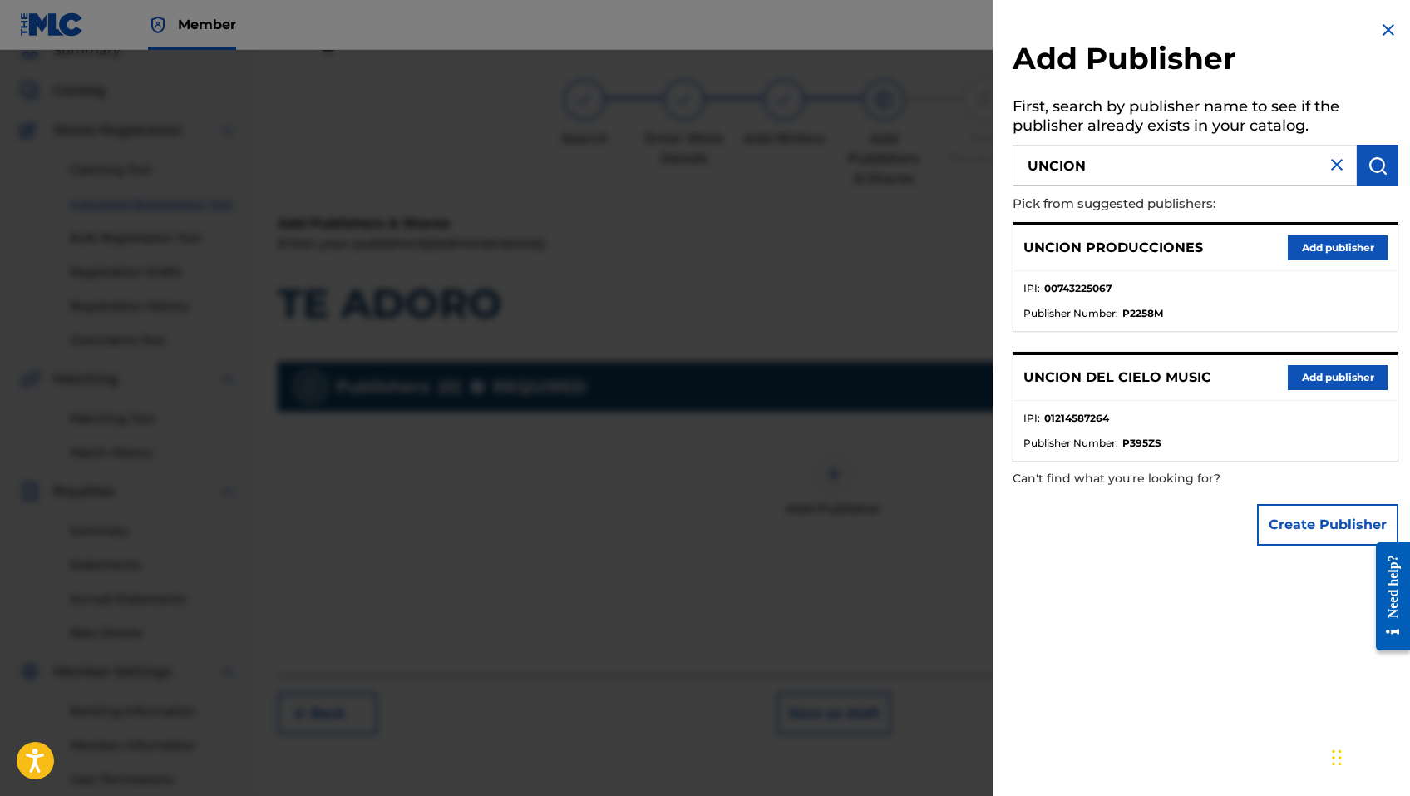
click at [1327, 230] on div "UNCION PRODUCCIONES Add publisher" at bounding box center [1206, 248] width 384 height 46
click at [1311, 249] on button "Add publisher" at bounding box center [1338, 247] width 100 height 25
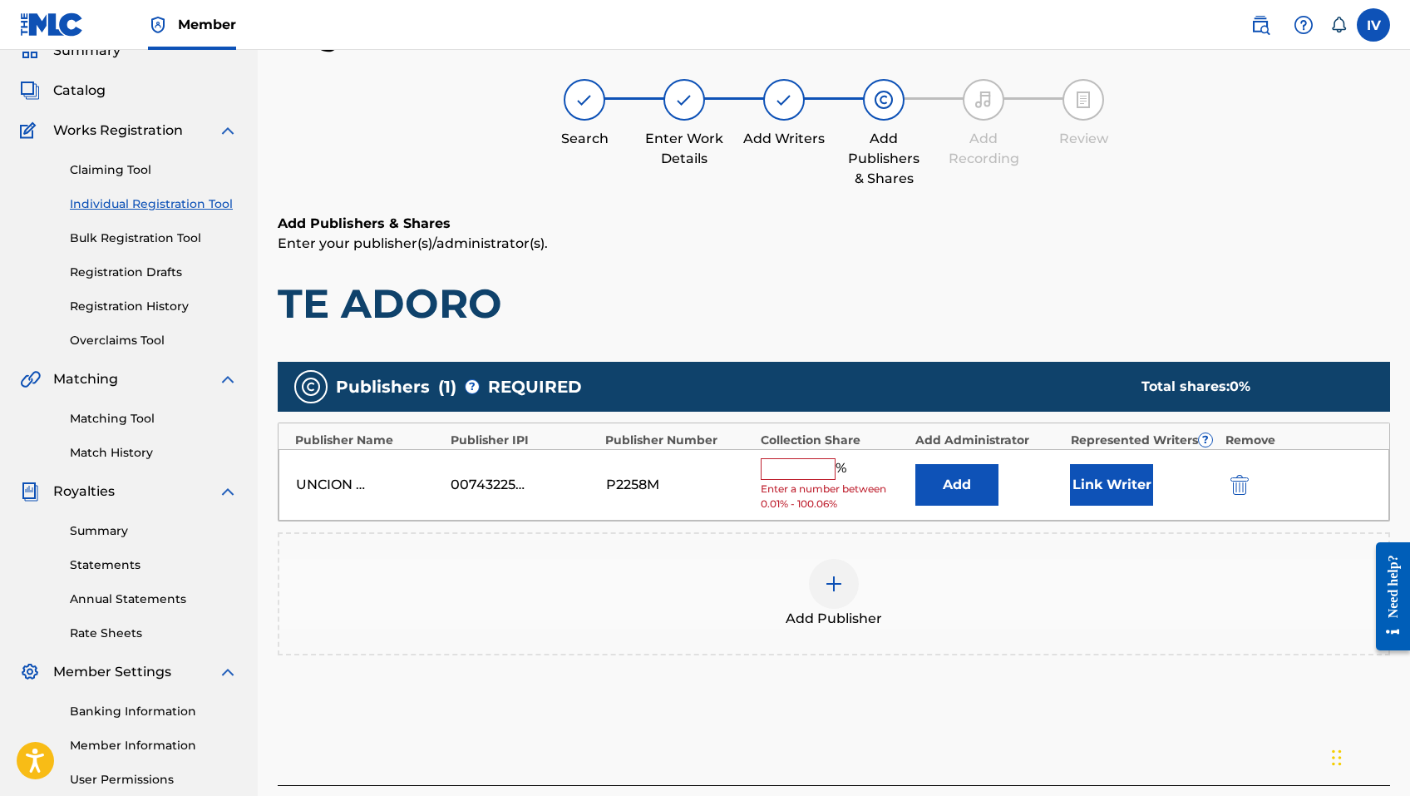
click at [958, 490] on button "Add" at bounding box center [956, 485] width 83 height 42
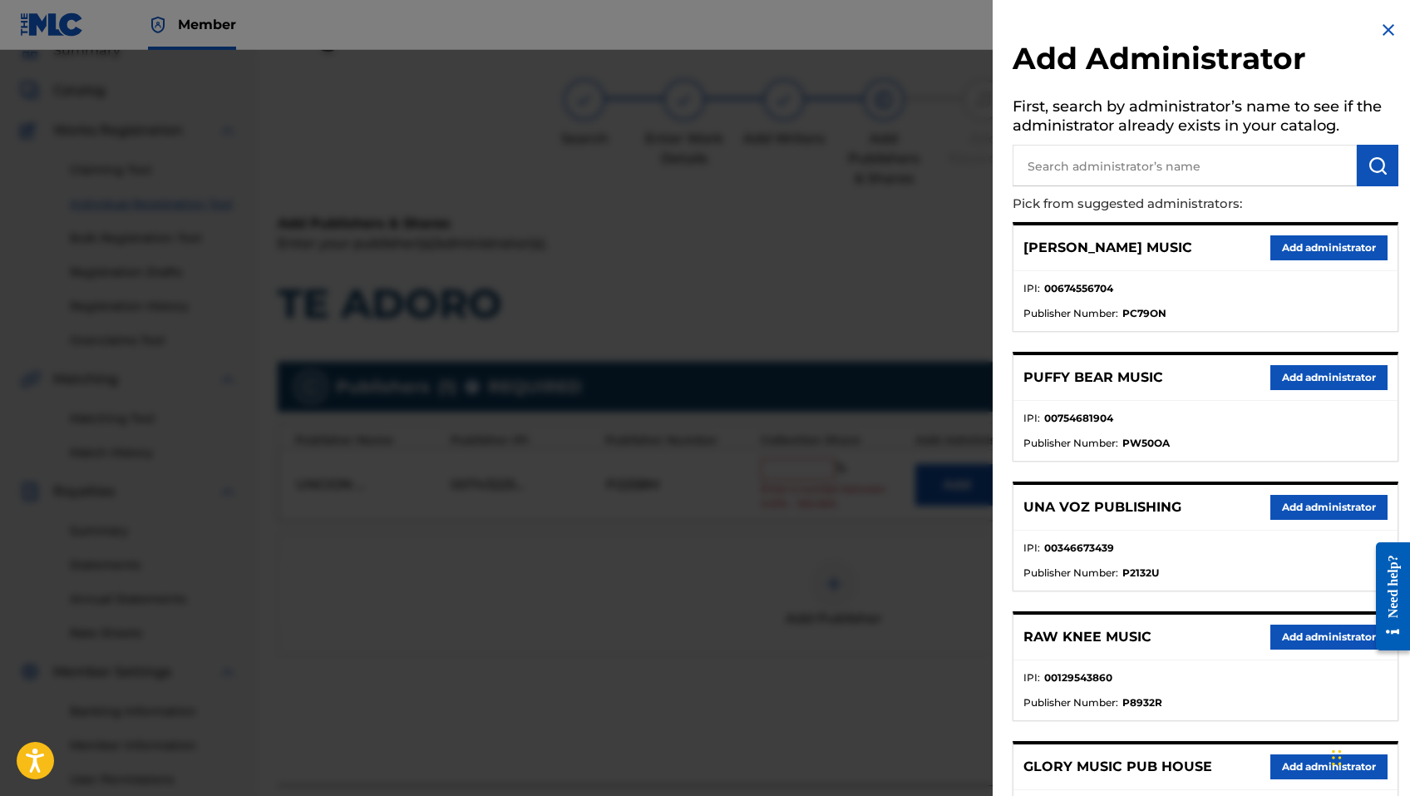
click at [1177, 164] on input "text" at bounding box center [1185, 166] width 344 height 42
type input "ADARGA"
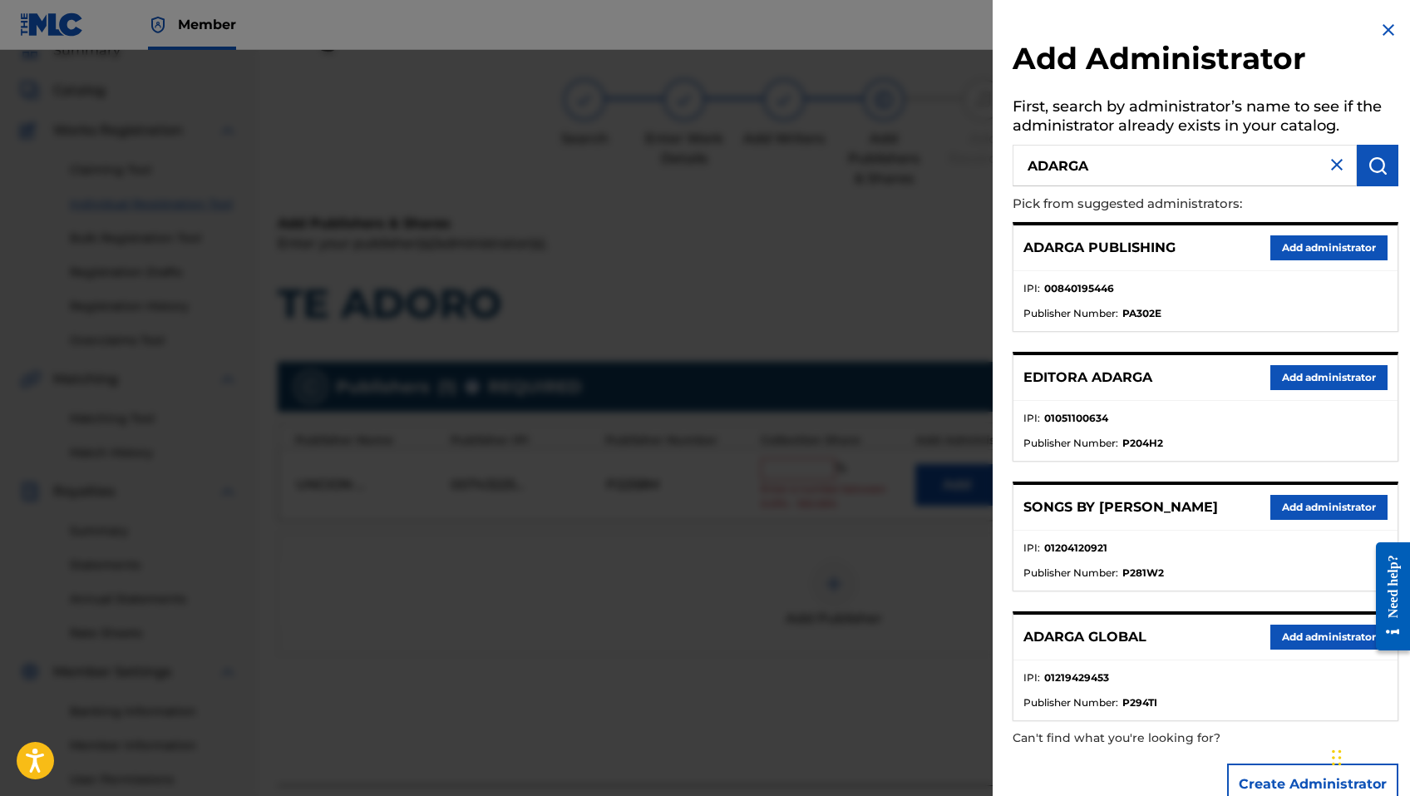
click at [1314, 252] on button "Add administrator" at bounding box center [1328, 247] width 117 height 25
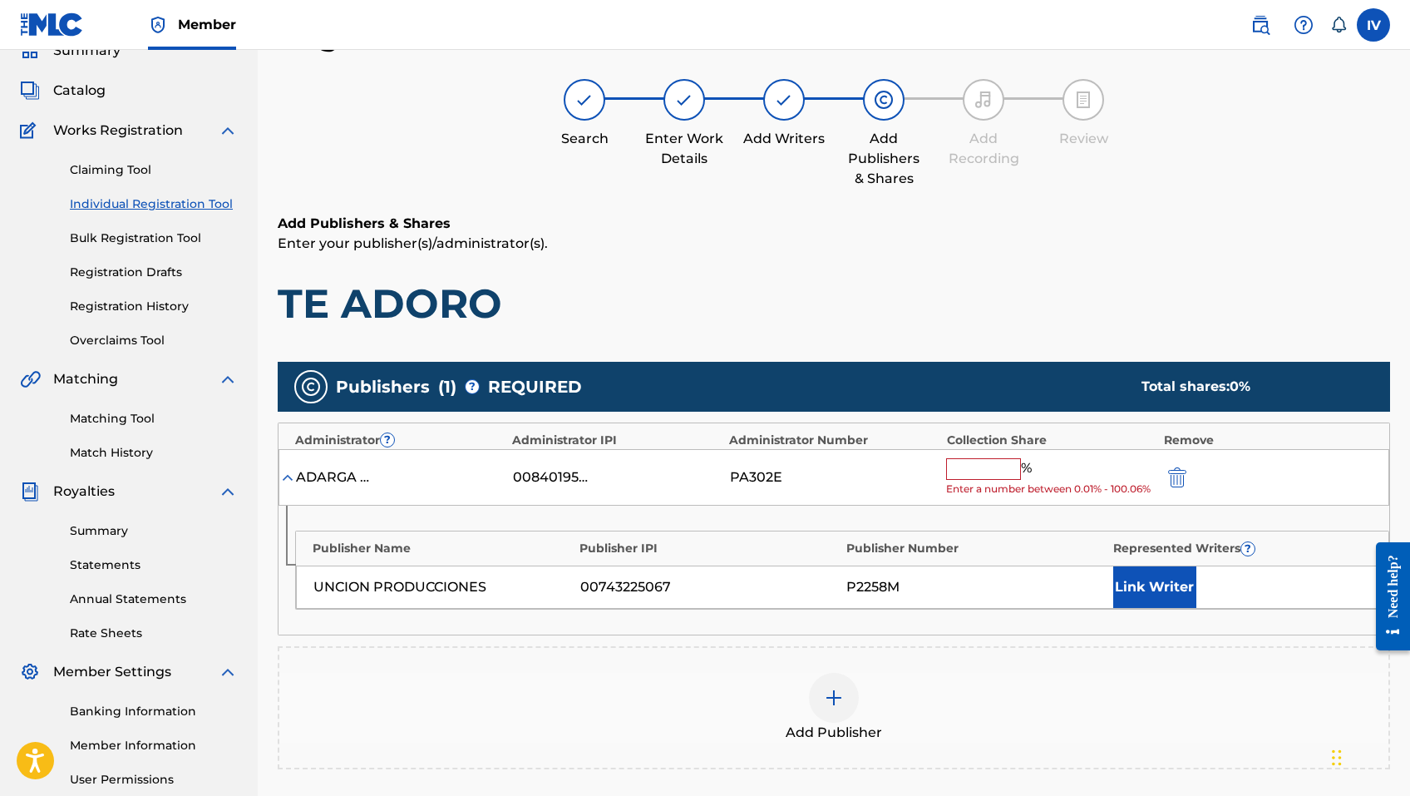
click at [994, 474] on input "text" at bounding box center [983, 469] width 75 height 22
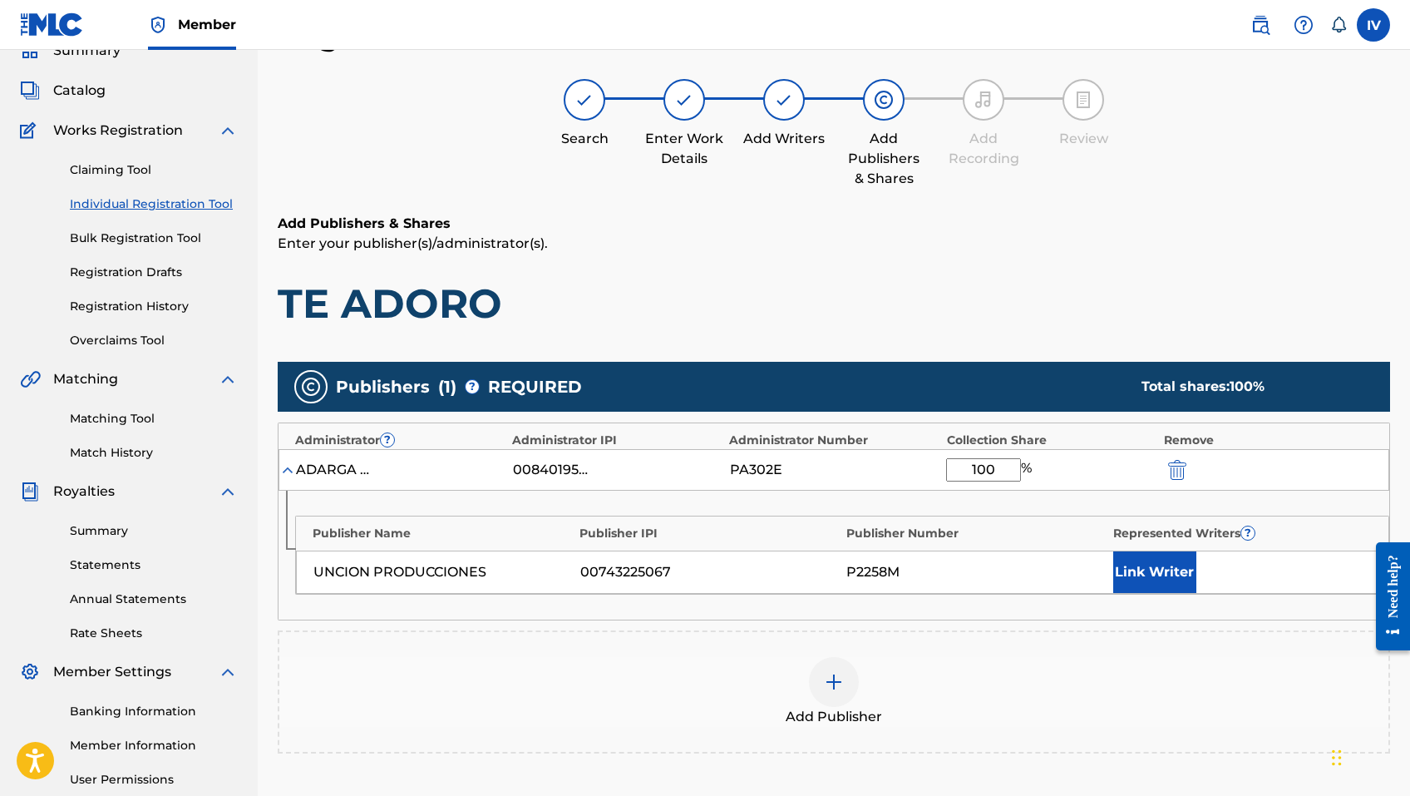
type input "100"
click at [1137, 559] on button "Link Writer" at bounding box center [1154, 572] width 83 height 42
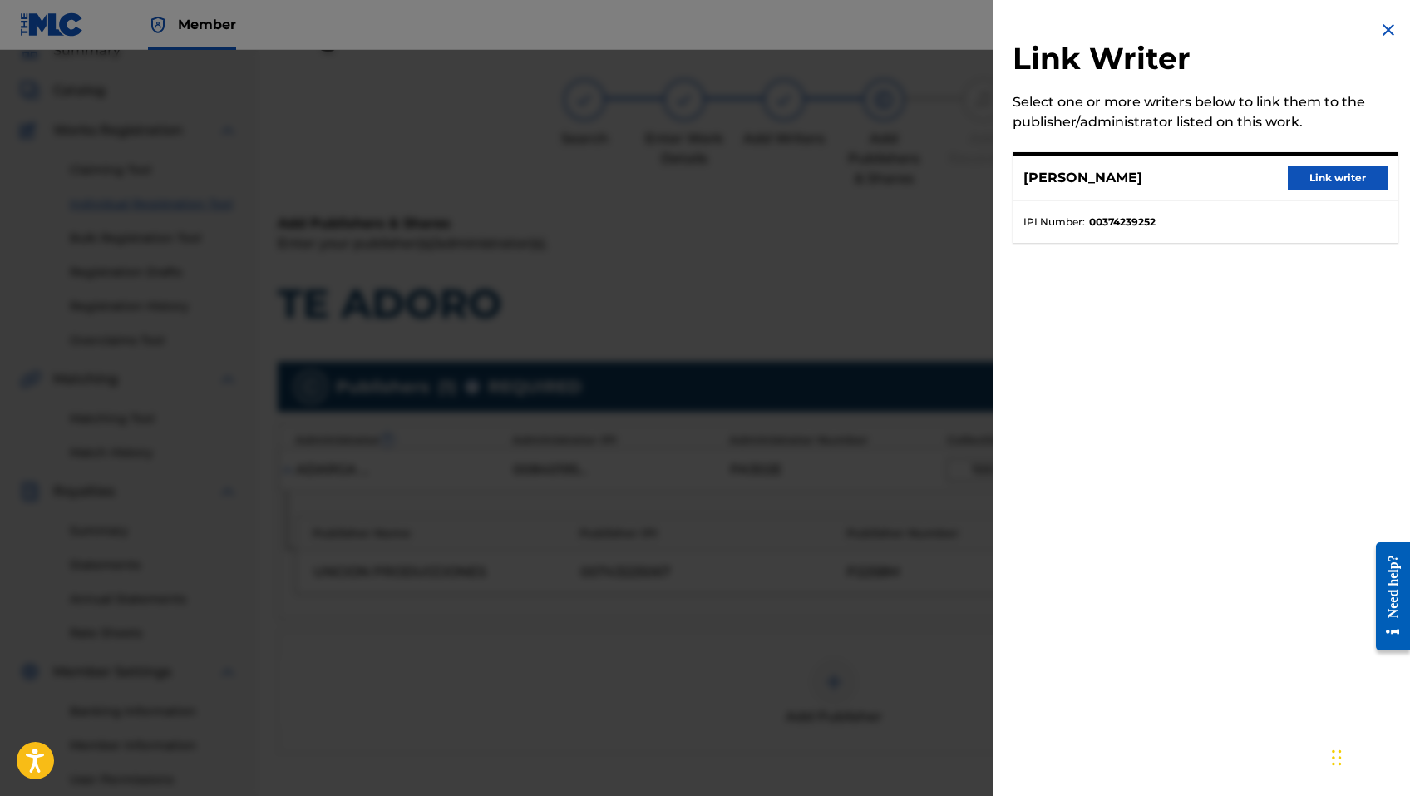
click at [1358, 196] on div "[PERSON_NAME] Link writer" at bounding box center [1206, 178] width 384 height 46
click at [1342, 185] on button "Link writer" at bounding box center [1338, 177] width 100 height 25
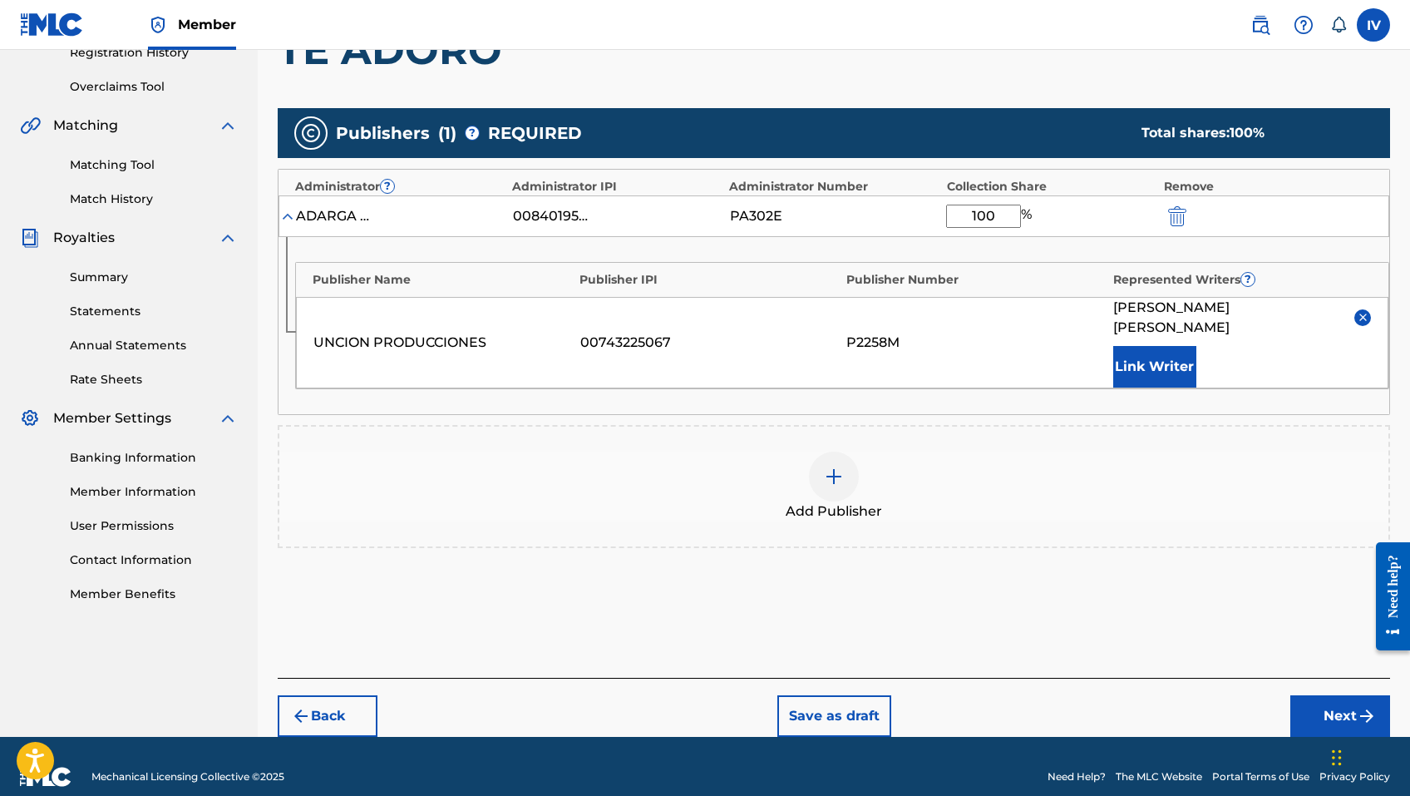
scroll to position [329, 0]
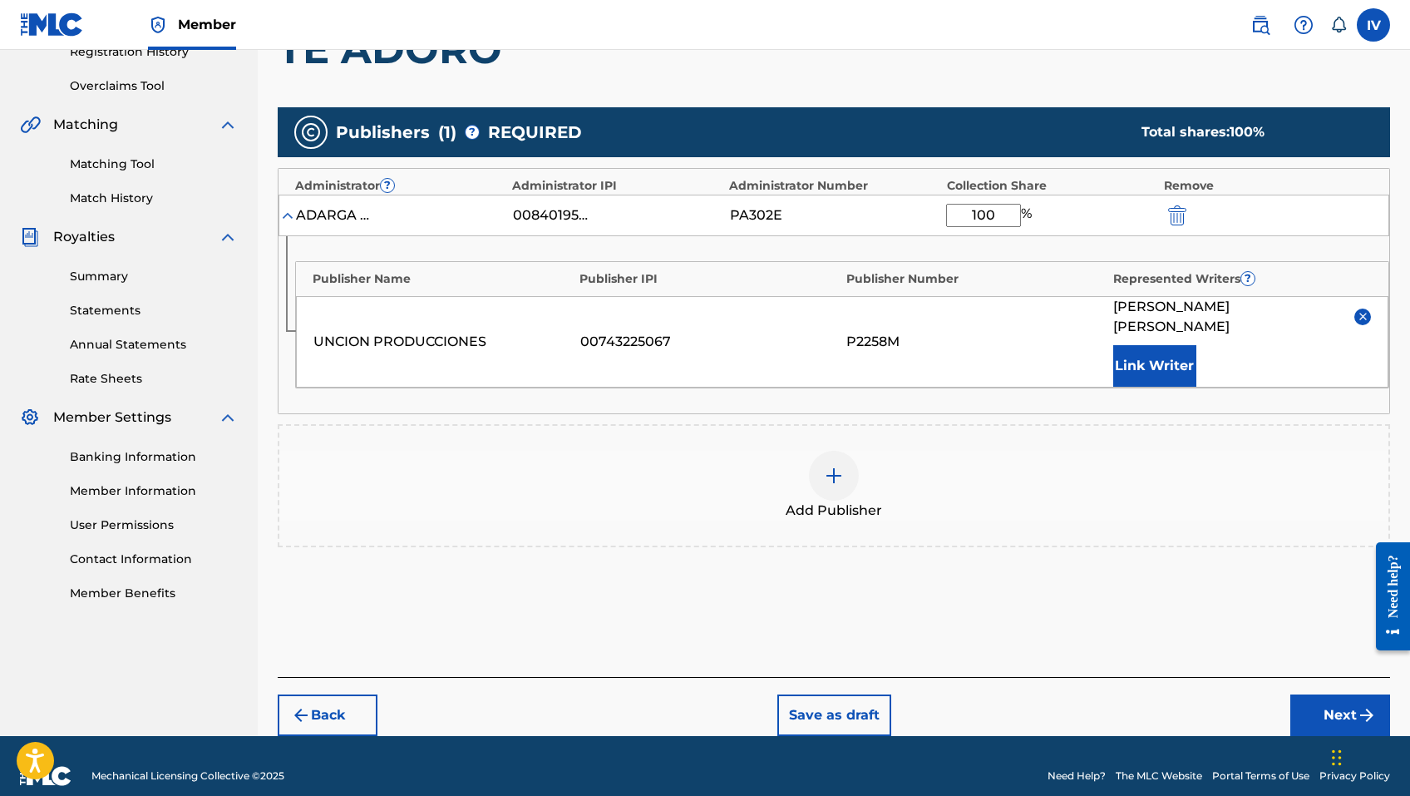
click at [1308, 677] on div "Back Save as draft Next" at bounding box center [834, 706] width 1113 height 59
click at [1306, 694] on button "Next" at bounding box center [1340, 715] width 100 height 42
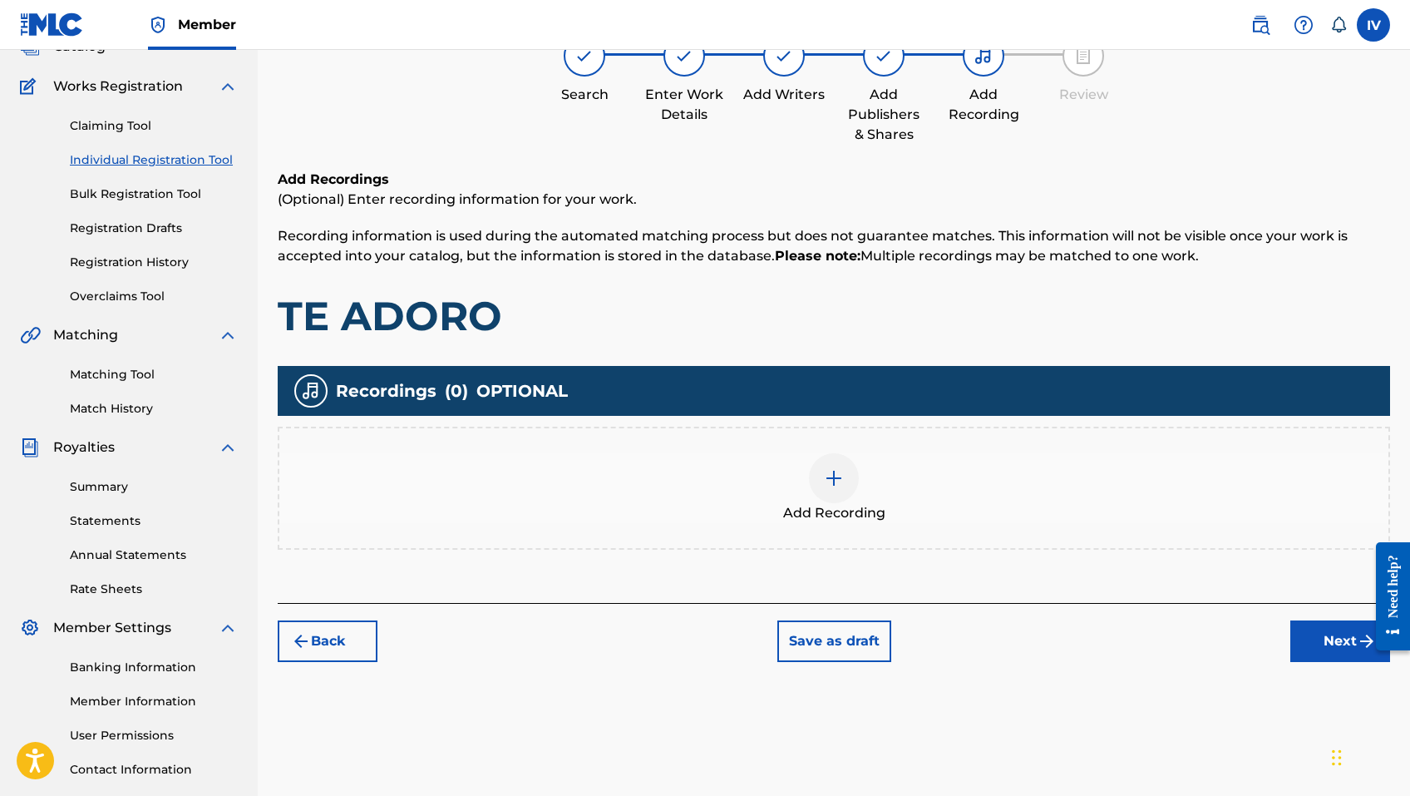
scroll to position [75, 0]
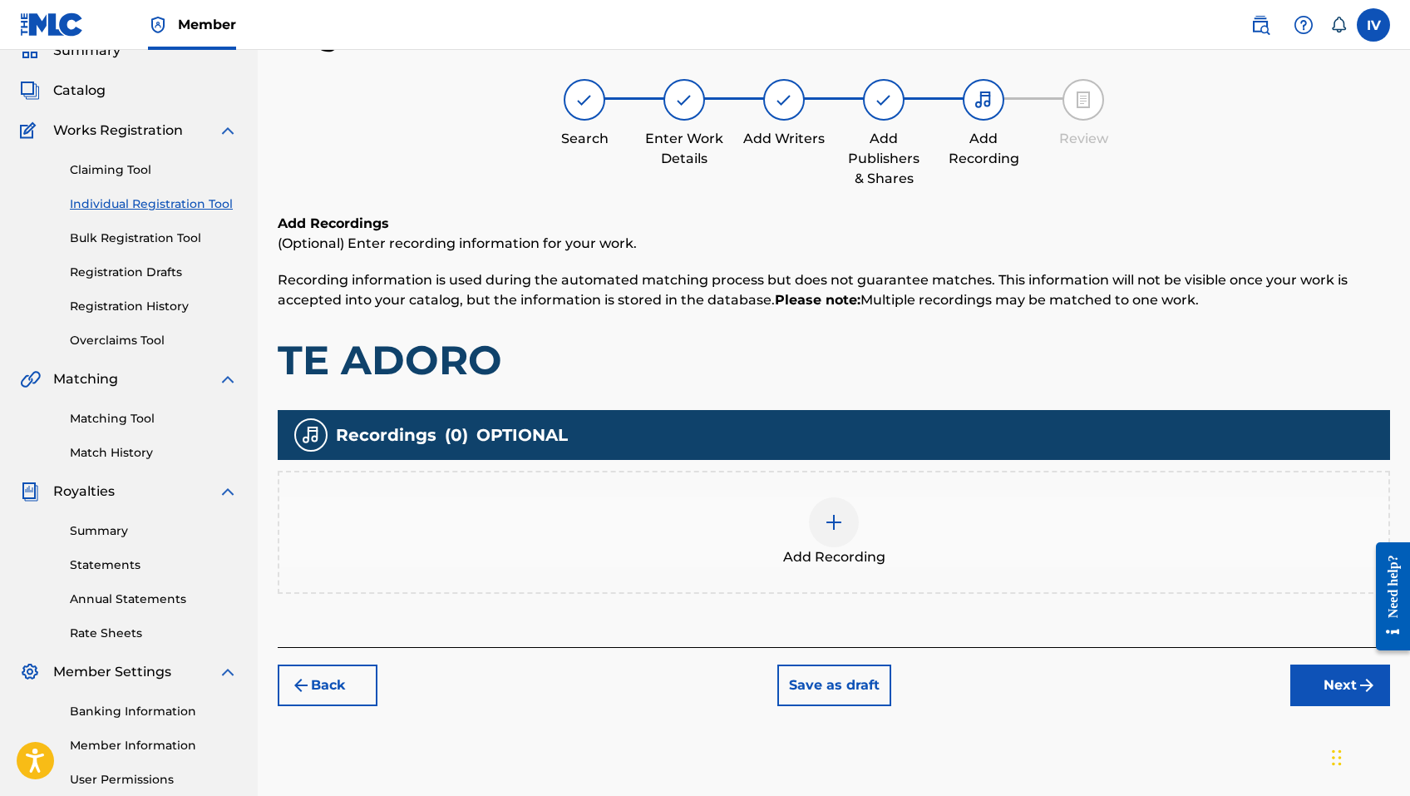
click at [885, 583] on div "Add Recording" at bounding box center [834, 532] width 1113 height 123
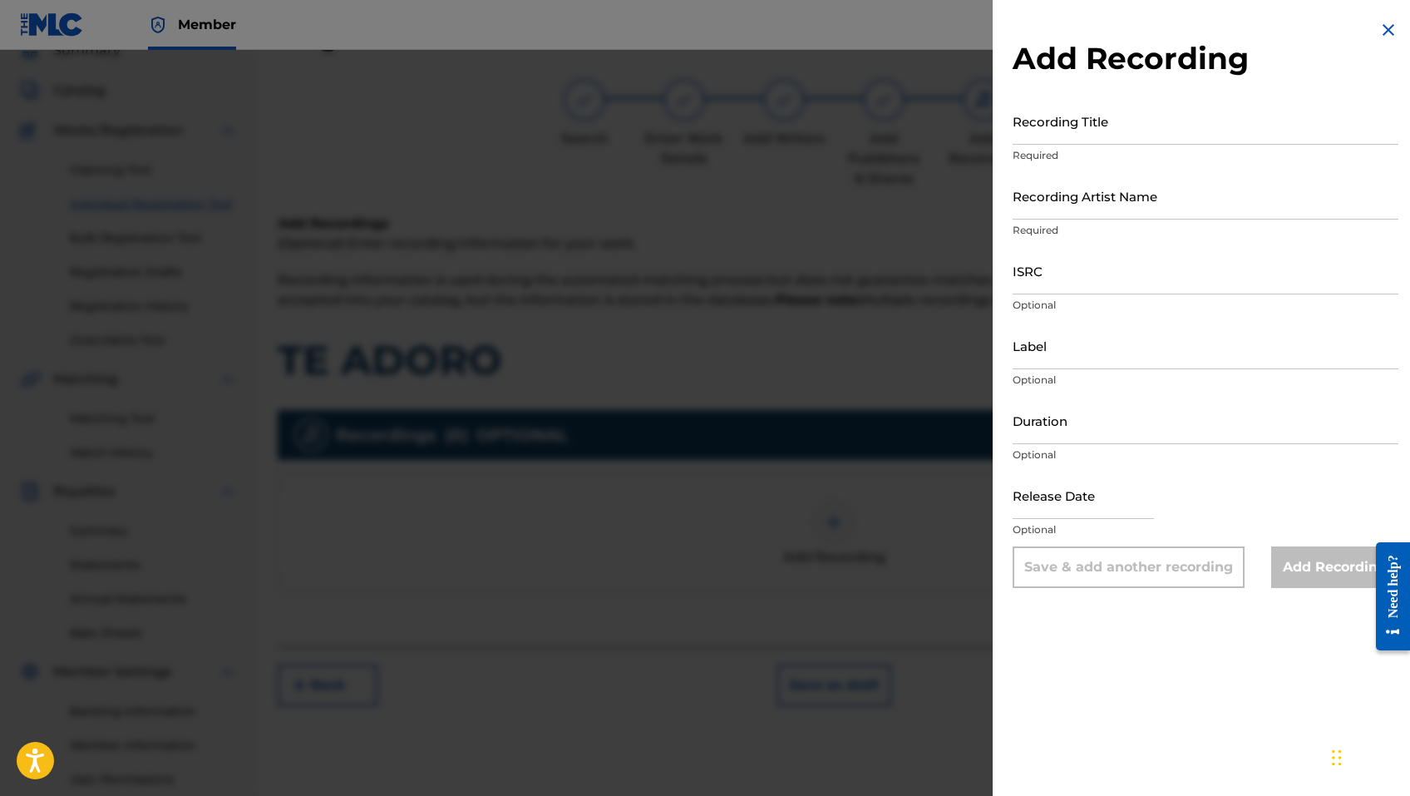
click at [1086, 96] on div "Add Recording Recording Title Required Recording Artist Name Required ISRC Opti…" at bounding box center [1206, 304] width 426 height 608
click at [1084, 108] on input "Recording Title" at bounding box center [1206, 120] width 386 height 47
paste input "Te Adoro [PERSON_NAME], [PERSON_NAME] [PERSON_NAME] Music QZNJW2526708"
click at [1292, 135] on input "Te Adoro [PERSON_NAME], [PERSON_NAME] [PERSON_NAME] Music QZNJW2526708" at bounding box center [1206, 120] width 386 height 47
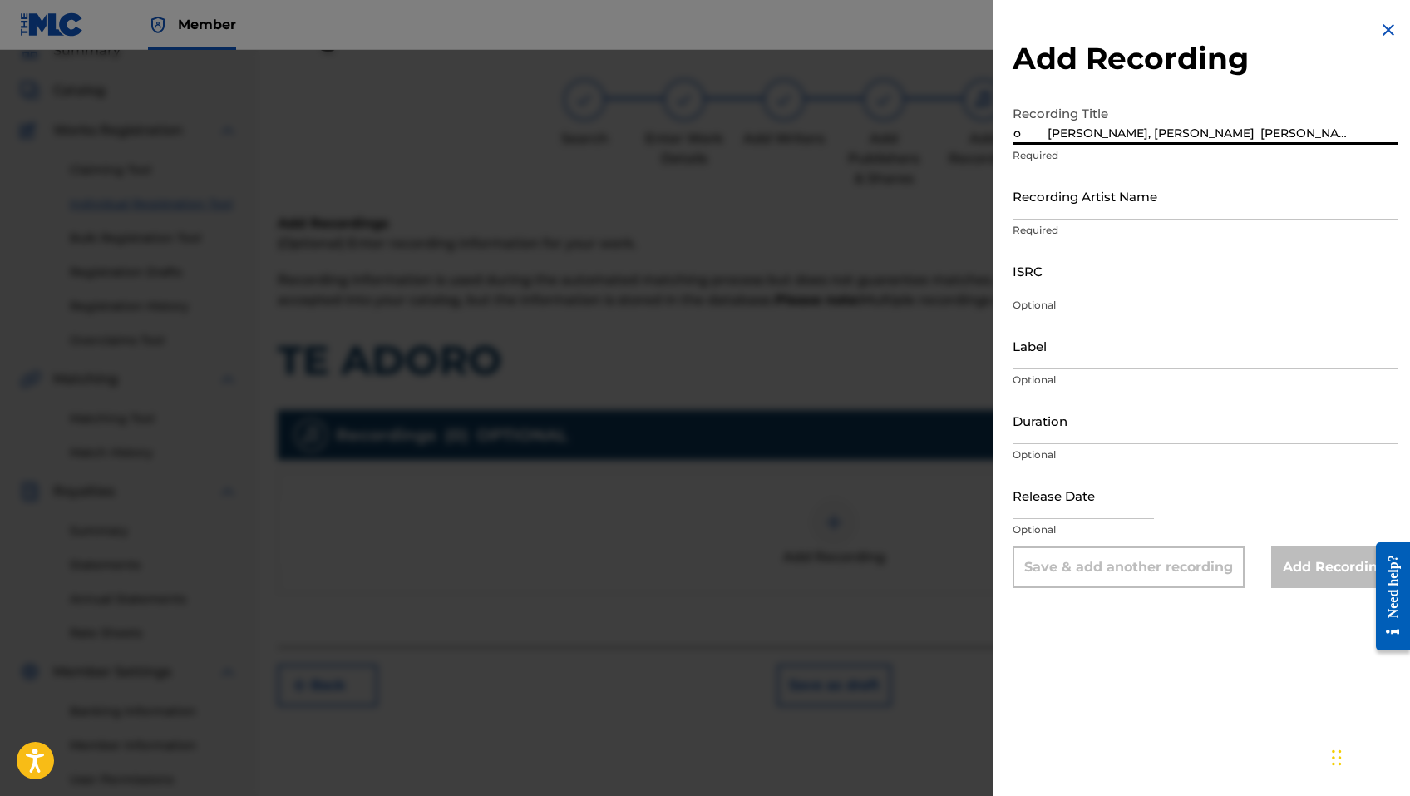
scroll to position [0, 0]
type input "Te Adoro [PERSON_NAME], [PERSON_NAME] [PERSON_NAME] Music"
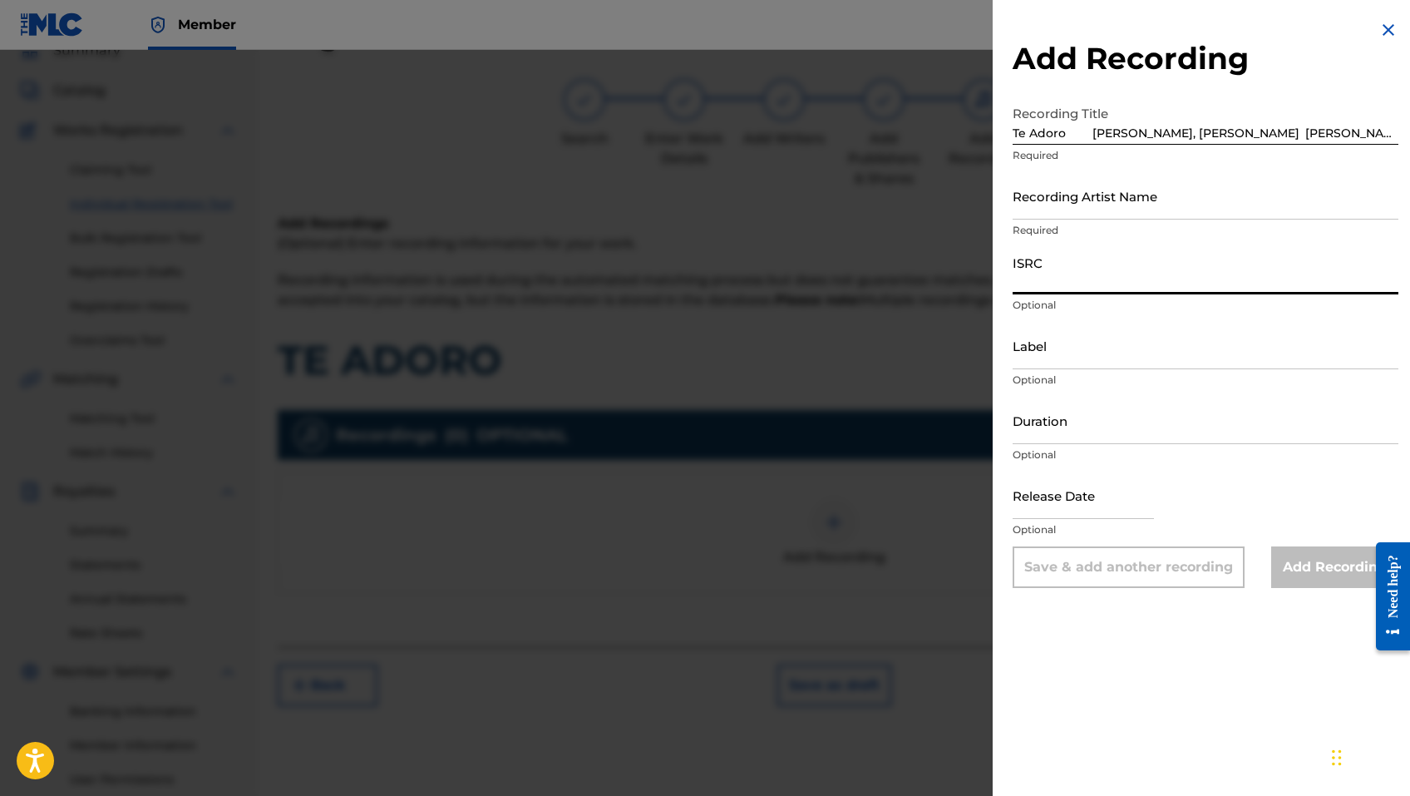
paste input "QZNJW2526708"
type input "QZNJW2526708"
click at [1264, 135] on input "Te Adoro [PERSON_NAME], [PERSON_NAME] [PERSON_NAME] Music" at bounding box center [1206, 120] width 386 height 47
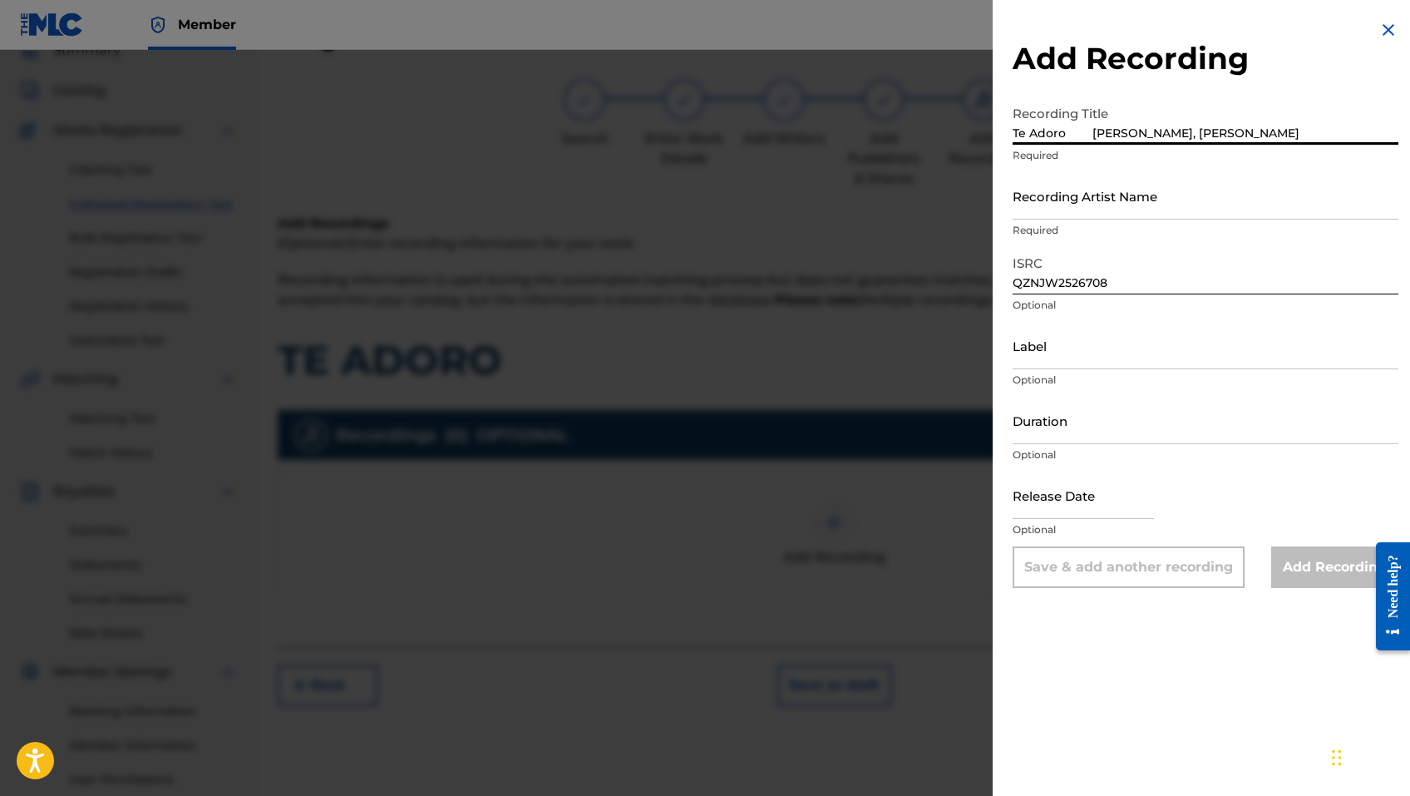
type input "Te Adoro [PERSON_NAME], [PERSON_NAME]"
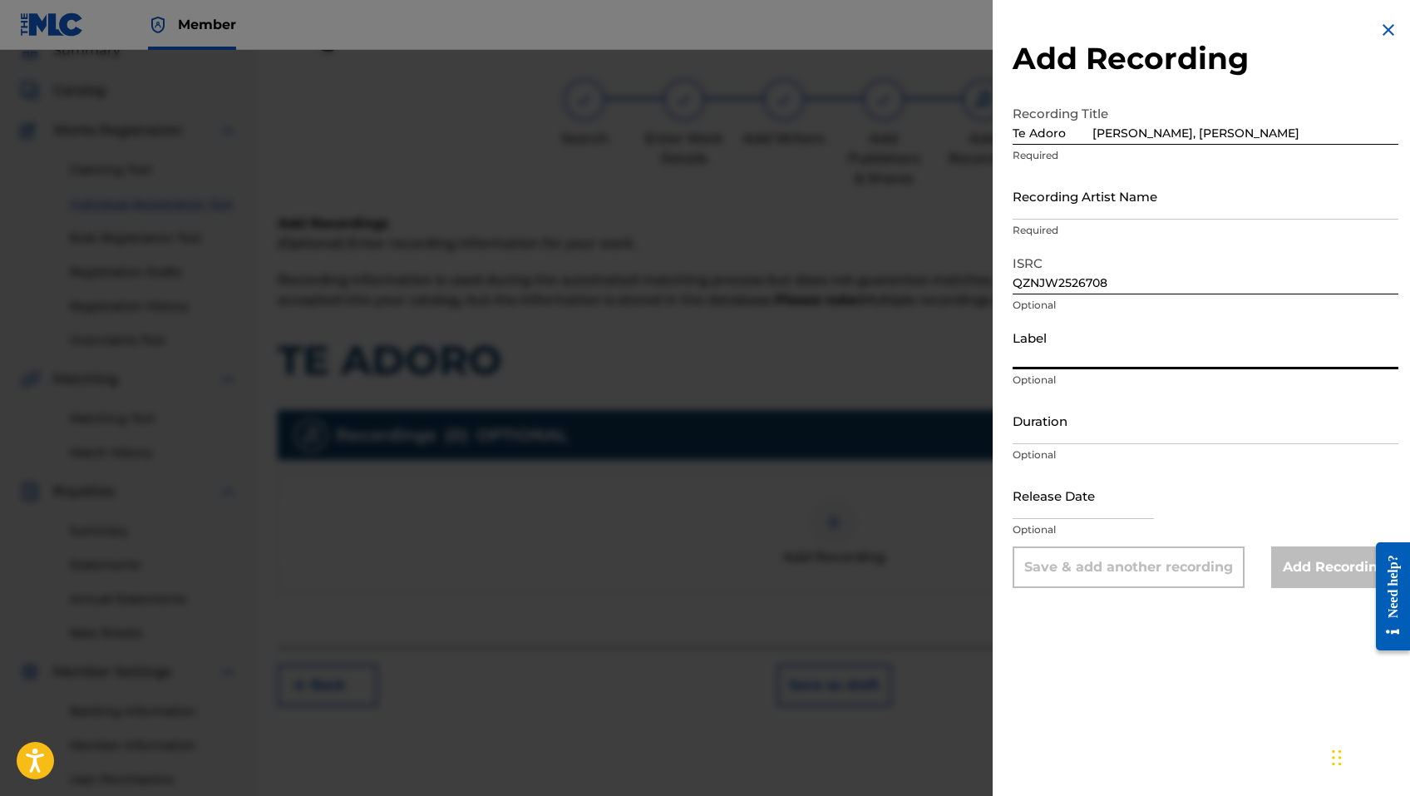
paste input "[PERSON_NAME] Music"
type input "[PERSON_NAME] Music"
click at [1284, 128] on input "Te Adoro [PERSON_NAME], [PERSON_NAME]" at bounding box center [1206, 120] width 386 height 47
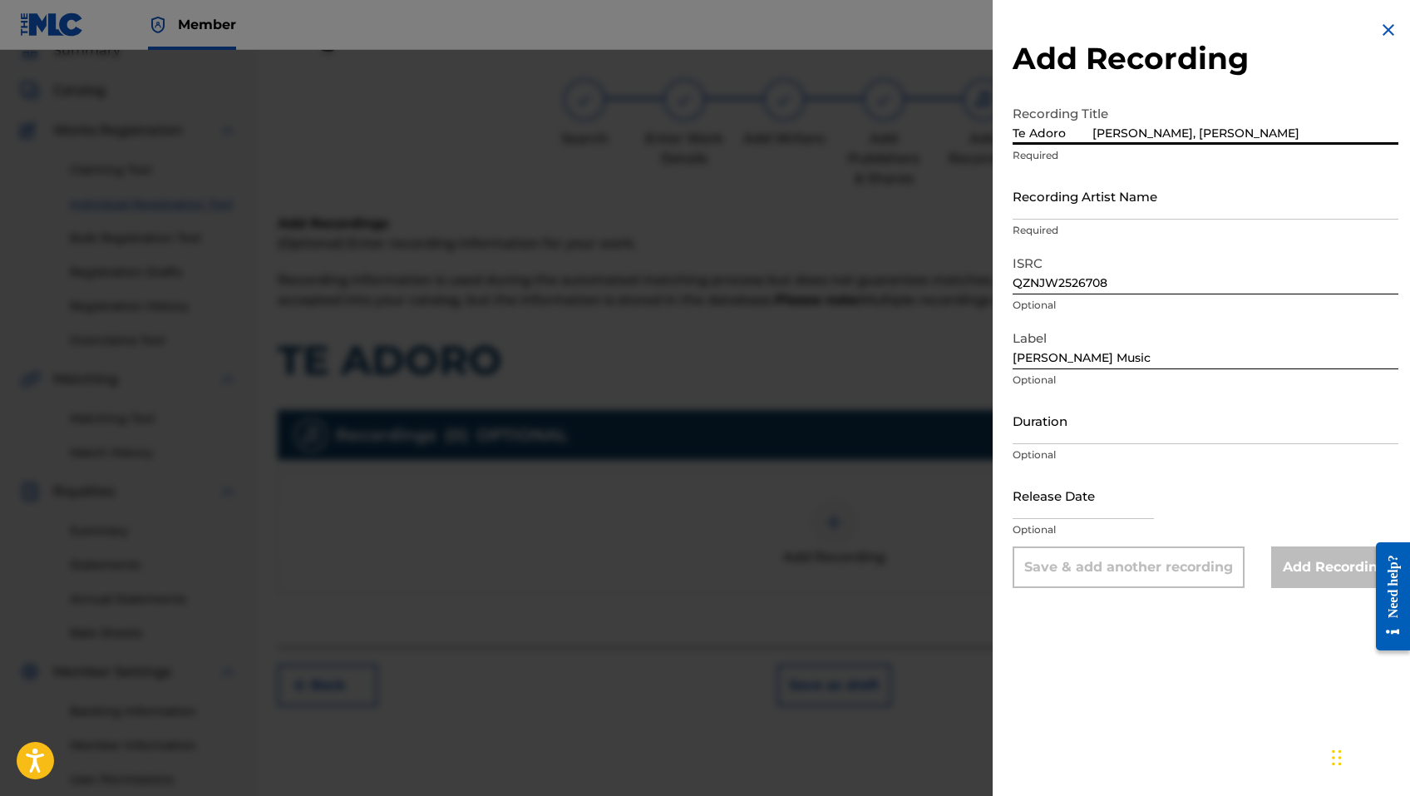
click at [1087, 131] on input "Te Adoro [PERSON_NAME], [PERSON_NAME]" at bounding box center [1206, 120] width 386 height 47
type input "Te Adoro"
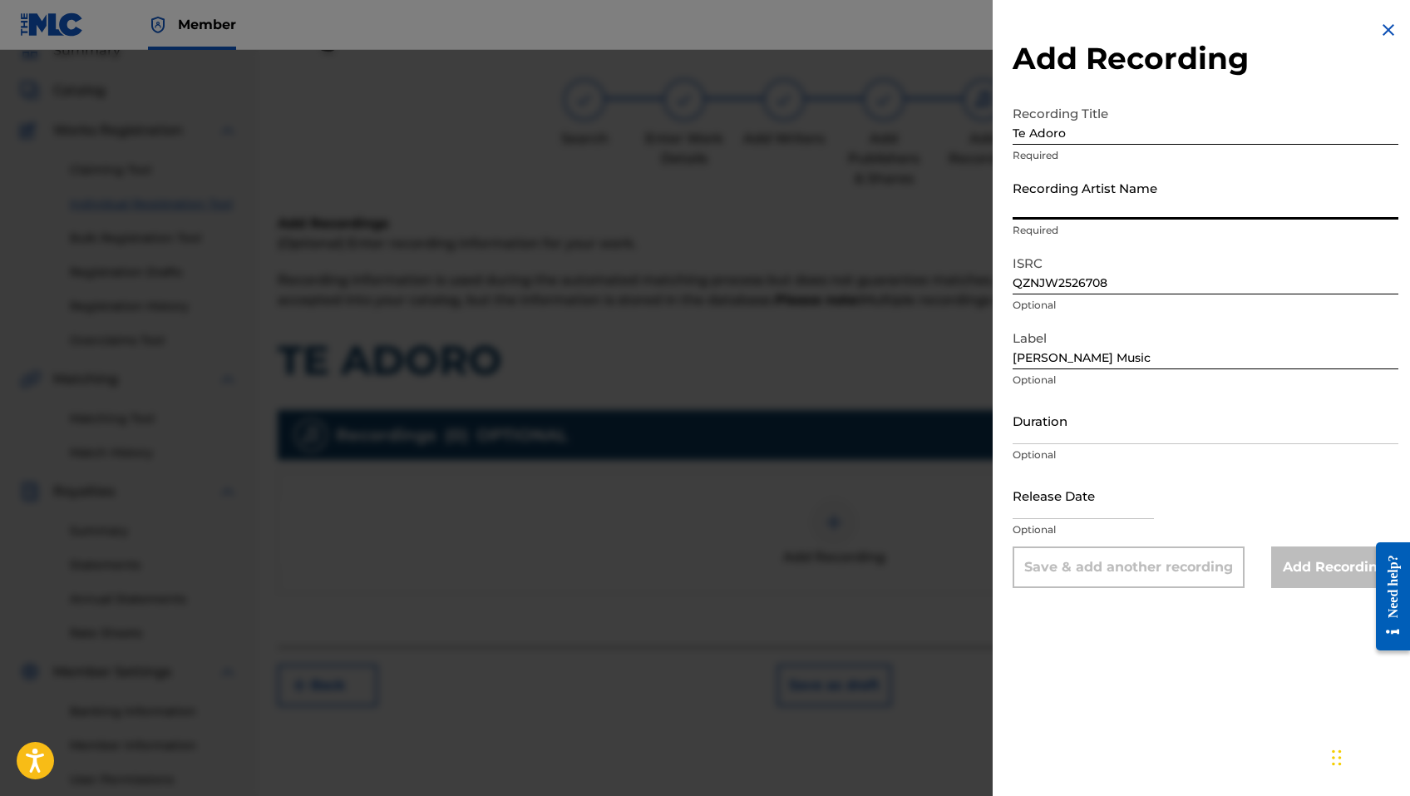
paste input "[PERSON_NAME], [PERSON_NAME]"
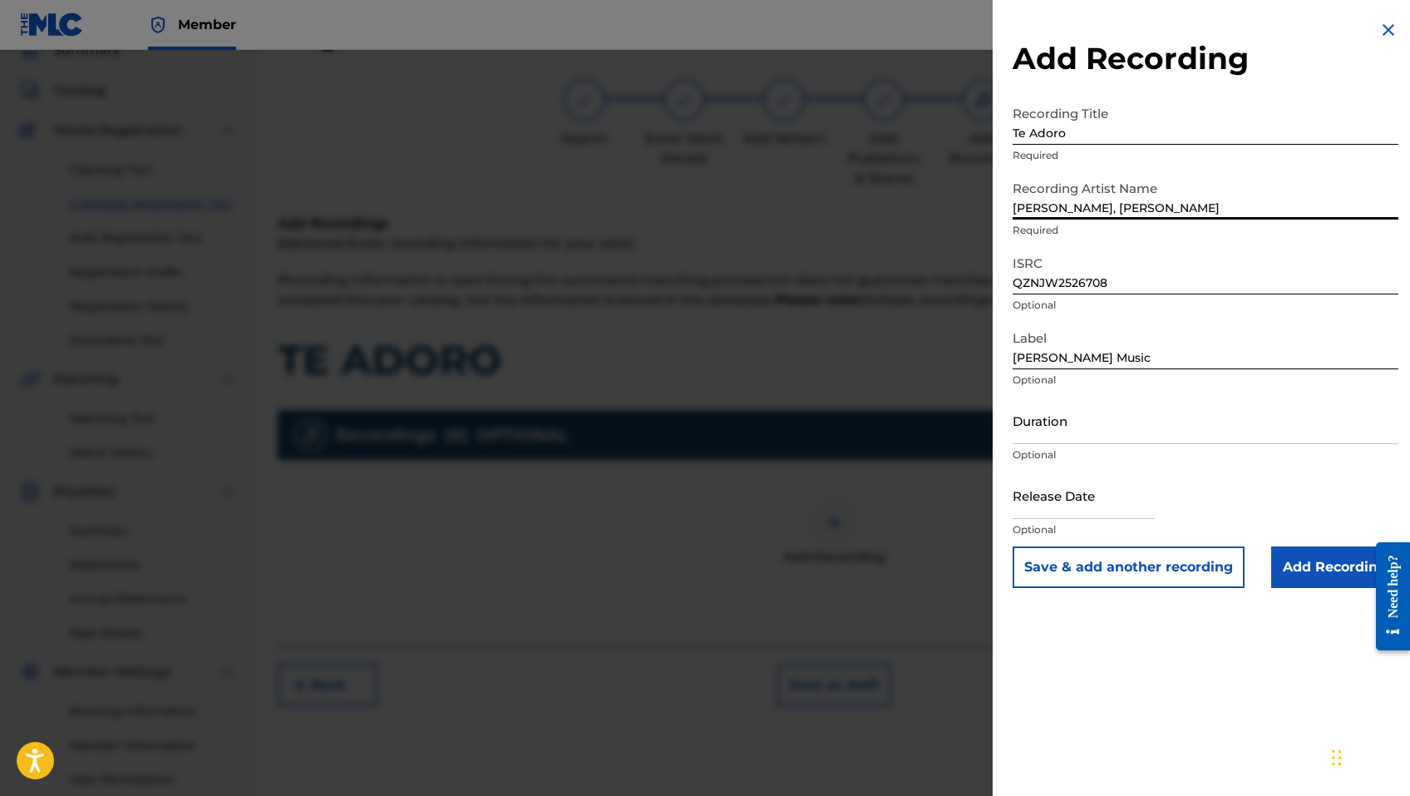
type input "[PERSON_NAME], [PERSON_NAME]"
click at [1295, 581] on input "Add Recording" at bounding box center [1334, 567] width 127 height 42
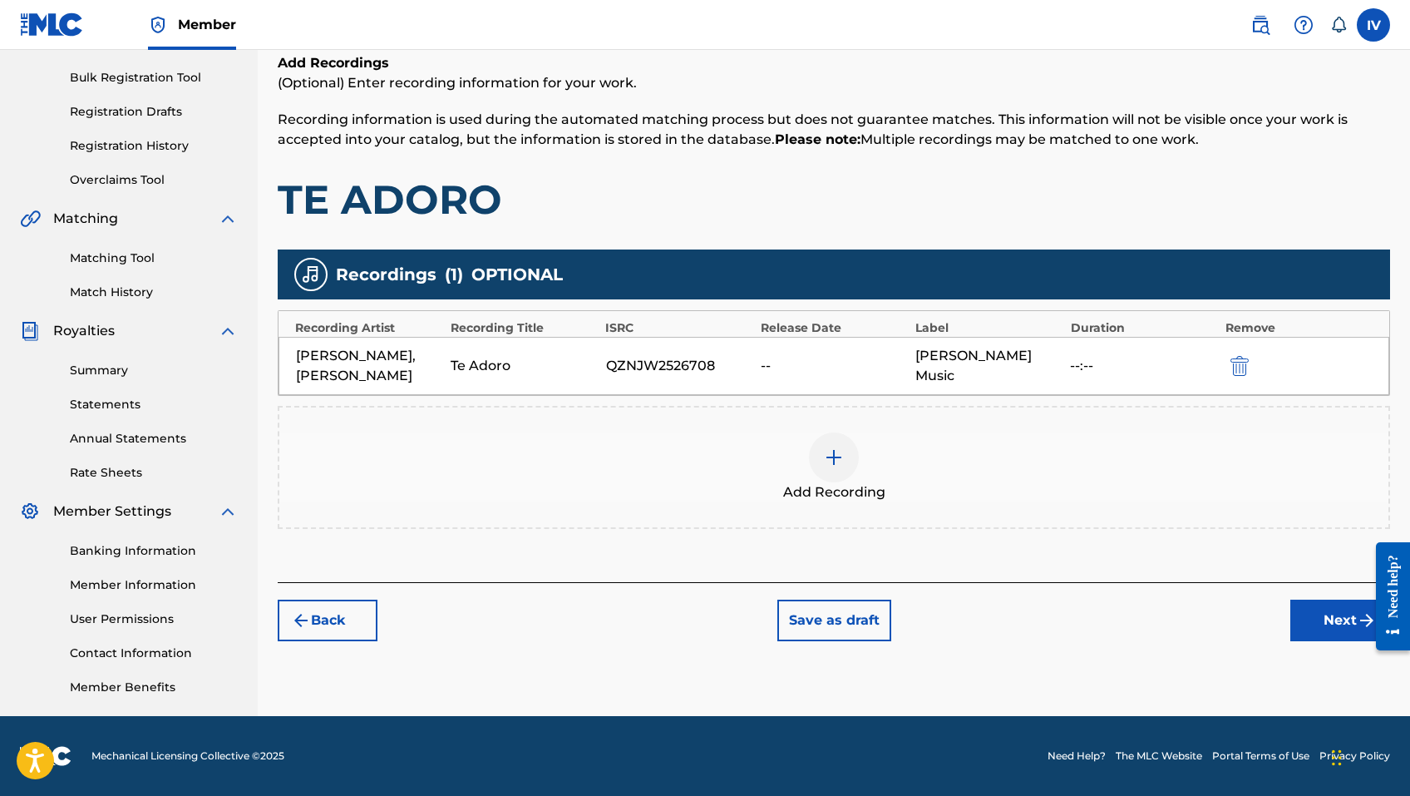
click at [1316, 618] on button "Next" at bounding box center [1340, 620] width 100 height 42
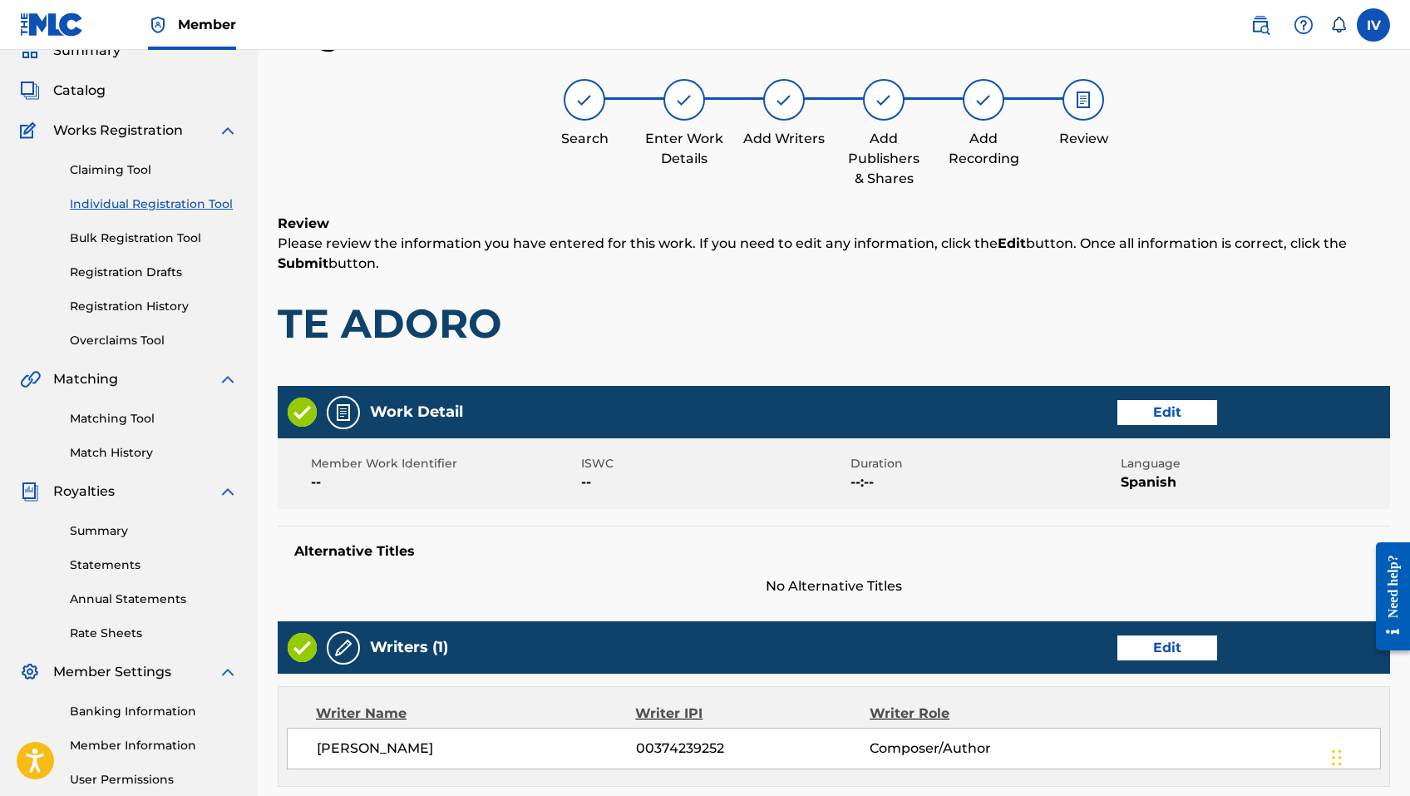
scroll to position [683, 0]
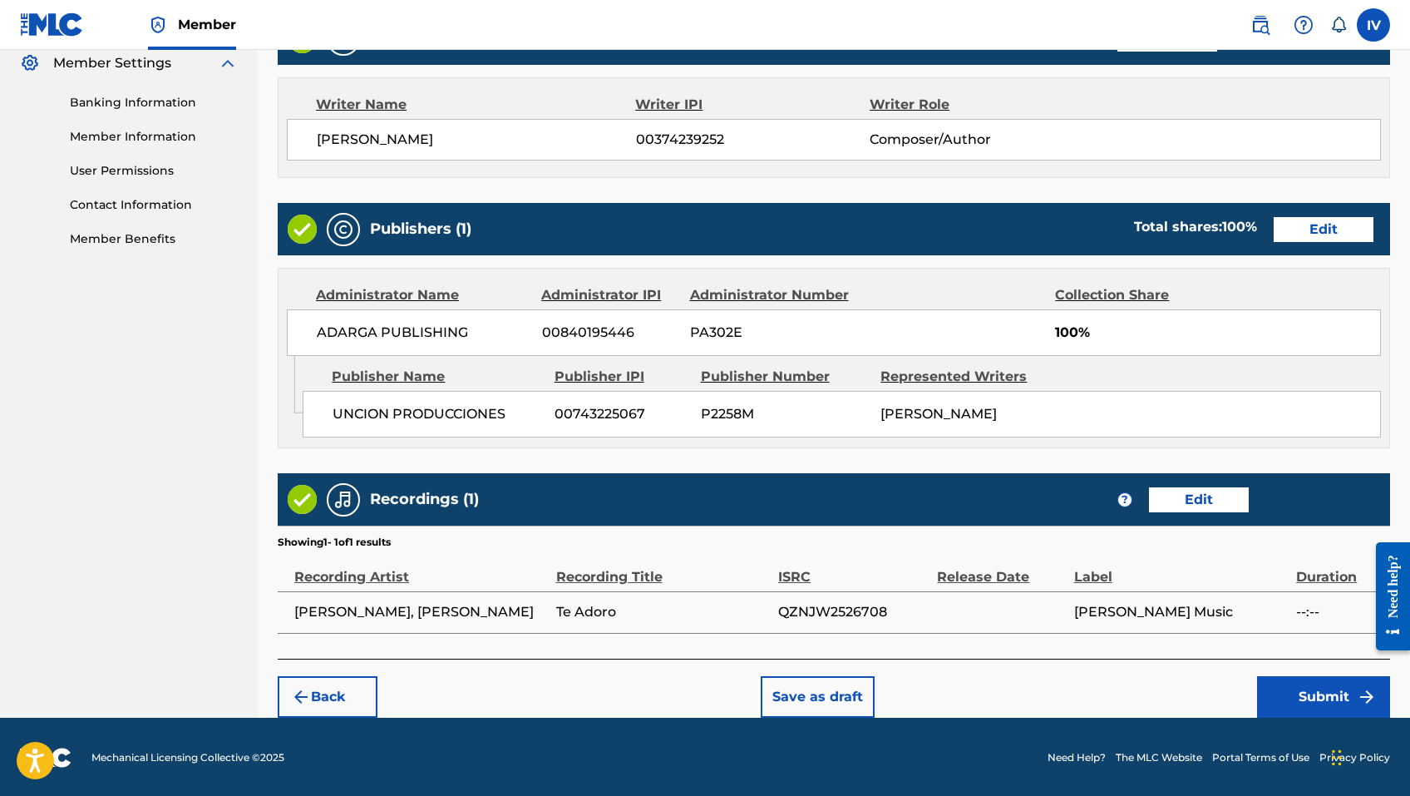
click at [1288, 680] on button "Submit" at bounding box center [1323, 697] width 133 height 42
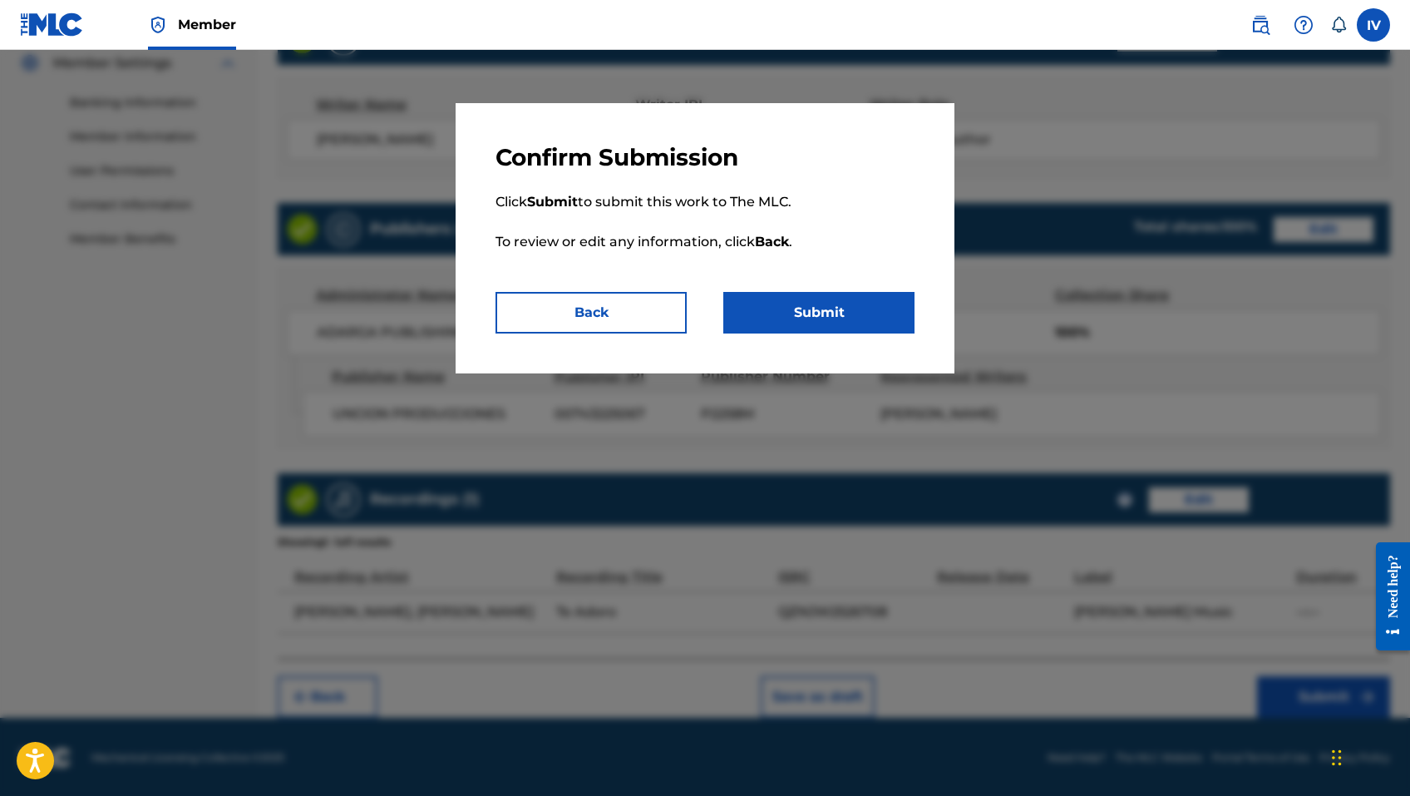
click at [846, 316] on button "Submit" at bounding box center [818, 313] width 191 height 42
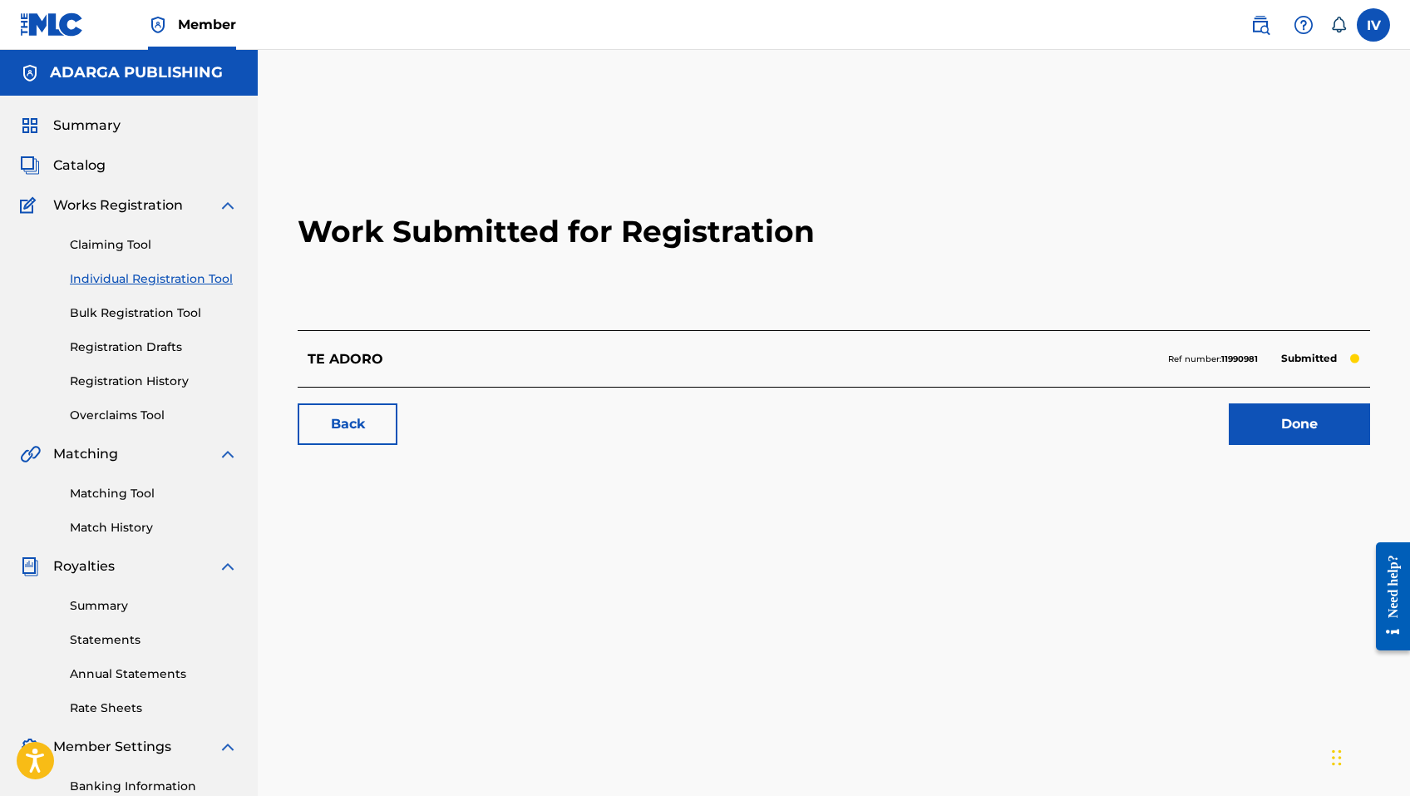
click at [323, 371] on div "TE ADORO Ref number: 11990981 Submitted" at bounding box center [834, 358] width 1073 height 57
copy p "TE ADORO"
